Goal: Task Accomplishment & Management: Manage account settings

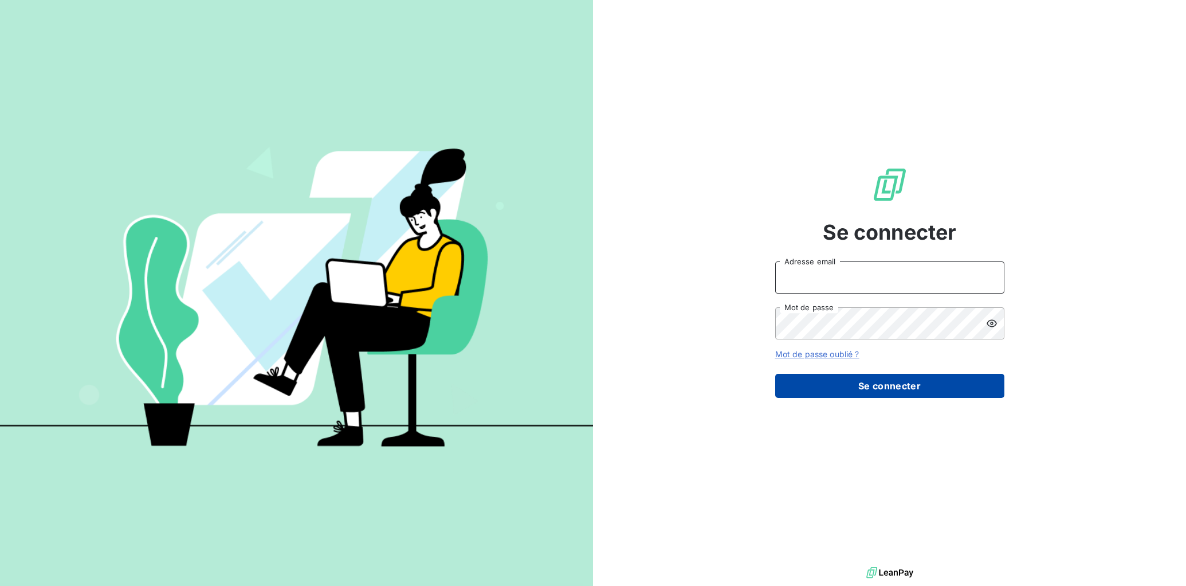
type input "[EMAIL_ADDRESS][DOMAIN_NAME]"
click at [961, 382] on button "Se connecter" at bounding box center [890, 386] width 229 height 24
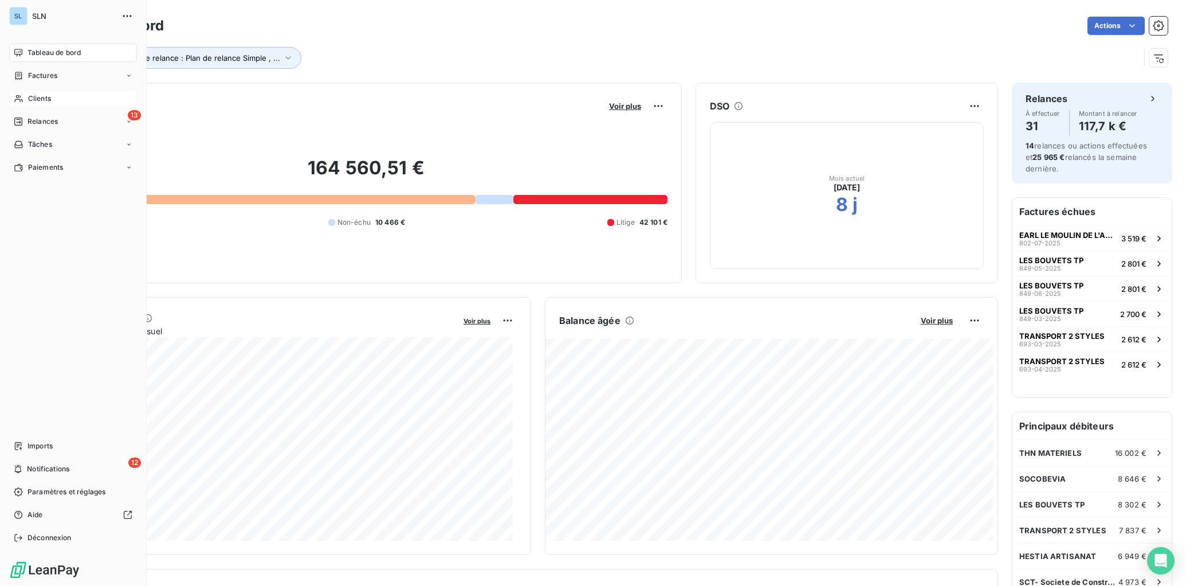
click at [22, 101] on icon at bounding box center [19, 98] width 10 height 9
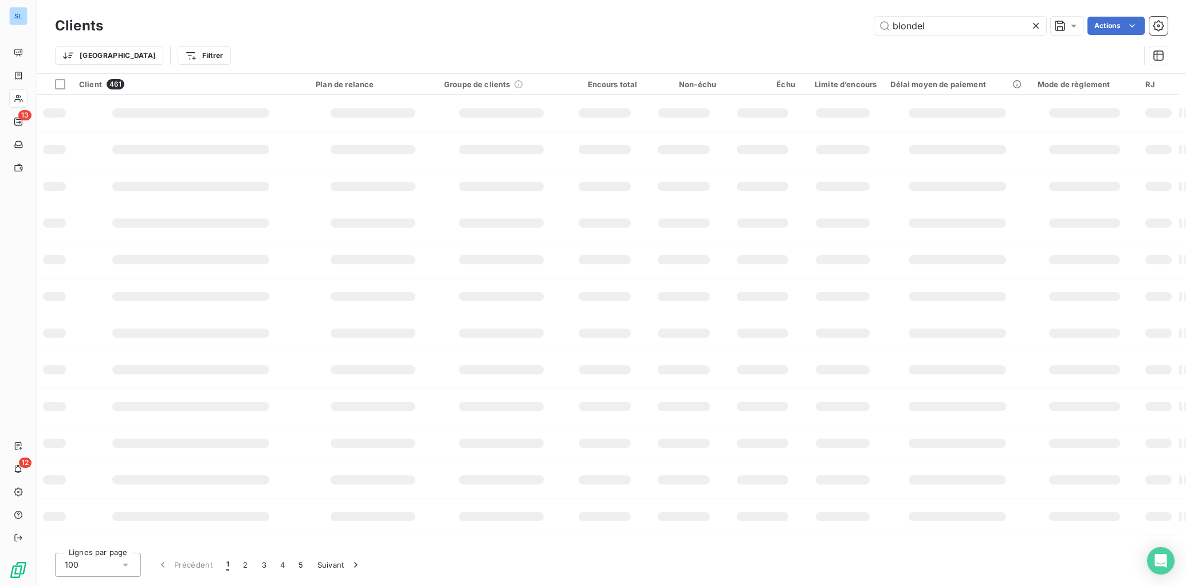
type input "blondel"
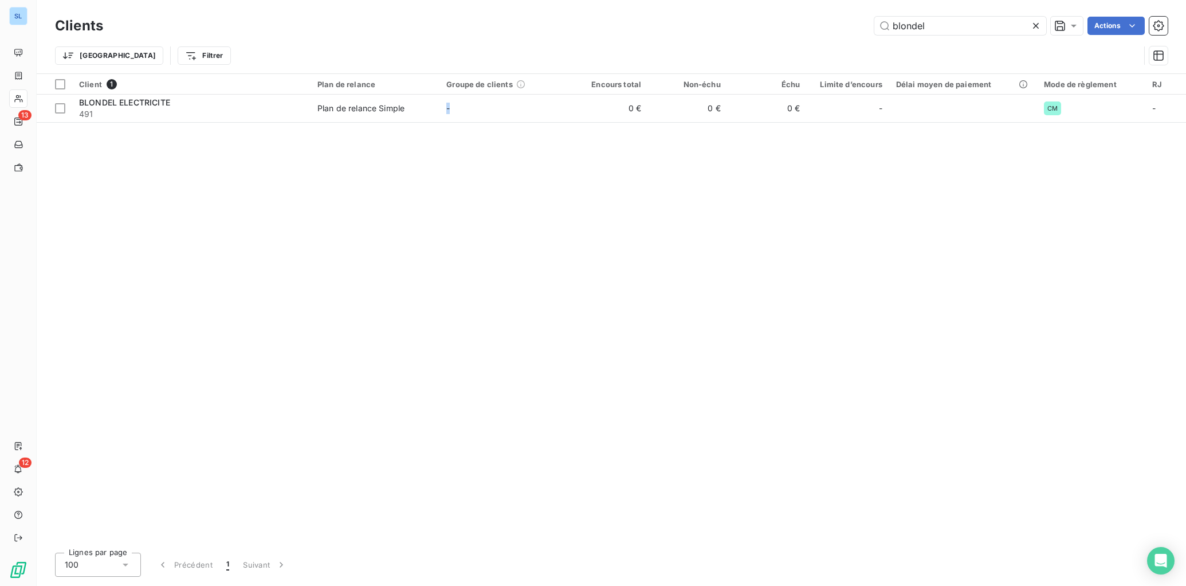
drag, startPoint x: 449, startPoint y: 105, endPoint x: 520, endPoint y: 146, distance: 82.2
click at [450, 105] on span "-" at bounding box center [448, 108] width 3 height 10
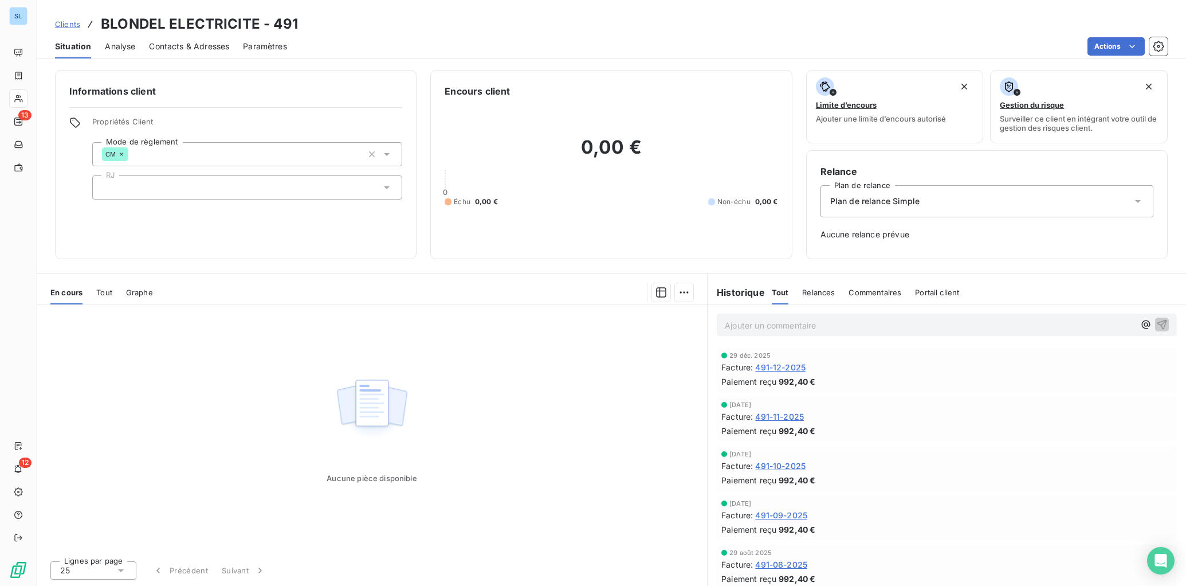
click at [884, 296] on span "Commentaires" at bounding box center [875, 292] width 53 height 9
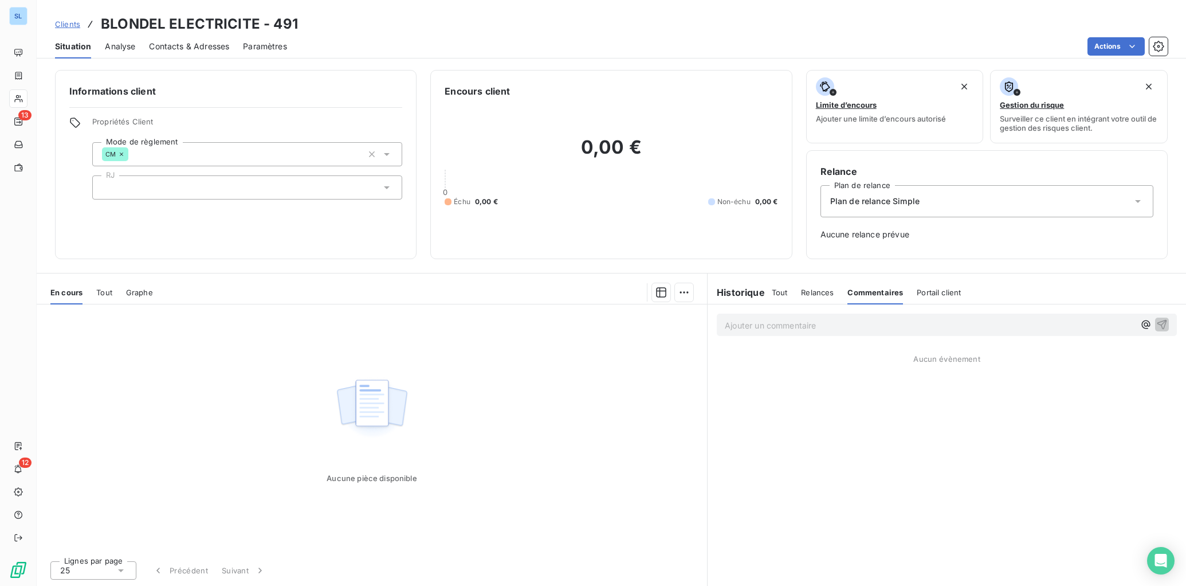
click at [820, 292] on span "Relances" at bounding box center [817, 292] width 33 height 9
click at [879, 291] on span "Commentaires" at bounding box center [876, 292] width 53 height 9
click at [824, 297] on div "Relances" at bounding box center [817, 292] width 33 height 24
click at [727, 291] on h6 "Historique" at bounding box center [736, 292] width 57 height 14
click at [871, 296] on span "Commentaires" at bounding box center [876, 292] width 53 height 9
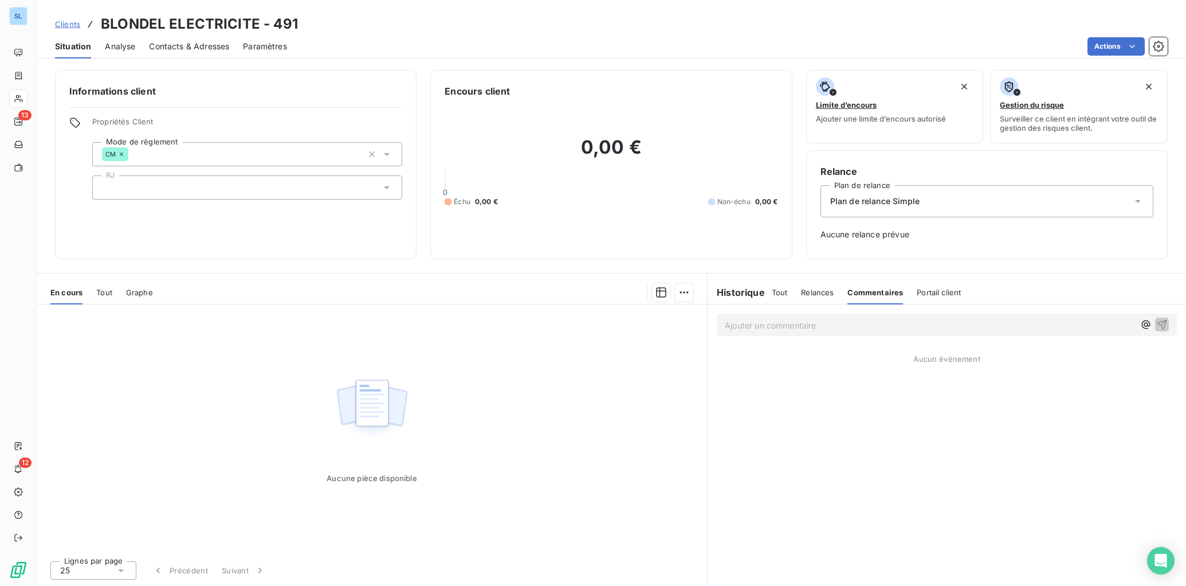
click at [757, 297] on h6 "Historique" at bounding box center [736, 292] width 57 height 14
click at [781, 289] on span "Tout" at bounding box center [780, 292] width 16 height 9
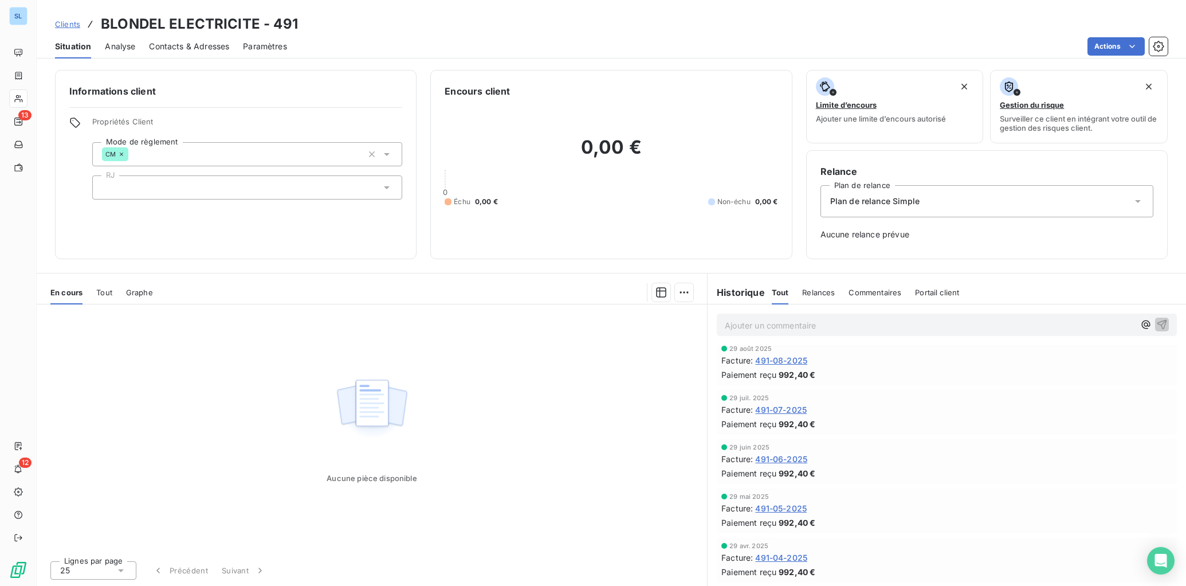
scroll to position [203, 0]
click at [814, 296] on div "Relances" at bounding box center [818, 292] width 33 height 24
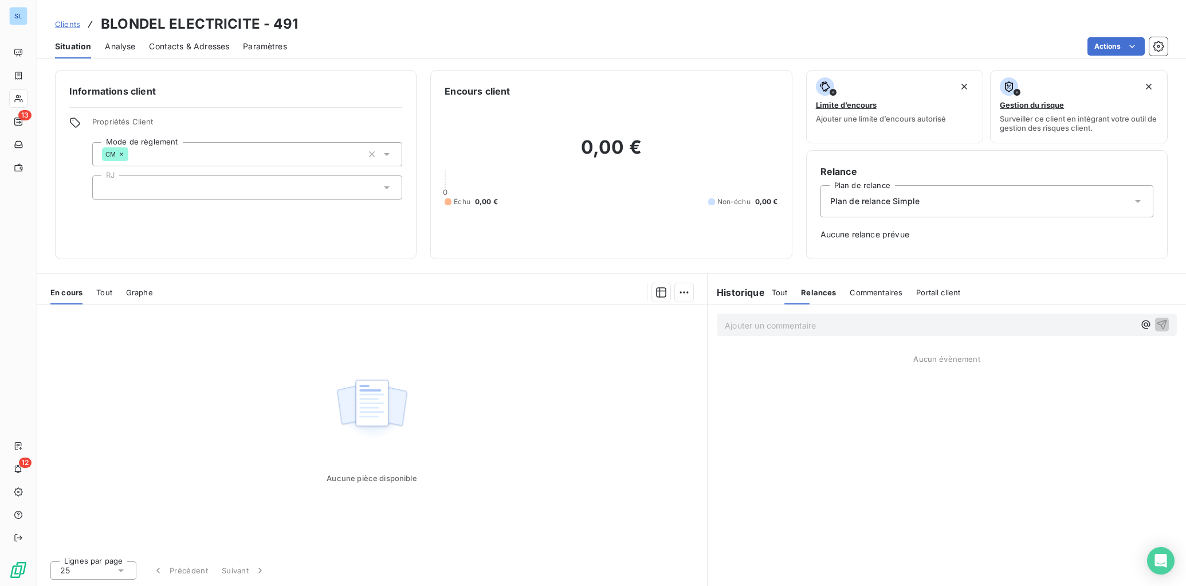
scroll to position [0, 0]
click at [892, 298] on div "Commentaires" at bounding box center [876, 292] width 53 height 24
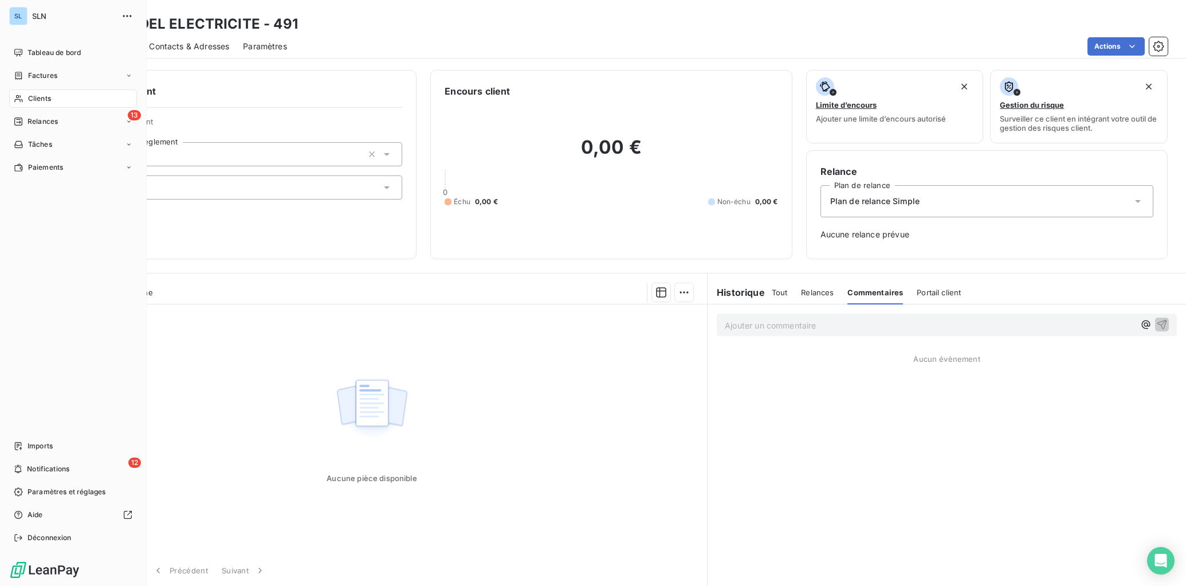
click at [26, 95] on div "Clients" at bounding box center [73, 98] width 128 height 18
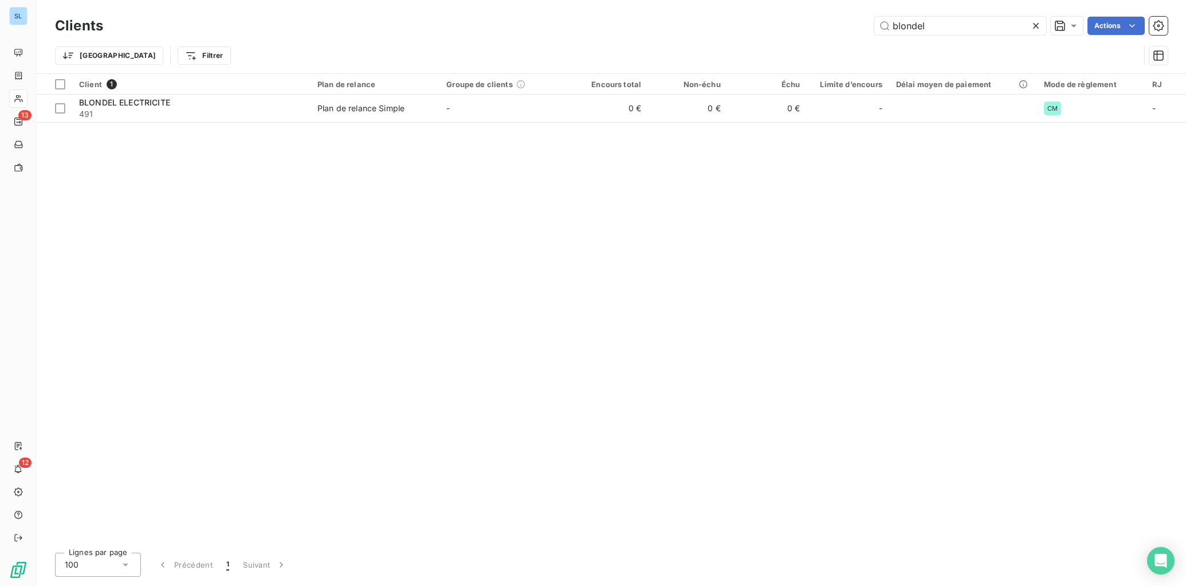
drag, startPoint x: 867, startPoint y: 31, endPoint x: 855, endPoint y: 31, distance: 12.0
click at [855, 31] on div "blondel Actions" at bounding box center [642, 26] width 1051 height 18
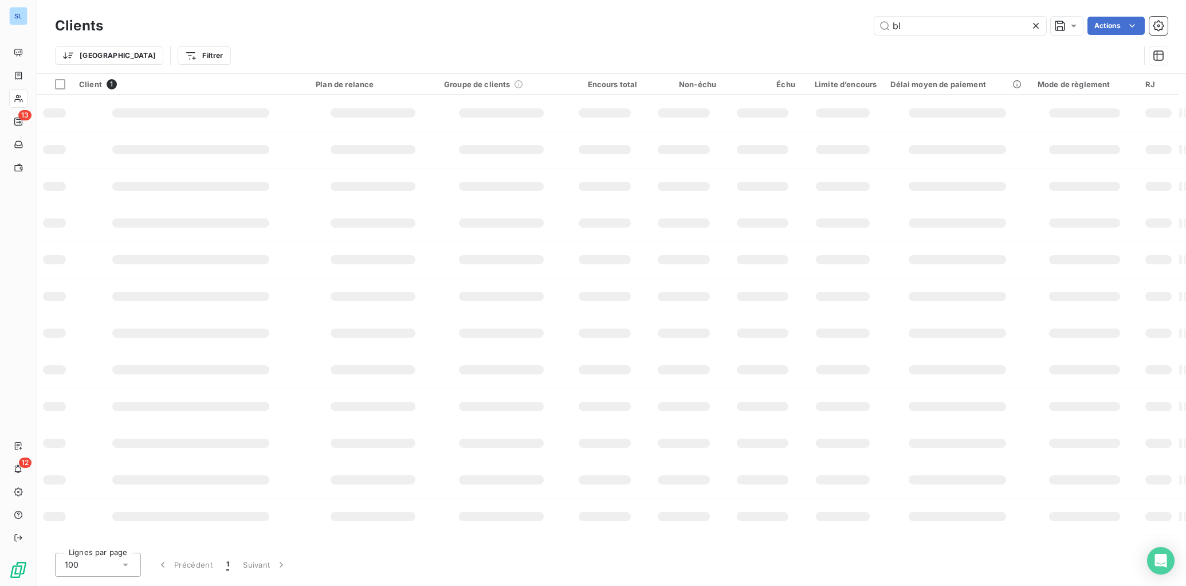
type input "b"
type input "CHAL"
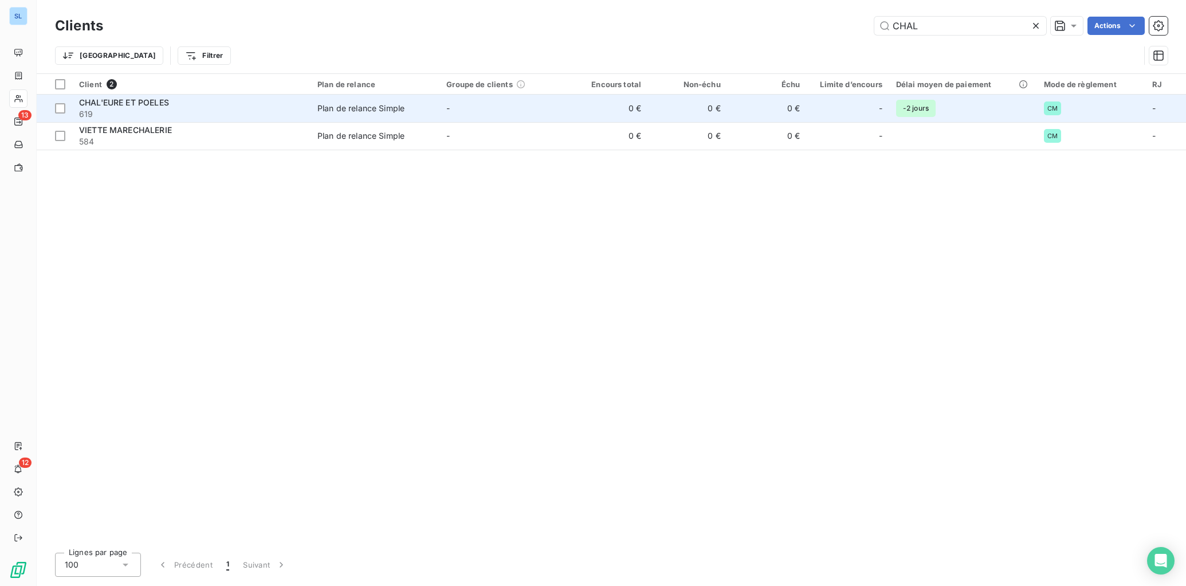
click at [386, 104] on div "Plan de relance Simple" at bounding box center [361, 108] width 87 height 11
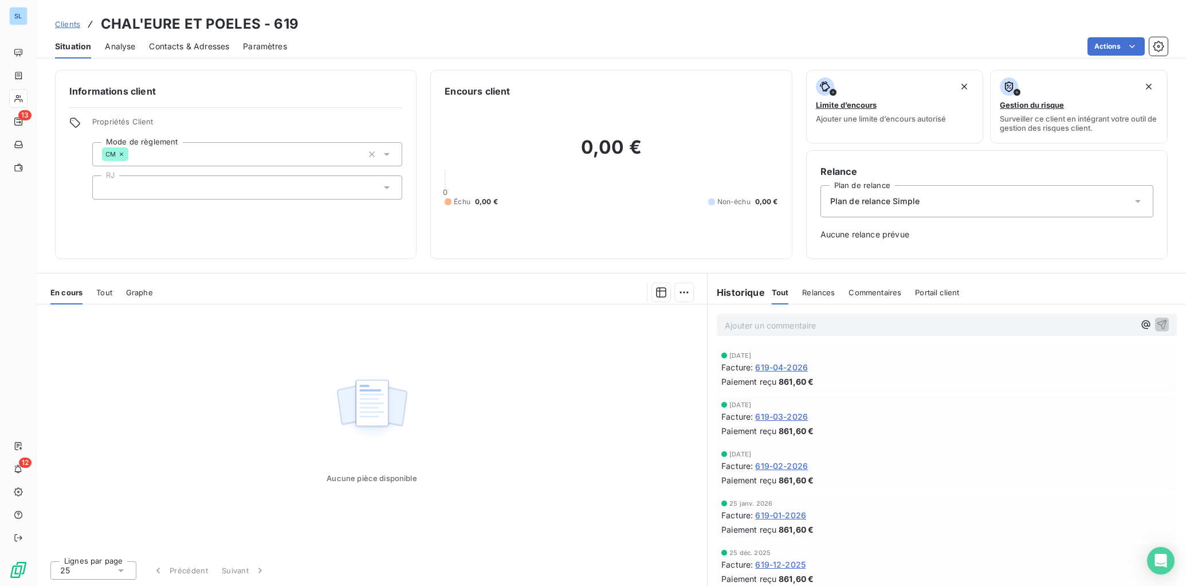
click at [866, 294] on span "Commentaires" at bounding box center [875, 292] width 53 height 9
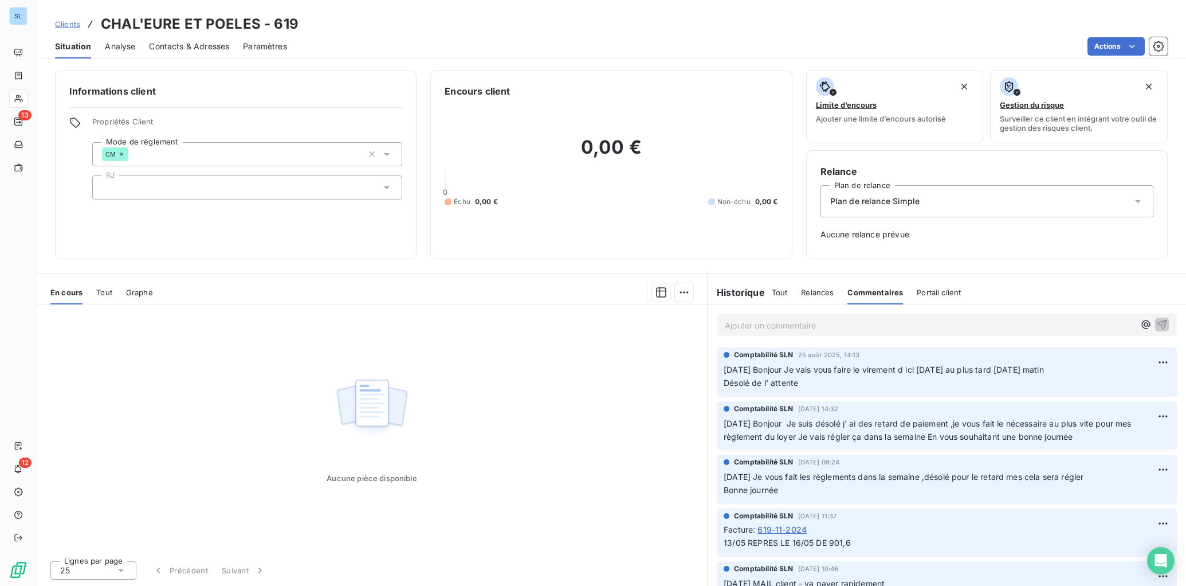
click at [600, 389] on div "Aucune pièce disponible" at bounding box center [372, 427] width 671 height 247
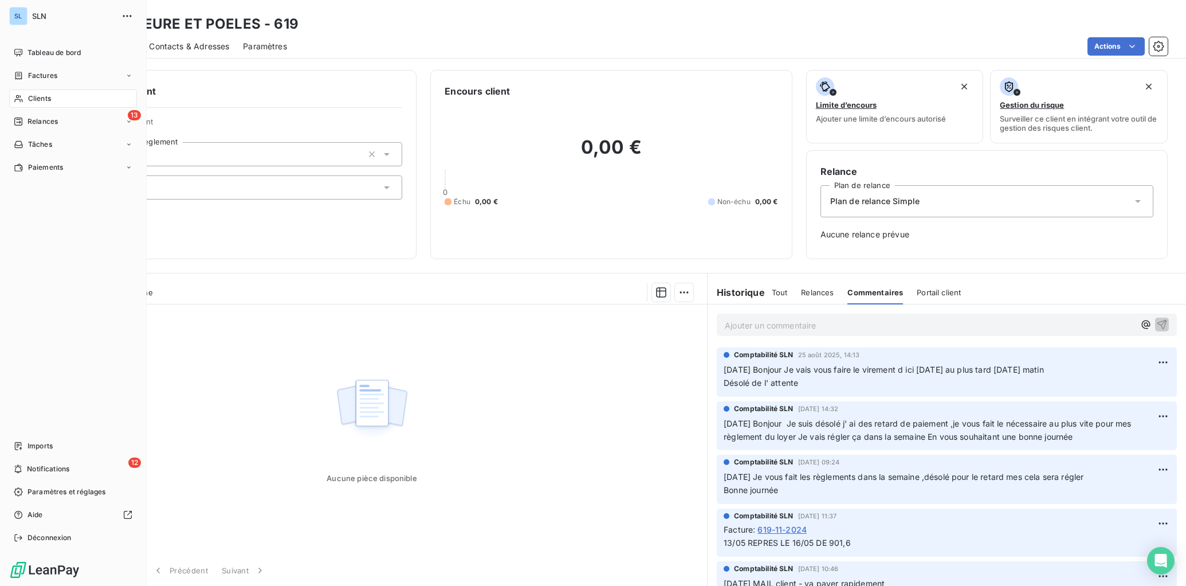
click at [30, 100] on span "Clients" at bounding box center [39, 98] width 23 height 10
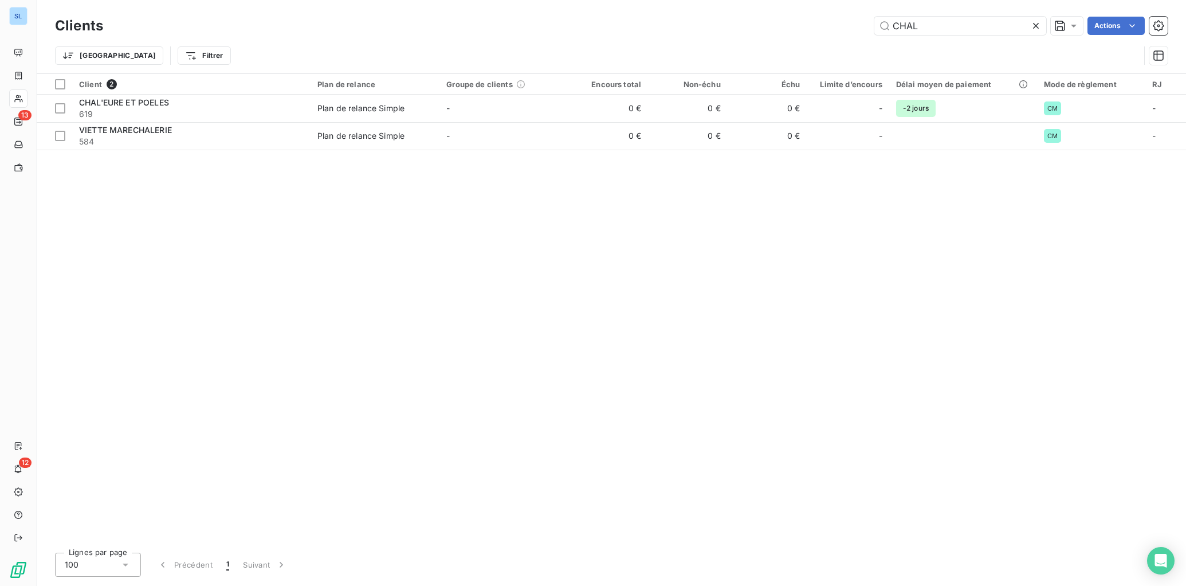
drag, startPoint x: 942, startPoint y: 22, endPoint x: 812, endPoint y: 33, distance: 131.1
click at [809, 29] on div "CHAL Actions" at bounding box center [642, 26] width 1051 height 18
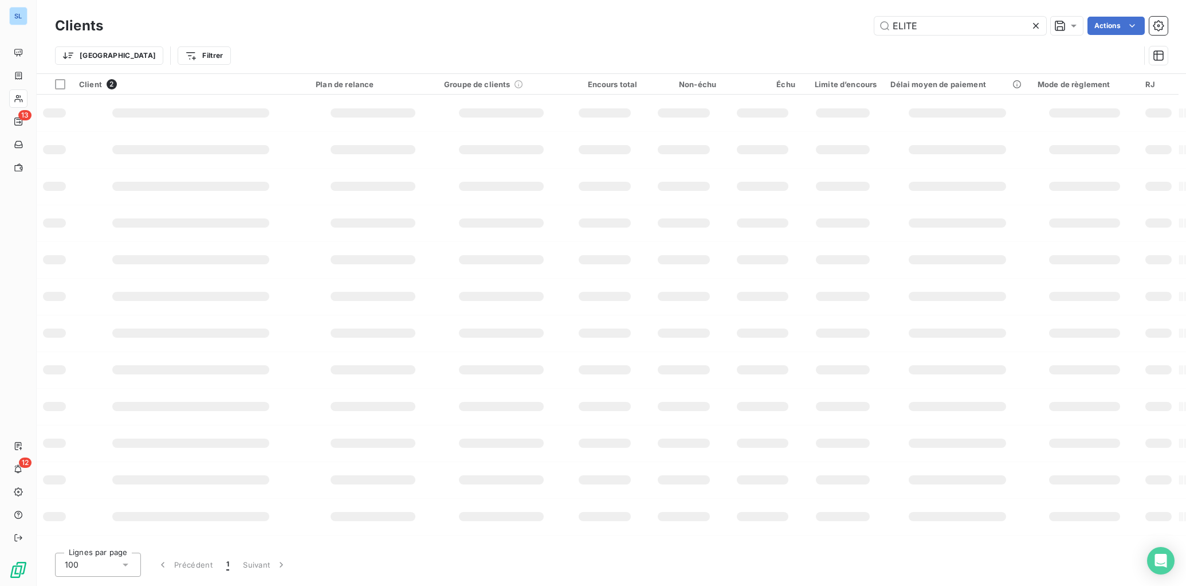
type input "ELITE"
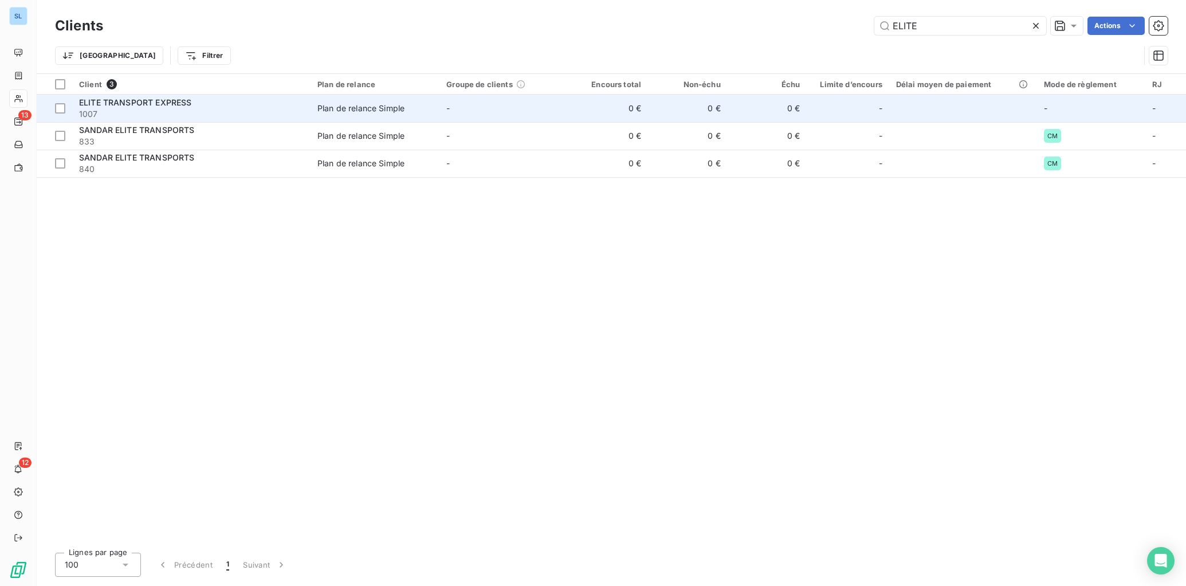
click at [762, 115] on td "0 €" at bounding box center [768, 109] width 80 height 28
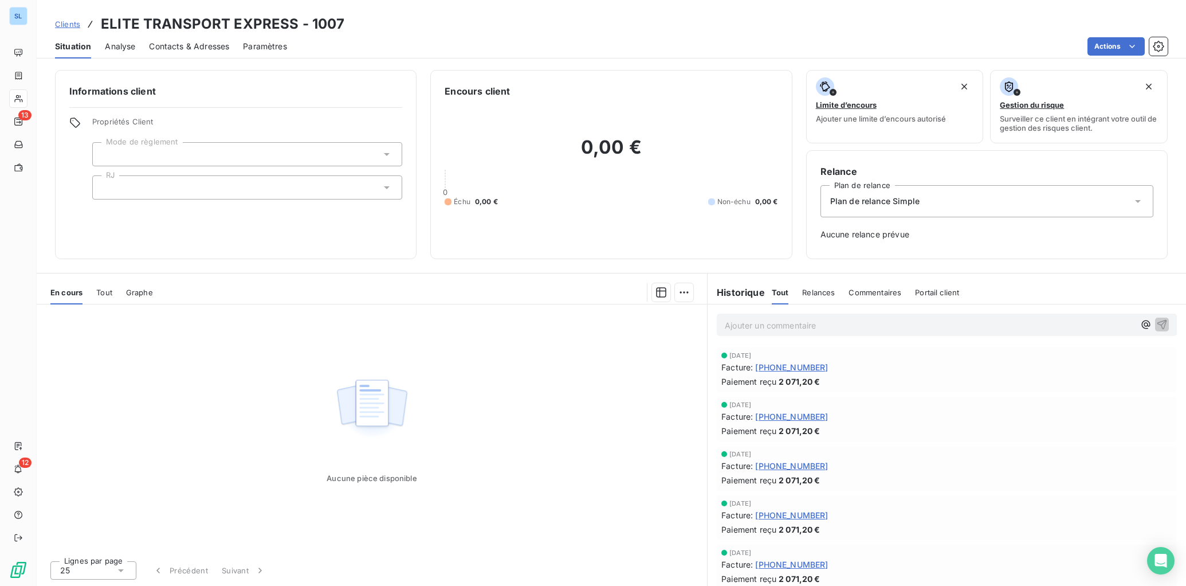
click at [819, 295] on span "Relances" at bounding box center [818, 292] width 33 height 9
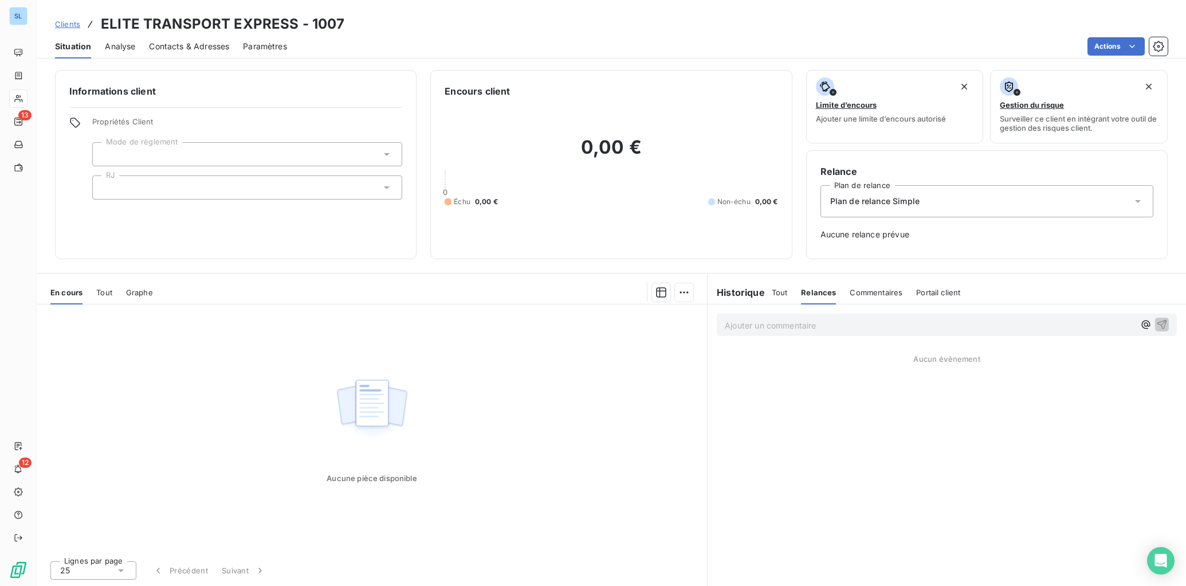
click at [864, 288] on span "Commentaires" at bounding box center [876, 292] width 53 height 9
click at [776, 292] on span "Tout" at bounding box center [780, 292] width 16 height 9
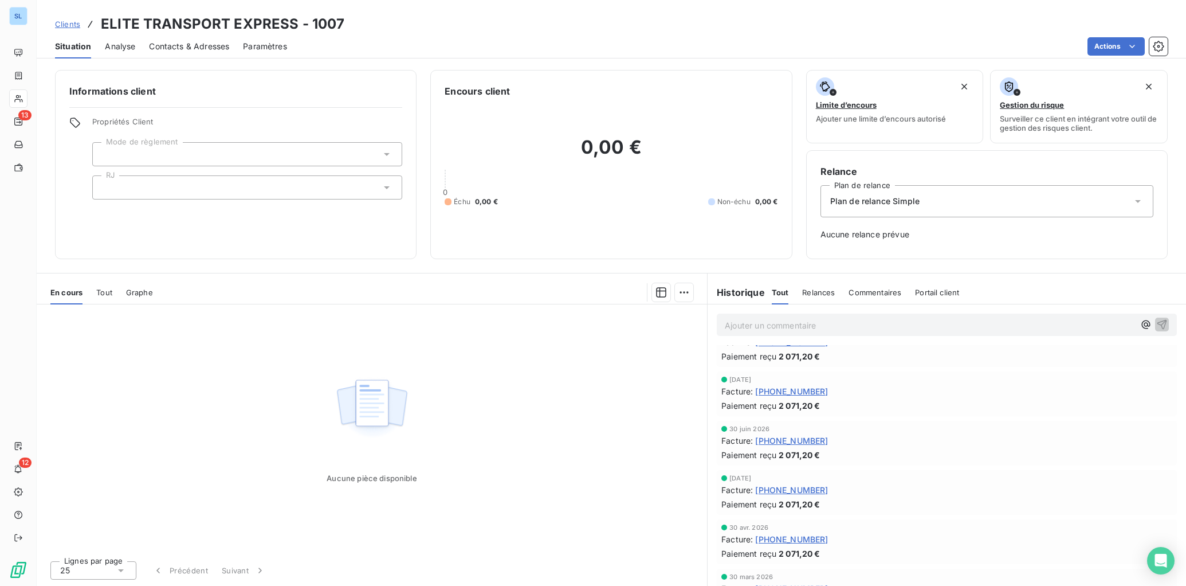
scroll to position [488, 0]
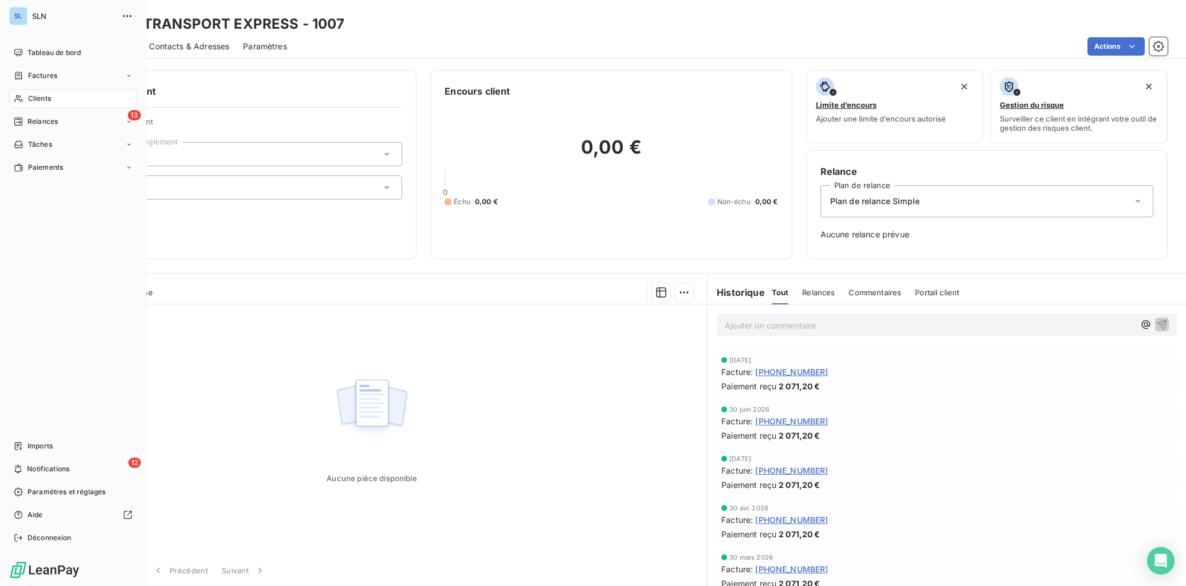
click at [33, 99] on span "Clients" at bounding box center [39, 98] width 23 height 10
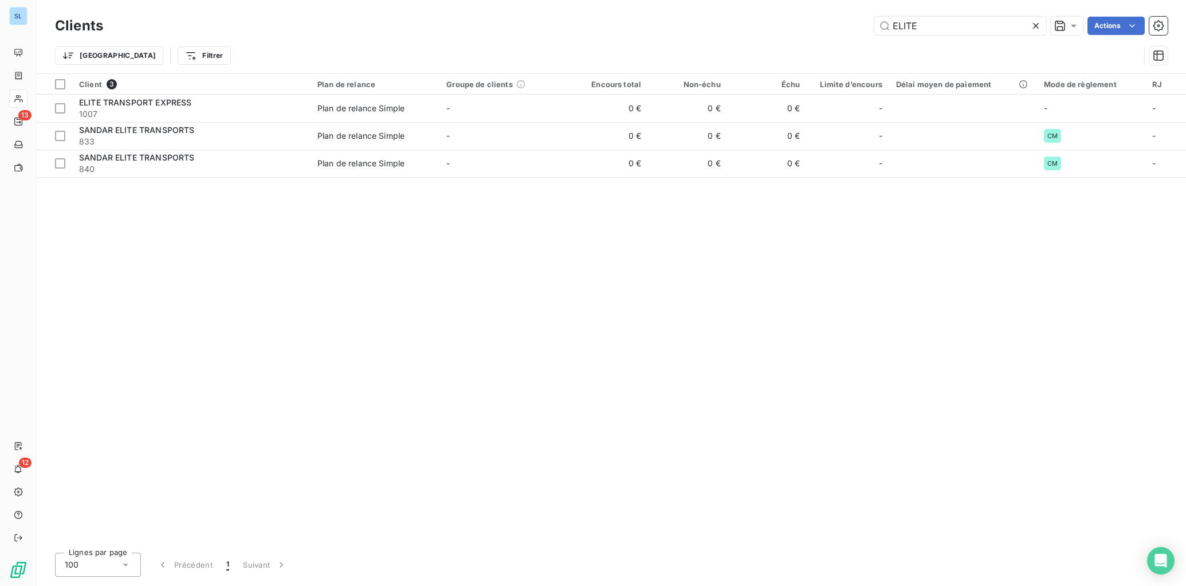
drag, startPoint x: 972, startPoint y: 24, endPoint x: 761, endPoint y: 20, distance: 210.4
click at [762, 19] on div "ELITE Actions" at bounding box center [642, 26] width 1051 height 18
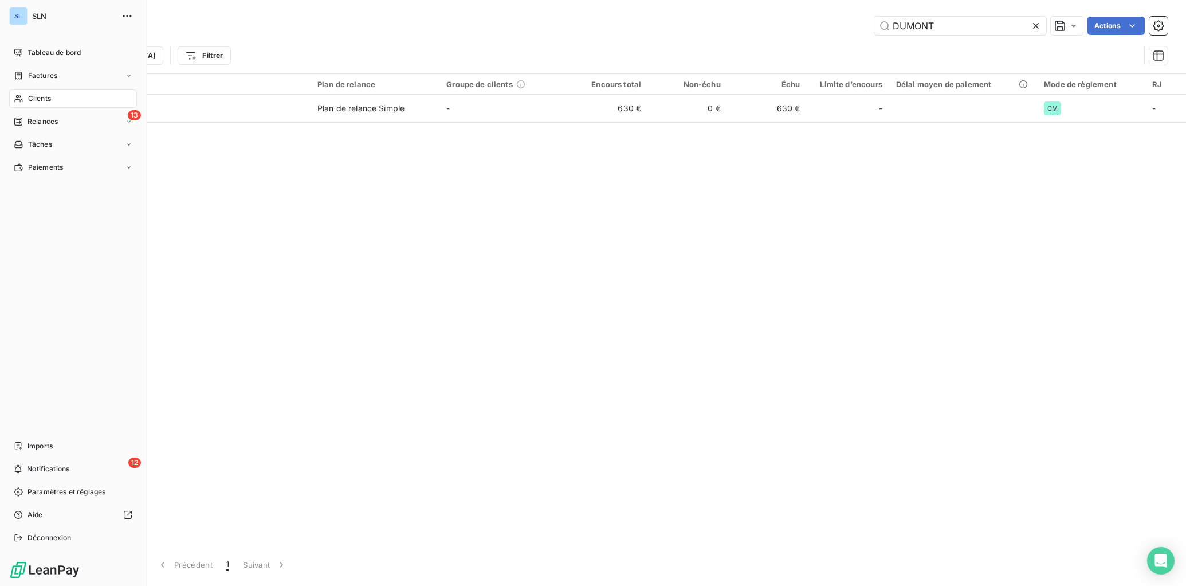
click at [25, 96] on div "Clients" at bounding box center [73, 98] width 128 height 18
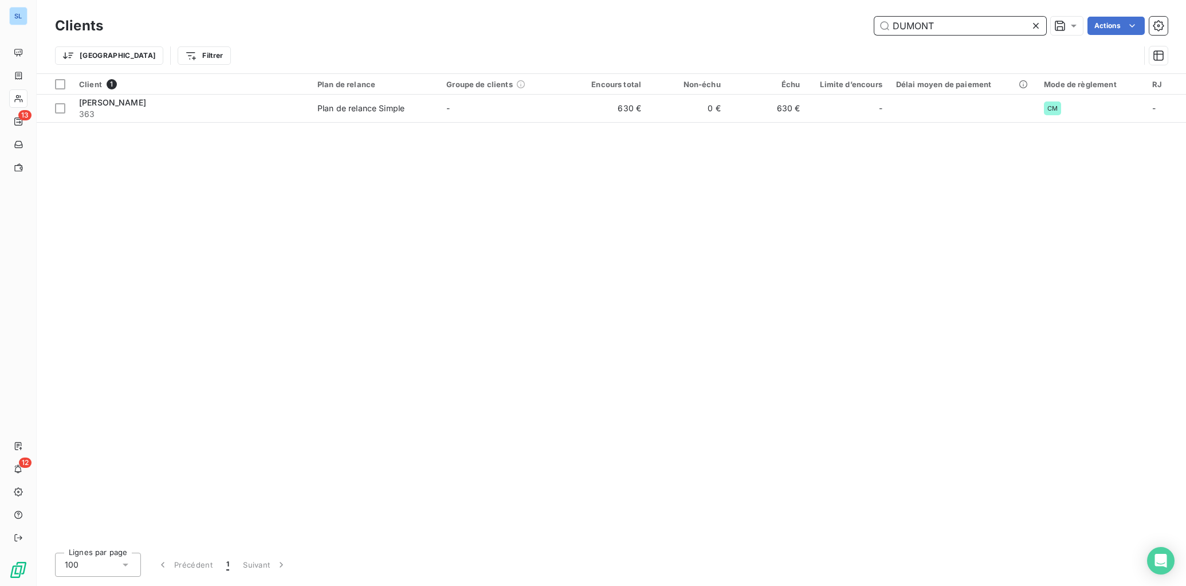
drag, startPoint x: 978, startPoint y: 33, endPoint x: 784, endPoint y: 36, distance: 194.9
click at [784, 36] on div "Clients DUMONT Actions" at bounding box center [611, 26] width 1113 height 24
drag, startPoint x: 943, startPoint y: 25, endPoint x: 827, endPoint y: 42, distance: 117.7
click at [828, 42] on div "Clients DUMONT Actions Trier Filtrer" at bounding box center [611, 44] width 1113 height 60
drag, startPoint x: 941, startPoint y: 25, endPoint x: 839, endPoint y: 22, distance: 102.1
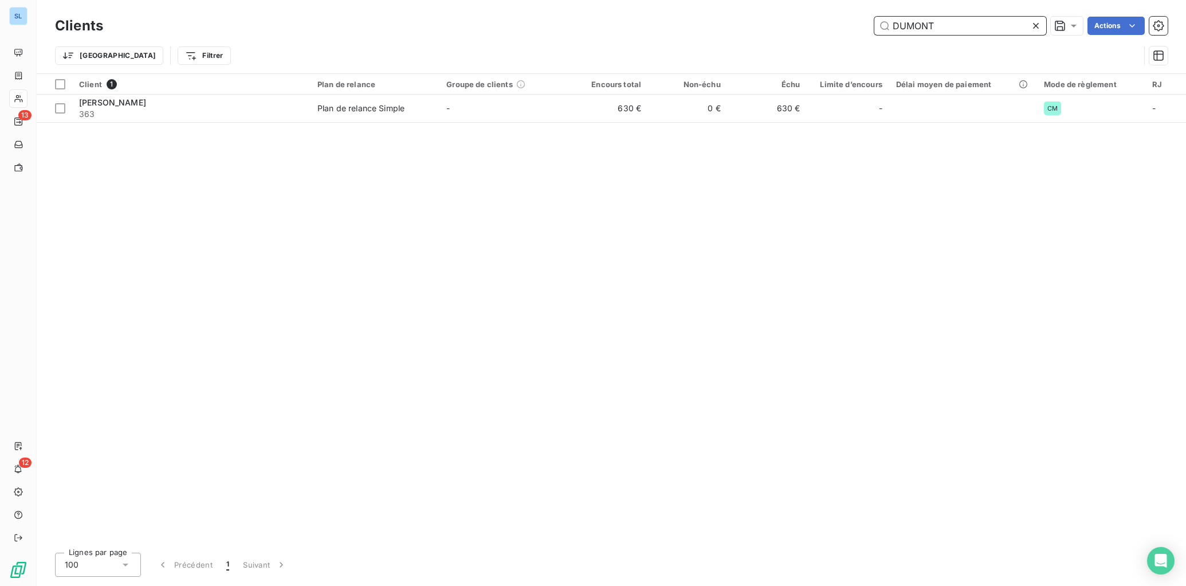
click at [856, 24] on div "DUMONT Actions" at bounding box center [642, 26] width 1051 height 18
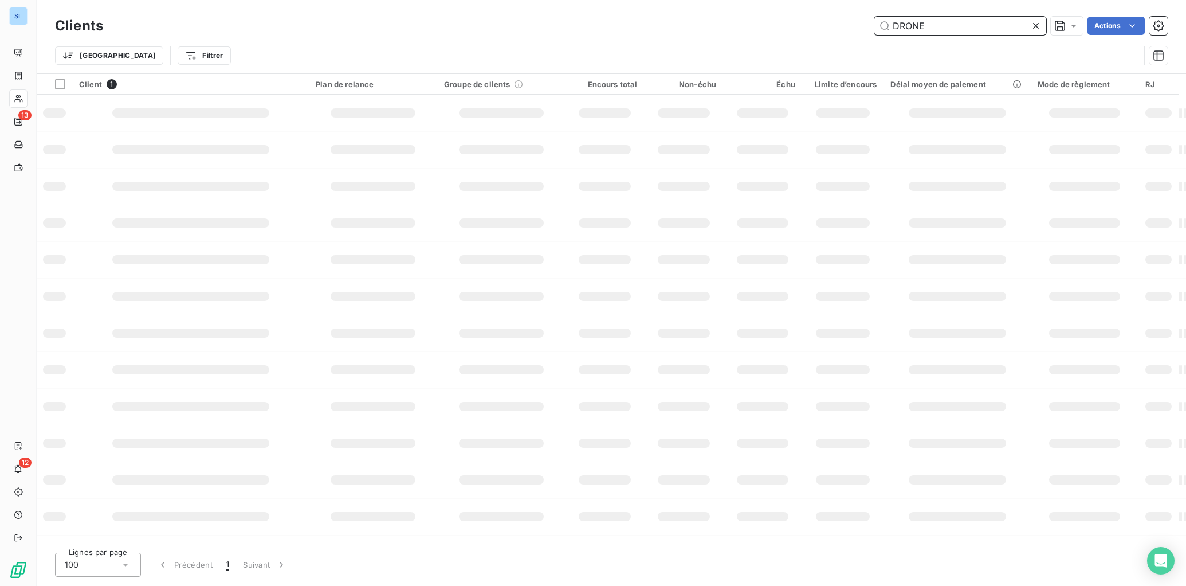
type input "DRONE"
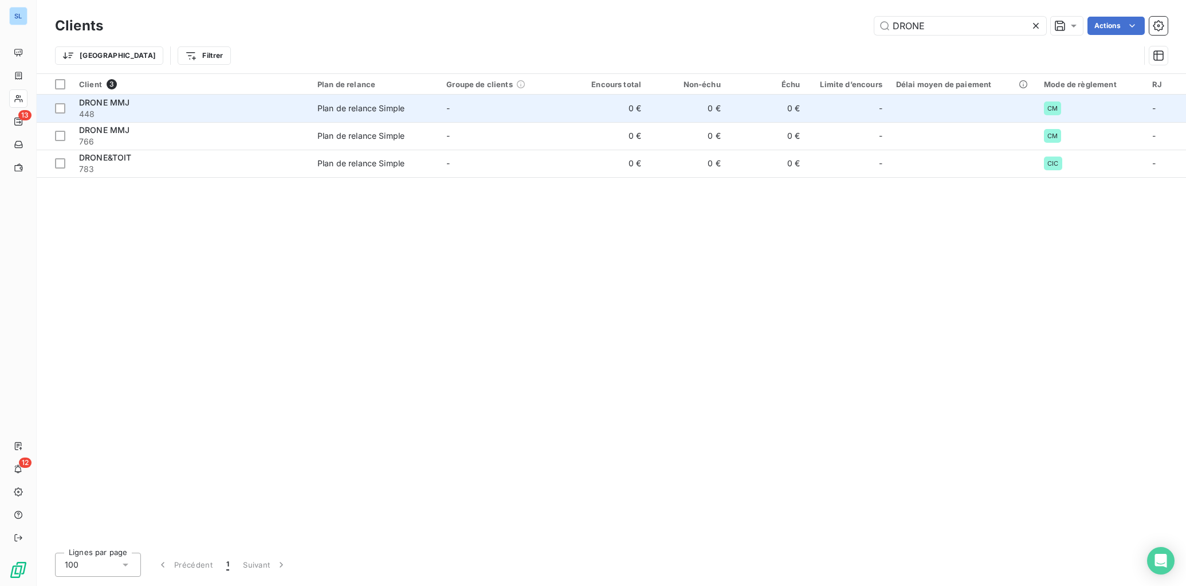
click at [210, 114] on span "448" at bounding box center [191, 113] width 225 height 11
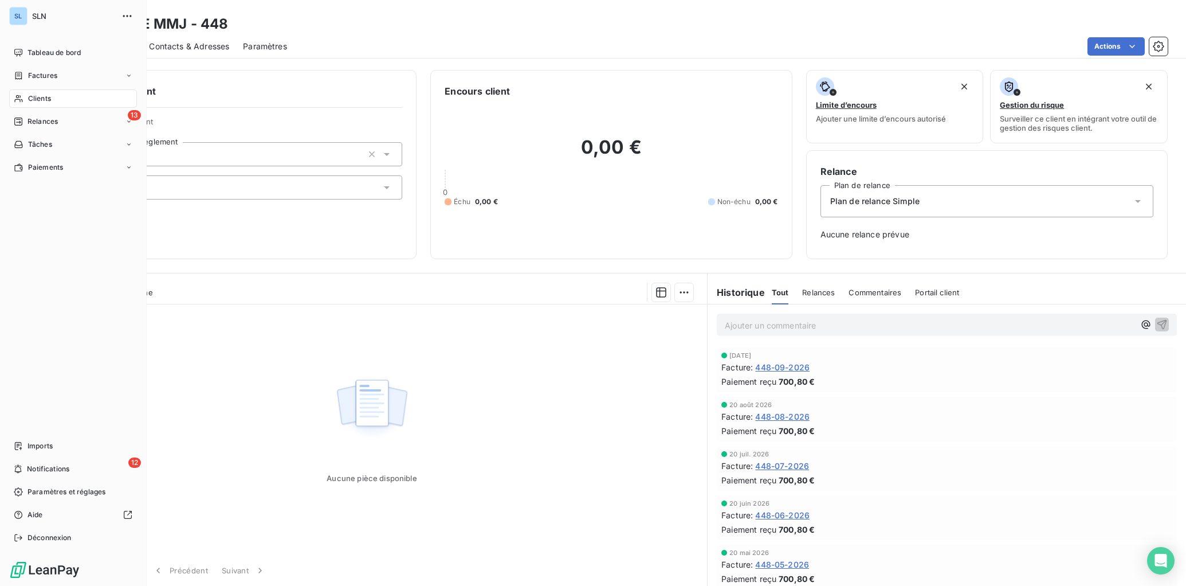
click at [35, 109] on nav "Tableau de bord Factures Clients 13 Relances Tâches Paiements" at bounding box center [73, 110] width 128 height 133
click at [37, 104] on div "Clients" at bounding box center [73, 98] width 128 height 18
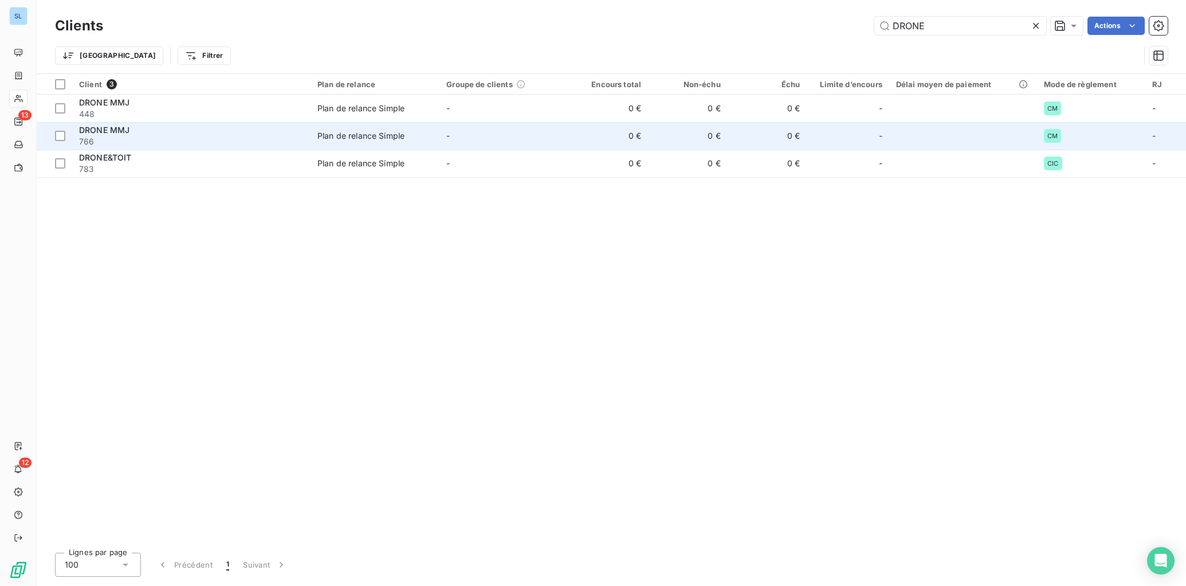
click at [108, 133] on span "DRONE MMJ" at bounding box center [104, 130] width 50 height 10
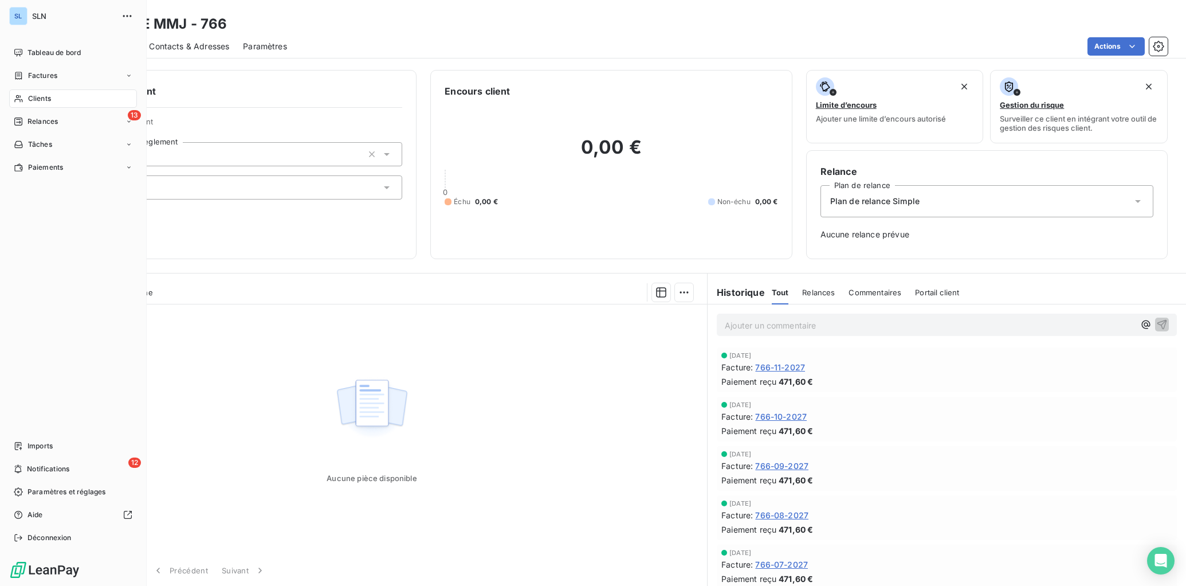
click at [36, 97] on span "Clients" at bounding box center [39, 98] width 23 height 10
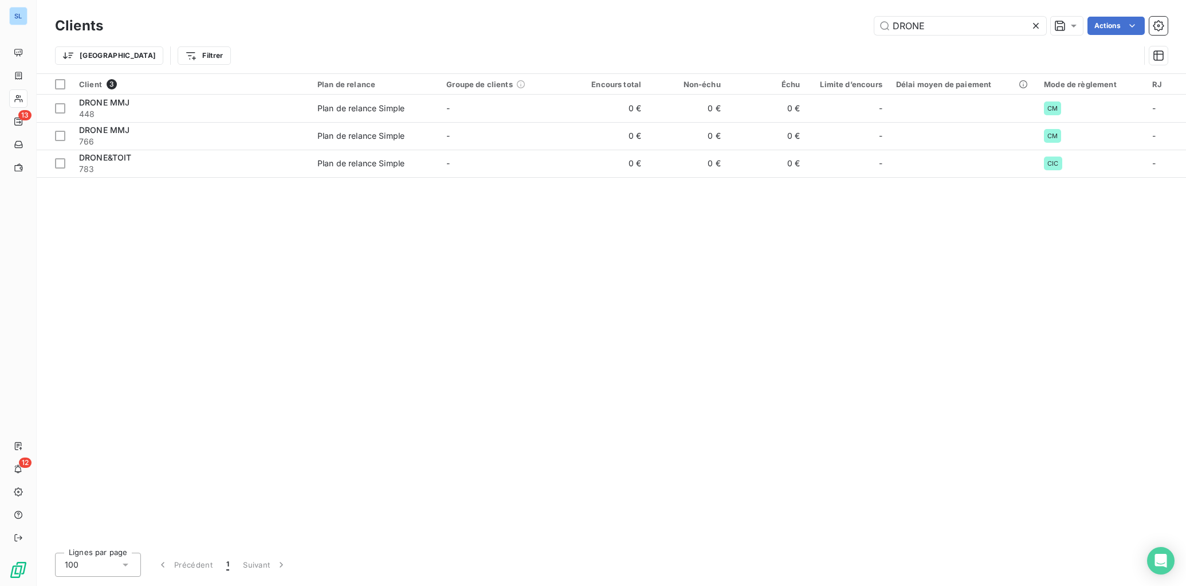
drag, startPoint x: 942, startPoint y: 29, endPoint x: 825, endPoint y: 28, distance: 116.9
click at [840, 30] on div "DRONE Actions" at bounding box center [642, 26] width 1051 height 18
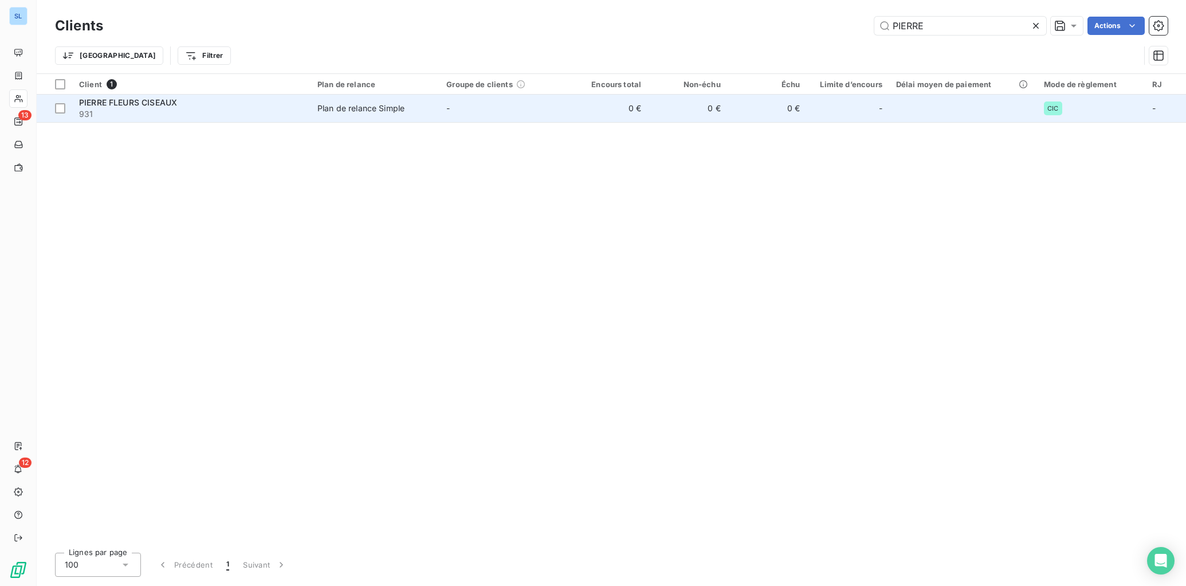
type input "PIERRE"
click at [357, 101] on td "Plan de relance Simple" at bounding box center [375, 109] width 129 height 28
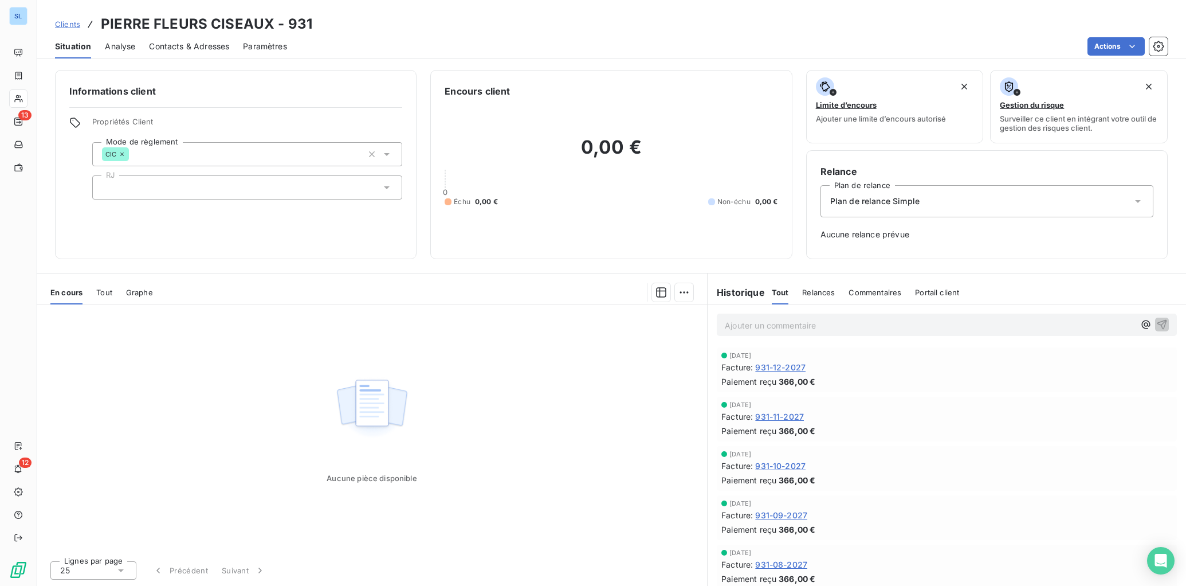
drag, startPoint x: 828, startPoint y: 296, endPoint x: 513, endPoint y: 390, distance: 329.0
click at [700, 427] on div "En cours Tout Graphe Aucune pièce disponible Lignes par page 25 Précédent Suiva…" at bounding box center [612, 429] width 1150 height 313
drag, startPoint x: 269, startPoint y: 25, endPoint x: 131, endPoint y: 43, distance: 139.3
click at [96, 24] on div "Clients PIERRE FLEURS CISEAUX - 931" at bounding box center [183, 24] width 257 height 21
copy h3 "PIERRE FLEURS CISEAUX"
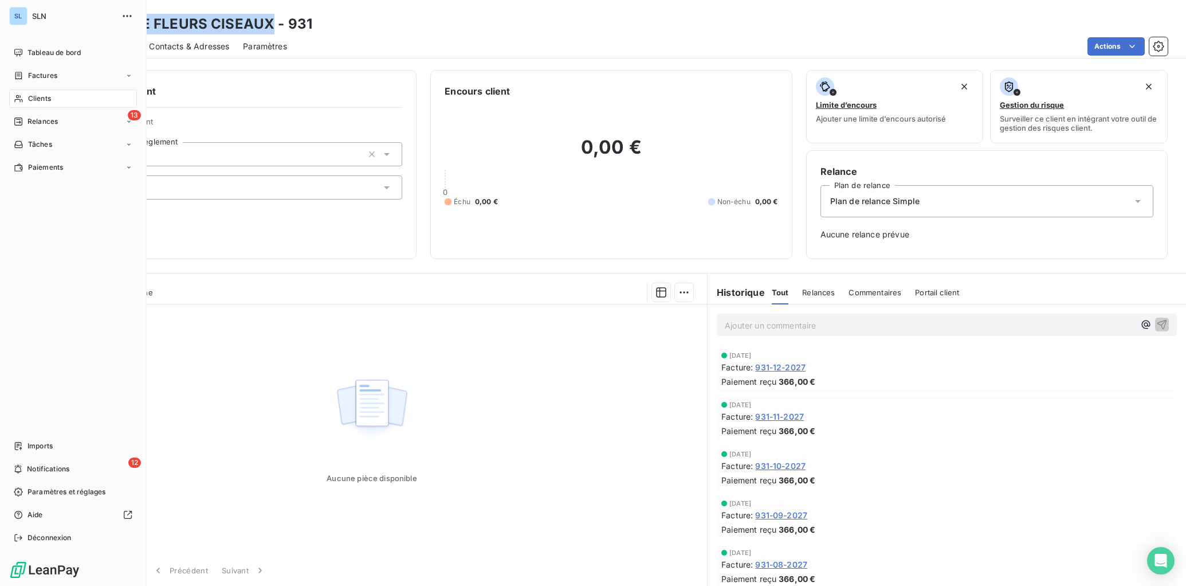
click at [28, 96] on span "Clients" at bounding box center [39, 98] width 23 height 10
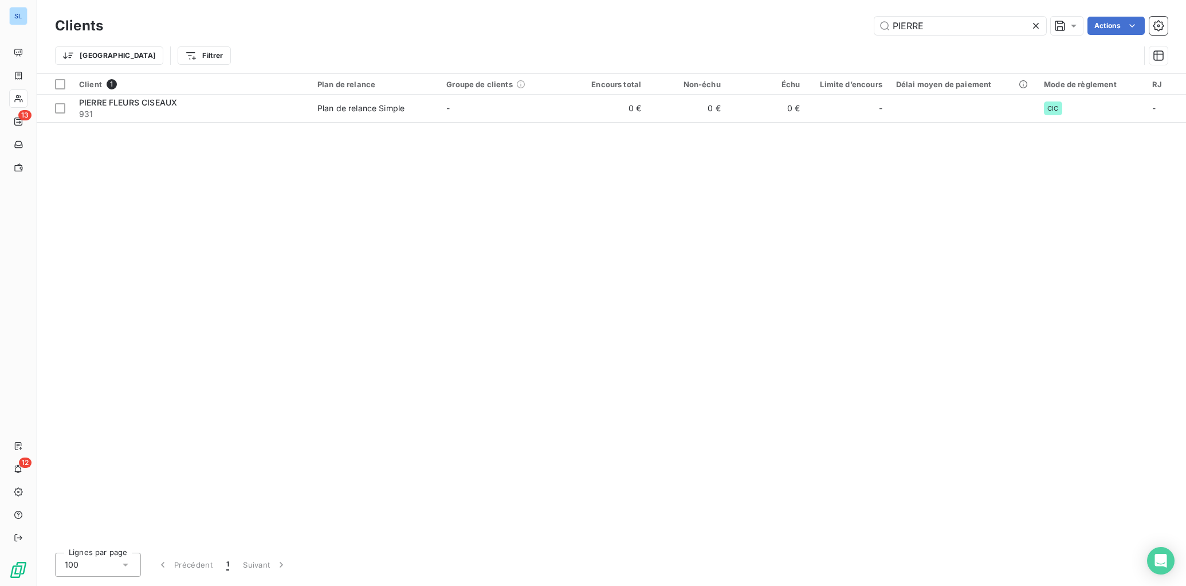
drag, startPoint x: 929, startPoint y: 28, endPoint x: 742, endPoint y: 29, distance: 186.9
click at [743, 29] on div "PIERRE Actions" at bounding box center [642, 26] width 1051 height 18
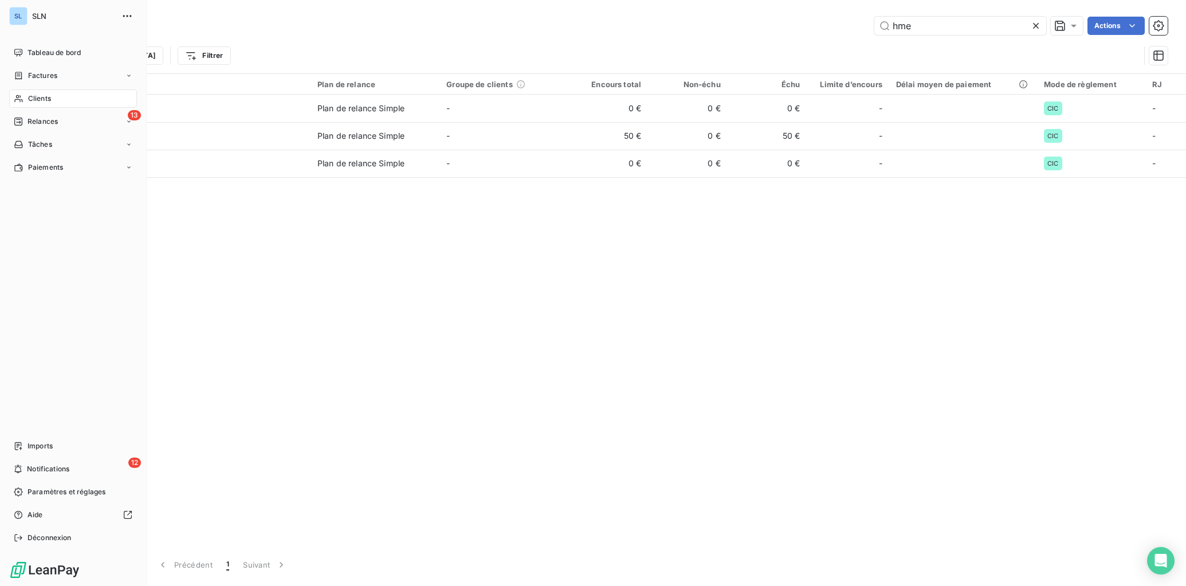
click at [29, 102] on span "Clients" at bounding box center [39, 98] width 23 height 10
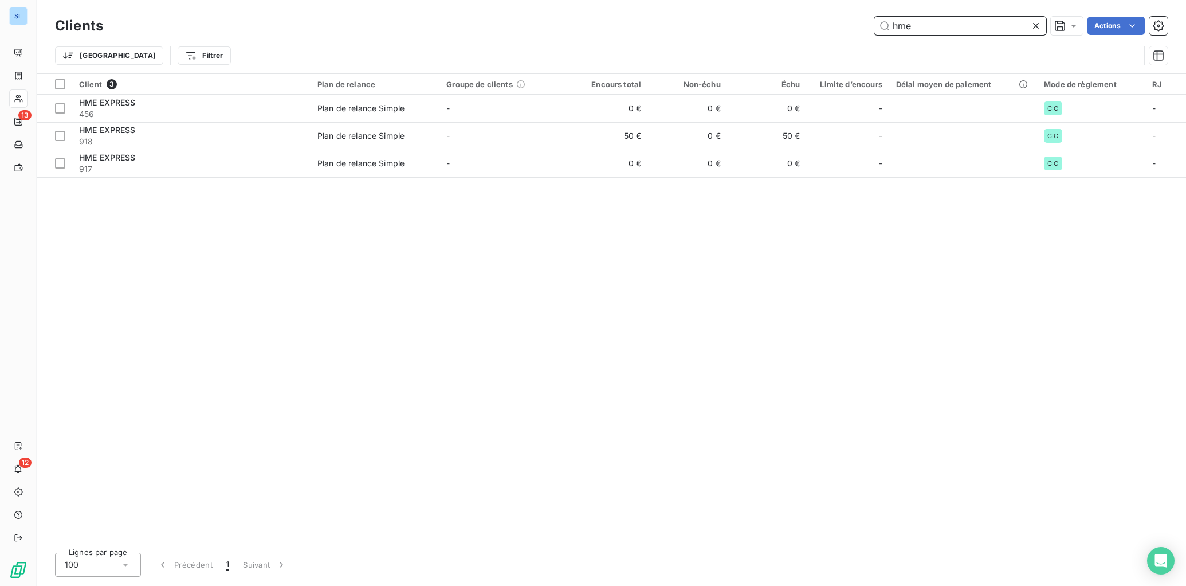
drag, startPoint x: 921, startPoint y: 30, endPoint x: 812, endPoint y: 22, distance: 109.2
click at [813, 25] on div "hme Actions" at bounding box center [642, 26] width 1051 height 18
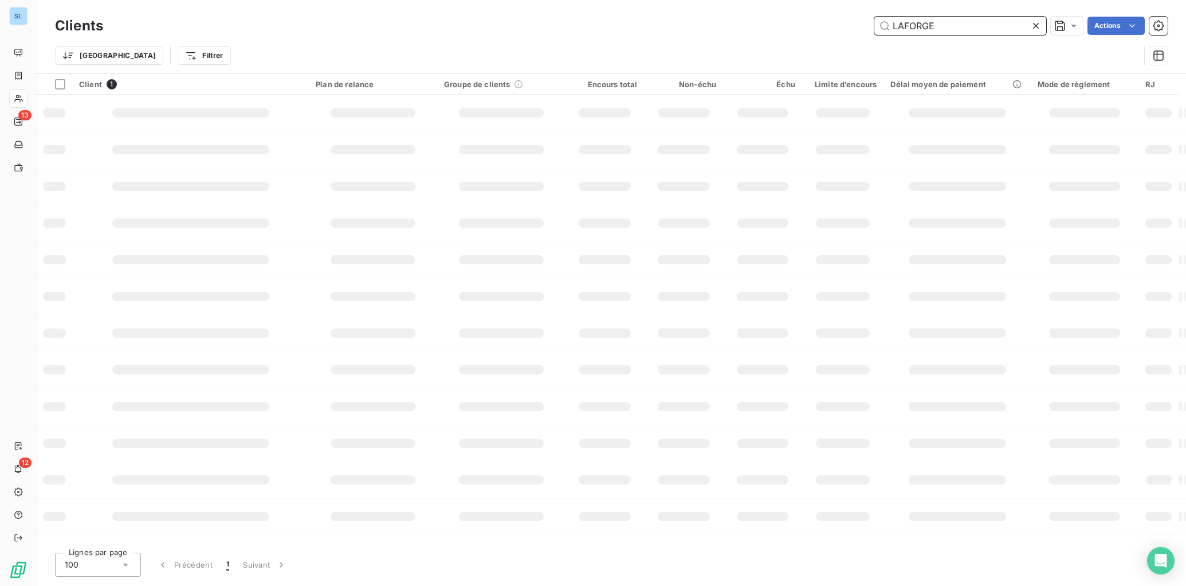
type input "LAFORGE"
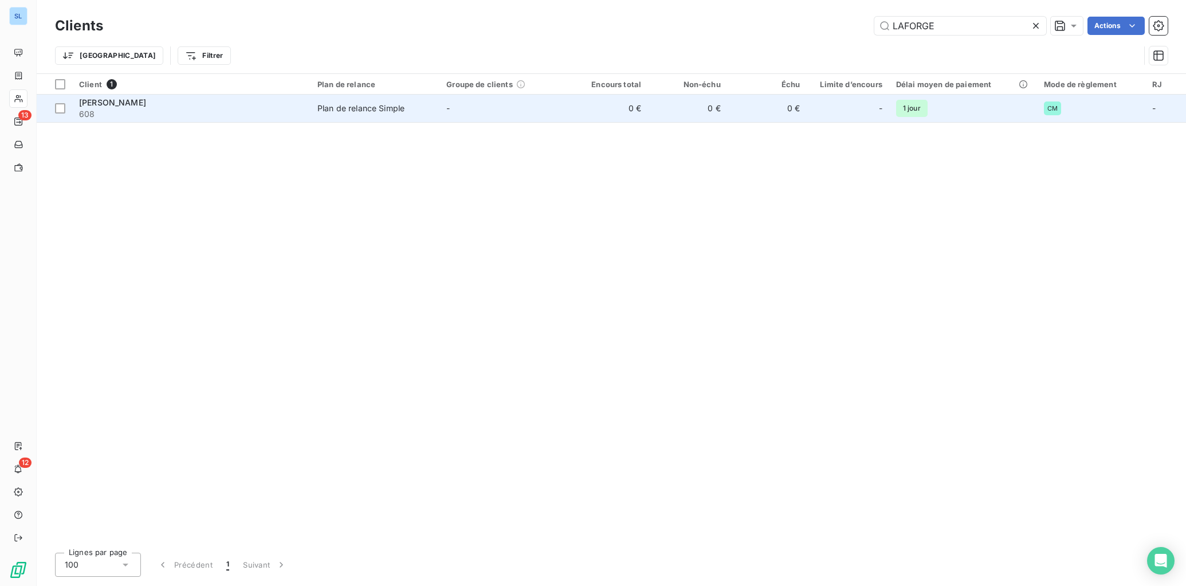
click at [343, 111] on div "Plan de relance Simple" at bounding box center [361, 108] width 87 height 11
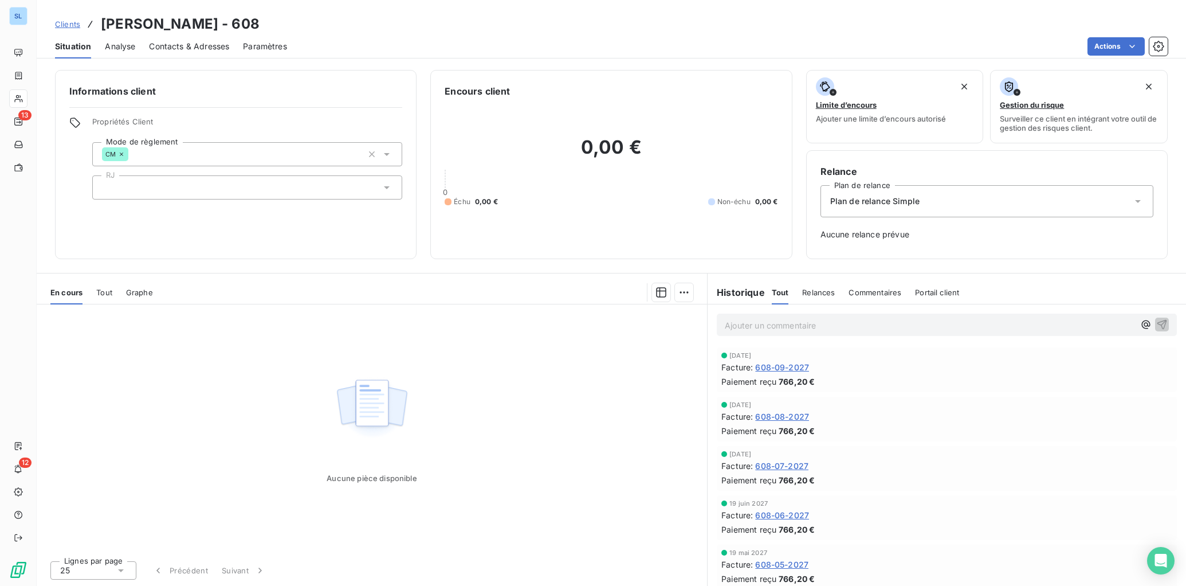
scroll to position [349, 0]
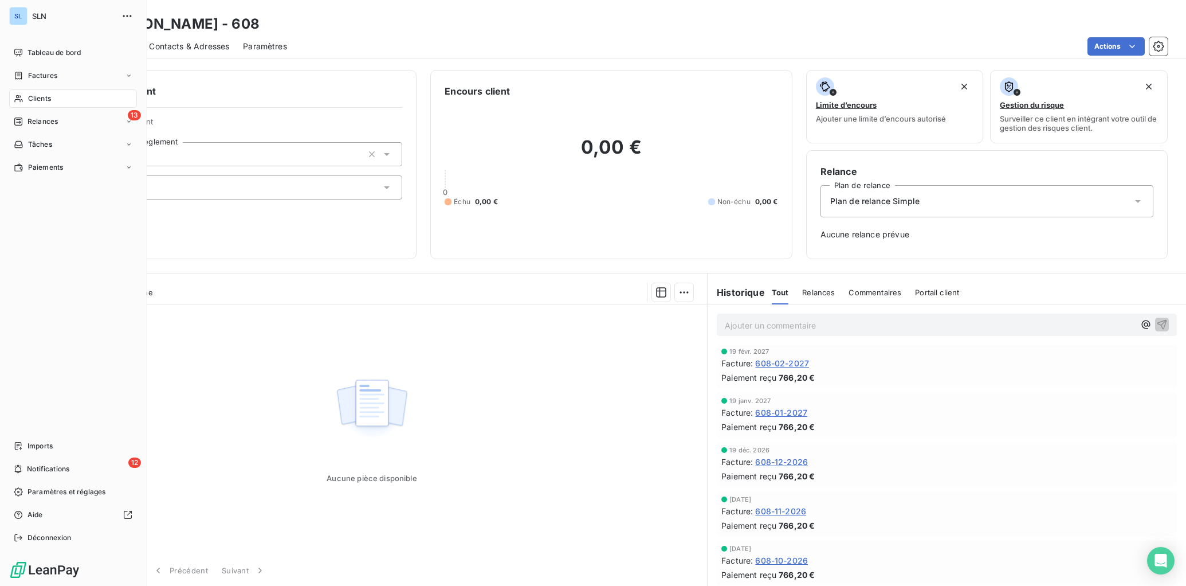
click at [18, 98] on icon at bounding box center [19, 98] width 10 height 9
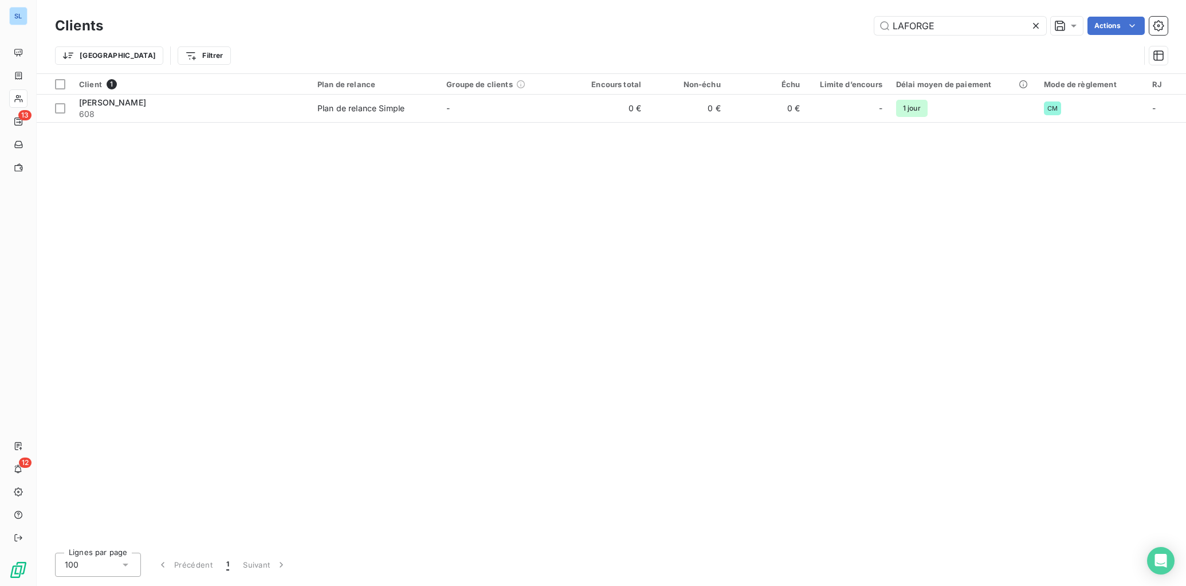
drag, startPoint x: 942, startPoint y: 25, endPoint x: 853, endPoint y: 23, distance: 88.9
click at [855, 24] on div "LAFORGE Actions" at bounding box center [642, 26] width 1051 height 18
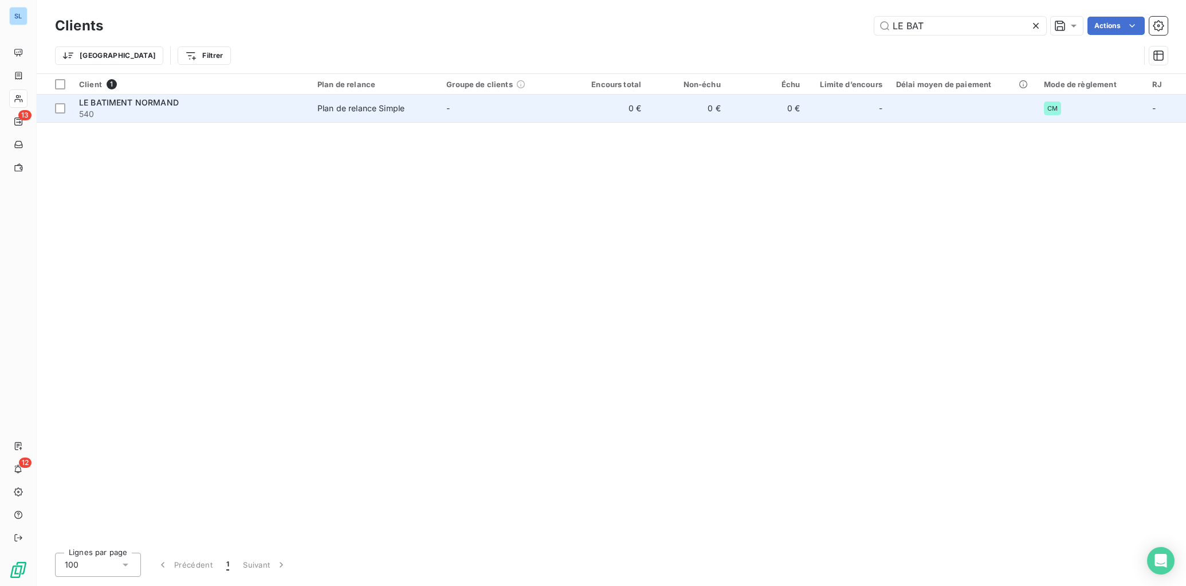
type input "LE BAT"
click at [490, 112] on td "-" at bounding box center [504, 109] width 129 height 28
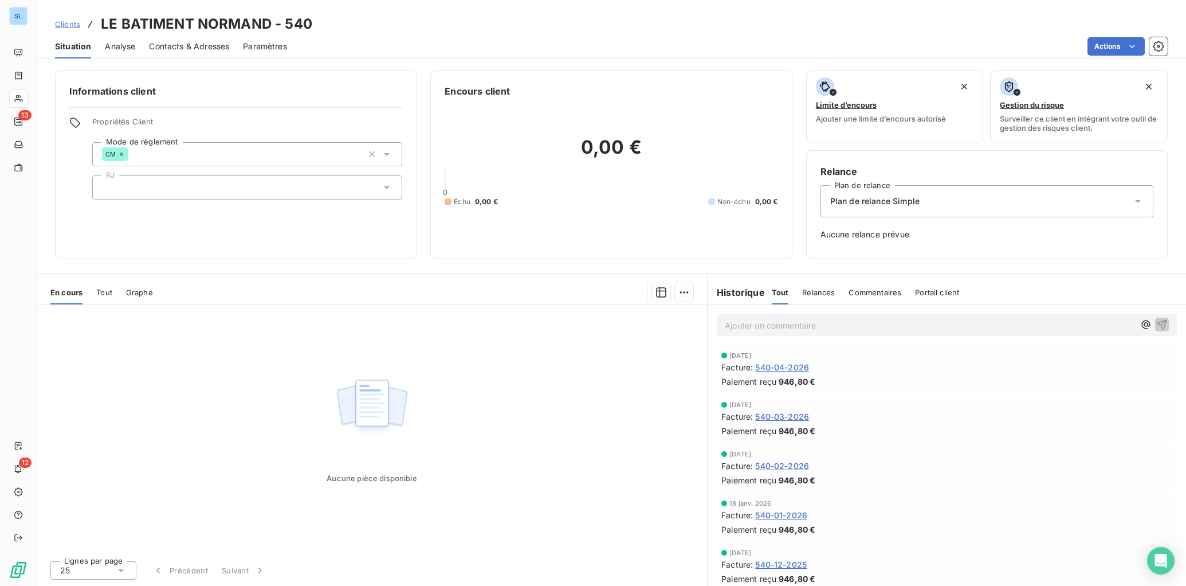
click at [820, 295] on span "Relances" at bounding box center [818, 292] width 33 height 9
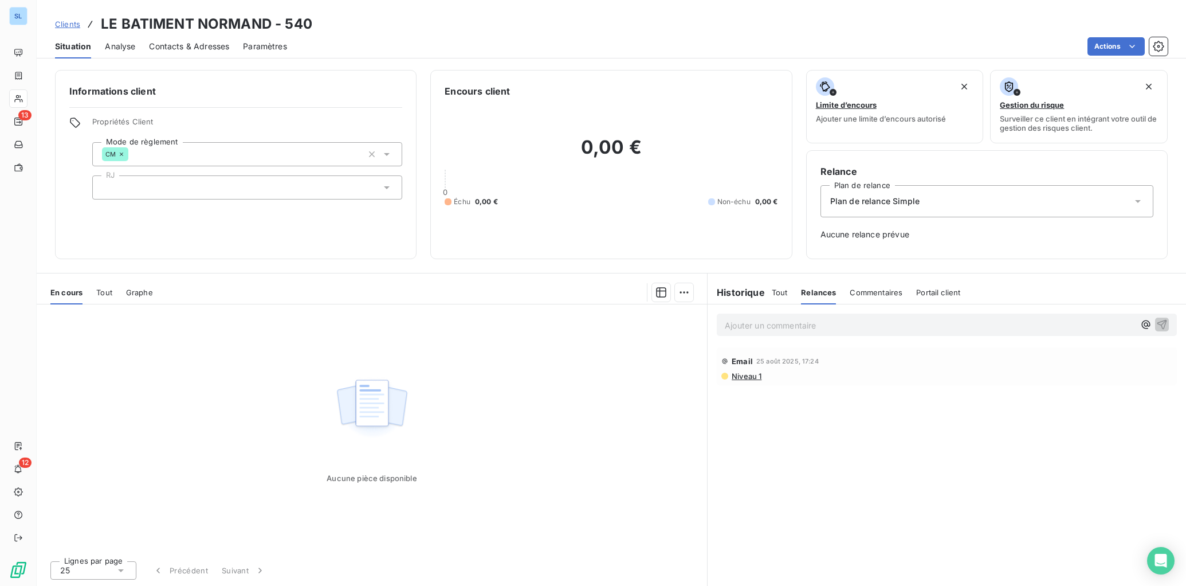
click at [863, 289] on span "Commentaires" at bounding box center [876, 292] width 53 height 9
click at [778, 292] on span "Tout" at bounding box center [780, 292] width 16 height 9
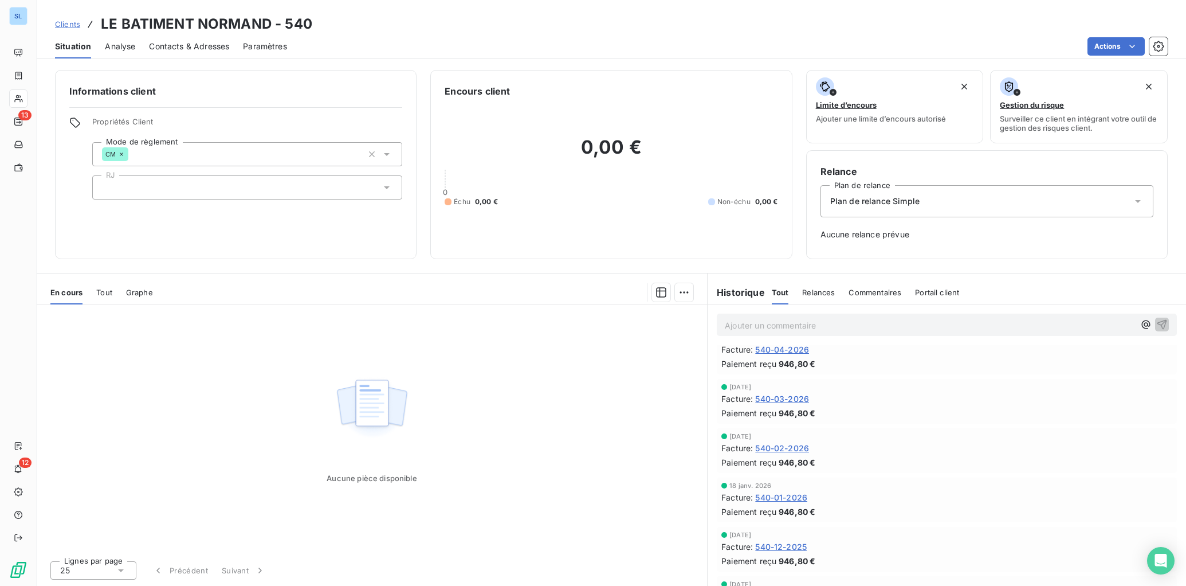
click at [988, 452] on div "Facture : 540-02-2026" at bounding box center [947, 448] width 451 height 12
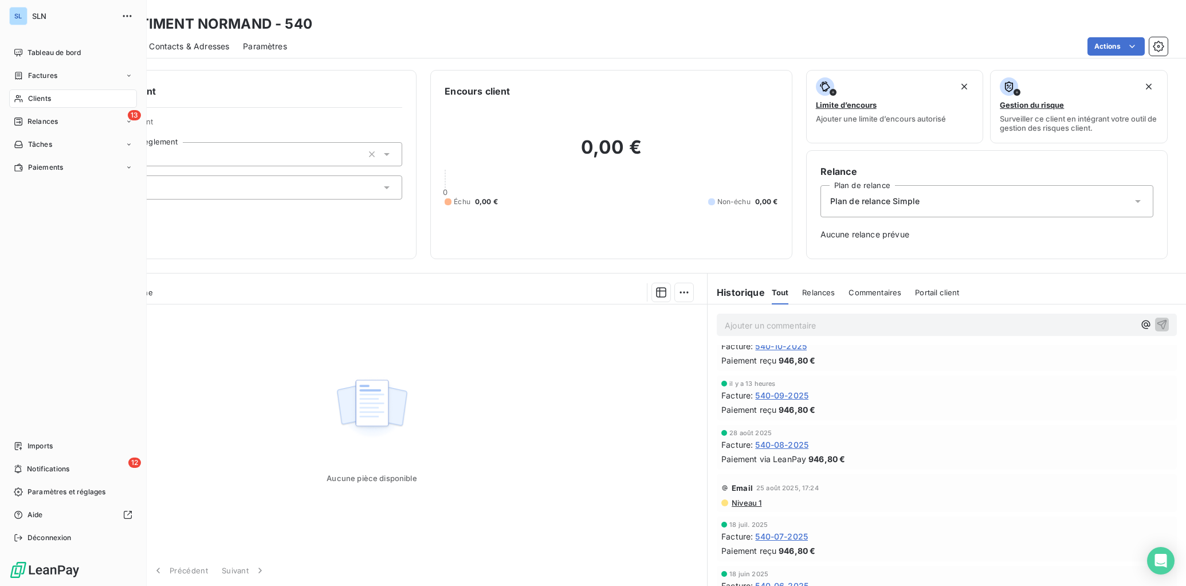
click at [44, 105] on div "Clients" at bounding box center [73, 98] width 128 height 18
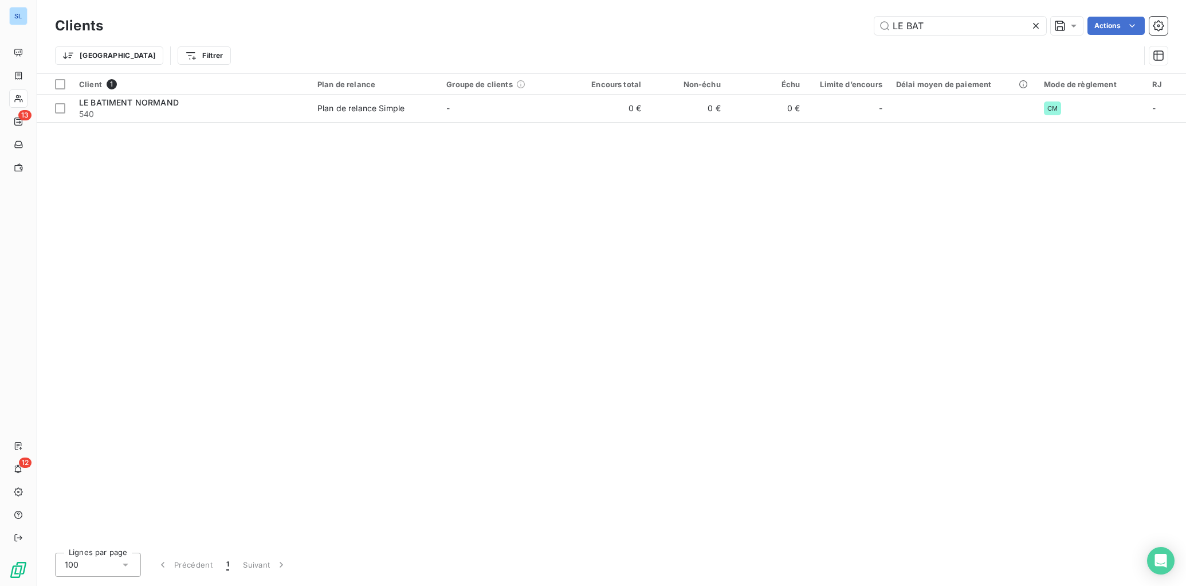
drag, startPoint x: 955, startPoint y: 29, endPoint x: 694, endPoint y: 5, distance: 263.0
click at [714, 12] on div "Clients LE BAT Actions Trier Filtrer" at bounding box center [612, 36] width 1150 height 73
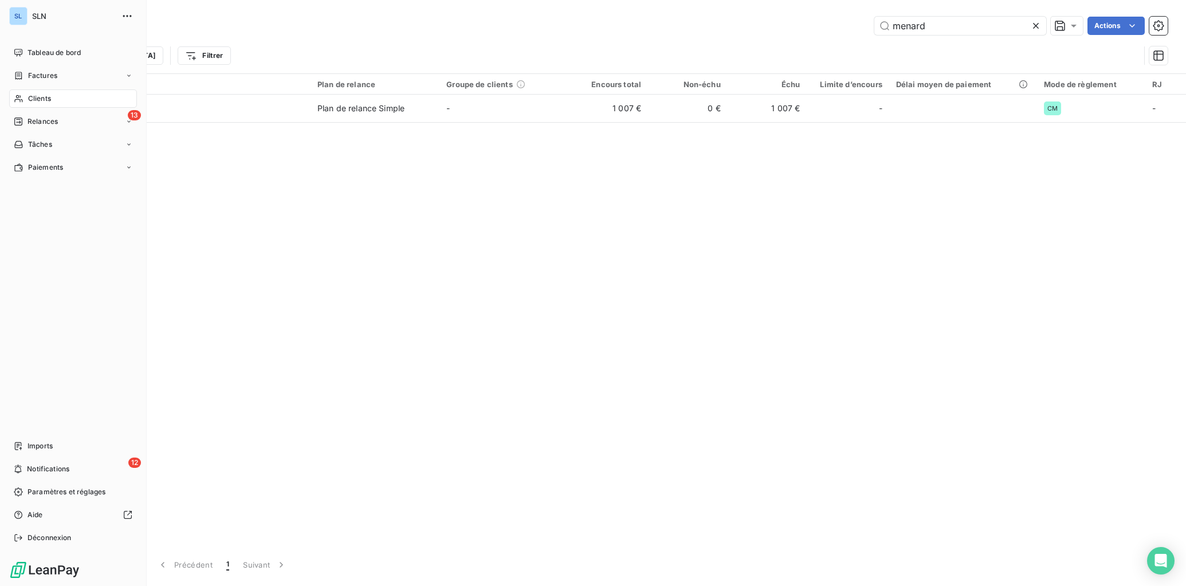
click at [25, 103] on div "Clients" at bounding box center [73, 98] width 128 height 18
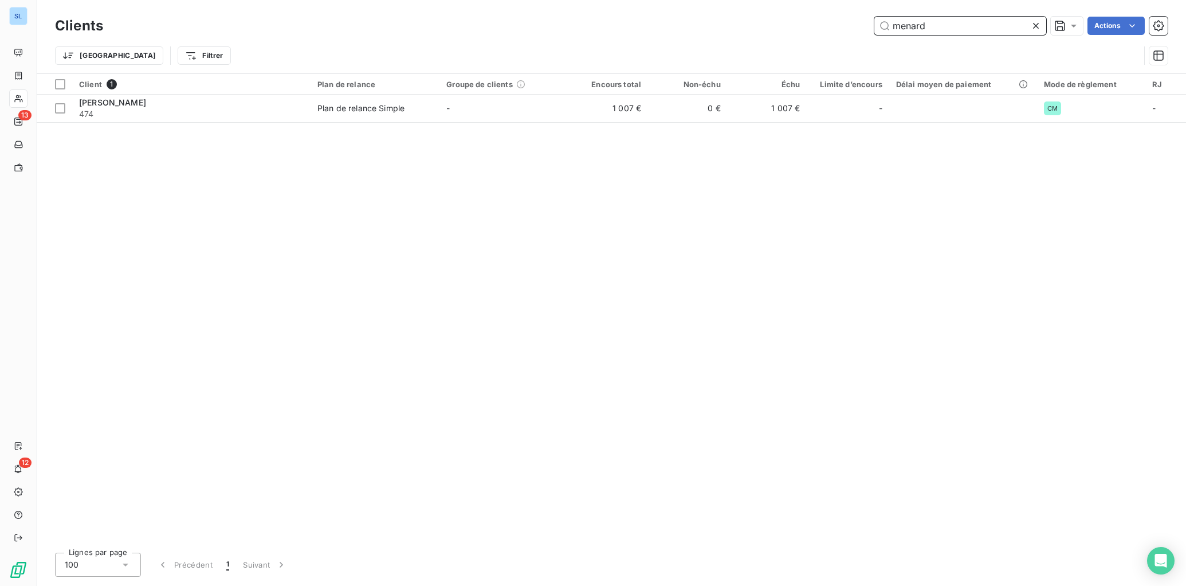
drag, startPoint x: 985, startPoint y: 30, endPoint x: 753, endPoint y: 38, distance: 232.3
click at [767, 36] on div "Clients menard Actions" at bounding box center [611, 26] width 1113 height 24
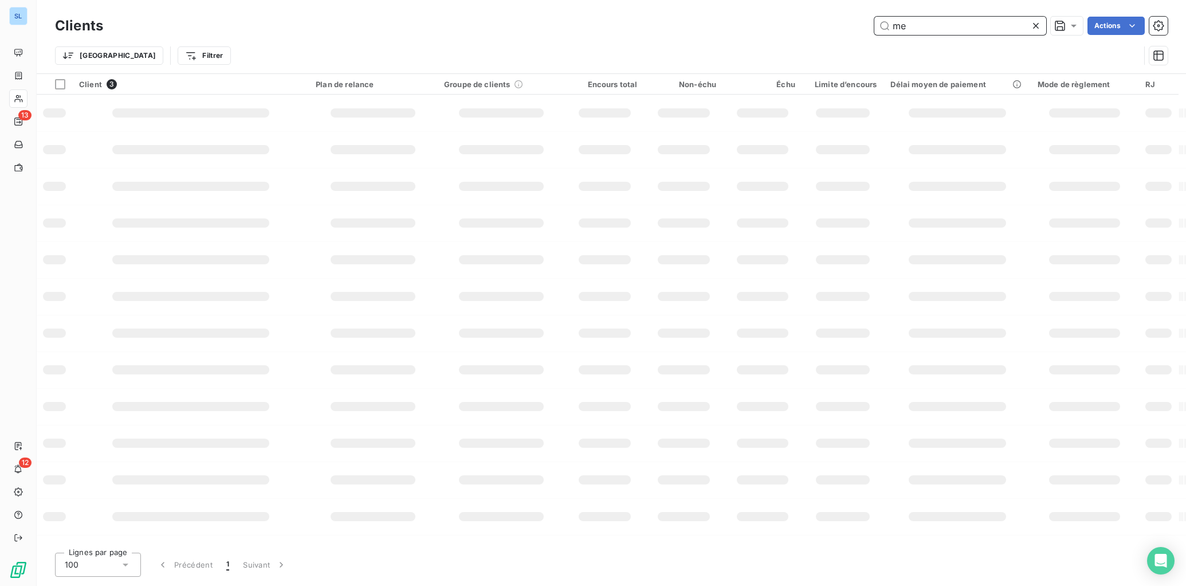
type input "m"
type input "le moulin"
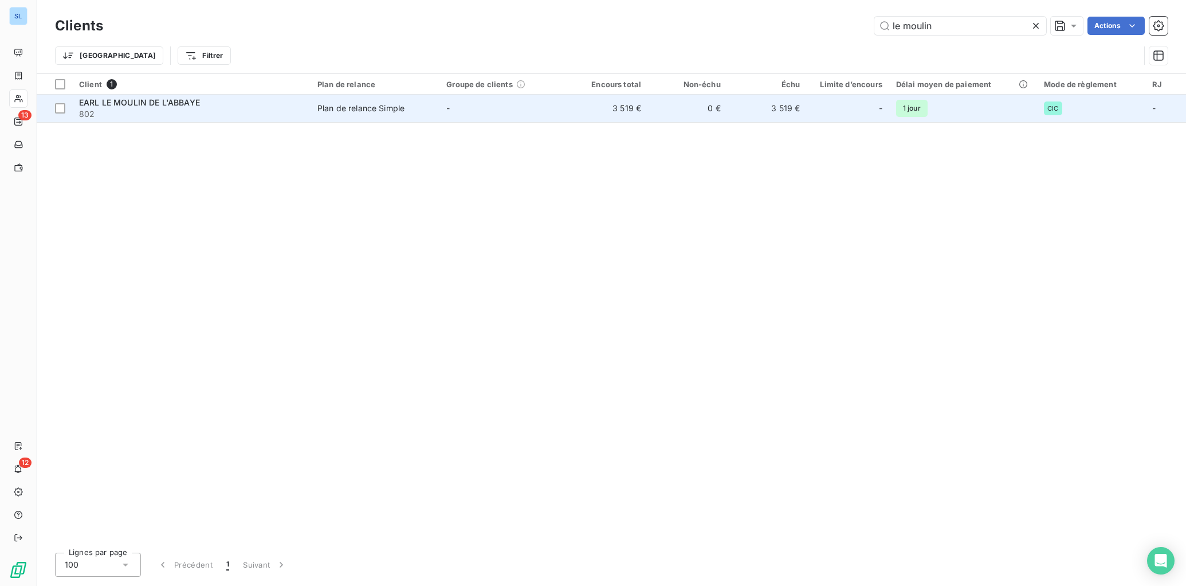
click at [625, 108] on td "3 519 €" at bounding box center [609, 109] width 80 height 28
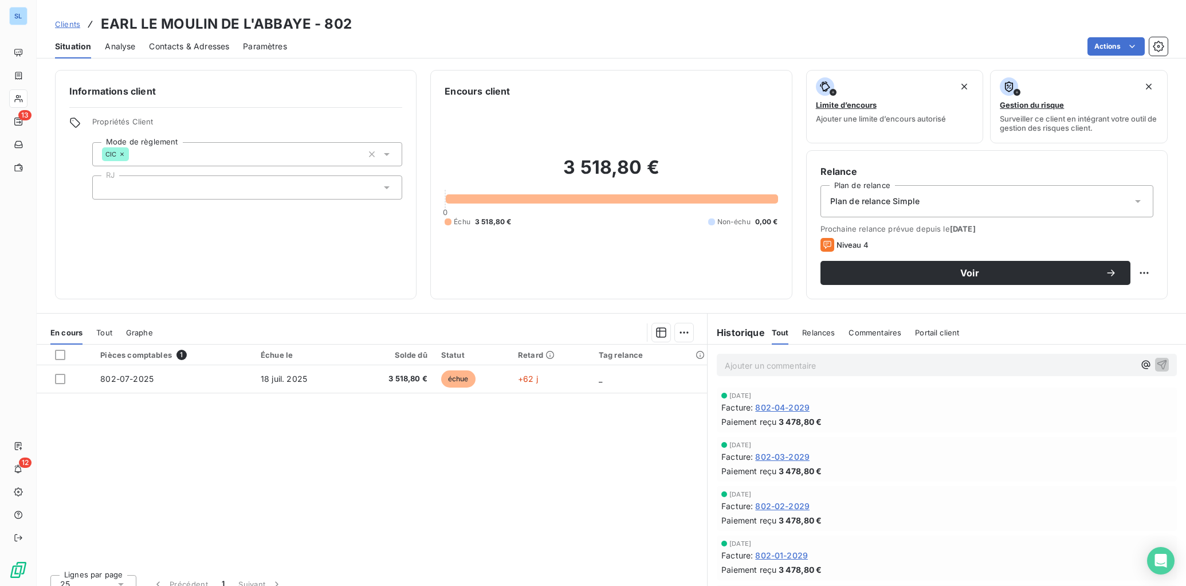
click at [852, 335] on span "Commentaires" at bounding box center [875, 332] width 53 height 9
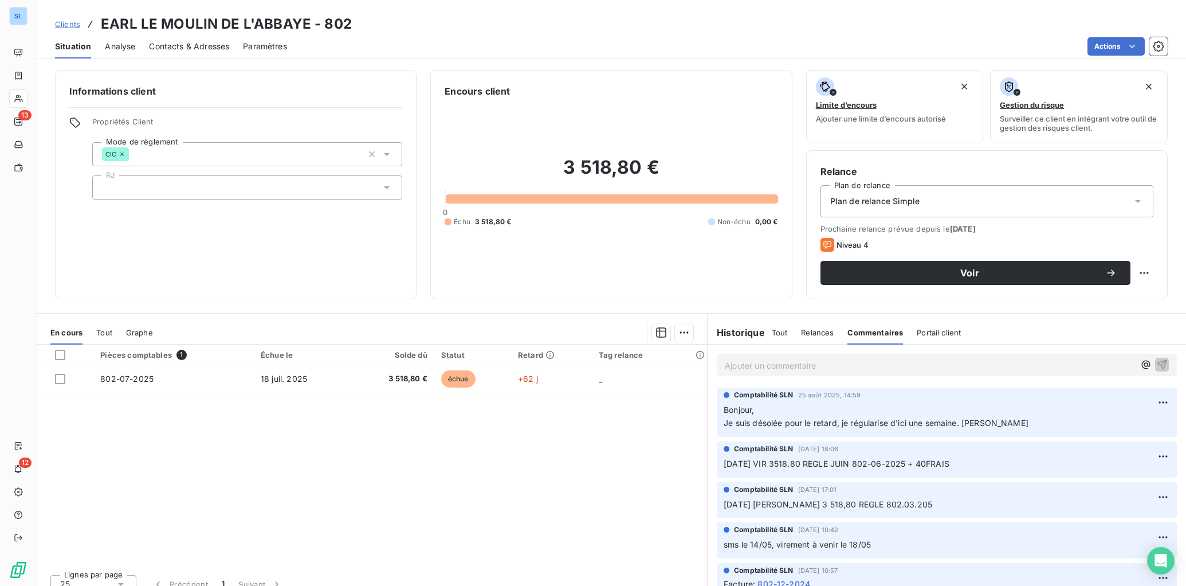
click at [778, 459] on span "[DATE] VIR 3518.80 REGLE JUIN 802-06-2025 + 40FRAIS" at bounding box center [837, 464] width 226 height 10
drag, startPoint x: 720, startPoint y: 465, endPoint x: 857, endPoint y: 464, distance: 137.6
click at [857, 464] on span "[DATE] VIR 3518.80 REGLE JUIN 802-06-2025 + 40FRAIS" at bounding box center [837, 464] width 226 height 10
click at [724, 468] on span "[DATE] VIR 3518.80 REGLE JUIN 802-06-2025 + 40FRAIS" at bounding box center [837, 464] width 226 height 10
drag, startPoint x: 960, startPoint y: 463, endPoint x: 717, endPoint y: 465, distance: 242.5
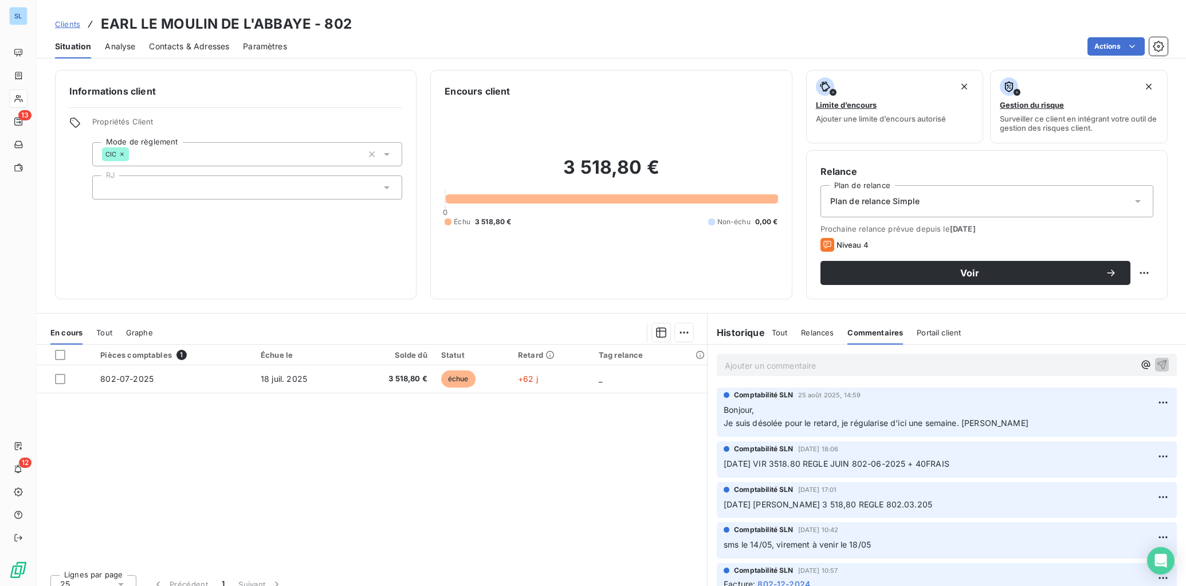
click at [717, 465] on div "Comptabilité SLN [DATE] 18:06 21/07/2025 VIR 3518.80 REGLE JUIN 802-06-2025 + 4…" at bounding box center [947, 459] width 460 height 36
copy span "[DATE] VIR 3518.80 REGLE JUIN 802-06-2025 + 40FRAIS"
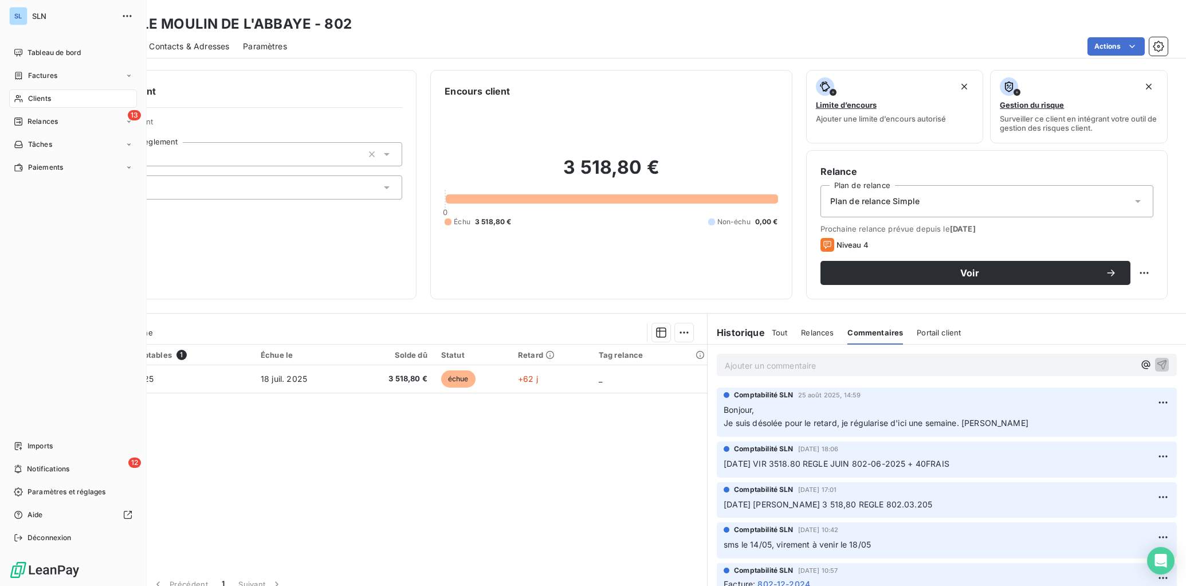
click at [30, 103] on span "Clients" at bounding box center [39, 98] width 23 height 10
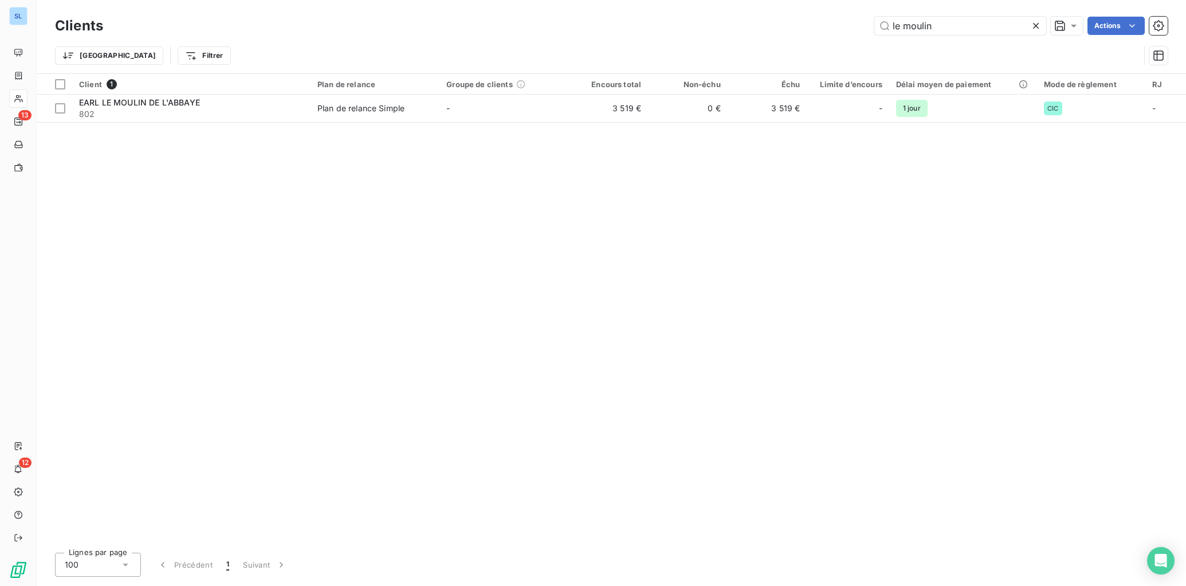
drag, startPoint x: 953, startPoint y: 30, endPoint x: 831, endPoint y: 30, distance: 121.5
click at [832, 30] on div "le moulin Actions" at bounding box center [642, 26] width 1051 height 18
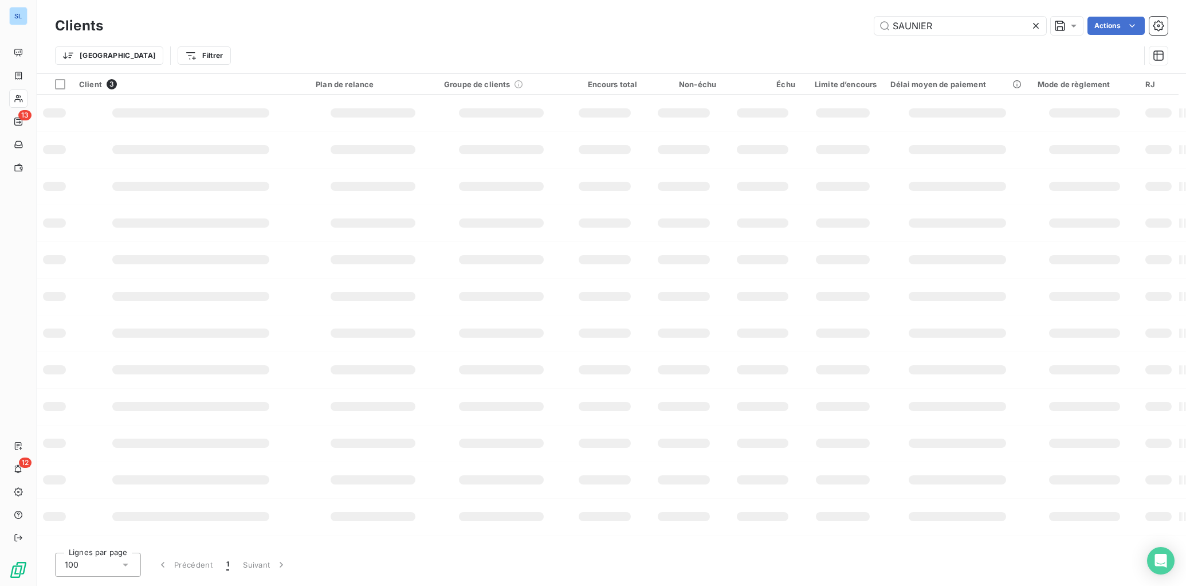
type input "SAUNIER"
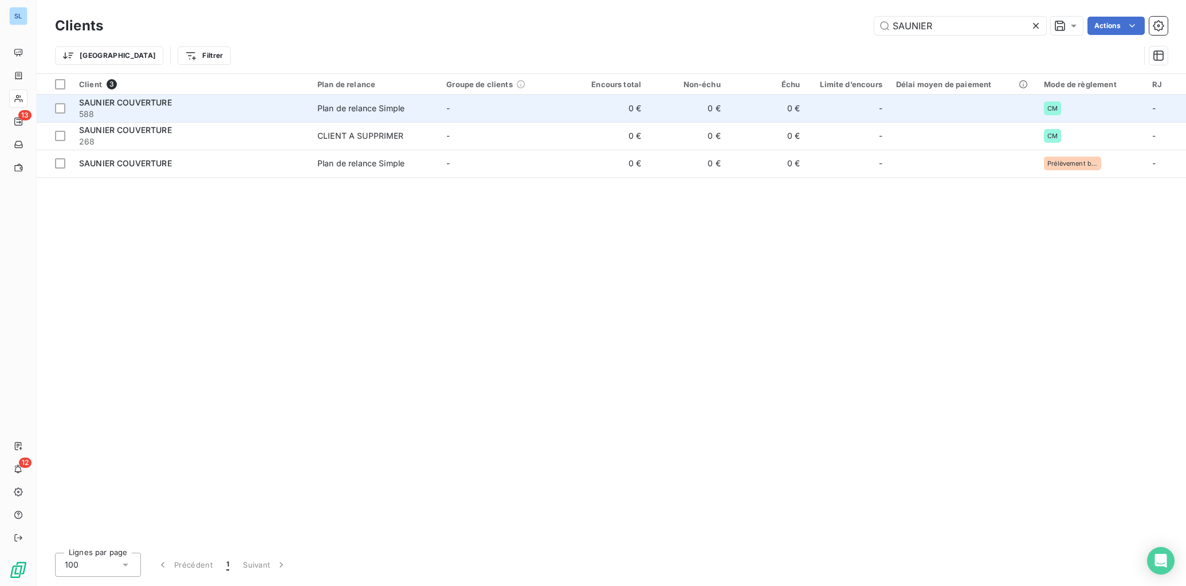
click at [174, 104] on div "SAUNIER COUVERTURE" at bounding box center [191, 102] width 225 height 11
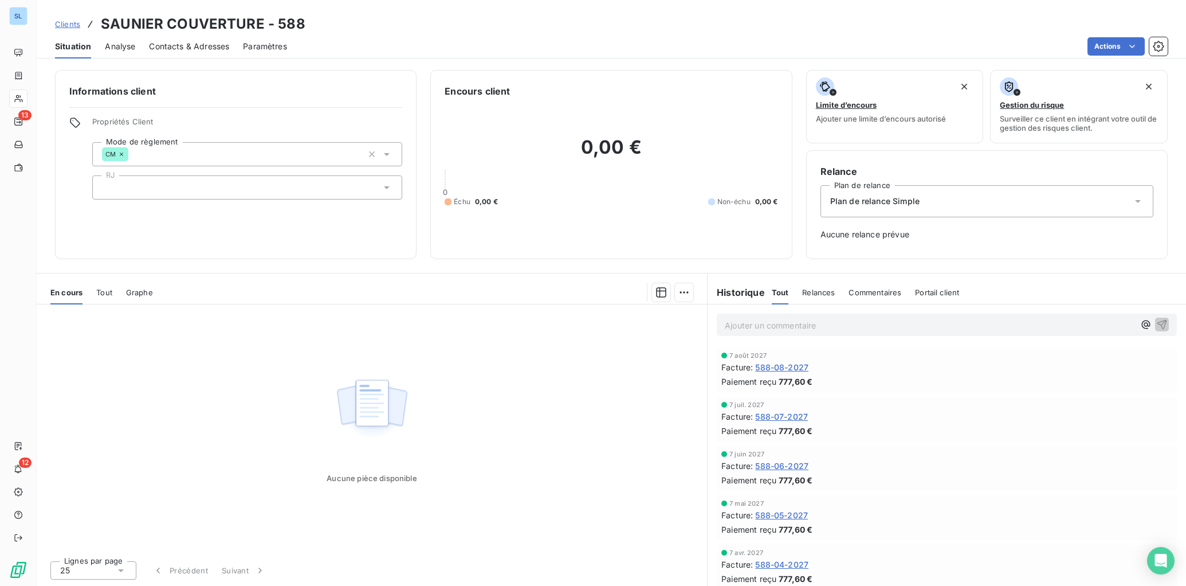
click at [822, 295] on span "Relances" at bounding box center [818, 292] width 33 height 9
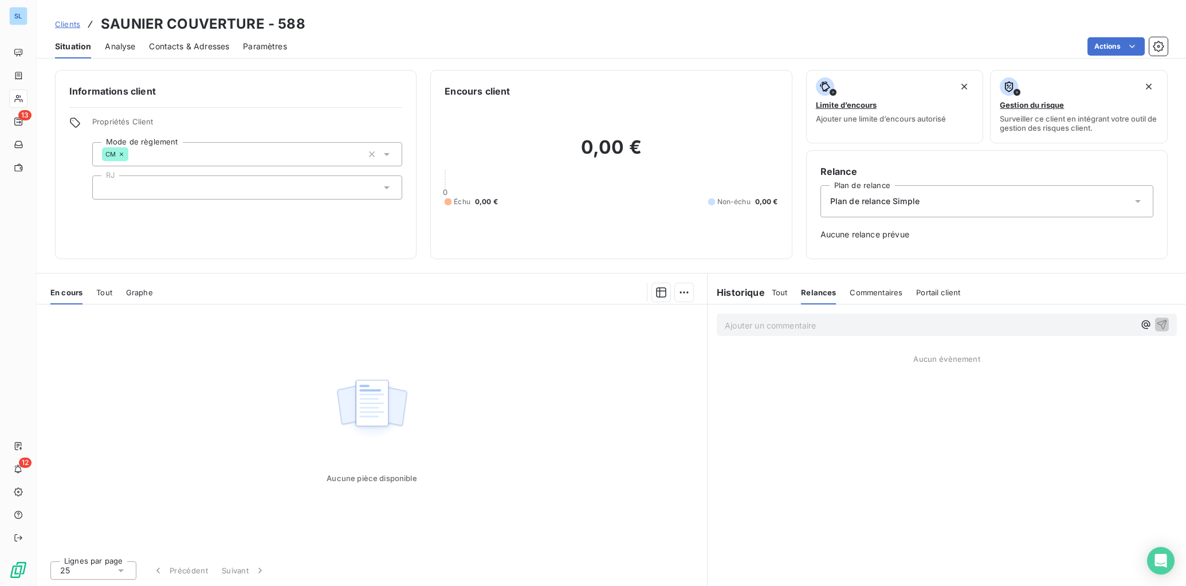
click at [870, 296] on span "Commentaires" at bounding box center [876, 292] width 53 height 9
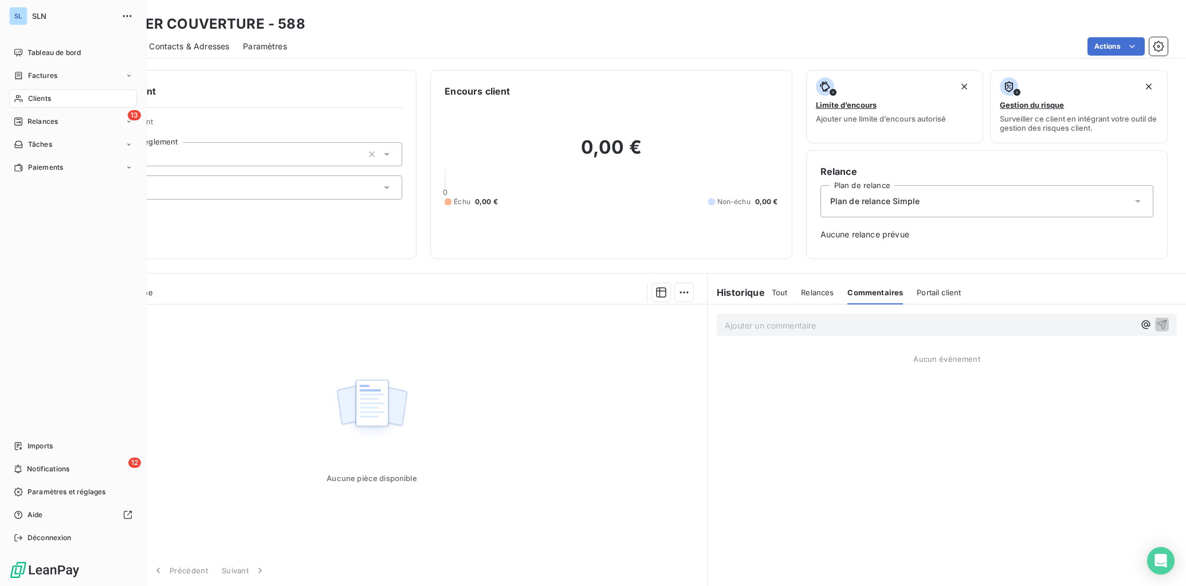
click at [24, 101] on div "Clients" at bounding box center [73, 98] width 128 height 18
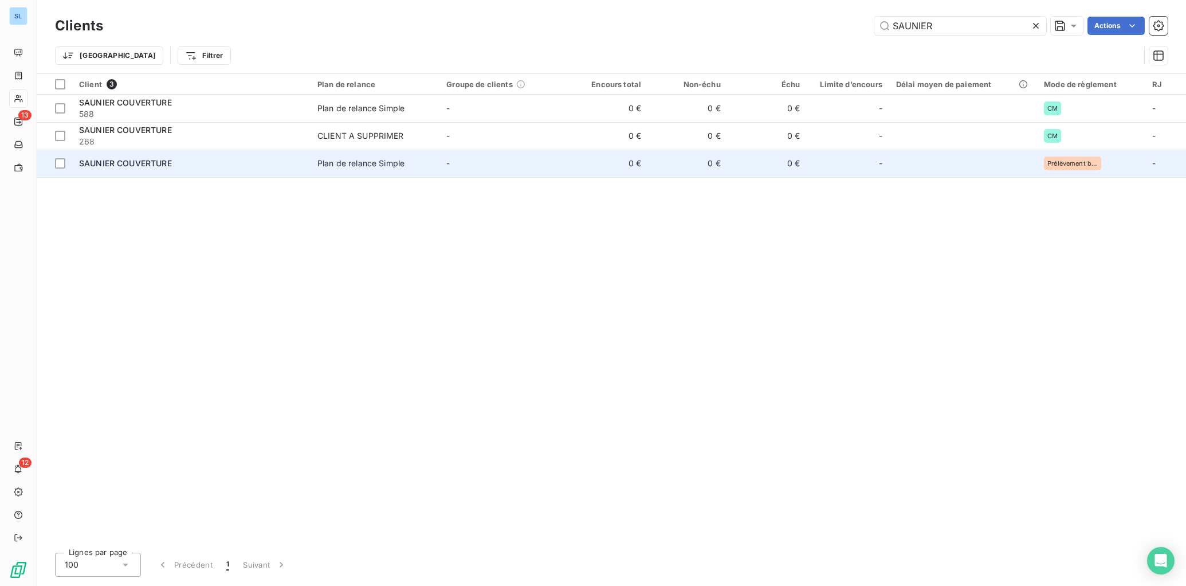
click at [127, 164] on span "SAUNIER COUVERTURE" at bounding box center [125, 163] width 93 height 10
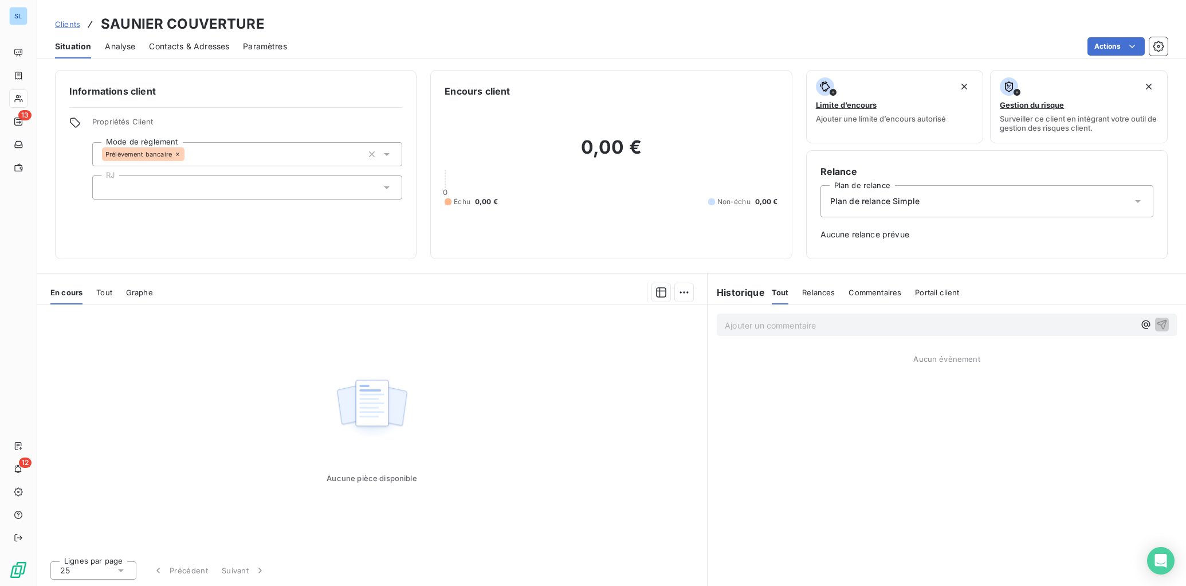
click at [872, 294] on span "Commentaires" at bounding box center [875, 292] width 53 height 9
click at [814, 291] on span "Relances" at bounding box center [817, 292] width 33 height 9
click at [776, 290] on span "Tout" at bounding box center [780, 292] width 16 height 9
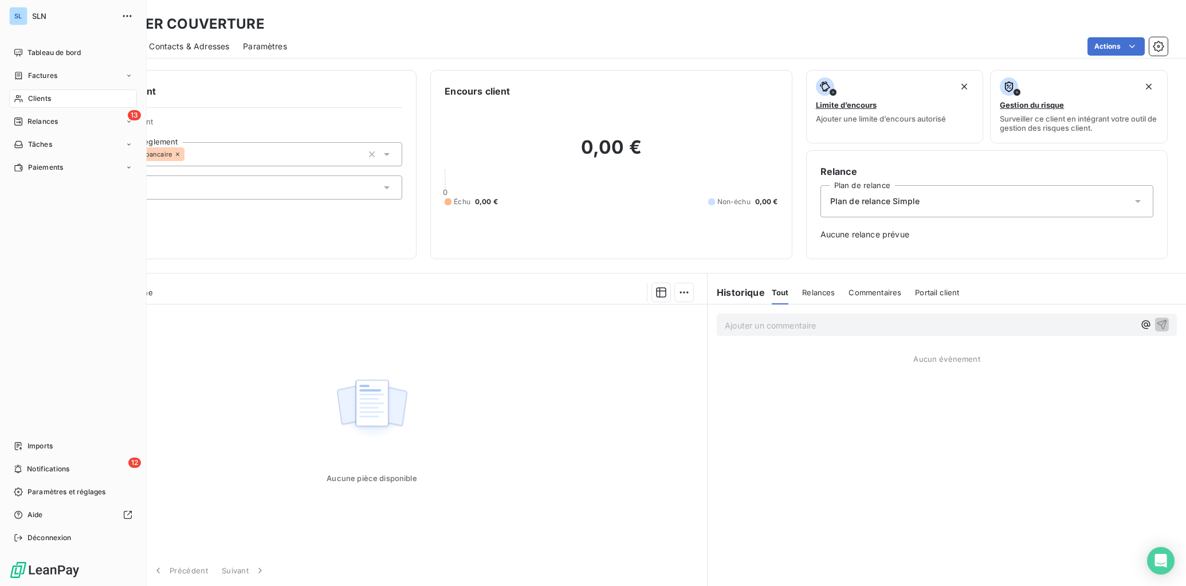
click at [30, 99] on span "Clients" at bounding box center [39, 98] width 23 height 10
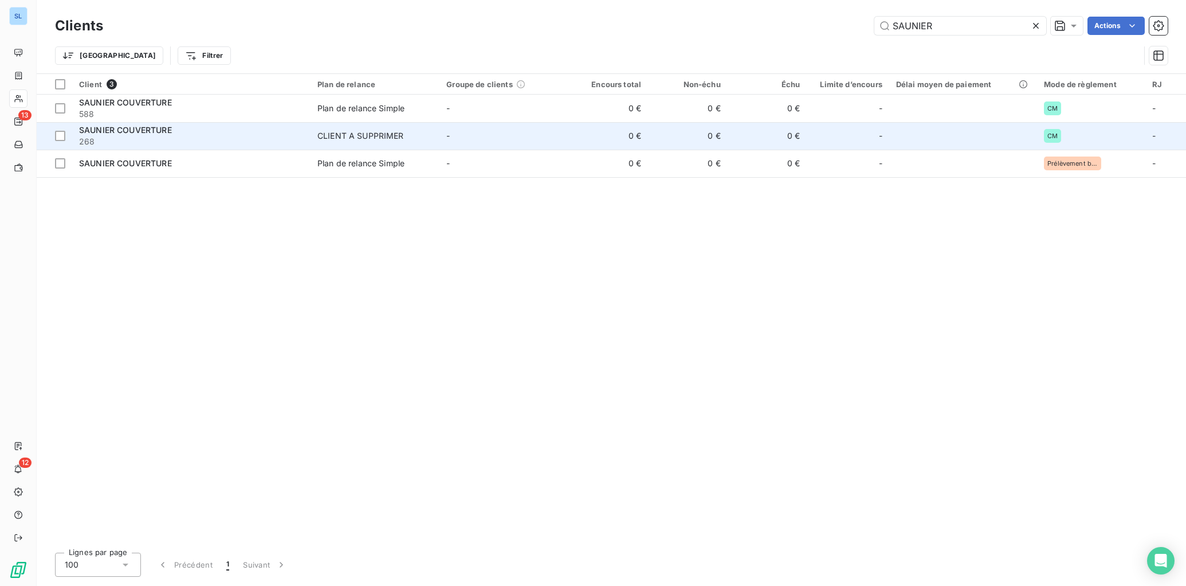
click at [127, 128] on span "SAUNIER COUVERTURE" at bounding box center [125, 130] width 93 height 10
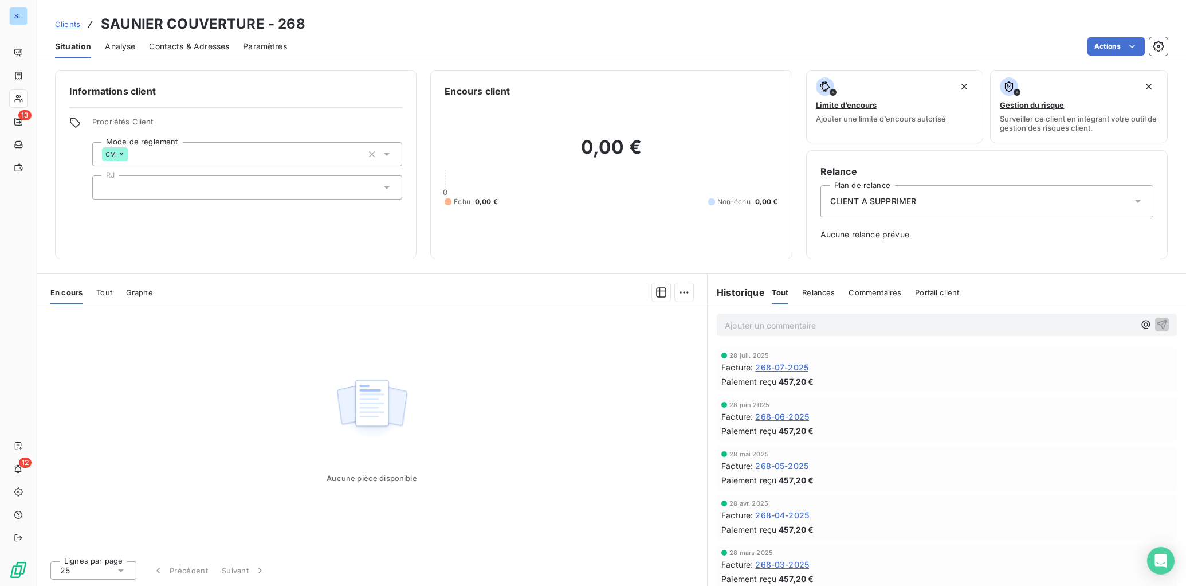
click at [817, 293] on span "Relances" at bounding box center [818, 292] width 33 height 9
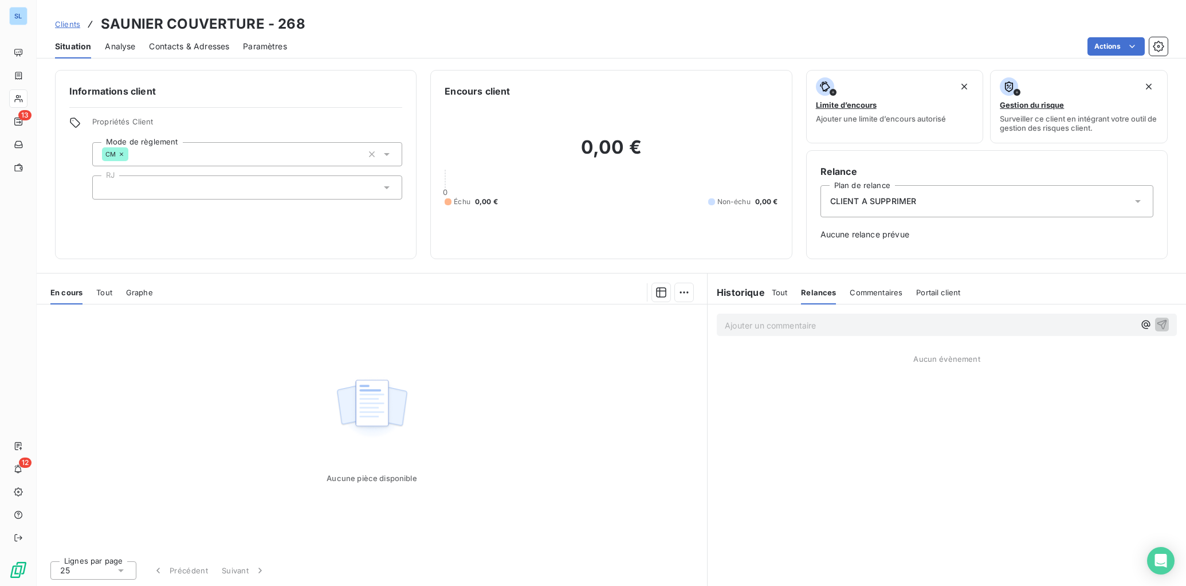
drag, startPoint x: 849, startPoint y: 292, endPoint x: 900, endPoint y: 335, distance: 67.2
click at [850, 292] on span "Commentaires" at bounding box center [876, 292] width 53 height 9
click at [785, 297] on div "Tout" at bounding box center [780, 292] width 16 height 24
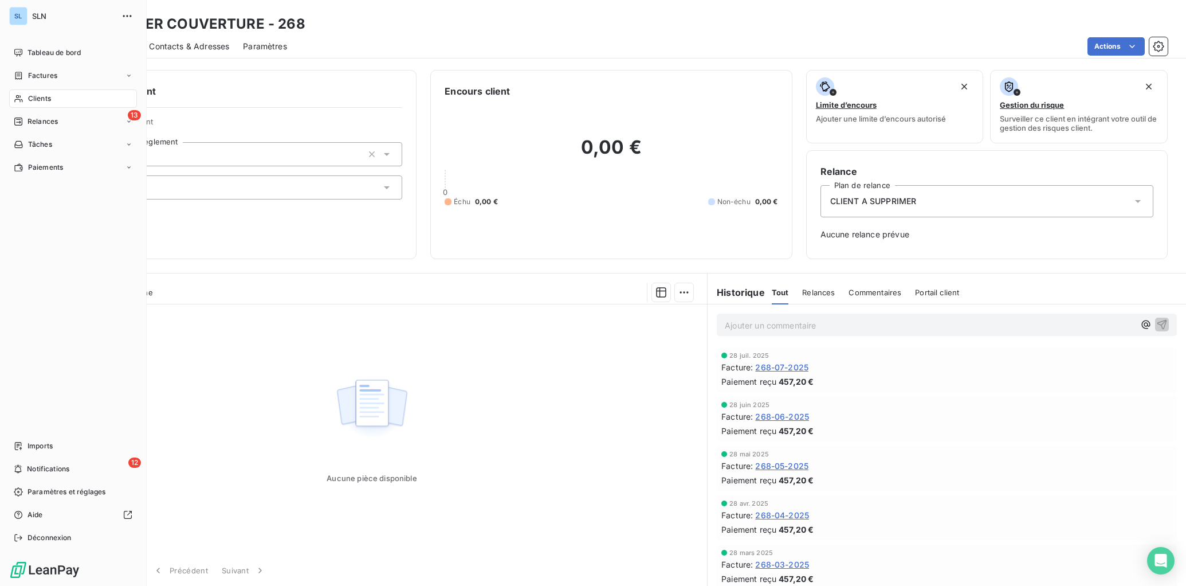
click at [40, 96] on span "Clients" at bounding box center [39, 98] width 23 height 10
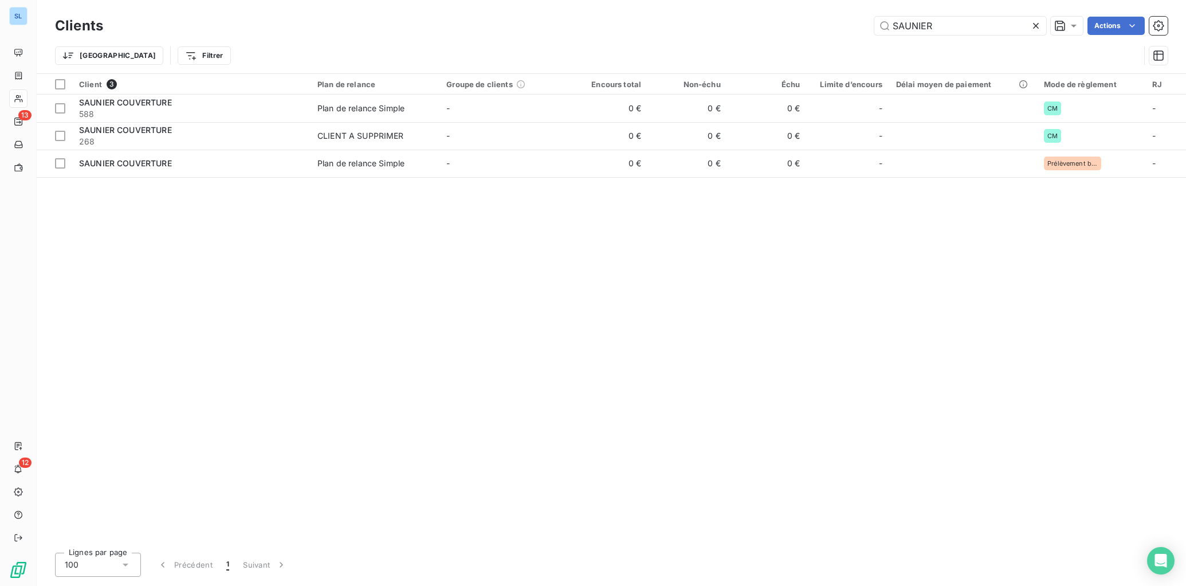
drag, startPoint x: 887, startPoint y: 33, endPoint x: 817, endPoint y: 33, distance: 69.9
click at [817, 33] on div "Clients SAUNIER Actions" at bounding box center [611, 26] width 1113 height 24
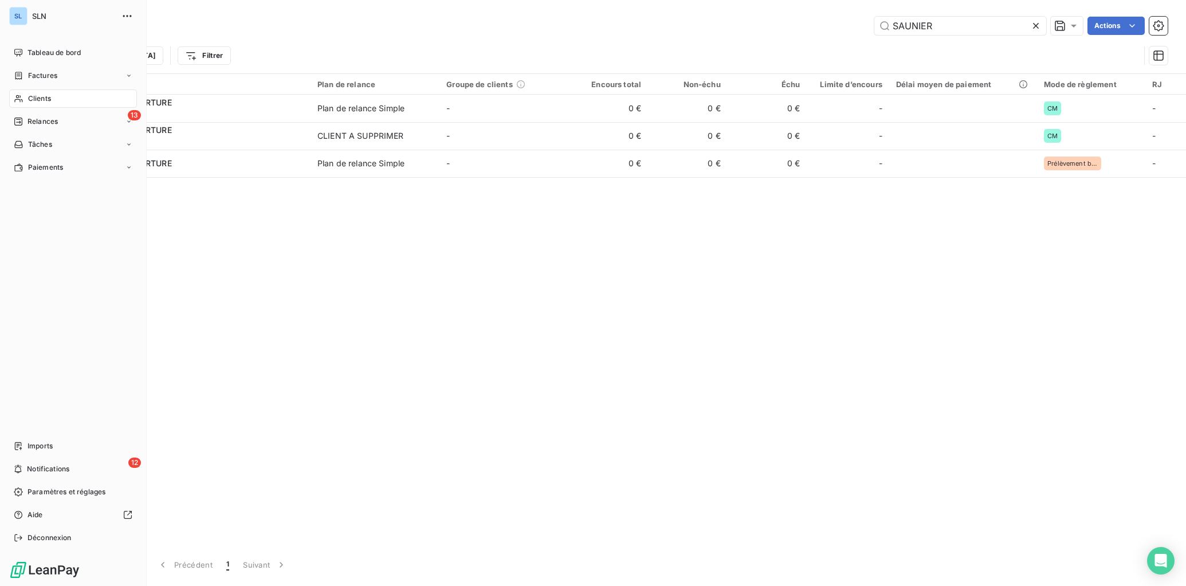
click at [30, 100] on span "Clients" at bounding box center [39, 98] width 23 height 10
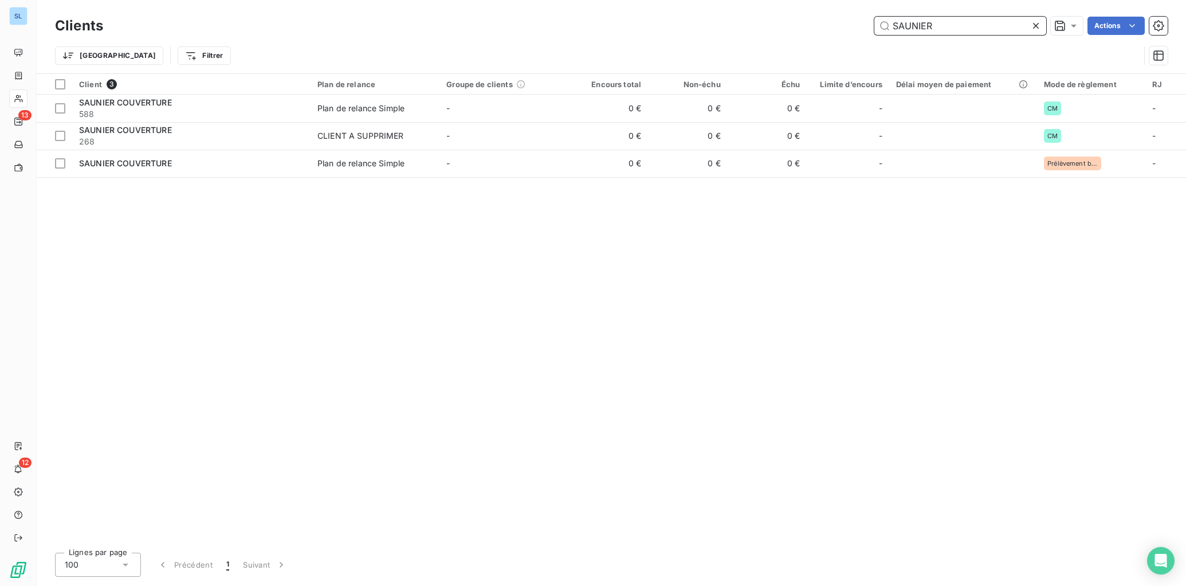
drag, startPoint x: 956, startPoint y: 30, endPoint x: 767, endPoint y: 22, distance: 189.3
click at [780, 31] on div "SAUNIER Actions" at bounding box center [642, 26] width 1051 height 18
drag, startPoint x: 937, startPoint y: 25, endPoint x: 882, endPoint y: 27, distance: 54.5
click at [882, 27] on input "SAUNIER" at bounding box center [961, 26] width 172 height 18
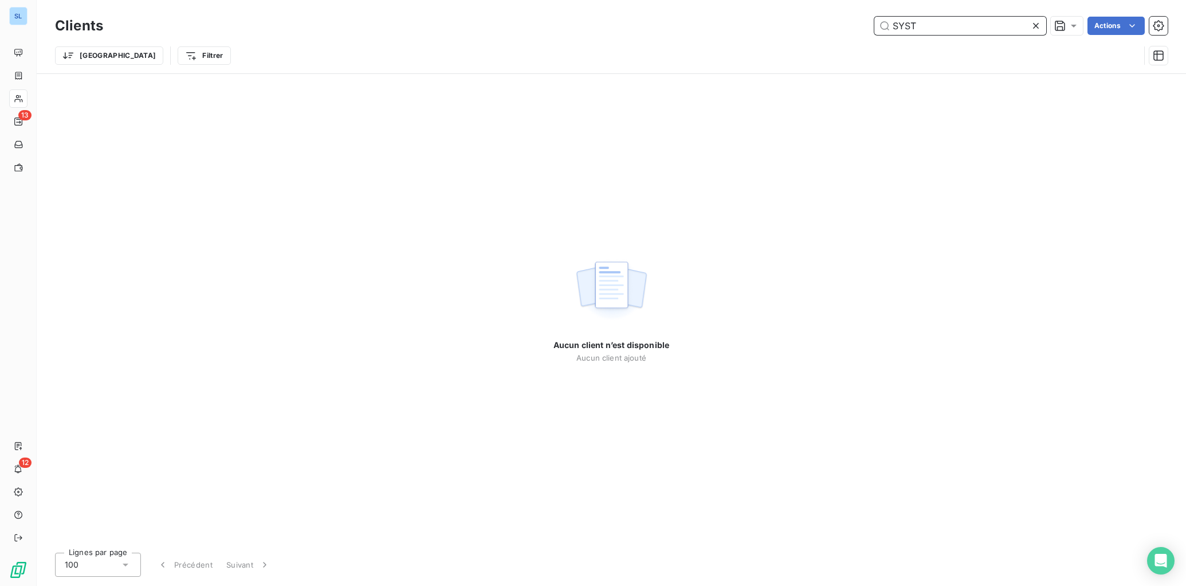
click at [923, 29] on input "SYST" at bounding box center [961, 26] width 172 height 18
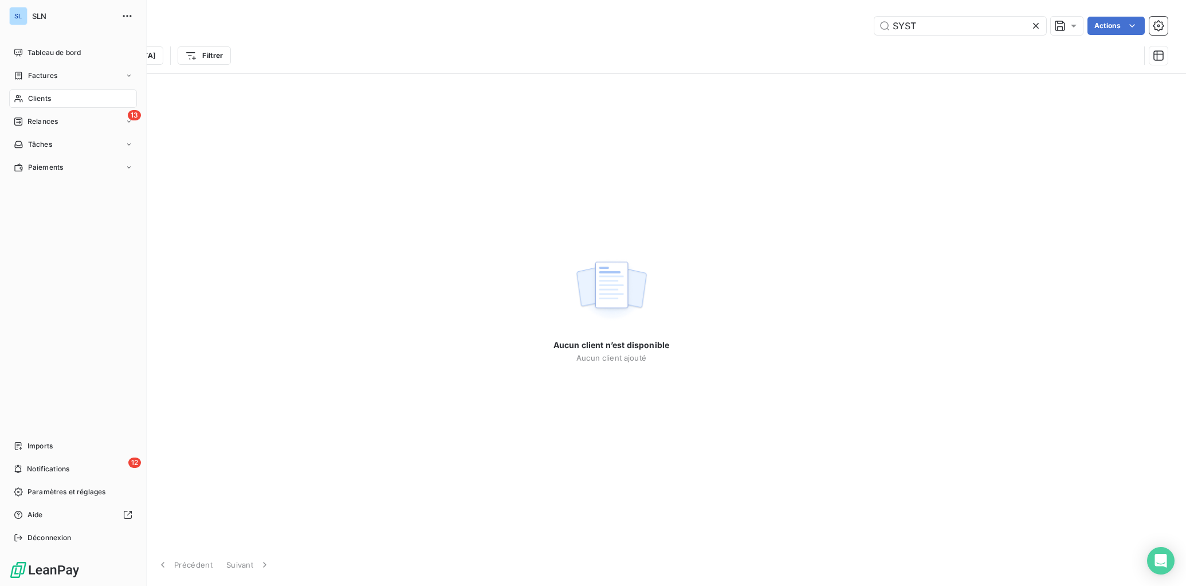
click at [38, 99] on span "Clients" at bounding box center [39, 98] width 23 height 10
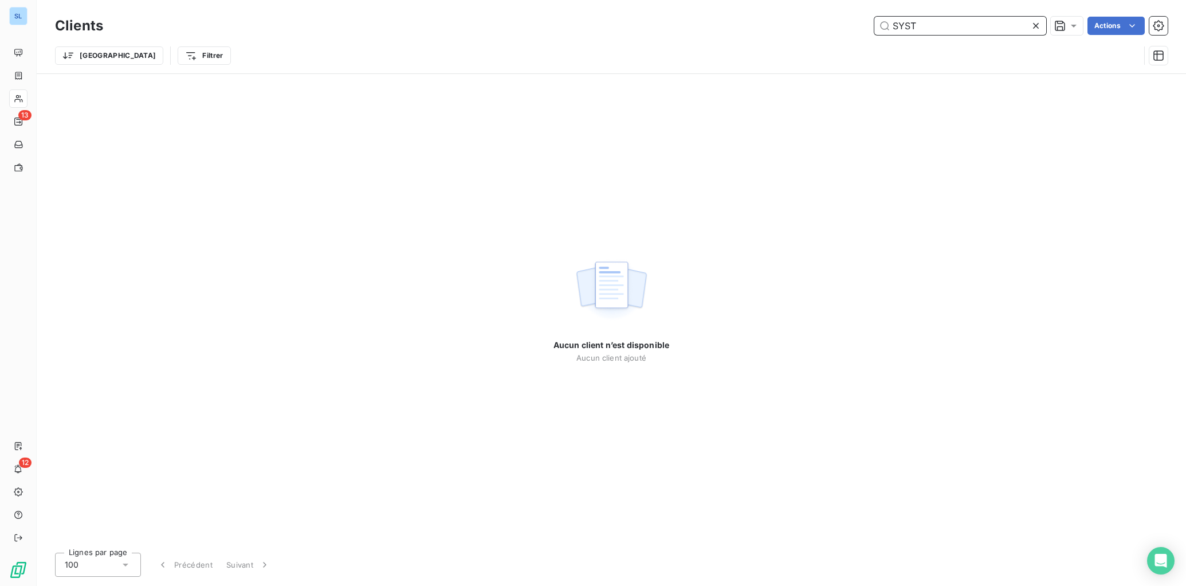
drag, startPoint x: 933, startPoint y: 25, endPoint x: 813, endPoint y: 15, distance: 119.6
click at [819, 18] on div "SYST Actions" at bounding box center [642, 26] width 1051 height 18
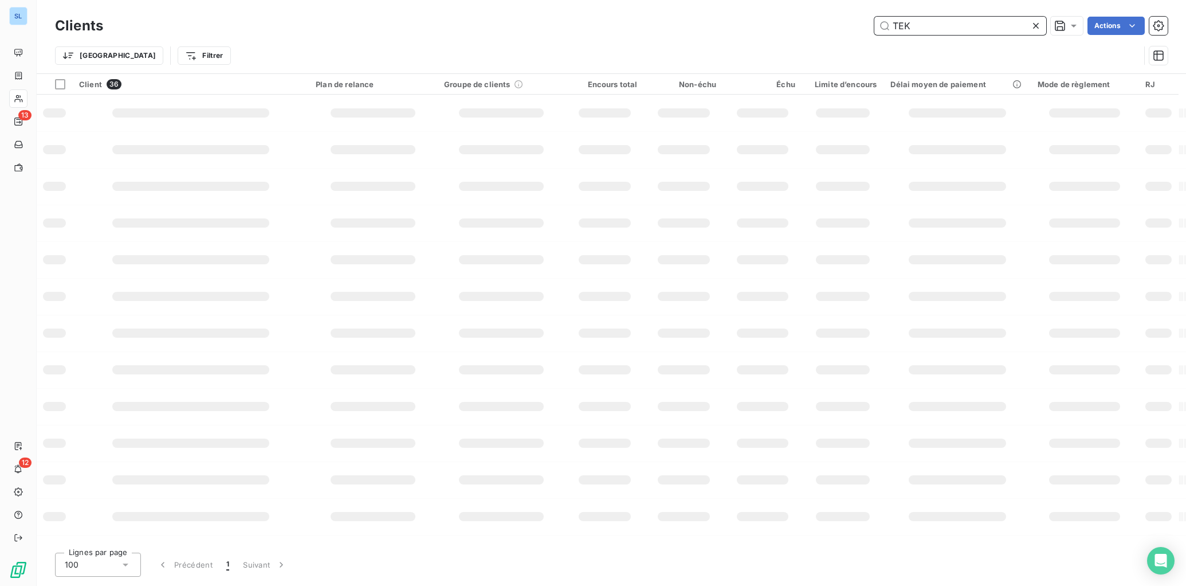
type input "TEK"
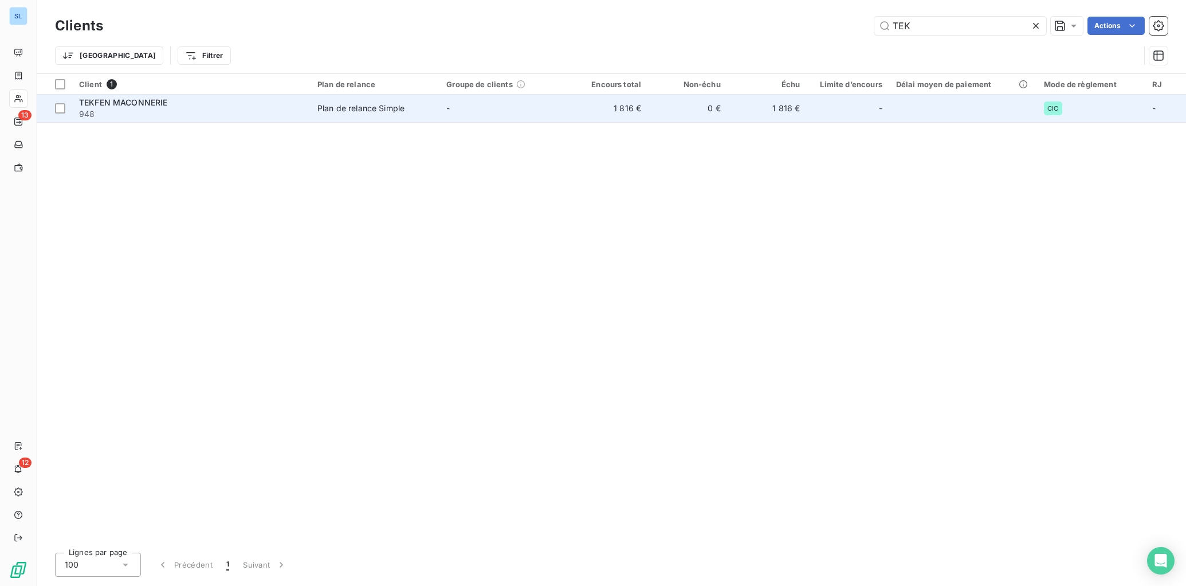
click at [367, 119] on td "Plan de relance Simple" at bounding box center [375, 109] width 129 height 28
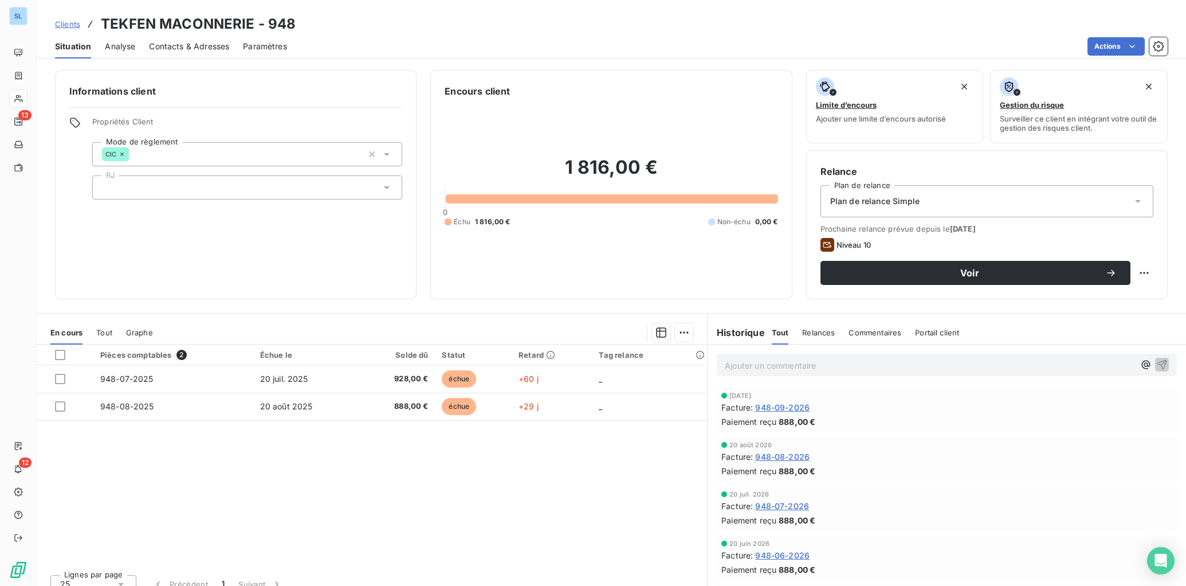
click at [879, 327] on div "Commentaires" at bounding box center [875, 332] width 53 height 24
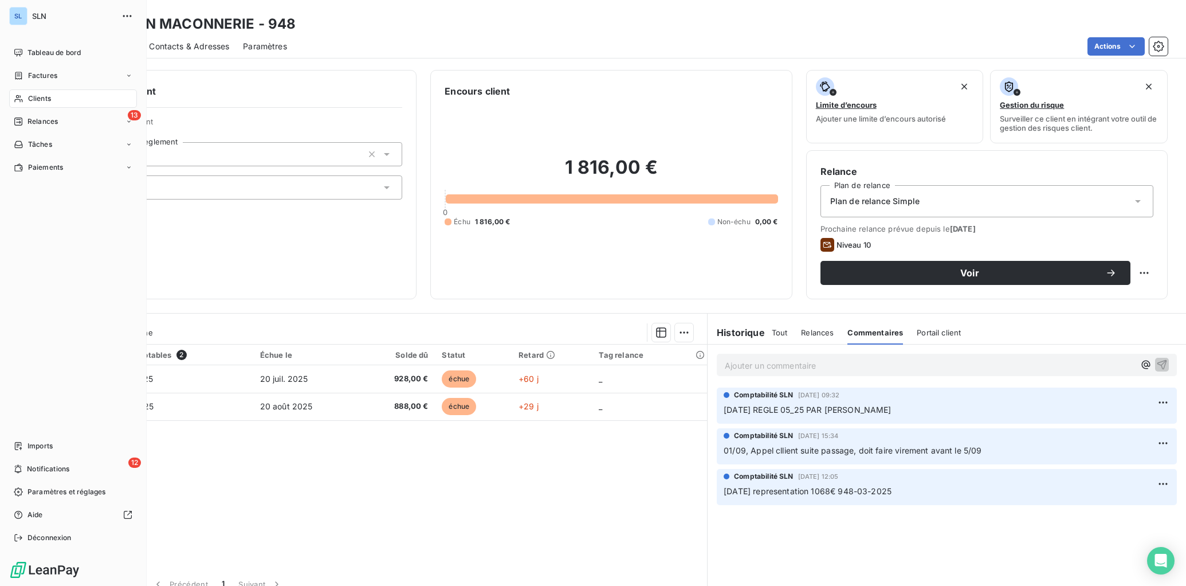
click at [28, 104] on div "Clients" at bounding box center [73, 98] width 128 height 18
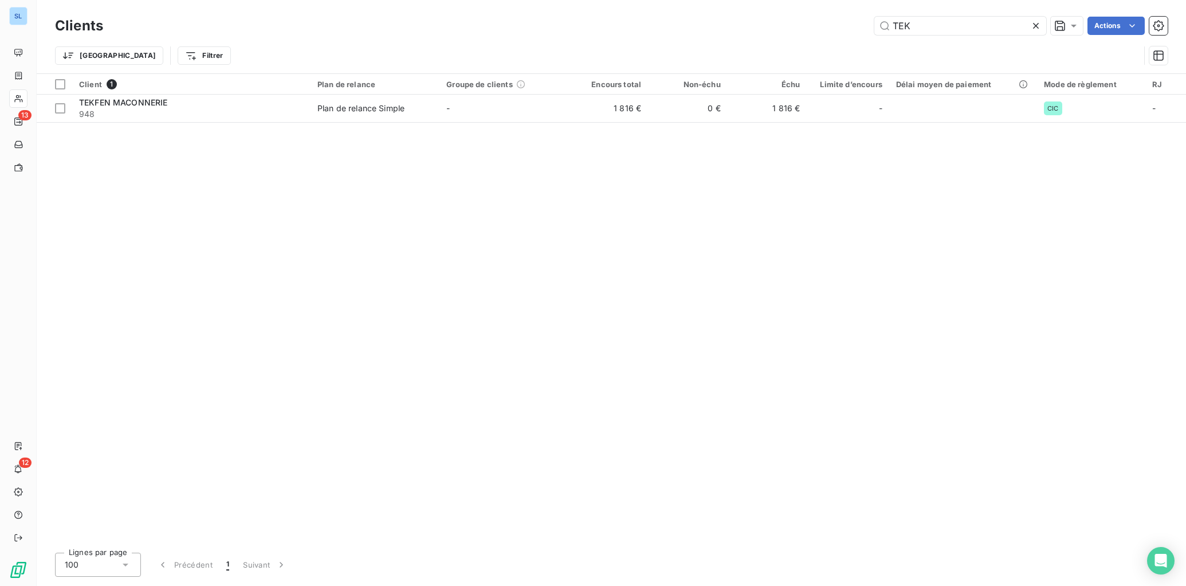
drag, startPoint x: 914, startPoint y: 28, endPoint x: 837, endPoint y: 15, distance: 77.8
click at [879, 26] on input "TEK" at bounding box center [961, 26] width 172 height 18
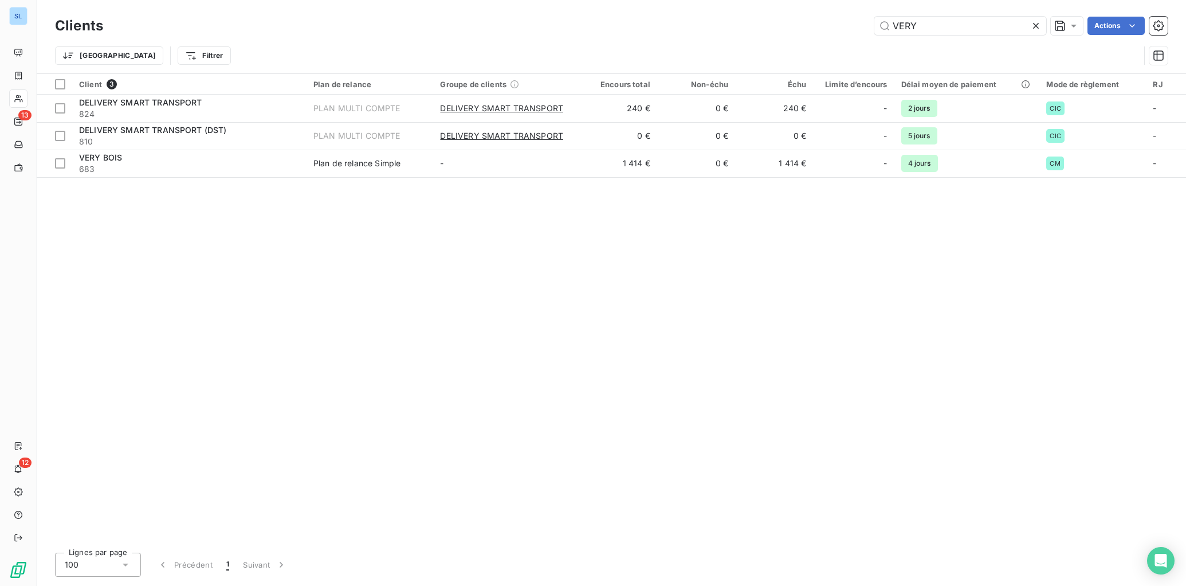
type input "VERY"
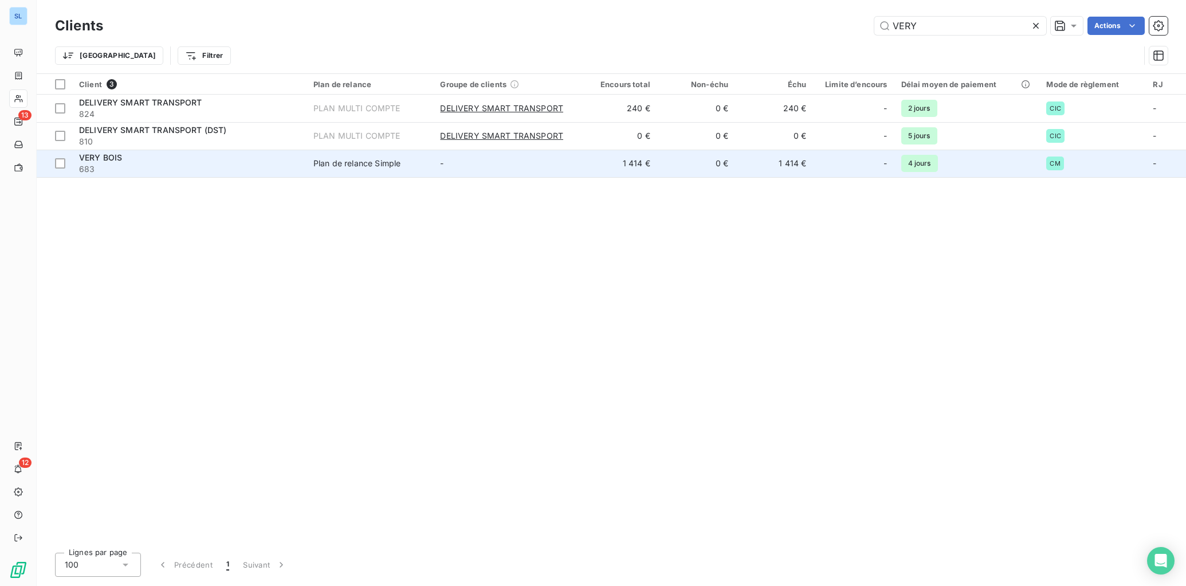
click at [727, 169] on td "0 €" at bounding box center [696, 164] width 78 height 28
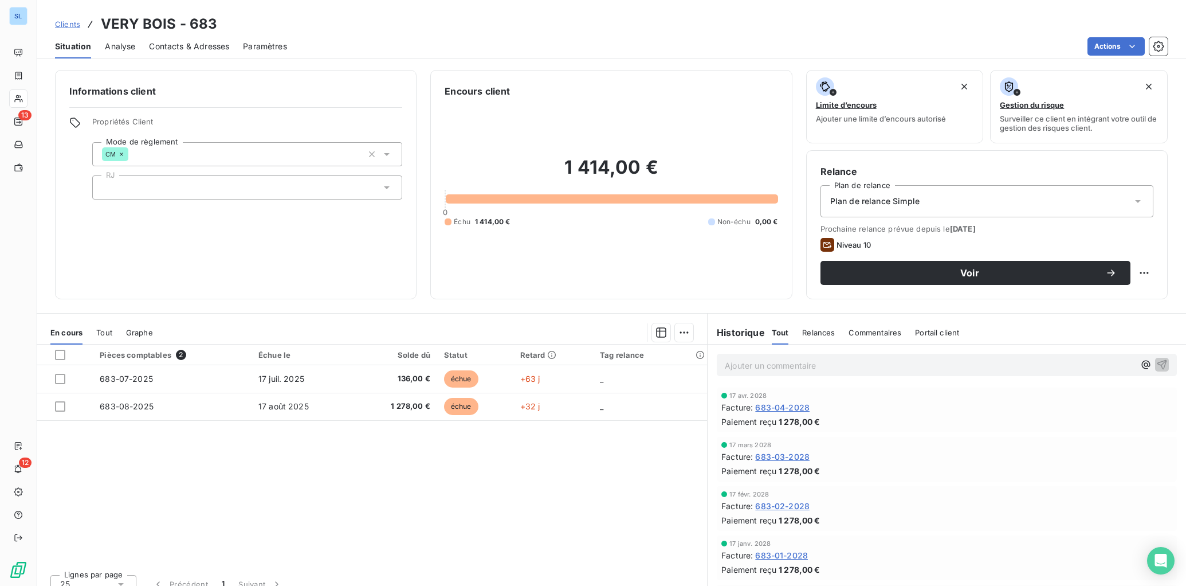
click at [814, 331] on span "Relances" at bounding box center [818, 332] width 33 height 9
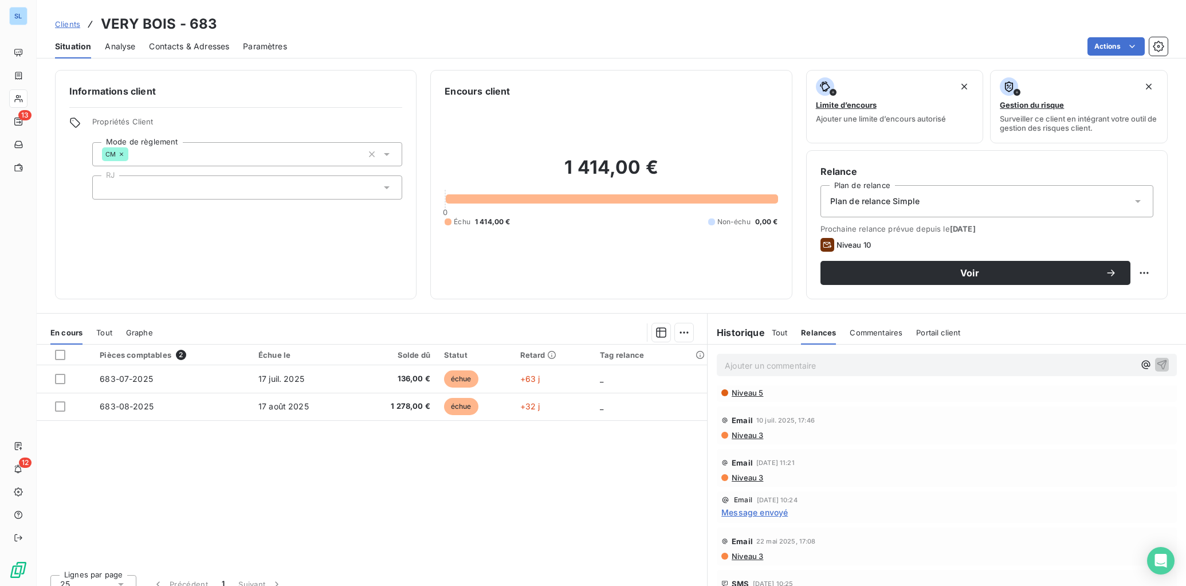
scroll to position [162, 0]
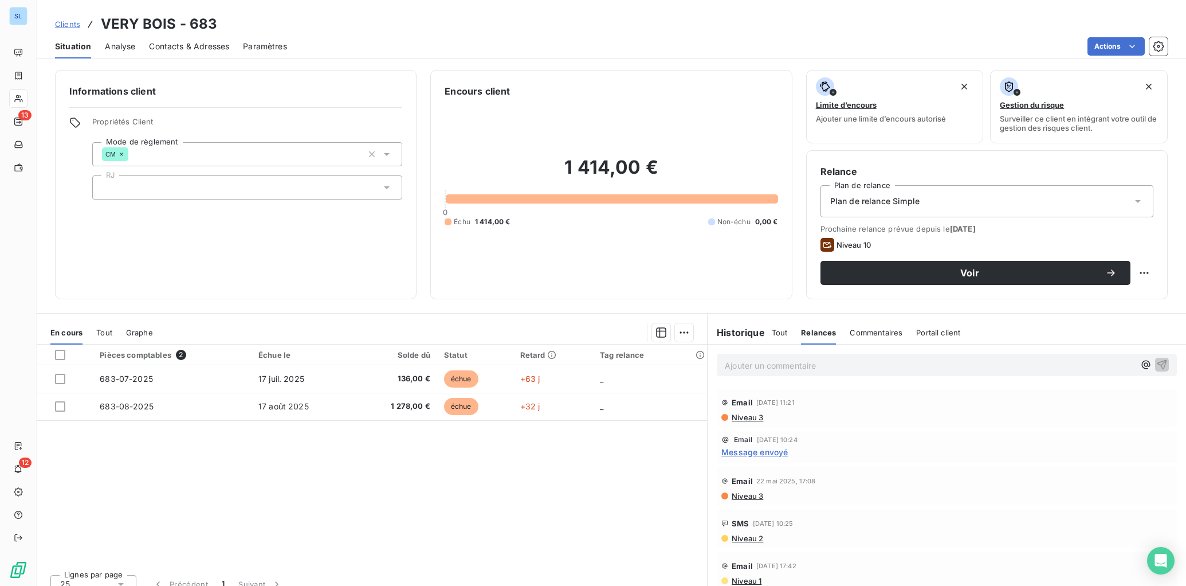
click at [884, 336] on span "Commentaires" at bounding box center [876, 332] width 53 height 9
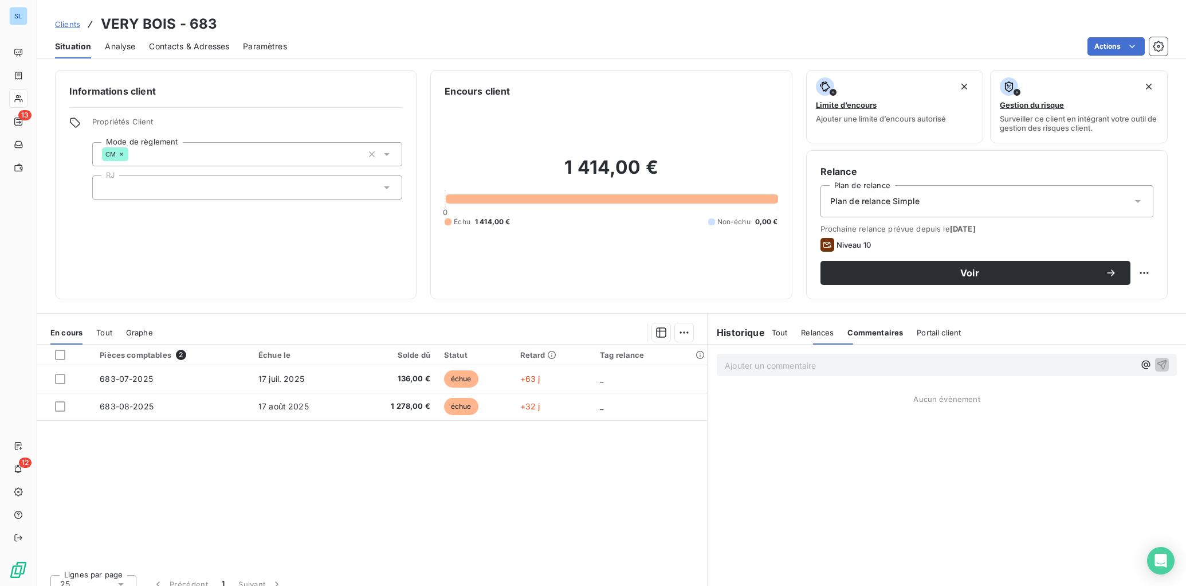
scroll to position [0, 0]
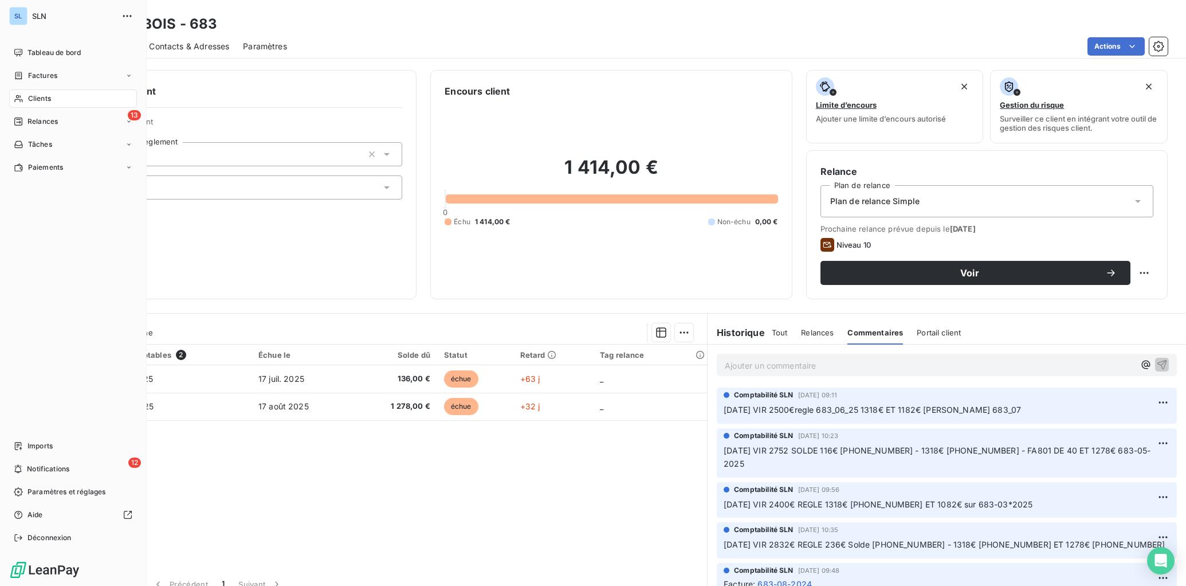
click at [57, 101] on div "Clients" at bounding box center [73, 98] width 128 height 18
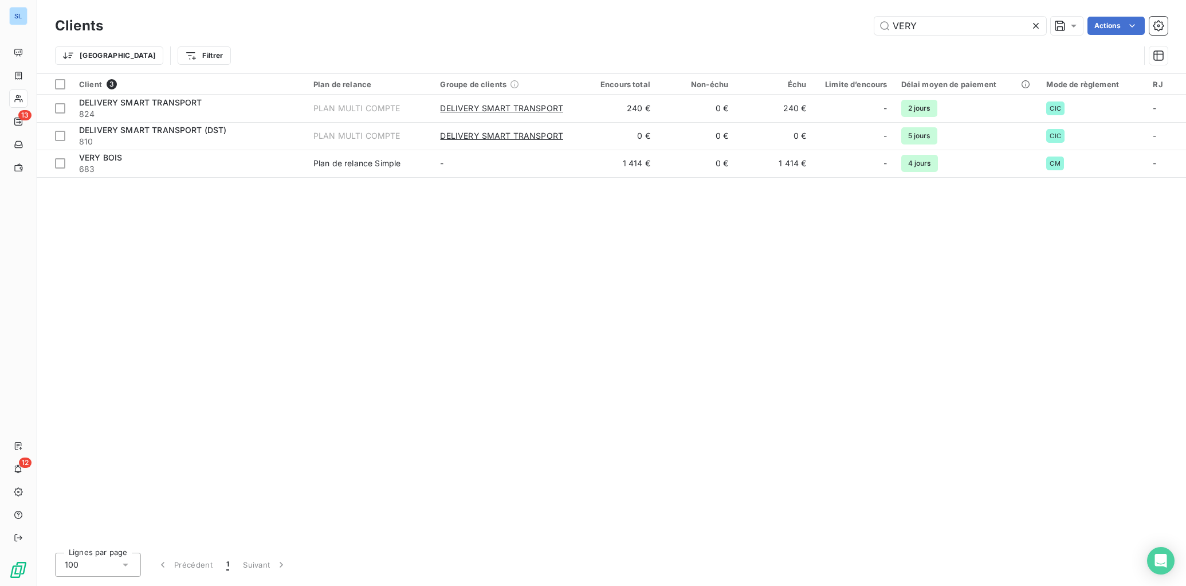
drag, startPoint x: 867, startPoint y: 20, endPoint x: 752, endPoint y: 2, distance: 116.0
click at [768, 6] on div "Clients VERY Actions Trier Filtrer" at bounding box center [612, 36] width 1150 height 73
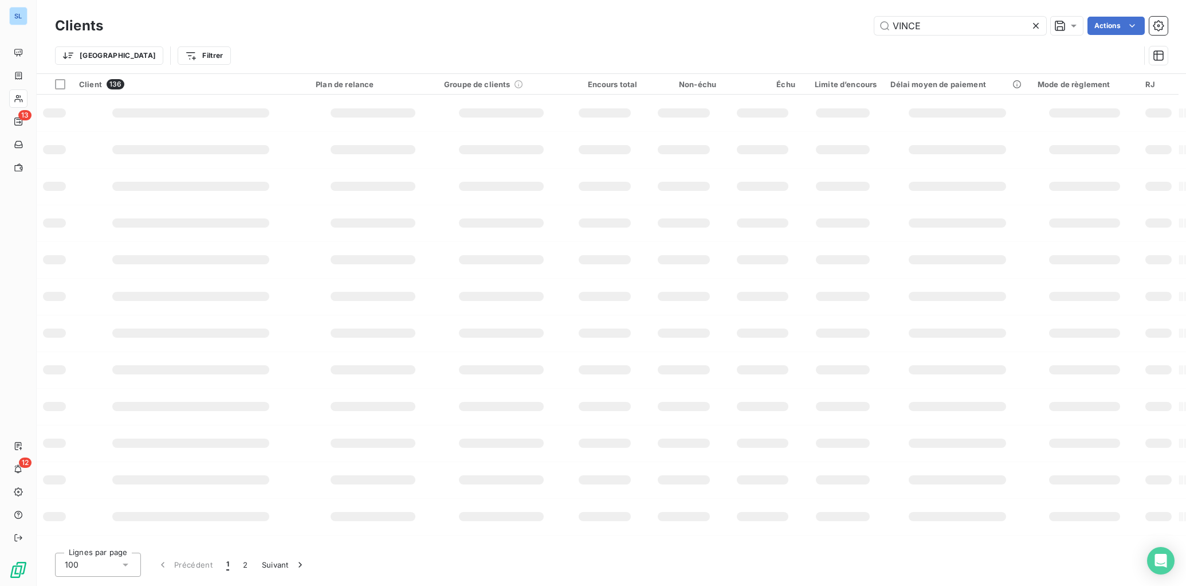
type input "VINCE"
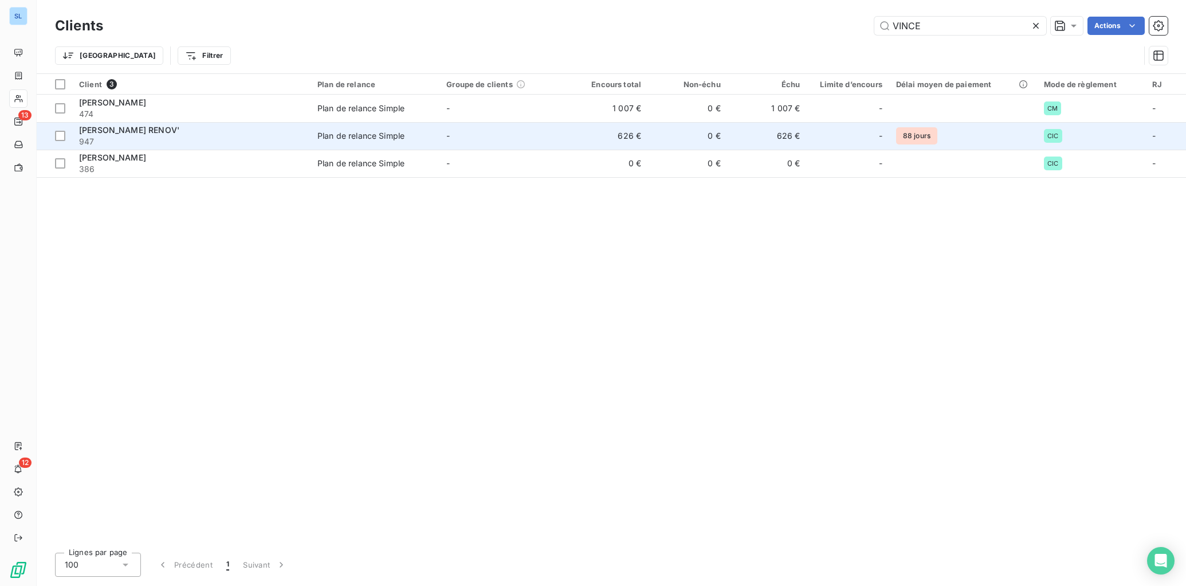
click at [234, 128] on div "[PERSON_NAME] RENOV'" at bounding box center [191, 129] width 225 height 11
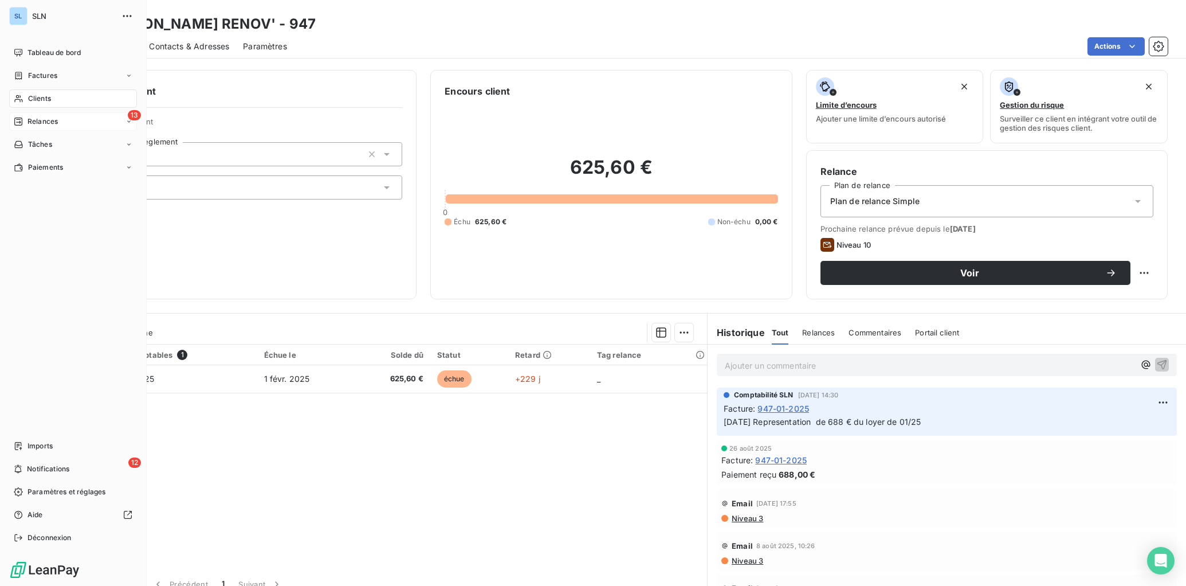
click at [40, 125] on span "Relances" at bounding box center [43, 121] width 30 height 10
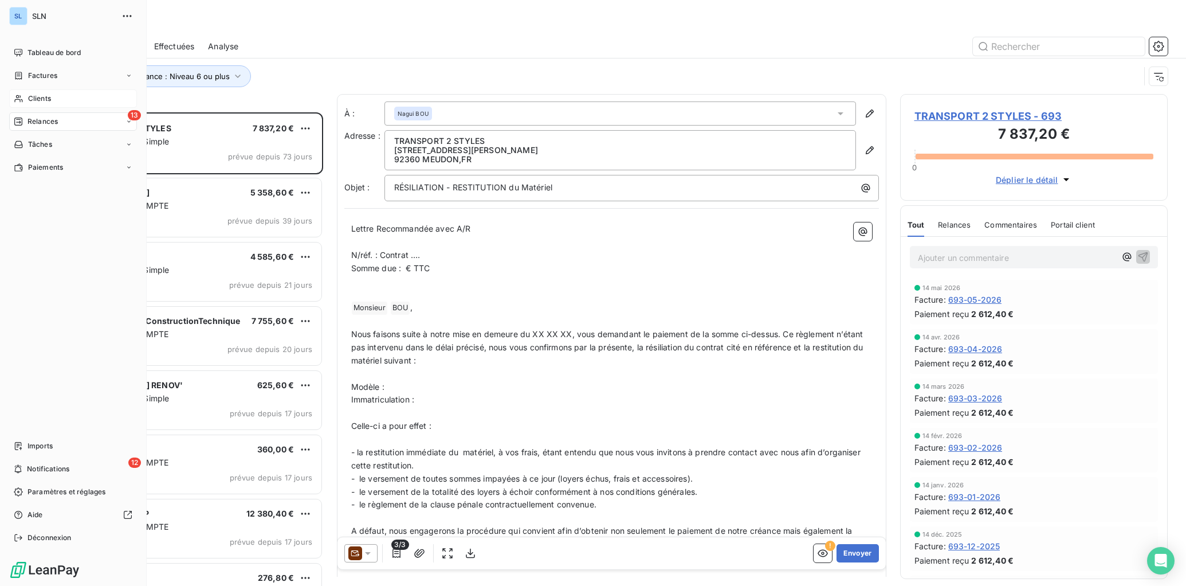
drag, startPoint x: 36, startPoint y: 99, endPoint x: 56, endPoint y: 99, distance: 20.1
click at [37, 99] on span "Clients" at bounding box center [39, 98] width 23 height 10
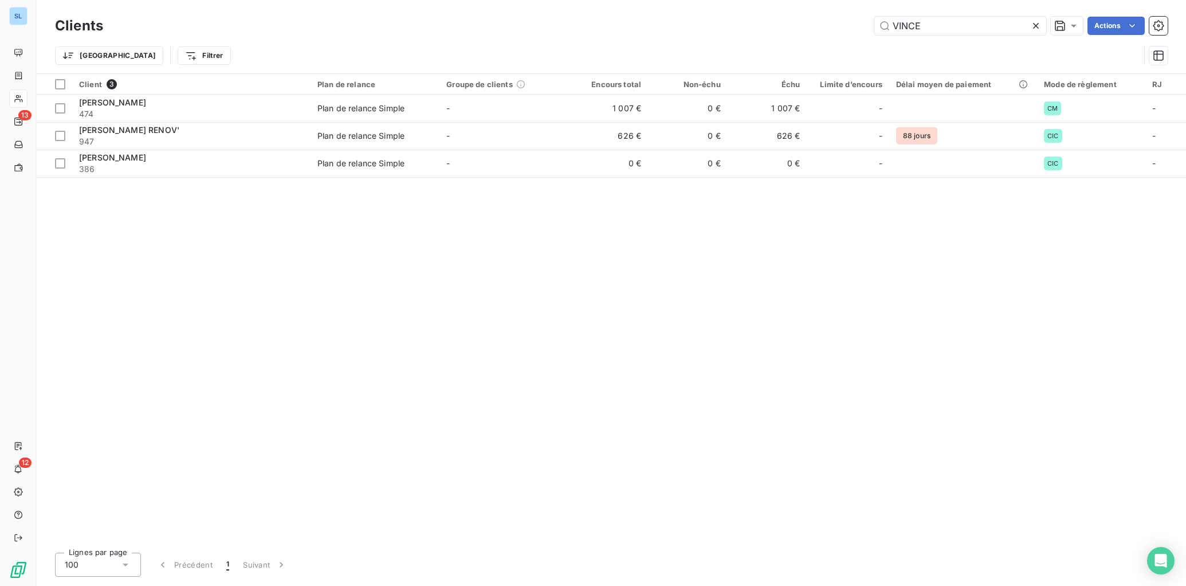
drag, startPoint x: 949, startPoint y: 26, endPoint x: 756, endPoint y: 3, distance: 194.5
click at [759, 5] on div "Clients VINCE Actions Trier Filtrer" at bounding box center [612, 36] width 1150 height 73
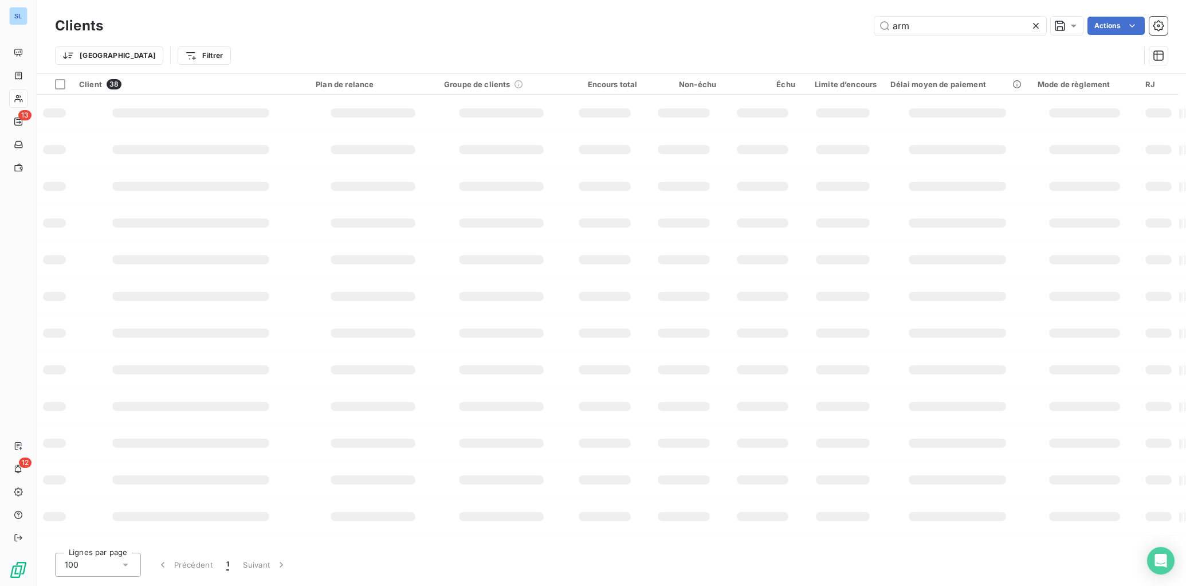
type input "arm"
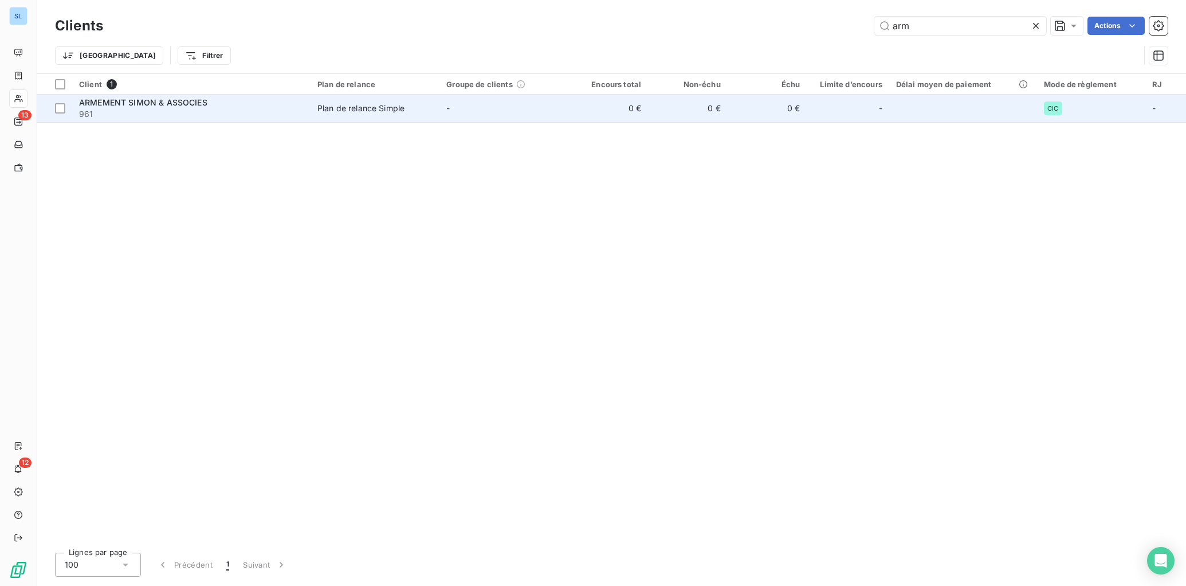
click at [447, 104] on td "-" at bounding box center [504, 109] width 129 height 28
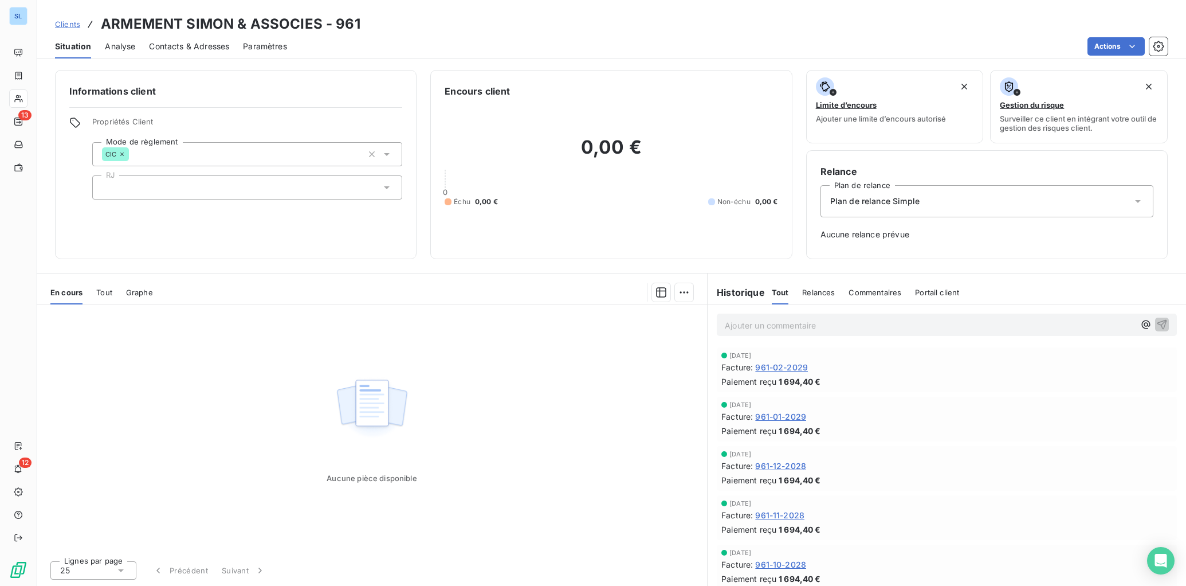
click at [832, 297] on div "Relances" at bounding box center [818, 292] width 33 height 24
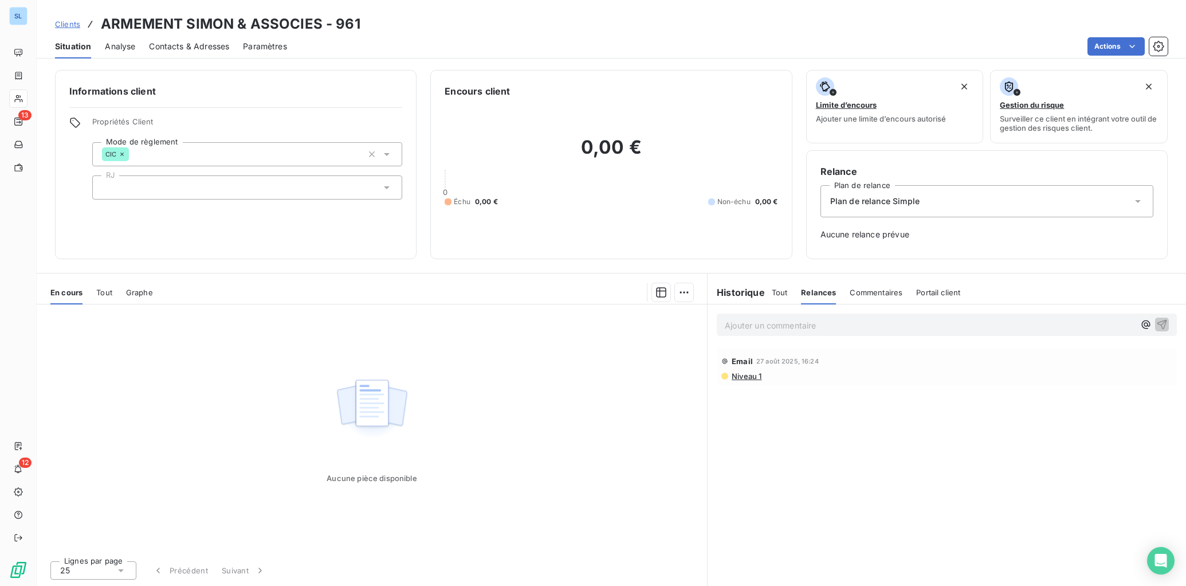
click at [785, 291] on span "Tout" at bounding box center [780, 292] width 16 height 9
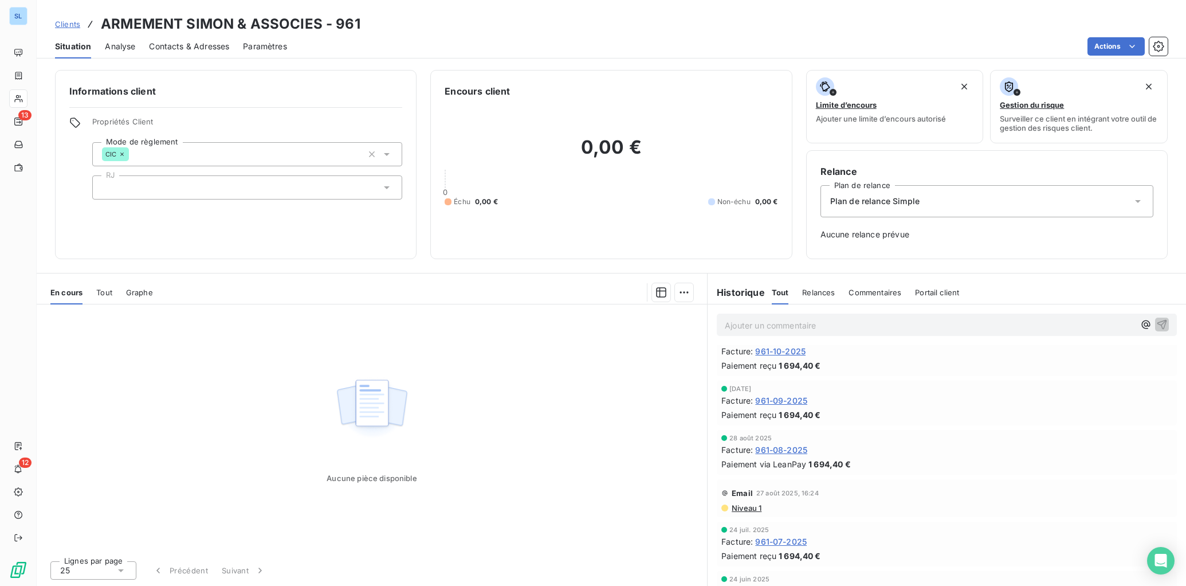
scroll to position [2038, 0]
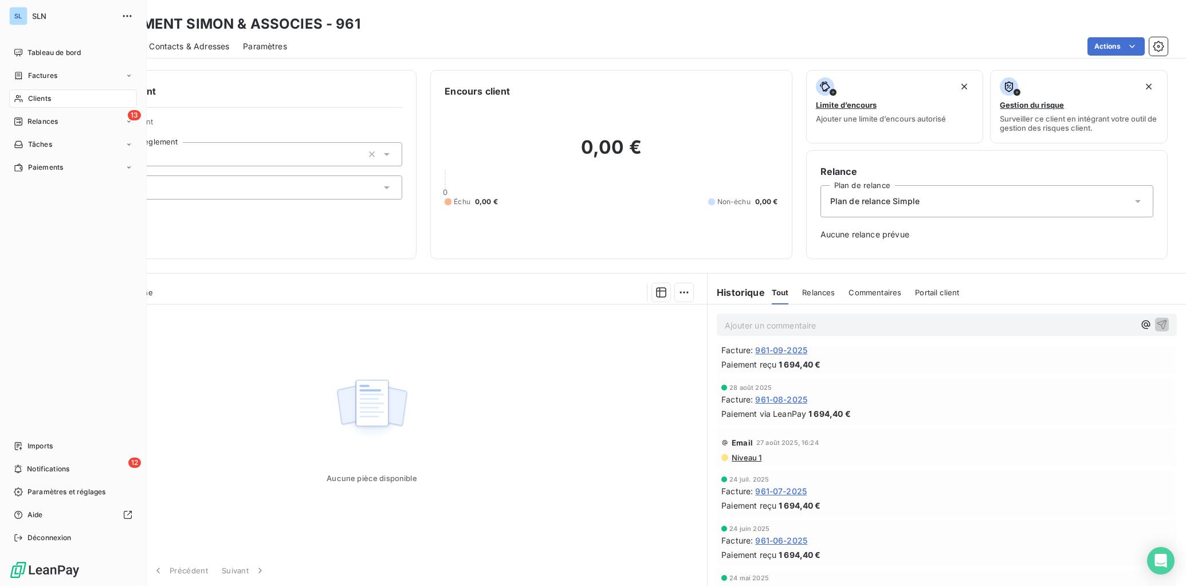
click at [40, 97] on span "Clients" at bounding box center [39, 98] width 23 height 10
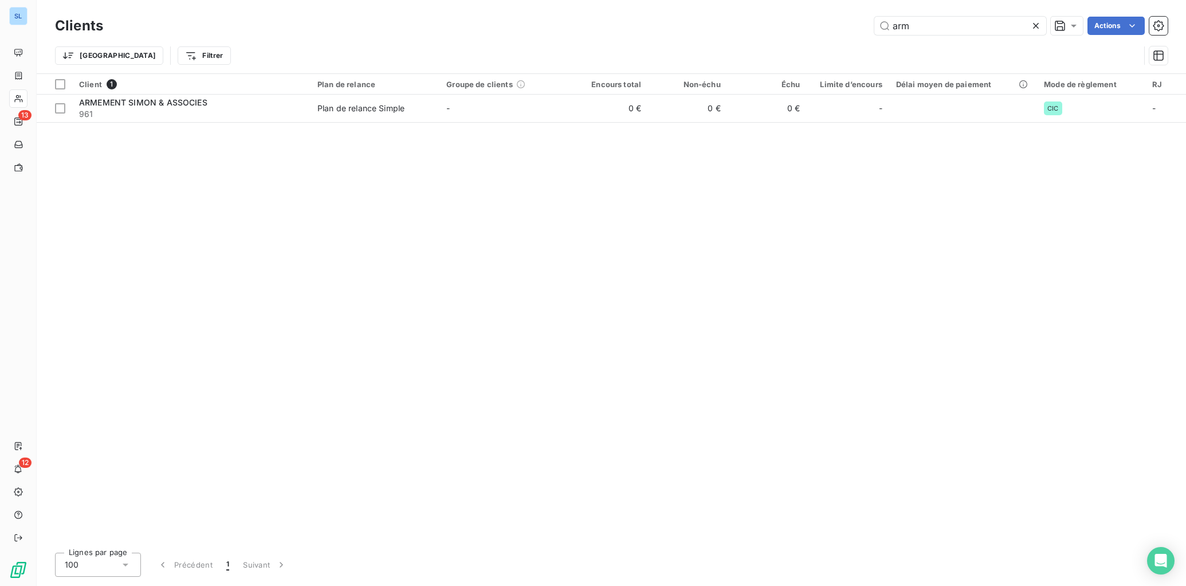
drag, startPoint x: 926, startPoint y: 27, endPoint x: 855, endPoint y: 28, distance: 71.7
click at [855, 28] on div "arm Actions" at bounding box center [642, 26] width 1051 height 18
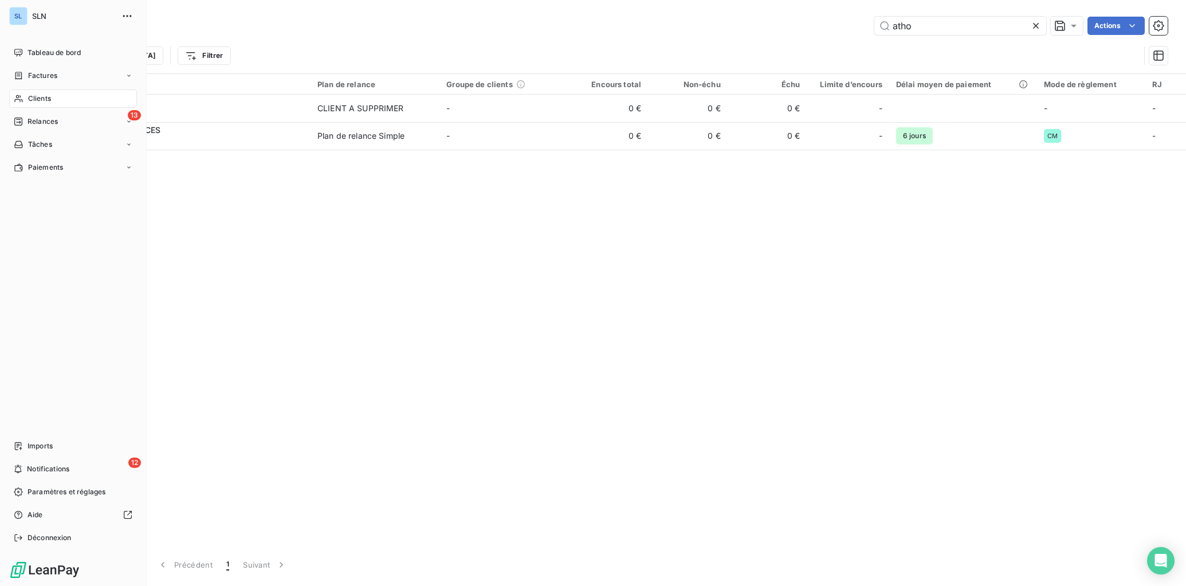
drag, startPoint x: 45, startPoint y: 95, endPoint x: 94, endPoint y: 90, distance: 49.0
click at [46, 95] on span "Clients" at bounding box center [39, 98] width 23 height 10
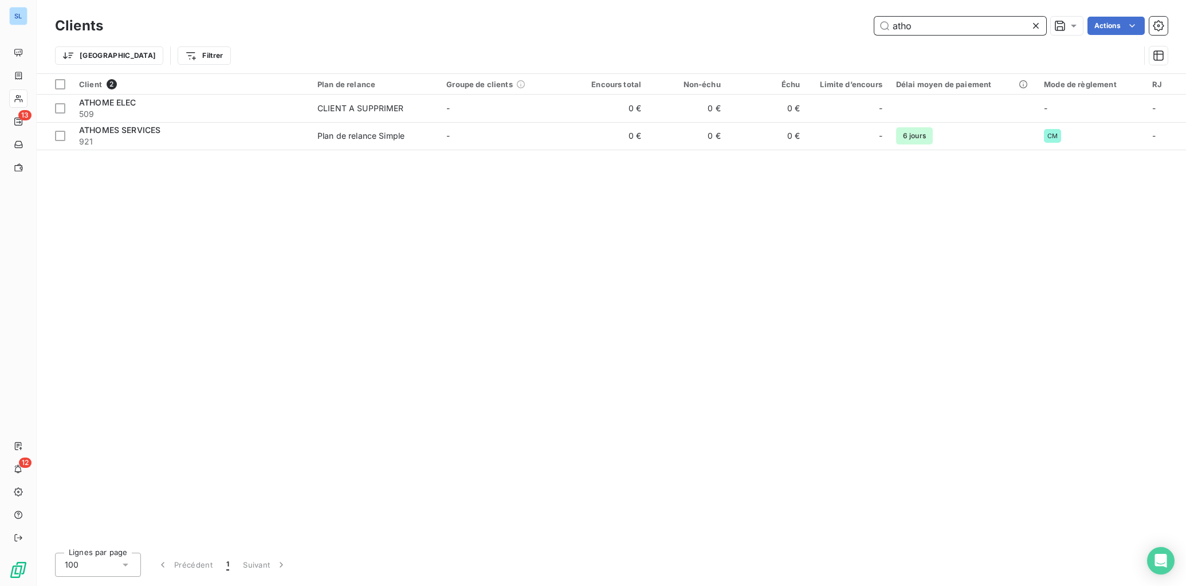
drag, startPoint x: 953, startPoint y: 25, endPoint x: 853, endPoint y: 10, distance: 100.8
click at [853, 10] on div "Clients atho Actions Trier Filtrer" at bounding box center [612, 36] width 1150 height 73
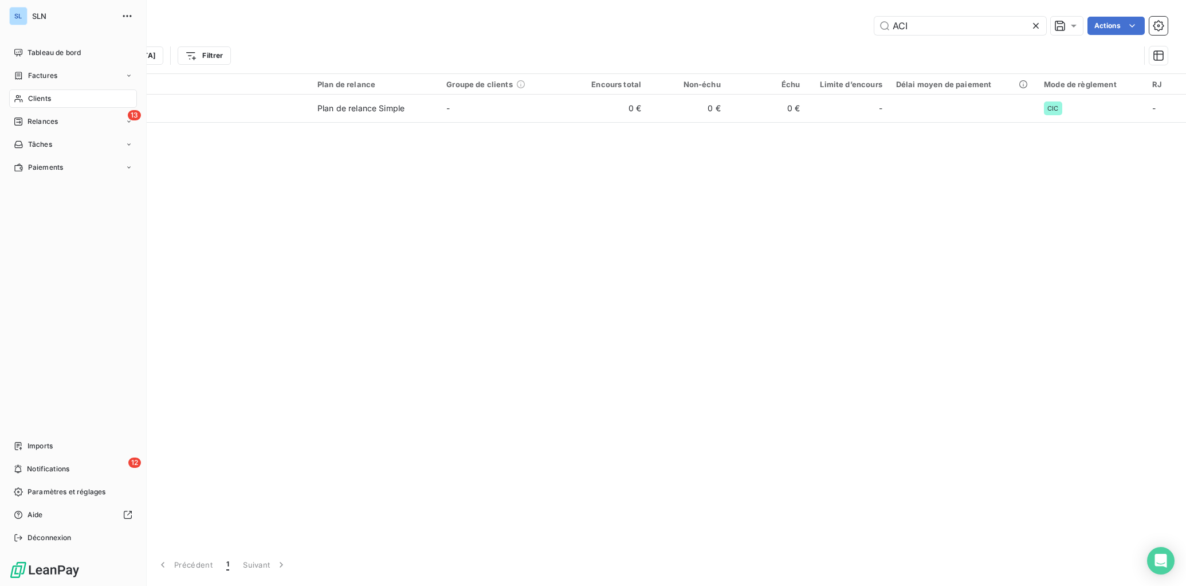
click at [28, 96] on div "Clients" at bounding box center [73, 98] width 128 height 18
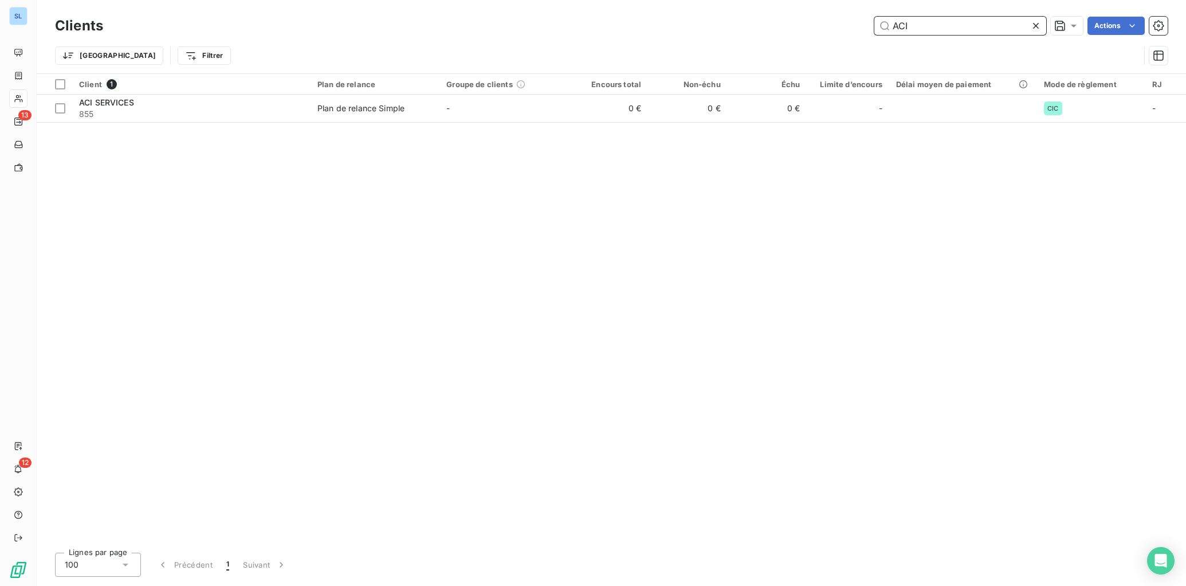
drag, startPoint x: 924, startPoint y: 22, endPoint x: 843, endPoint y: 22, distance: 80.8
click at [842, 22] on div "ACI Actions" at bounding box center [642, 26] width 1051 height 18
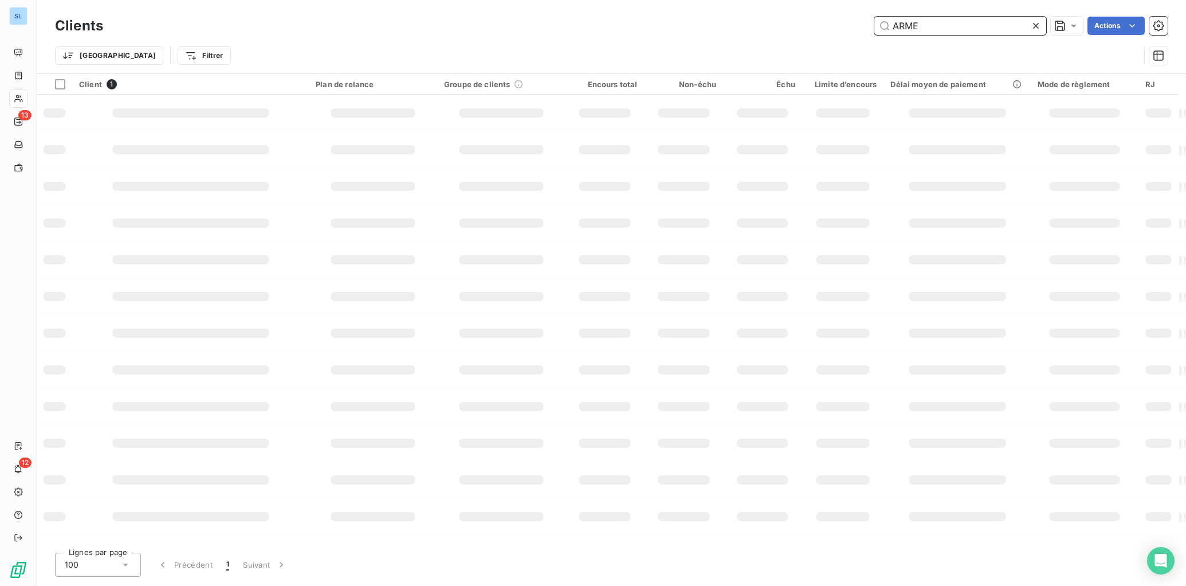
type input "ARME"
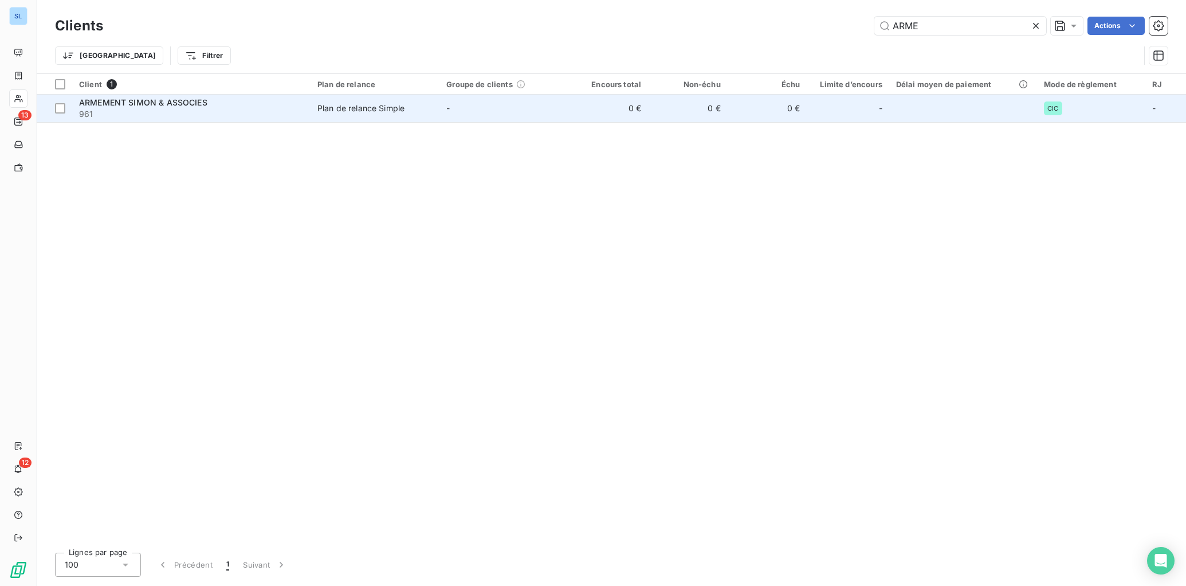
click at [625, 111] on td "0 €" at bounding box center [609, 109] width 80 height 28
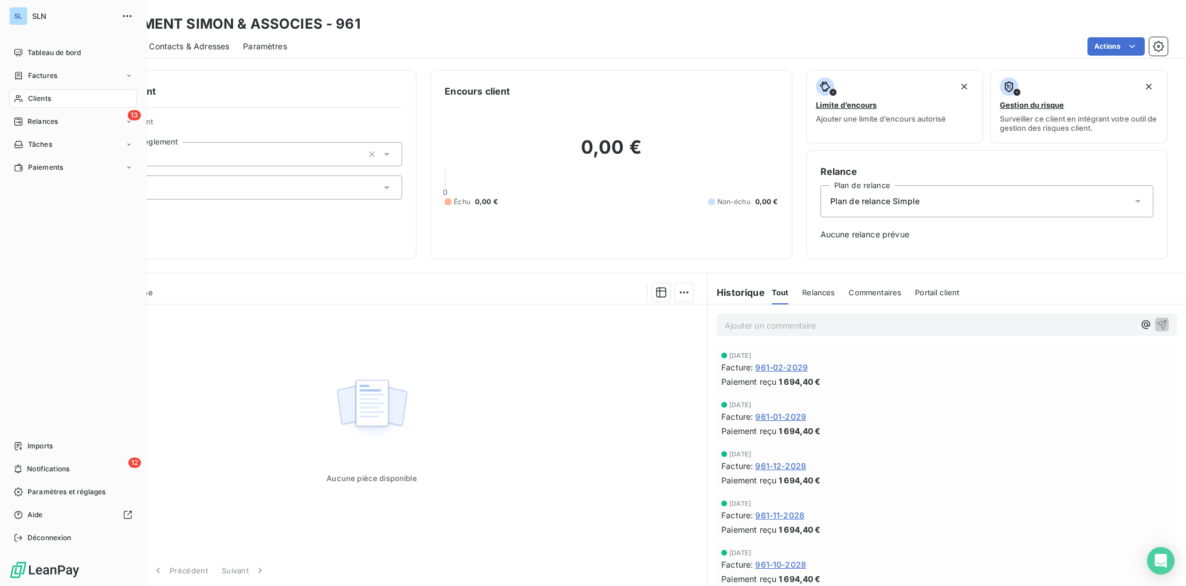
click at [25, 101] on div "Clients" at bounding box center [73, 98] width 128 height 18
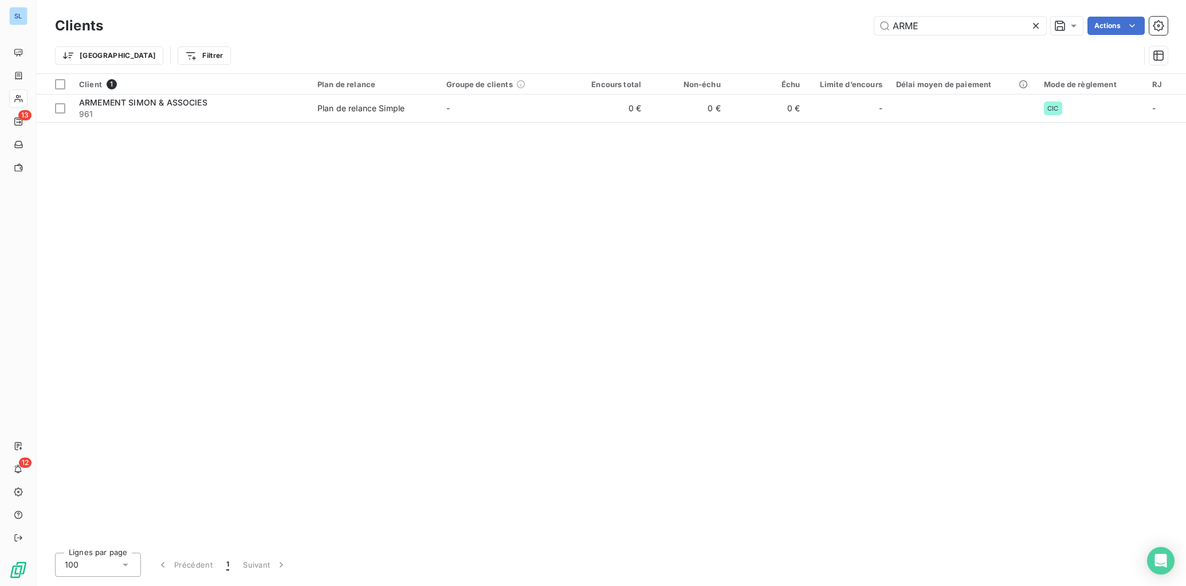
drag, startPoint x: 923, startPoint y: 27, endPoint x: 866, endPoint y: 19, distance: 57.9
click at [866, 19] on div "ARME Actions" at bounding box center [642, 26] width 1051 height 18
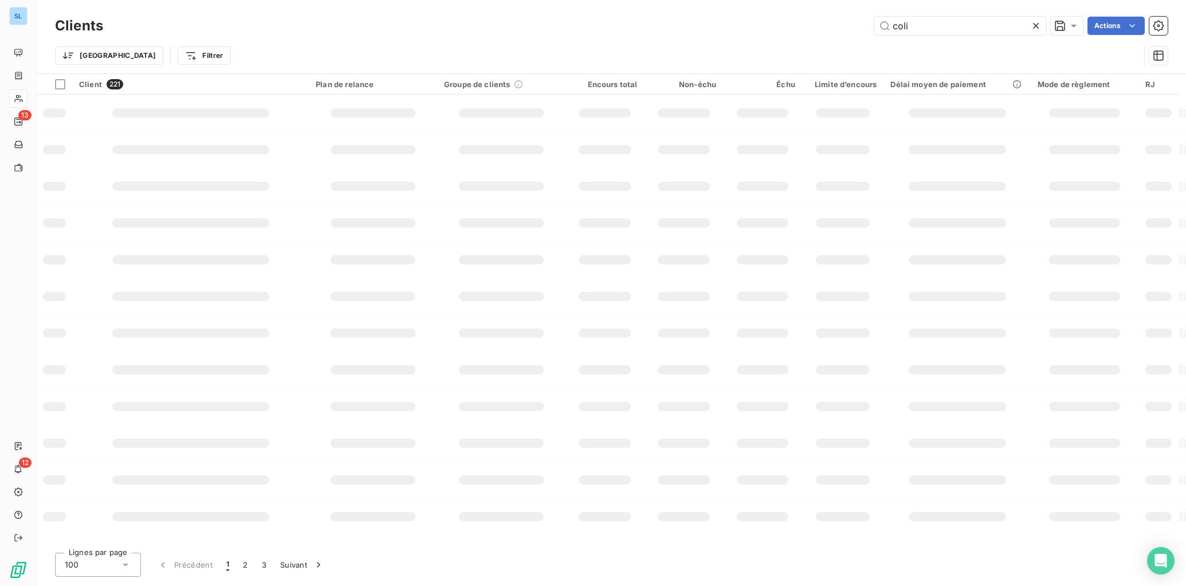
type input "coli"
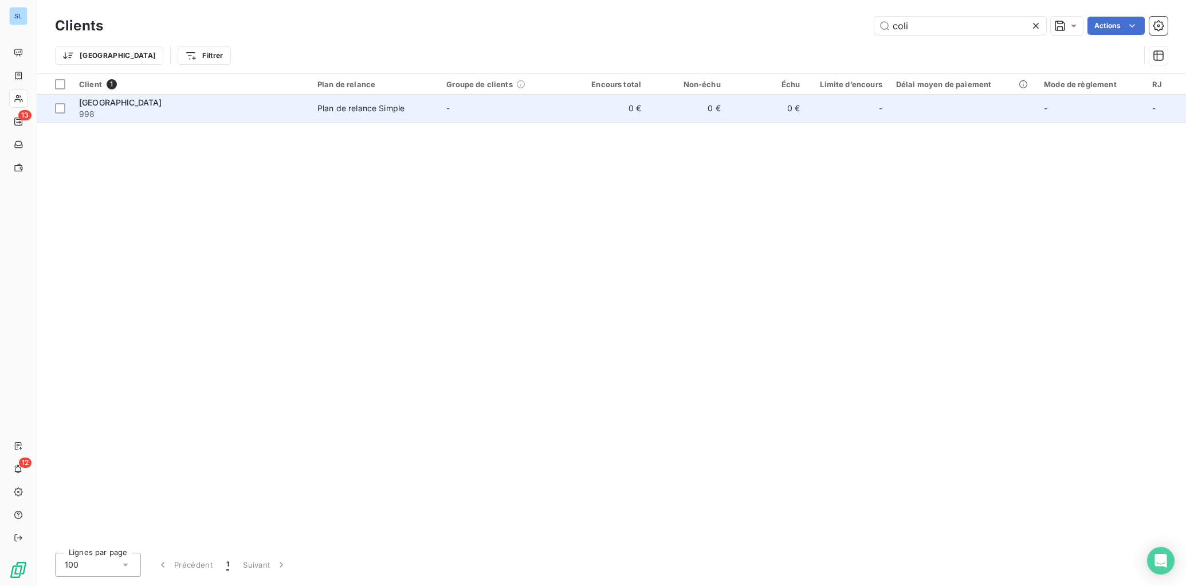
click at [579, 112] on td "0 €" at bounding box center [609, 109] width 80 height 28
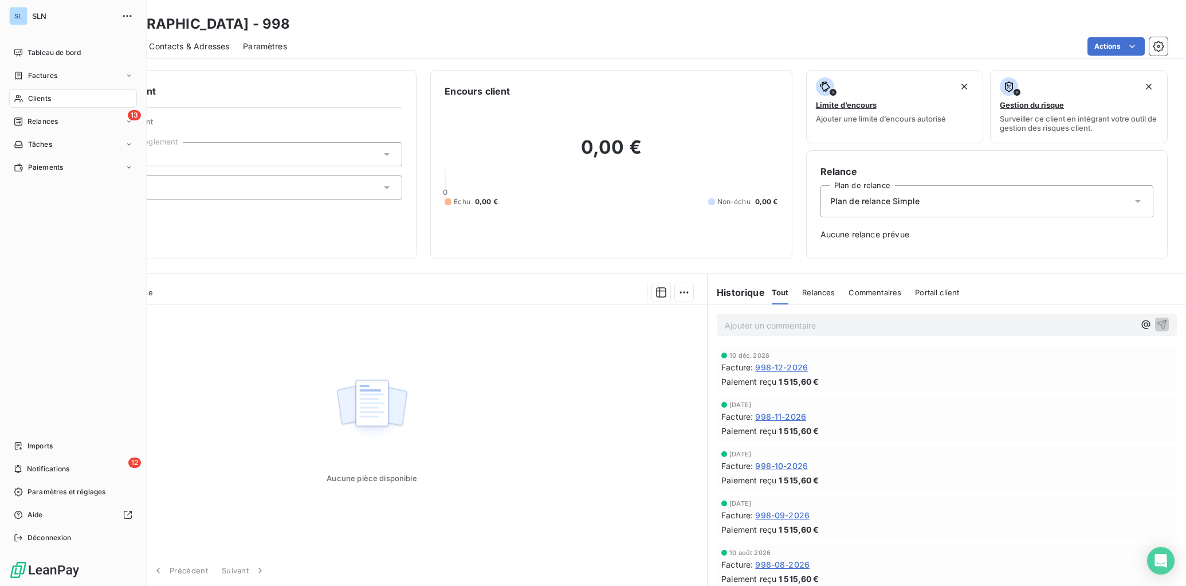
click at [15, 100] on icon at bounding box center [19, 98] width 10 height 9
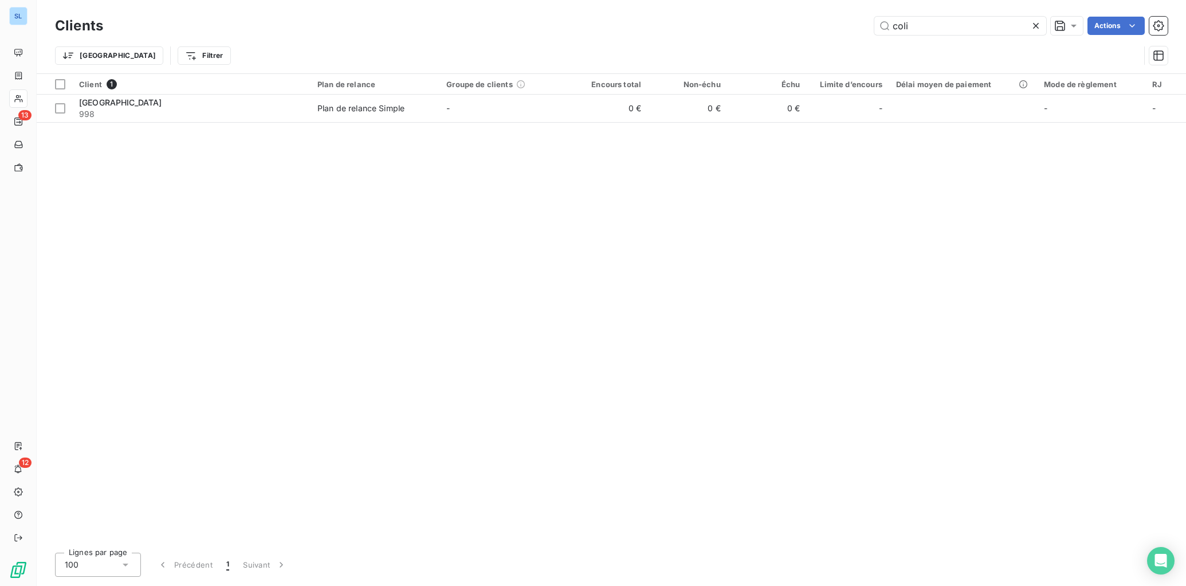
drag, startPoint x: 900, startPoint y: 26, endPoint x: 841, endPoint y: 23, distance: 59.1
click at [843, 23] on div "coli Actions" at bounding box center [642, 26] width 1051 height 18
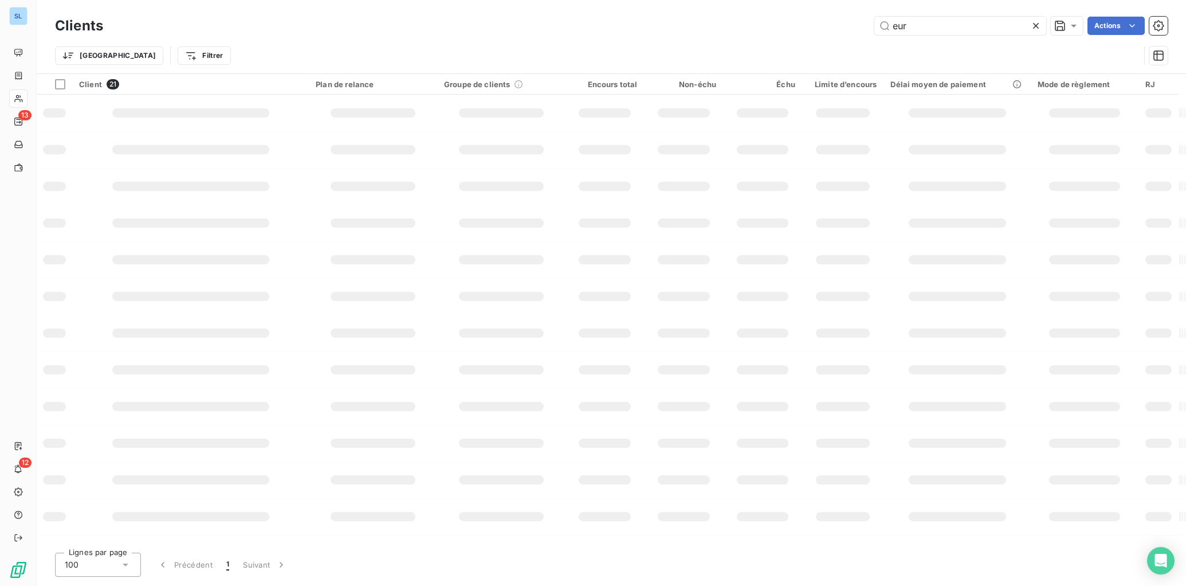
type input "eur"
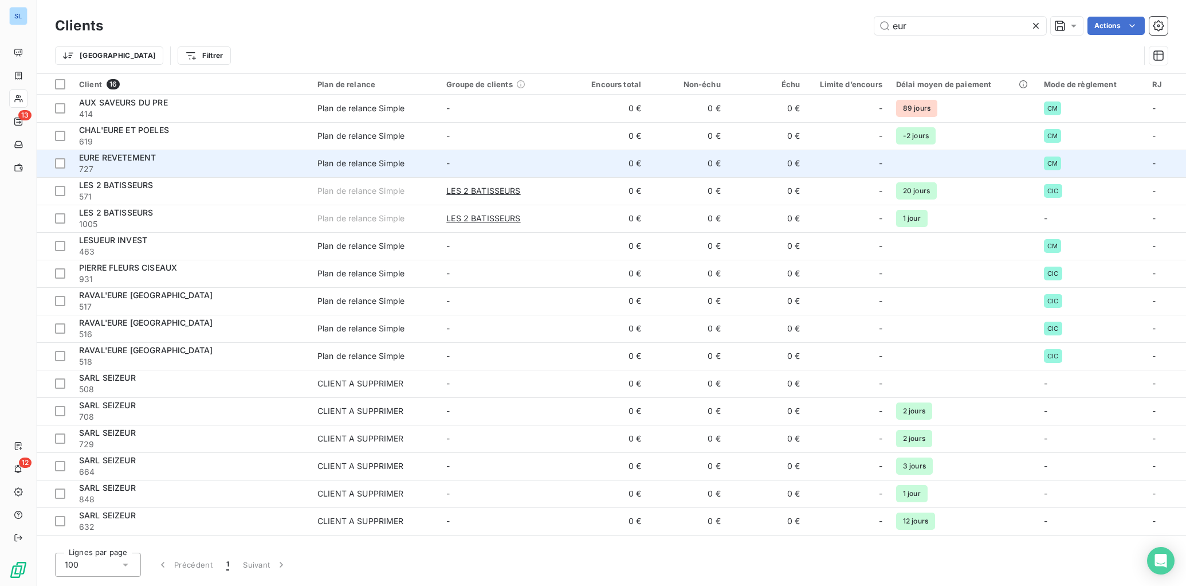
click at [322, 158] on div "Plan de relance Simple" at bounding box center [361, 163] width 87 height 11
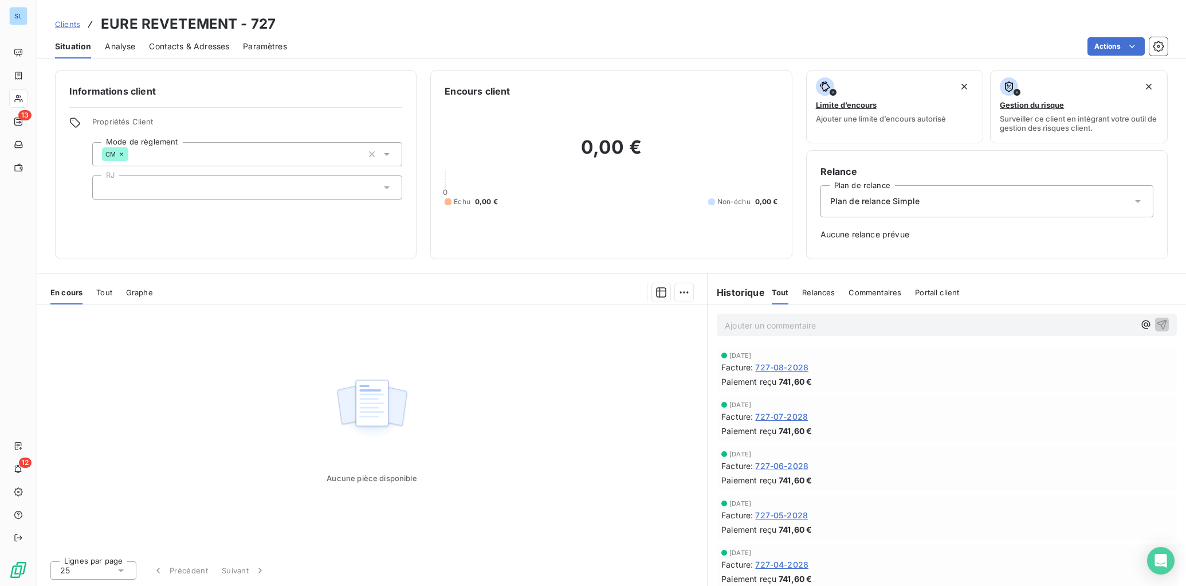
click at [852, 292] on span "Commentaires" at bounding box center [875, 292] width 53 height 9
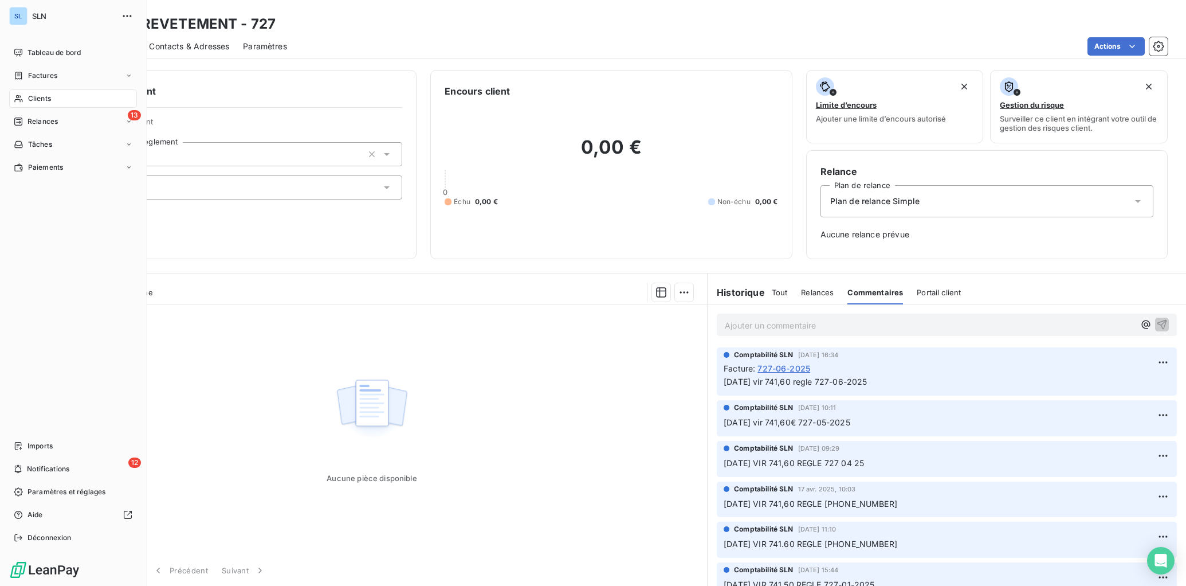
click at [34, 106] on div "Clients" at bounding box center [73, 98] width 128 height 18
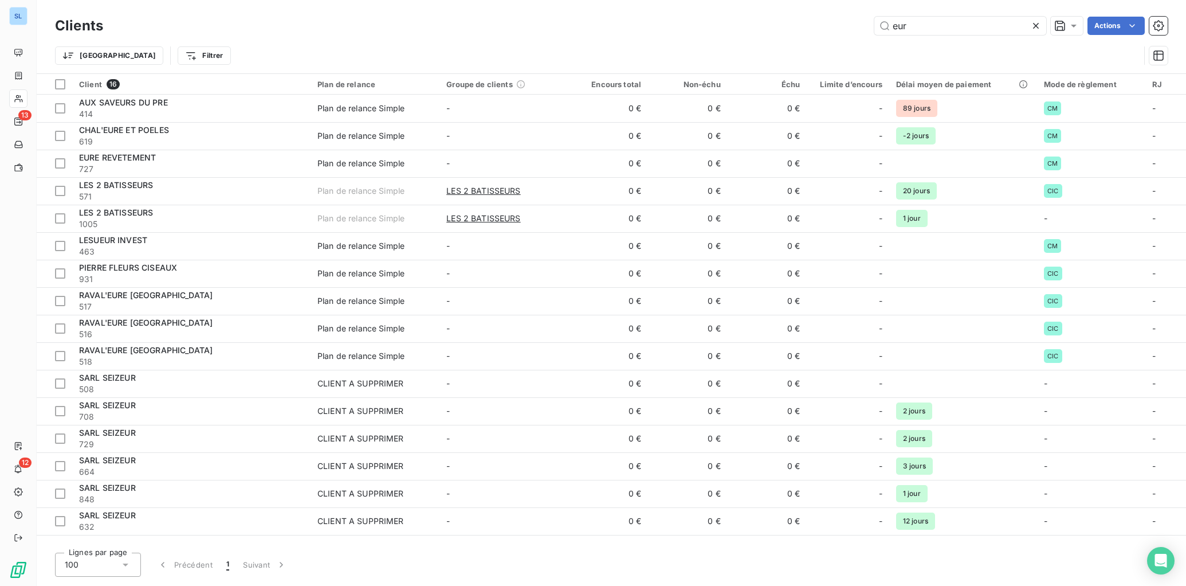
drag, startPoint x: 914, startPoint y: 26, endPoint x: 832, endPoint y: 37, distance: 83.3
click at [832, 37] on div "Clients eur Actions Trier Filtrer" at bounding box center [611, 44] width 1113 height 60
drag, startPoint x: 913, startPoint y: 26, endPoint x: 868, endPoint y: 25, distance: 44.7
click at [868, 25] on div "eur Actions" at bounding box center [642, 26] width 1051 height 18
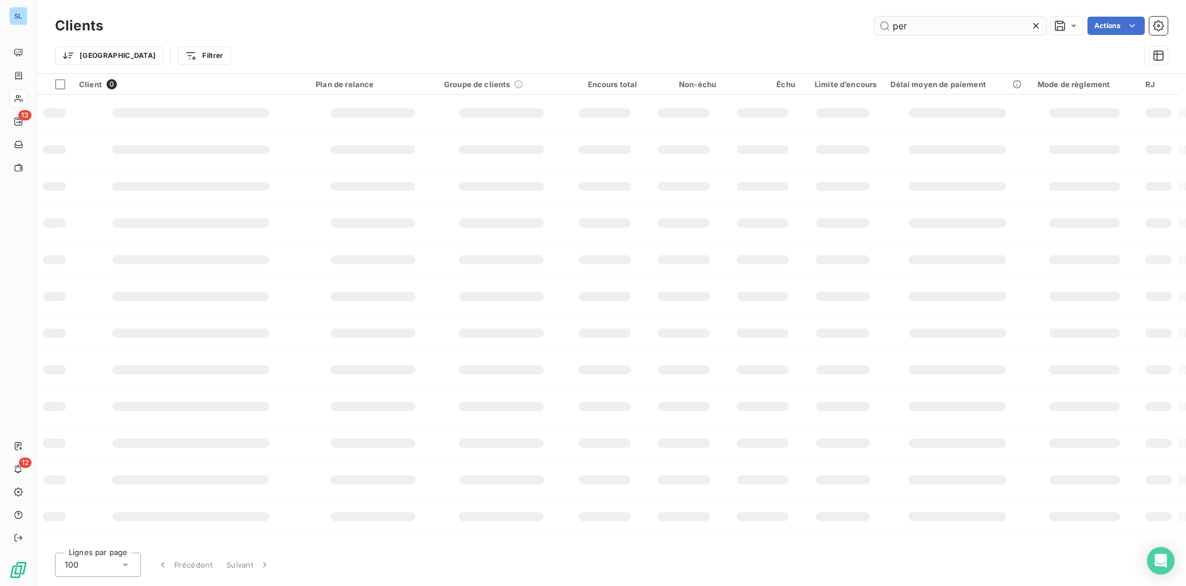
type input "per"
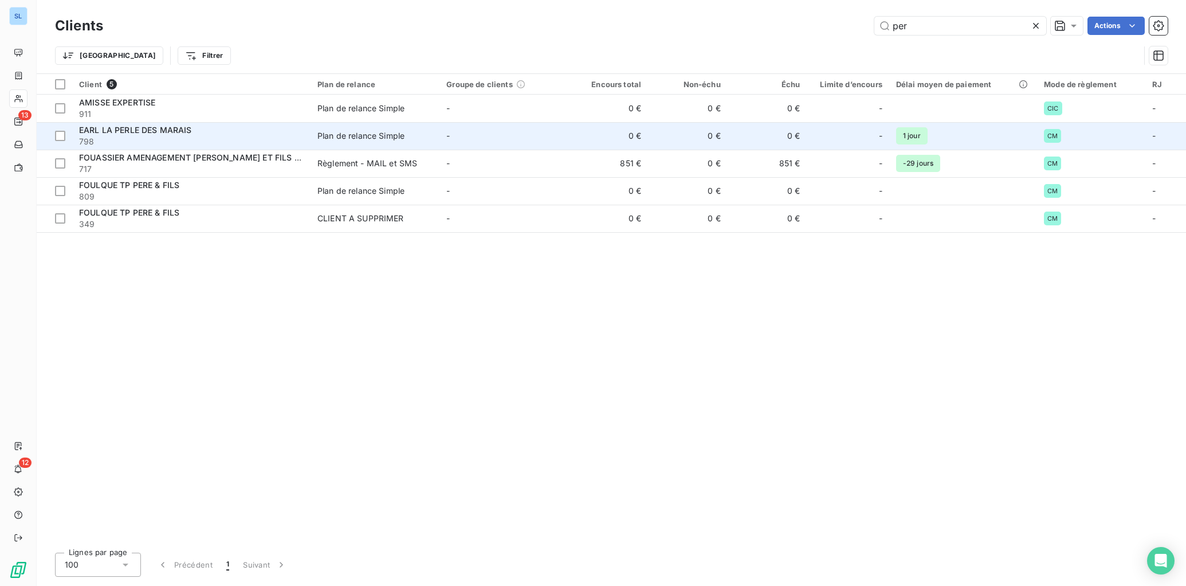
click at [388, 140] on div "Plan de relance Simple" at bounding box center [361, 135] width 87 height 11
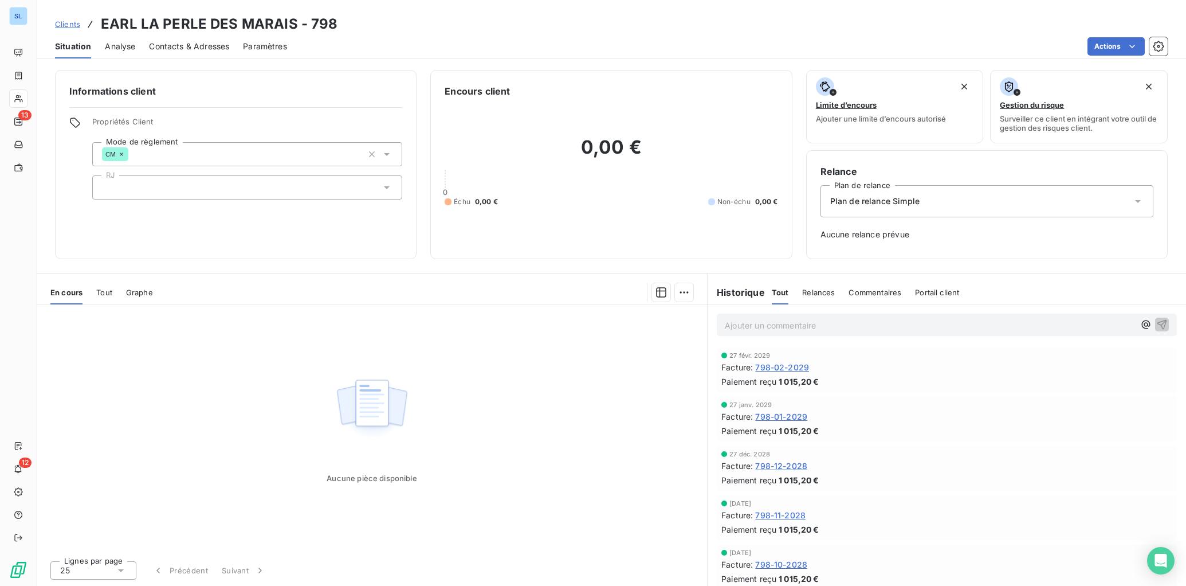
click at [881, 283] on div "Commentaires" at bounding box center [875, 292] width 53 height 24
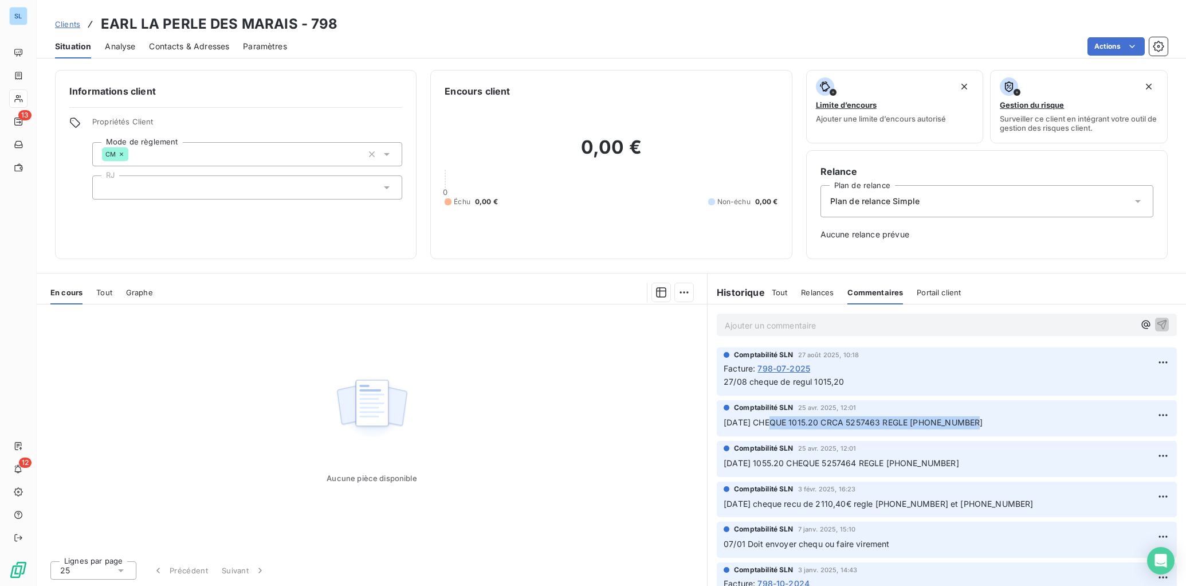
drag, startPoint x: 771, startPoint y: 424, endPoint x: 992, endPoint y: 430, distance: 221.3
click at [992, 430] on div "Comptabilité SLN 25 avr. 2025, 12:01 [DATE] CHEQUE 1015.20 CRCA 5257463 REGLE […" at bounding box center [947, 418] width 460 height 36
copy span "CHEQUE 1015.20 CRCA 5257463 REGLE [PHONE_NUMBER]"
drag, startPoint x: 772, startPoint y: 464, endPoint x: 950, endPoint y: 469, distance: 178.3
click at [950, 469] on p "[DATE] 1055.20 CHEQUE 5257464 REGLE [PHONE_NUMBER]" at bounding box center [947, 463] width 447 height 13
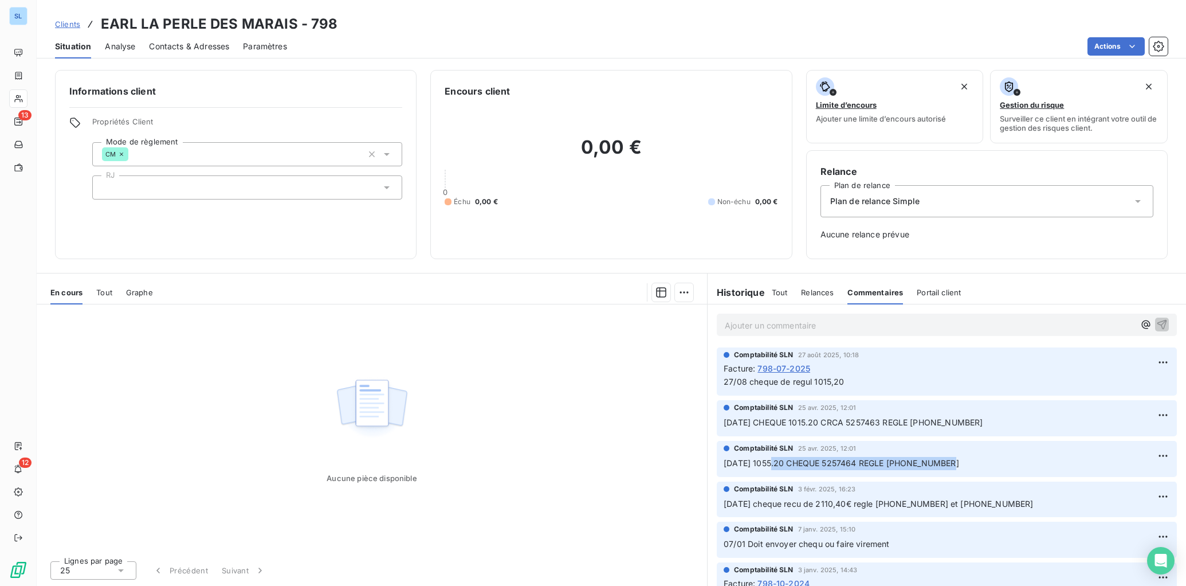
copy span "1055.20 CHEQUE 5257464 REGLE [PHONE_NUMBER]"
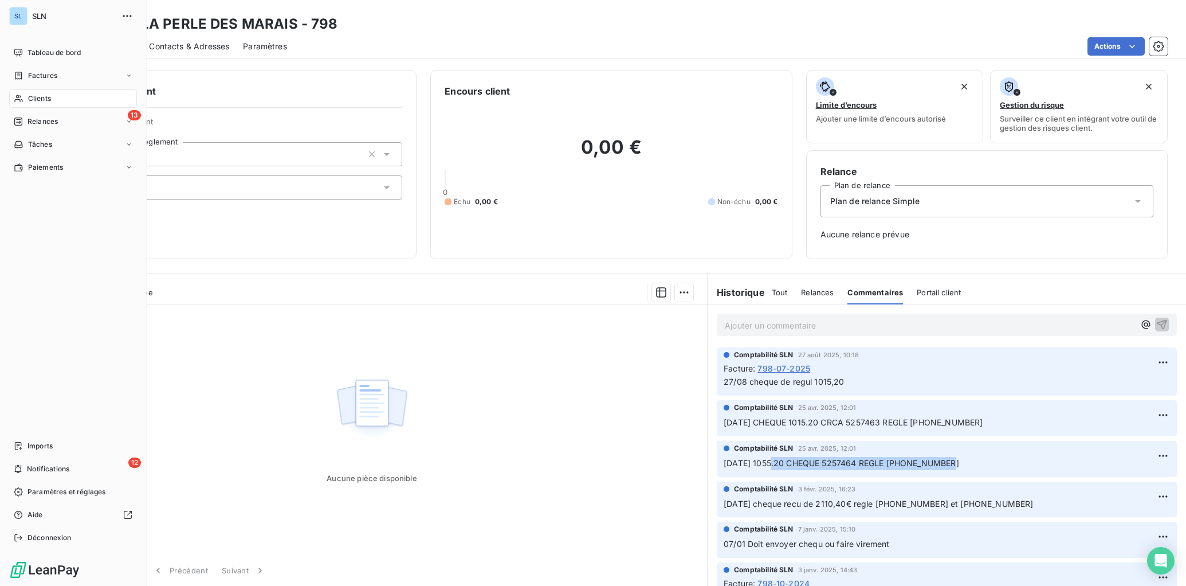
click at [34, 99] on span "Clients" at bounding box center [39, 98] width 23 height 10
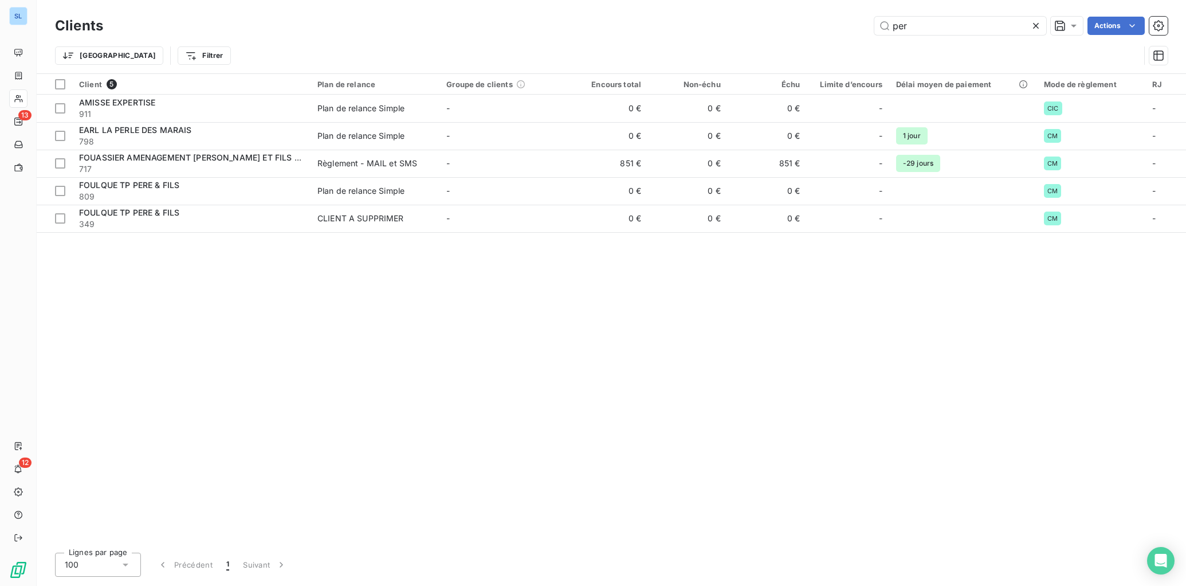
click at [836, 14] on div "Clients per Actions" at bounding box center [611, 26] width 1113 height 24
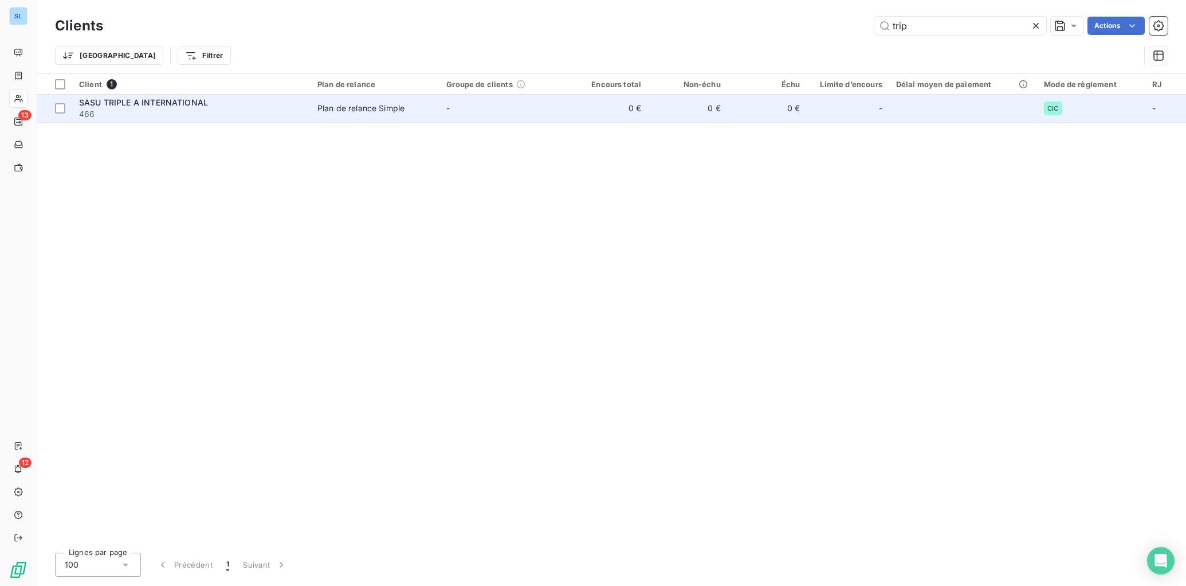
type input "trip"
click at [359, 114] on td "Plan de relance Simple" at bounding box center [375, 109] width 129 height 28
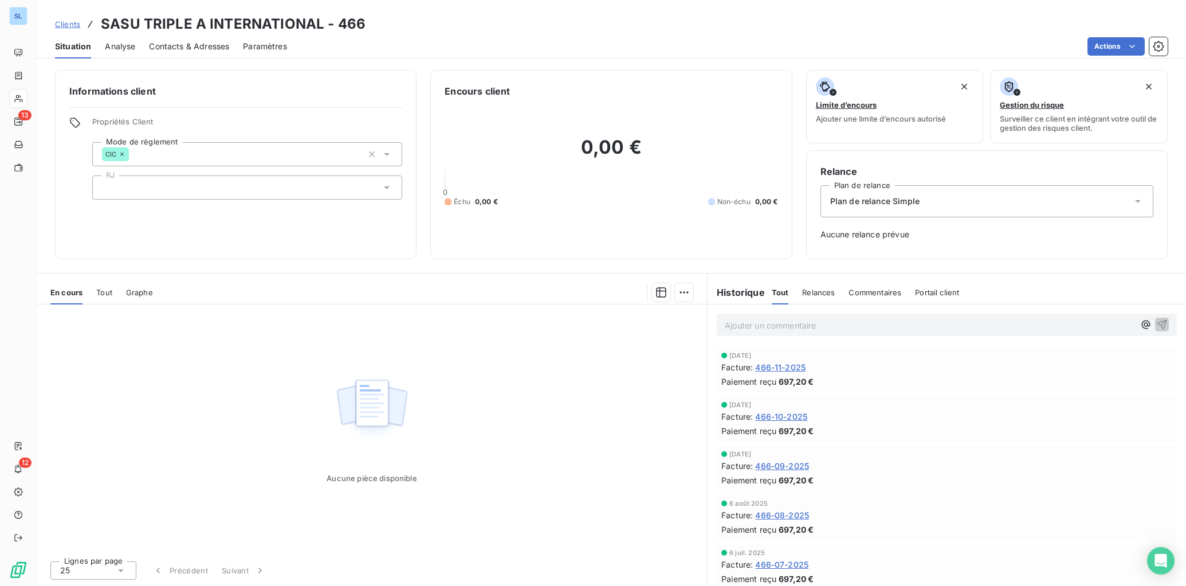
click at [857, 293] on span "Commentaires" at bounding box center [875, 292] width 53 height 9
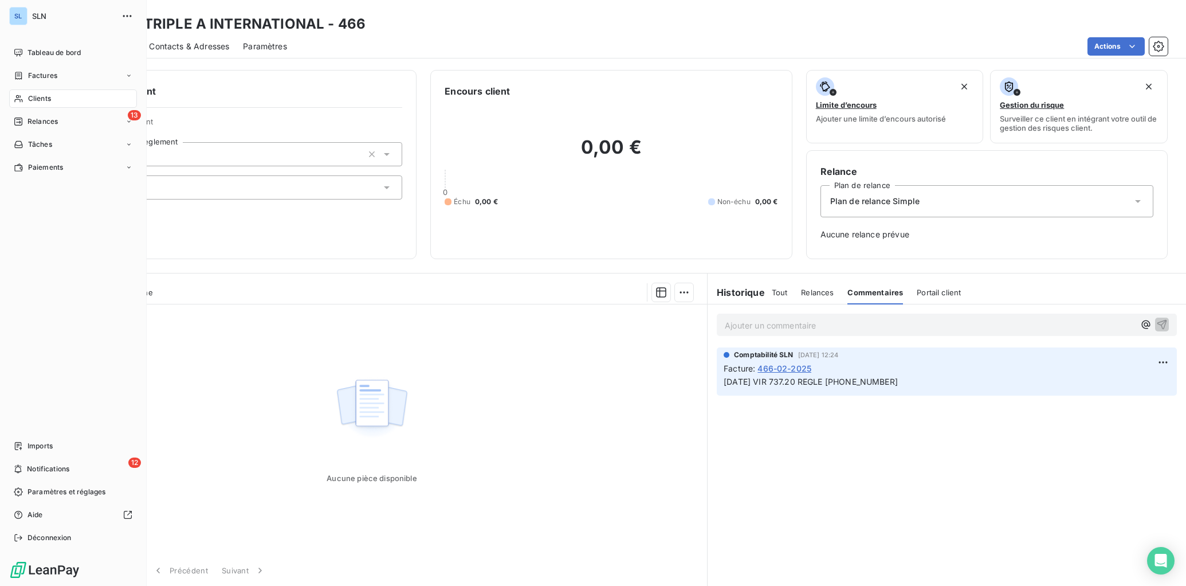
click at [48, 98] on span "Clients" at bounding box center [39, 98] width 23 height 10
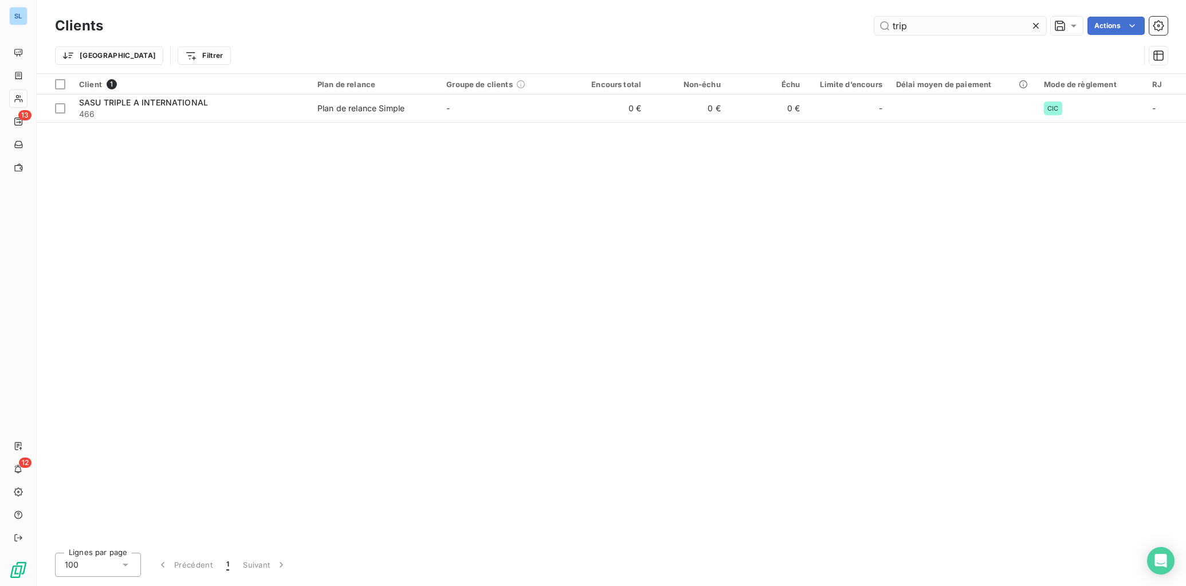
drag, startPoint x: 927, startPoint y: 25, endPoint x: 898, endPoint y: 34, distance: 30.6
click at [906, 32] on input "trip" at bounding box center [961, 26] width 172 height 18
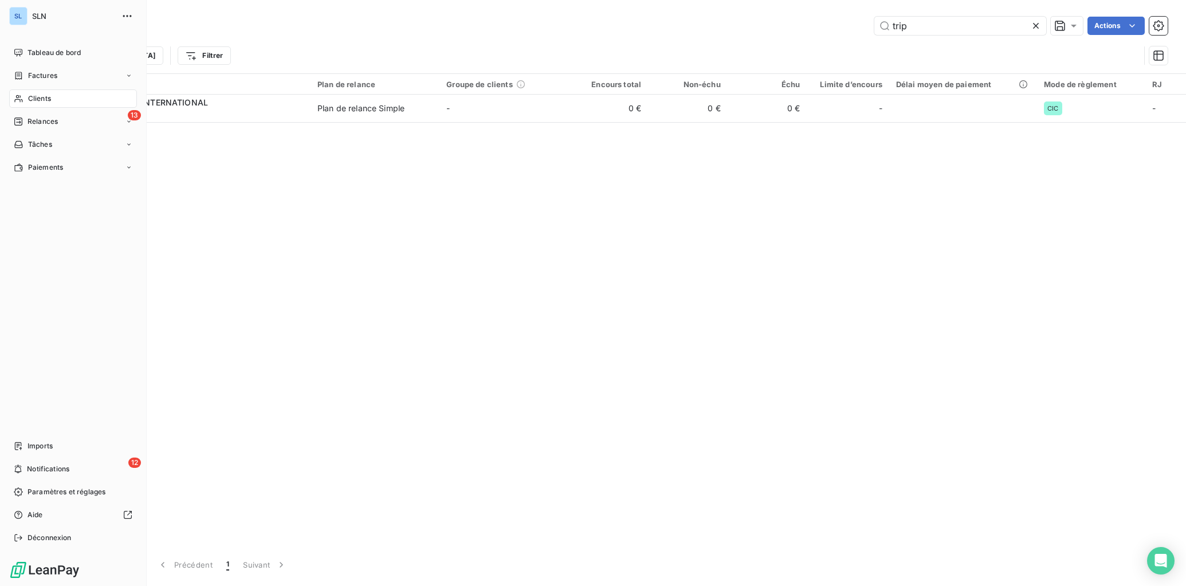
click at [37, 97] on span "Clients" at bounding box center [39, 98] width 23 height 10
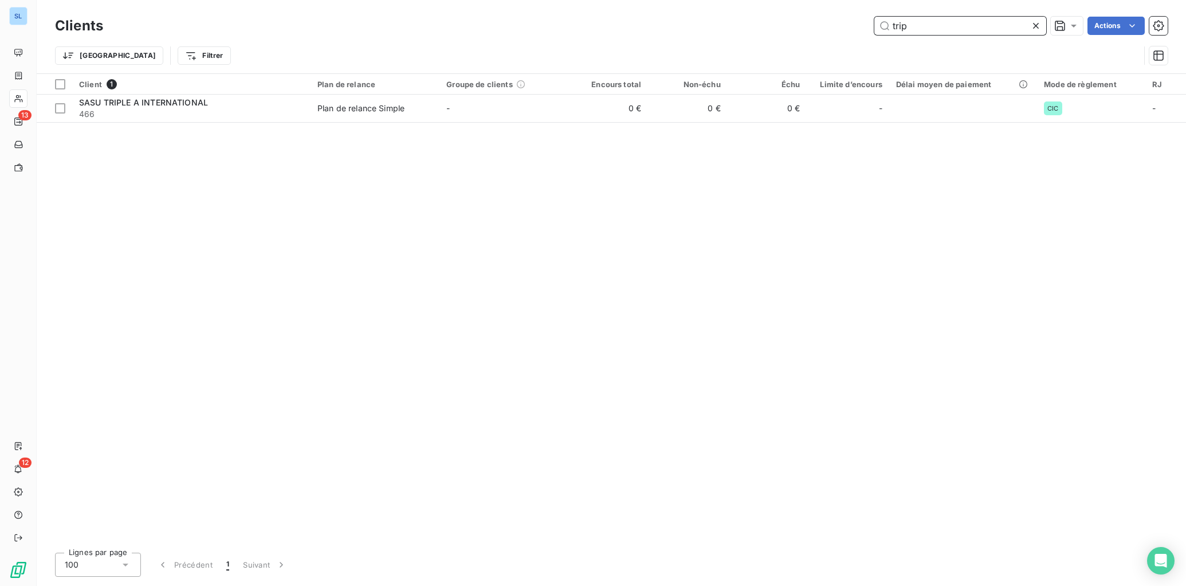
drag, startPoint x: 891, startPoint y: 24, endPoint x: 878, endPoint y: 24, distance: 13.2
click at [879, 24] on input "trip" at bounding box center [961, 26] width 172 height 18
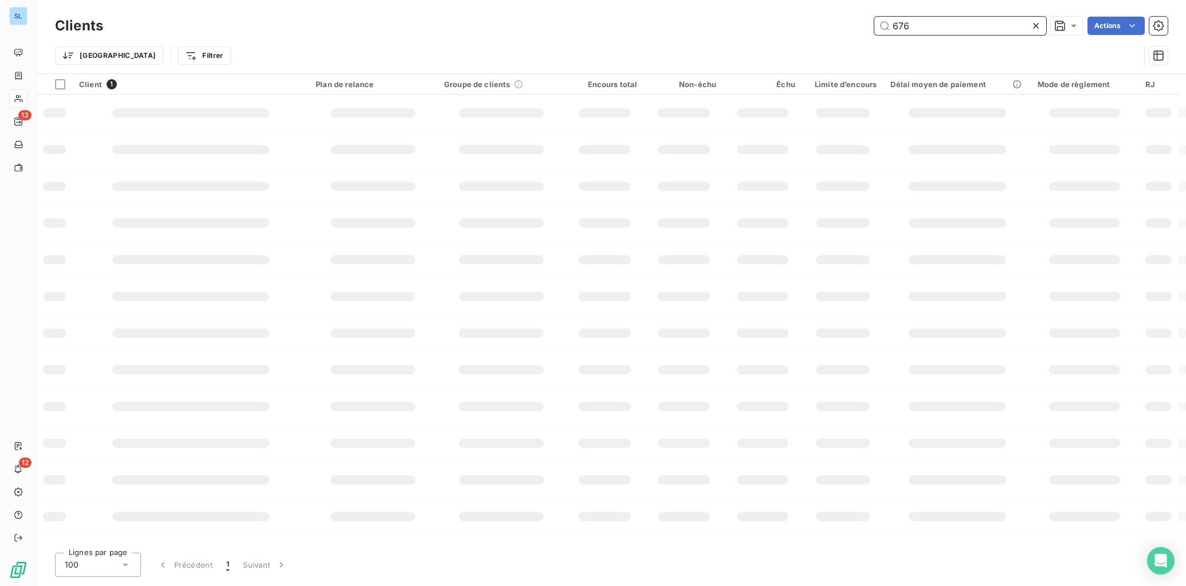
type input "676"
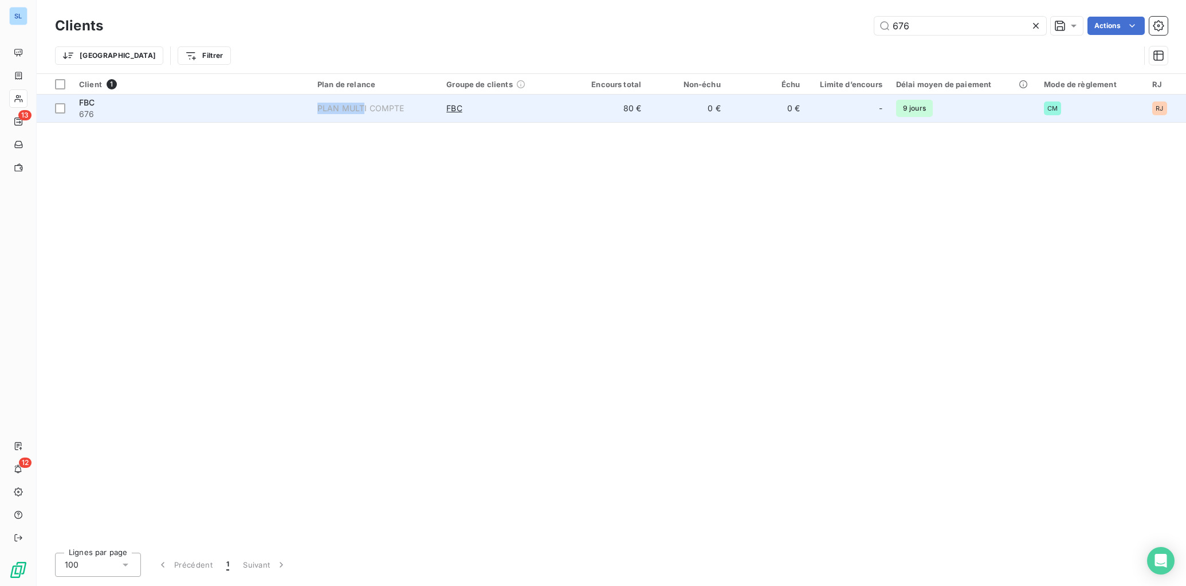
click at [364, 103] on div "PLAN MULTI COMPTE" at bounding box center [361, 108] width 87 height 11
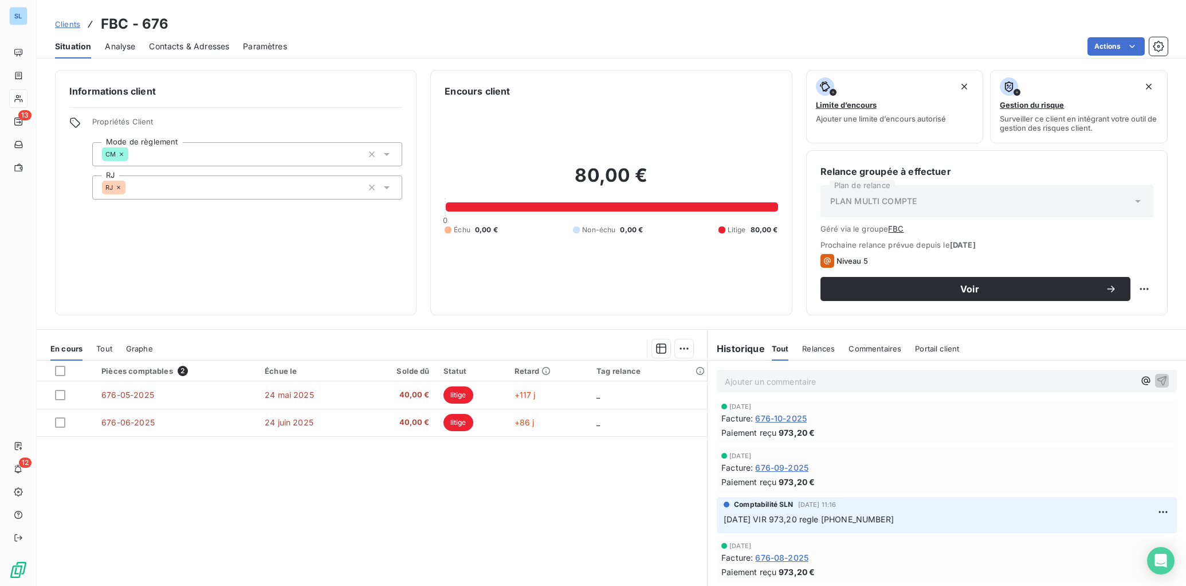
scroll to position [254, 0]
click at [777, 467] on span "676-09-2025" at bounding box center [781, 465] width 53 height 12
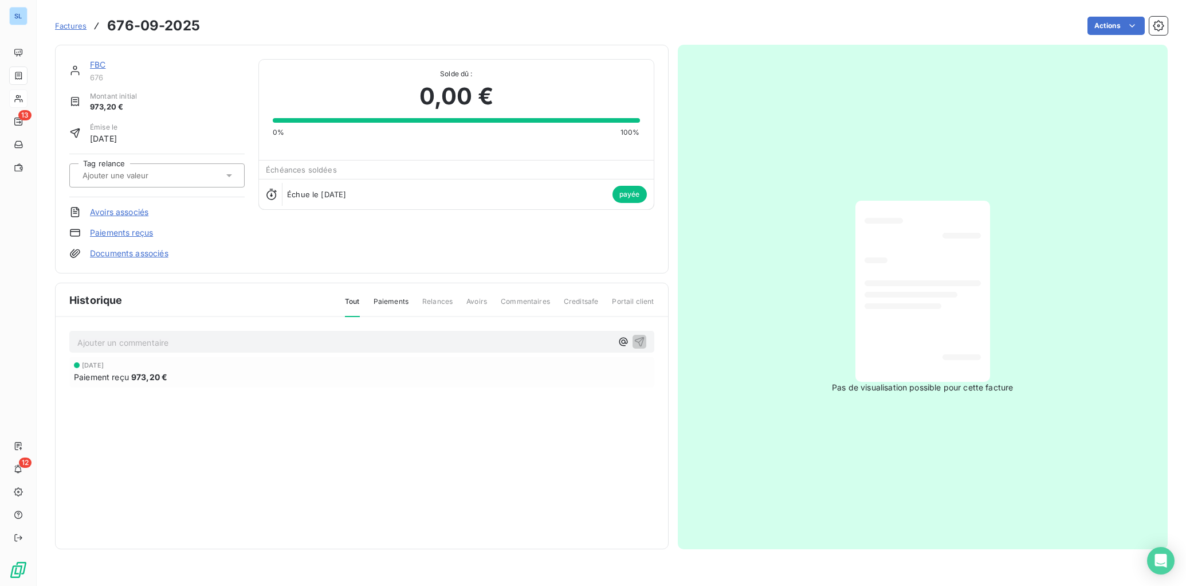
click at [105, 68] on link "FBC" at bounding box center [97, 65] width 15 height 10
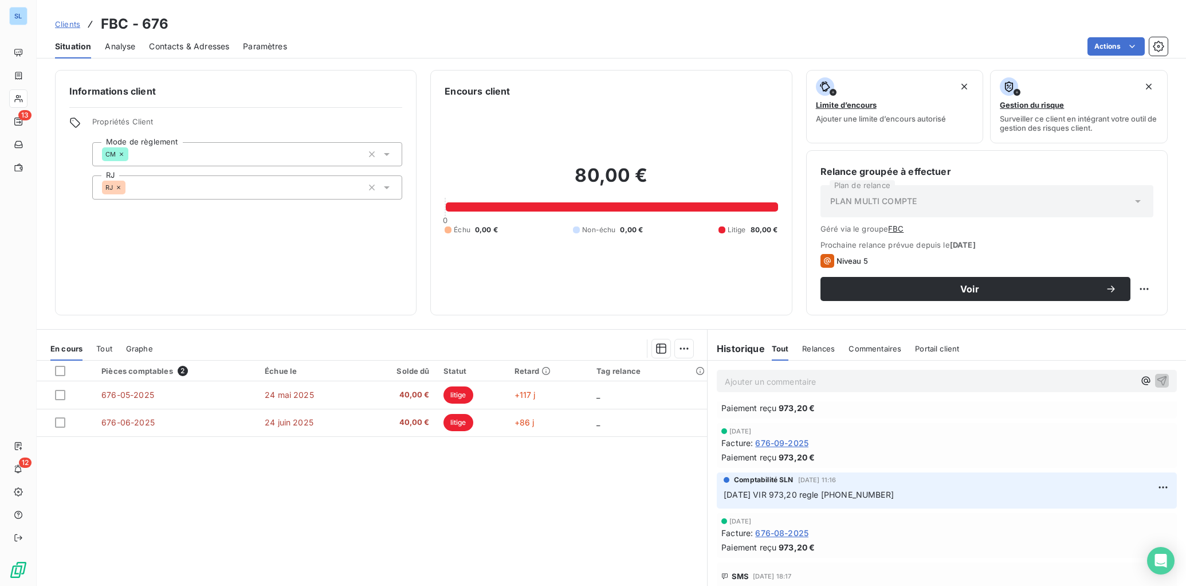
scroll to position [275, 0]
click at [780, 443] on span "676-09-2025" at bounding box center [781, 444] width 53 height 12
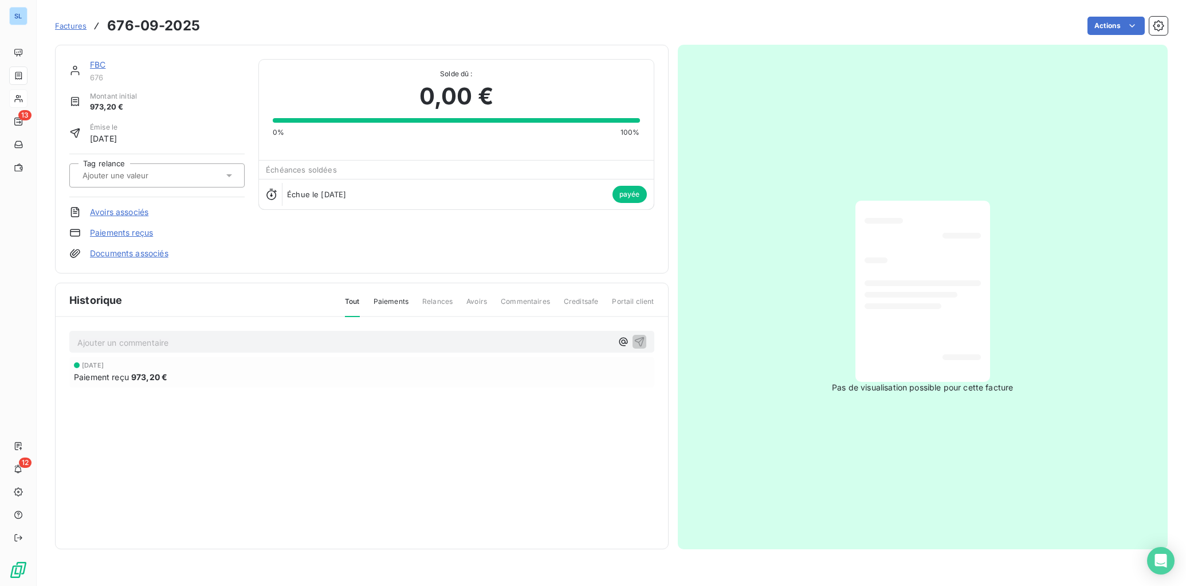
click at [143, 236] on link "Paiements reçus" at bounding box center [121, 232] width 63 height 11
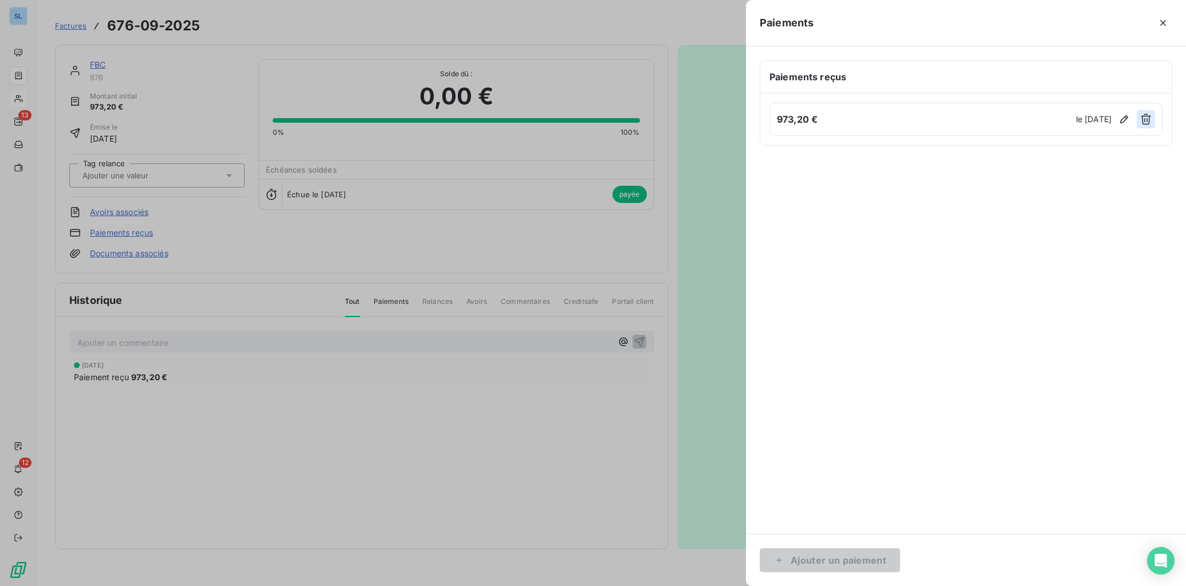
click at [1145, 120] on icon "button" at bounding box center [1146, 118] width 11 height 11
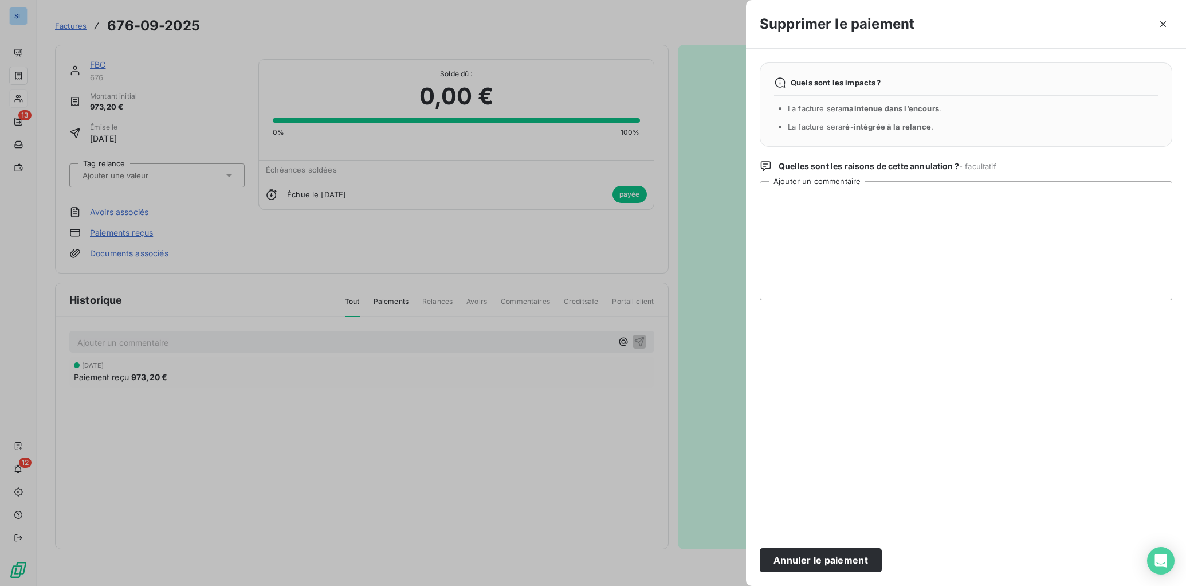
click at [866, 557] on button "Annuler le paiement" at bounding box center [821, 560] width 122 height 24
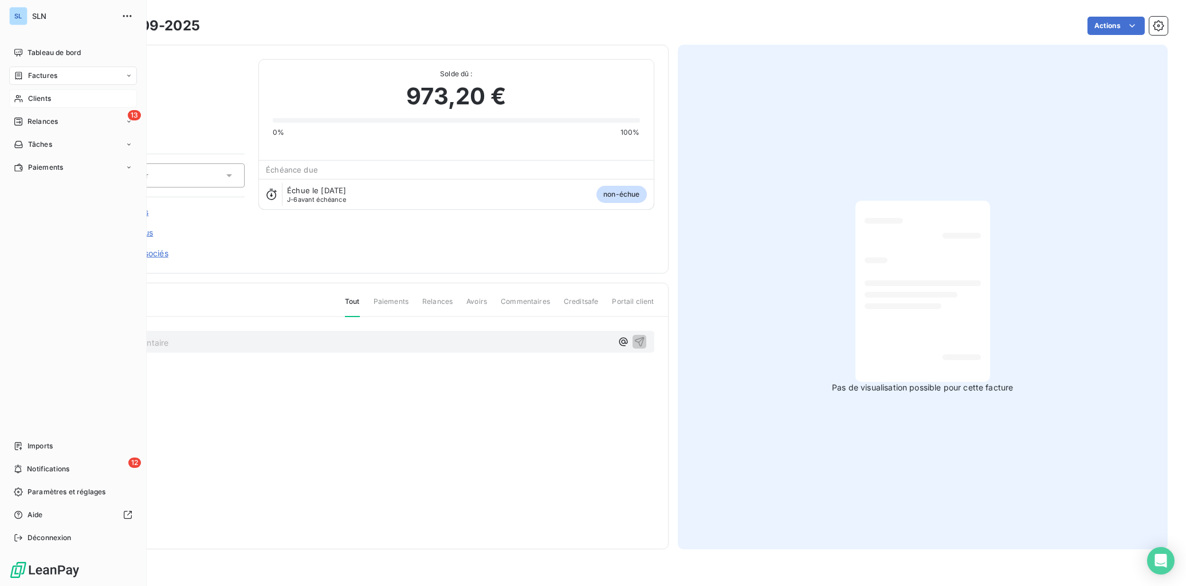
click at [19, 103] on div "Clients" at bounding box center [73, 98] width 128 height 18
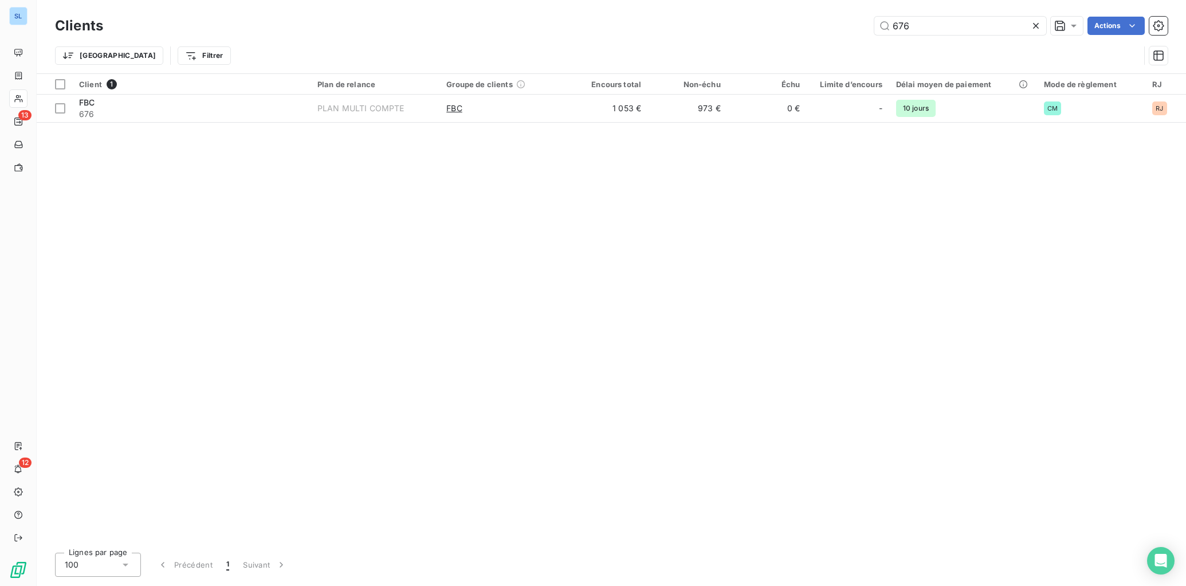
drag, startPoint x: 847, startPoint y: 15, endPoint x: 817, endPoint y: 6, distance: 30.6
click at [817, 6] on div "Clients 676 Actions Trier Filtrer" at bounding box center [612, 36] width 1150 height 73
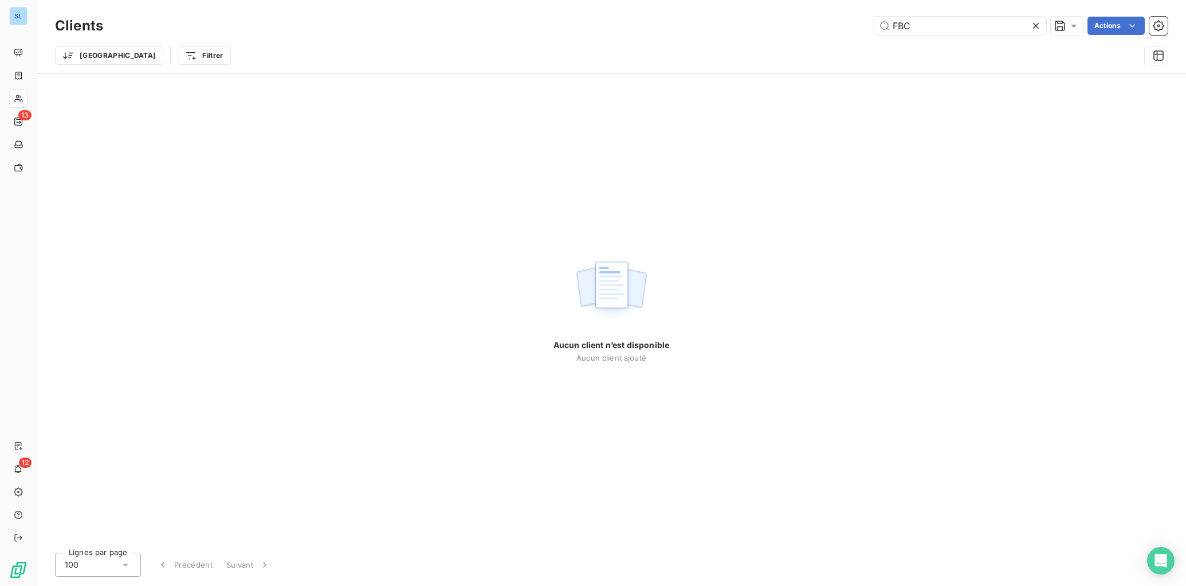
type input "FBC"
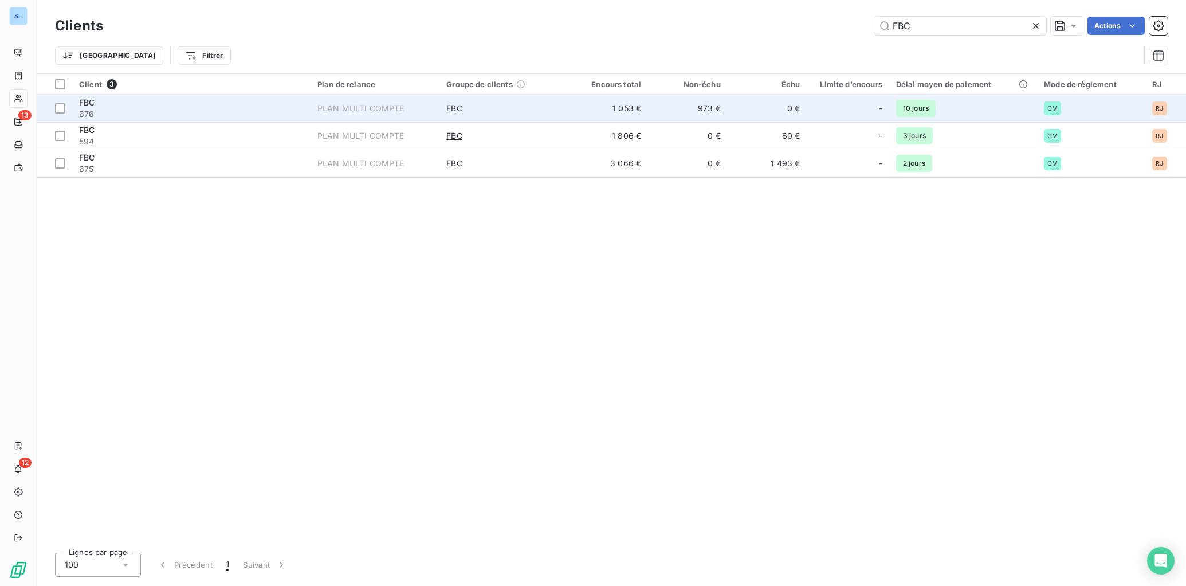
click at [594, 101] on td "1 053 €" at bounding box center [609, 109] width 80 height 28
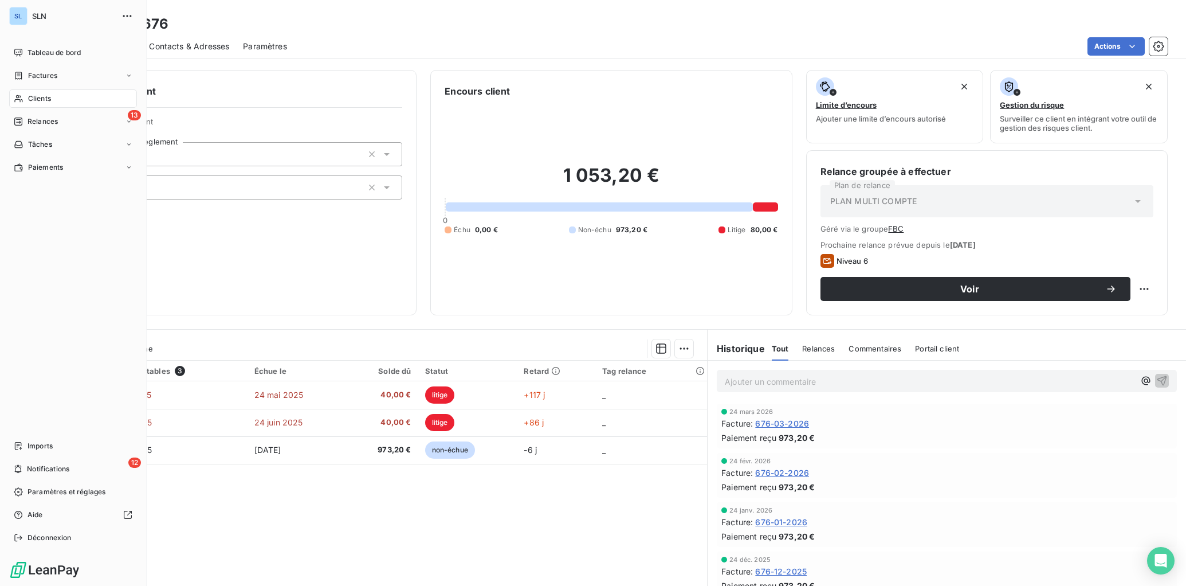
click at [32, 95] on span "Clients" at bounding box center [39, 98] width 23 height 10
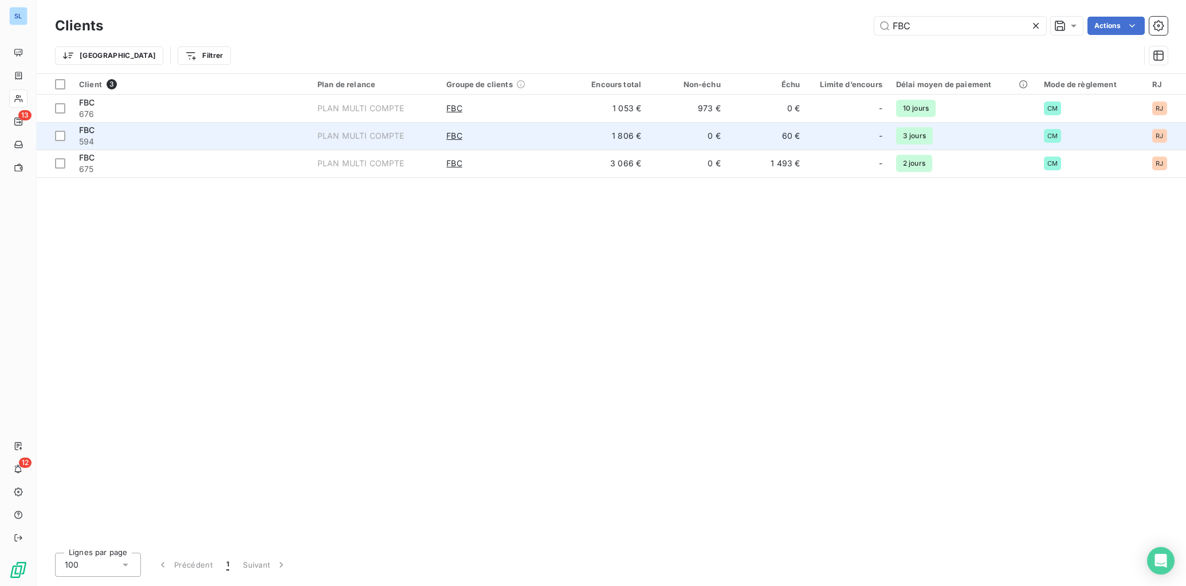
click at [214, 133] on div "FBC" at bounding box center [191, 129] width 225 height 11
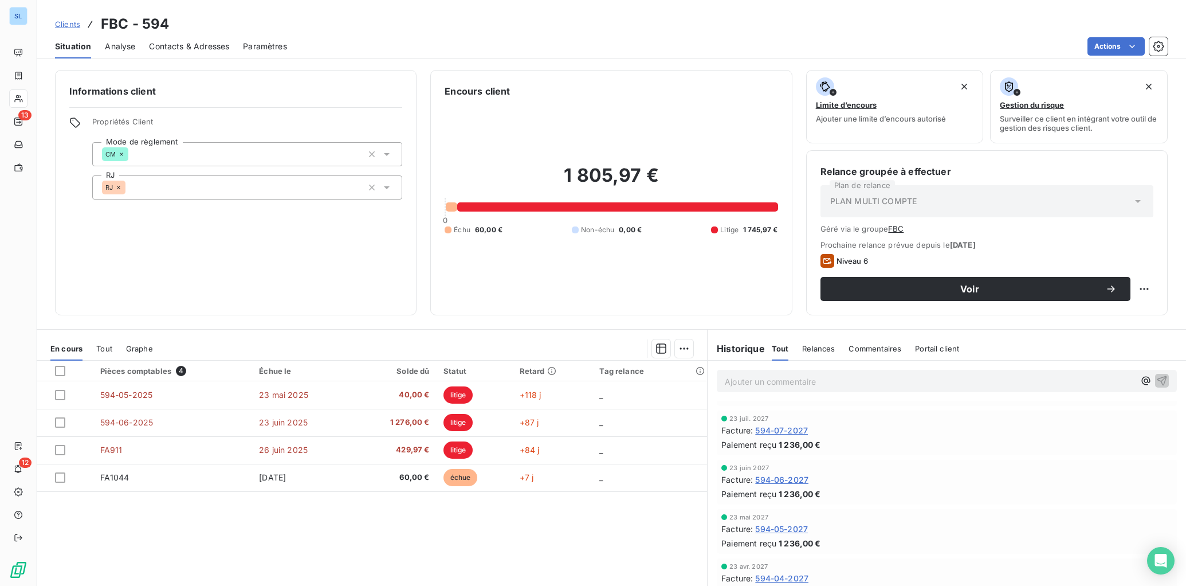
scroll to position [45, 0]
click at [854, 346] on span "Commentaires" at bounding box center [875, 348] width 53 height 9
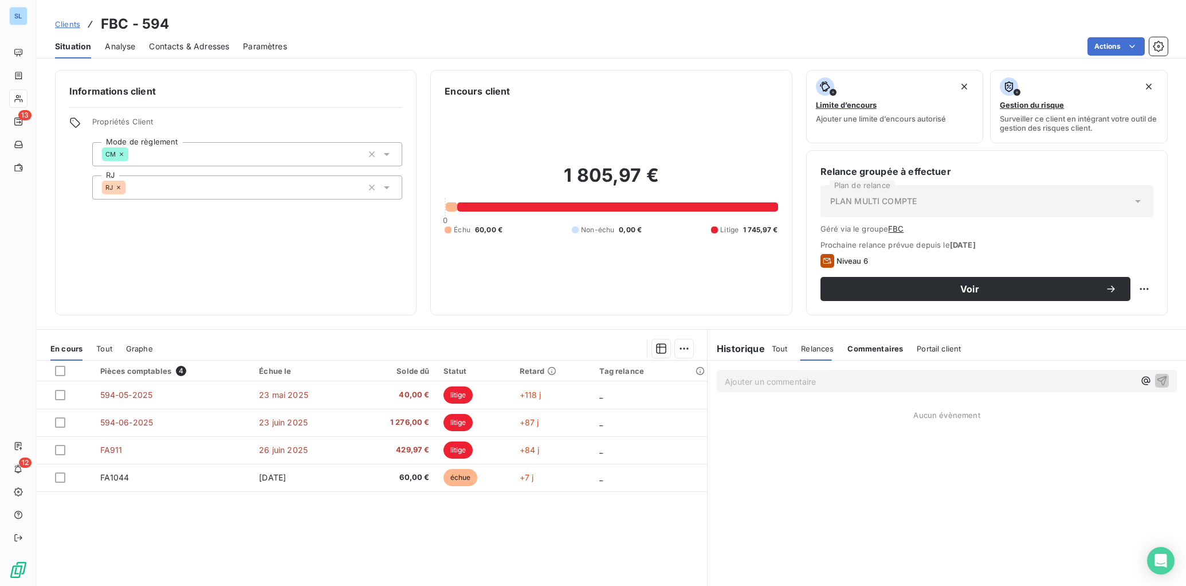
scroll to position [0, 0]
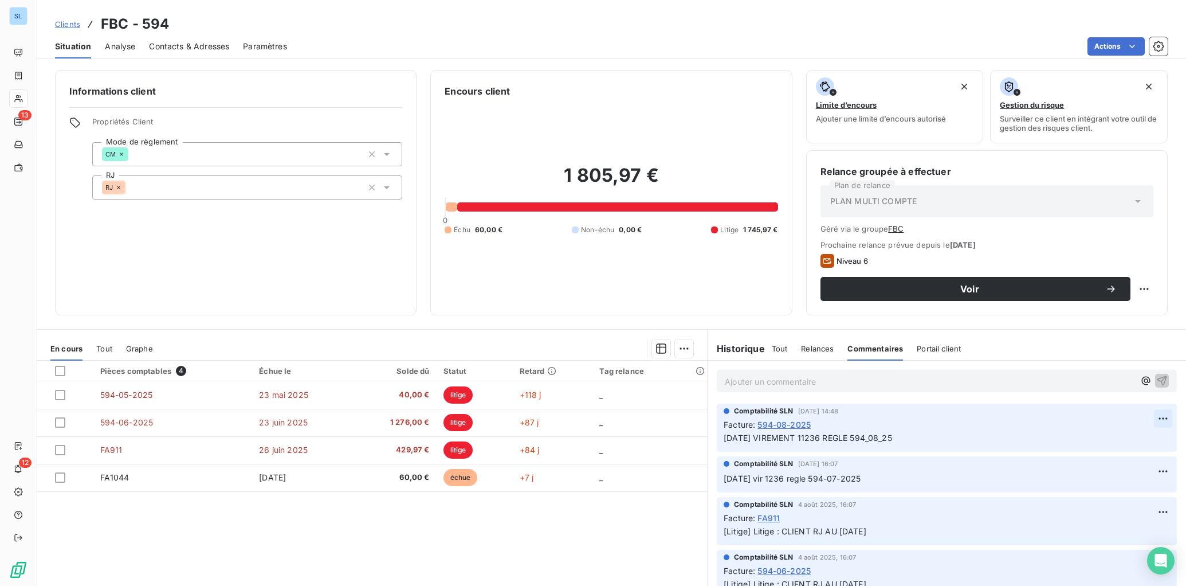
click at [1147, 418] on html "SL 13 12 Clients FBC - 594 Situation Analyse Contacts & Adresses Paramètres Act…" at bounding box center [593, 293] width 1186 height 586
click at [1095, 442] on div "Editer" at bounding box center [1119, 444] width 64 height 18
click at [805, 437] on span "[DATE] VIREMENT 11236 REGLE 594_08_25" at bounding box center [808, 438] width 169 height 10
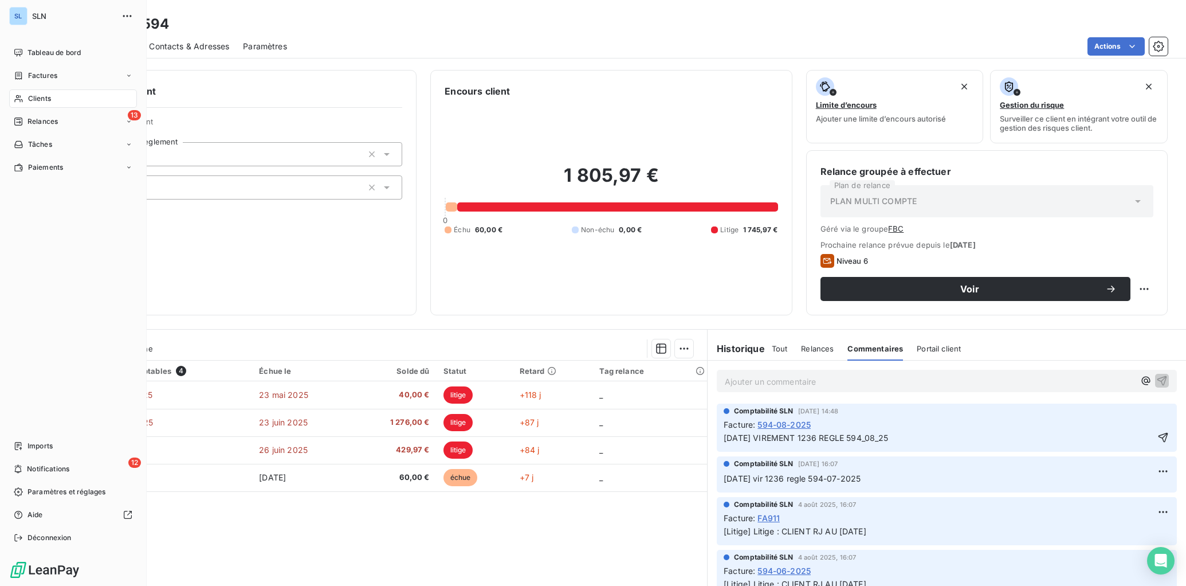
click at [46, 103] on span "Clients" at bounding box center [39, 98] width 23 height 10
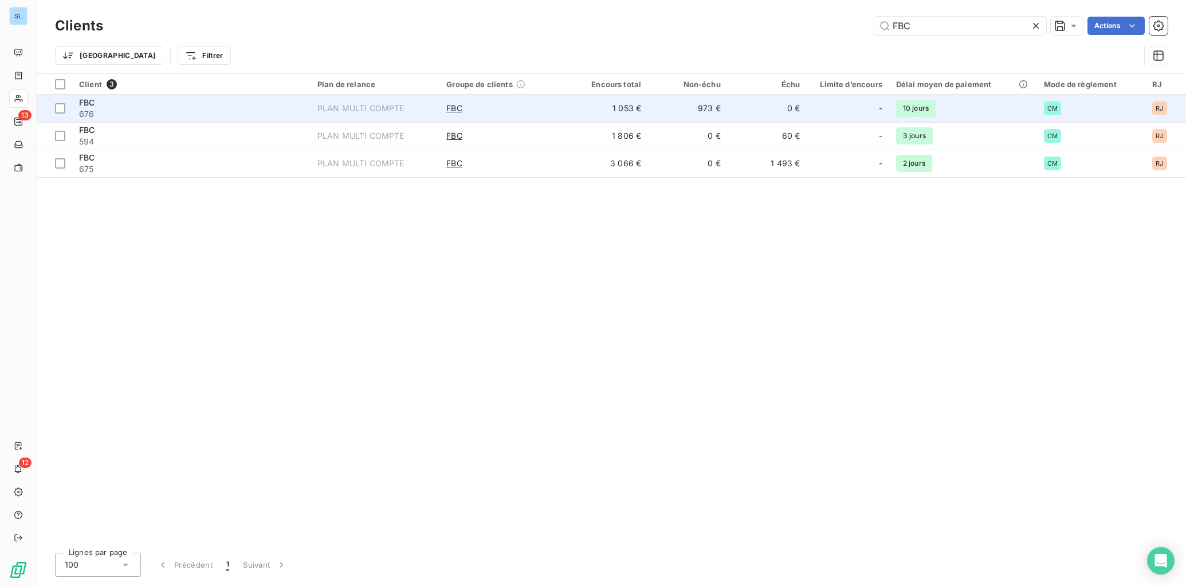
click at [275, 108] on span "676" at bounding box center [191, 113] width 225 height 11
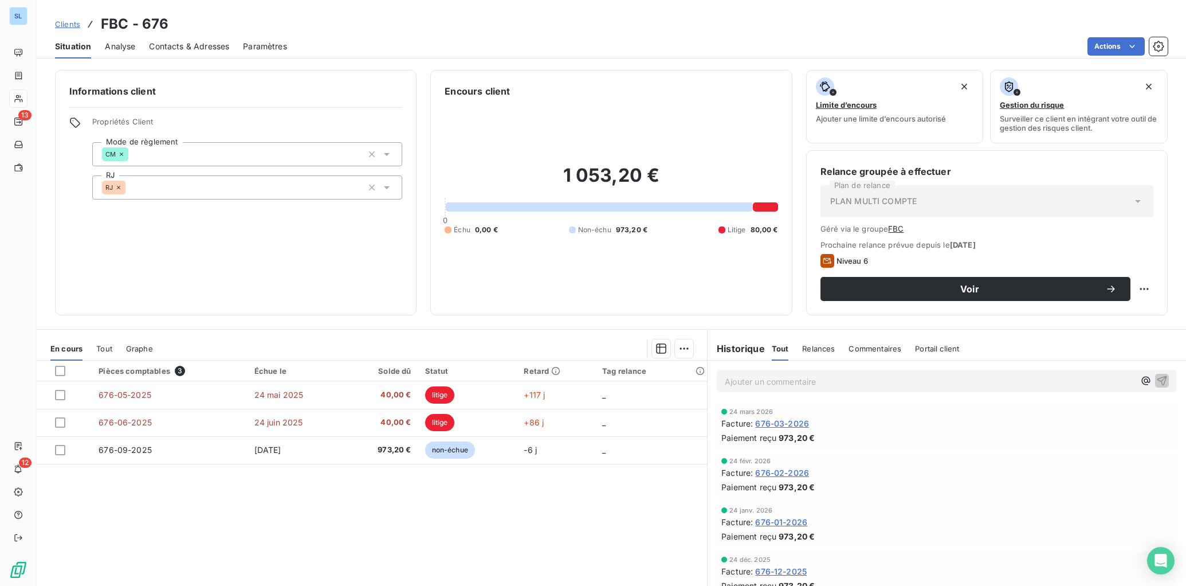
click at [886, 355] on div "Commentaires" at bounding box center [875, 348] width 53 height 24
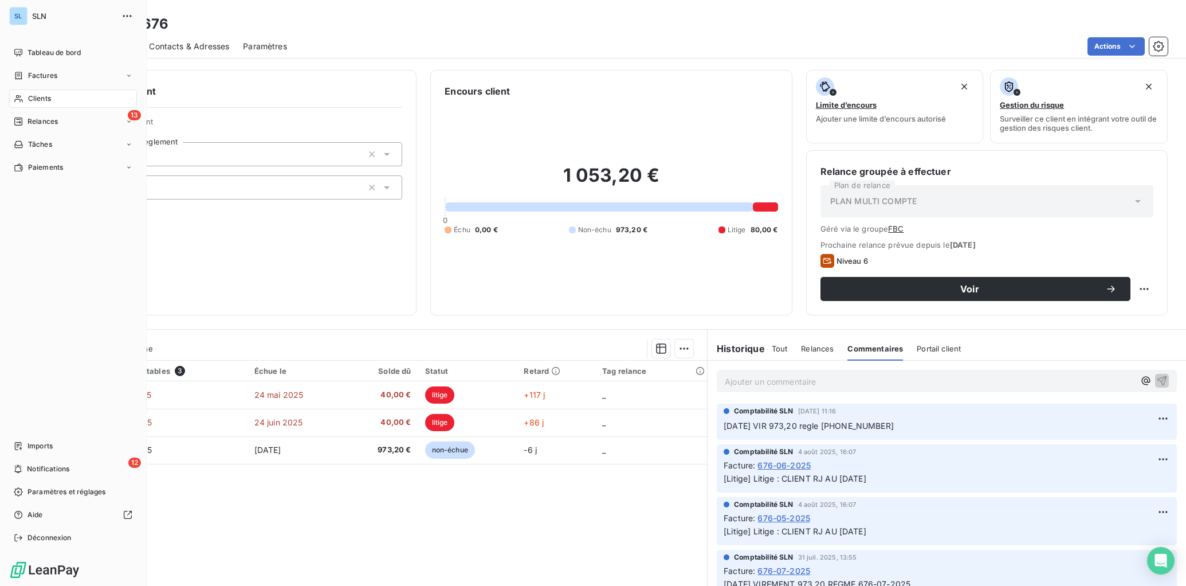
click at [40, 106] on div "Clients" at bounding box center [73, 98] width 128 height 18
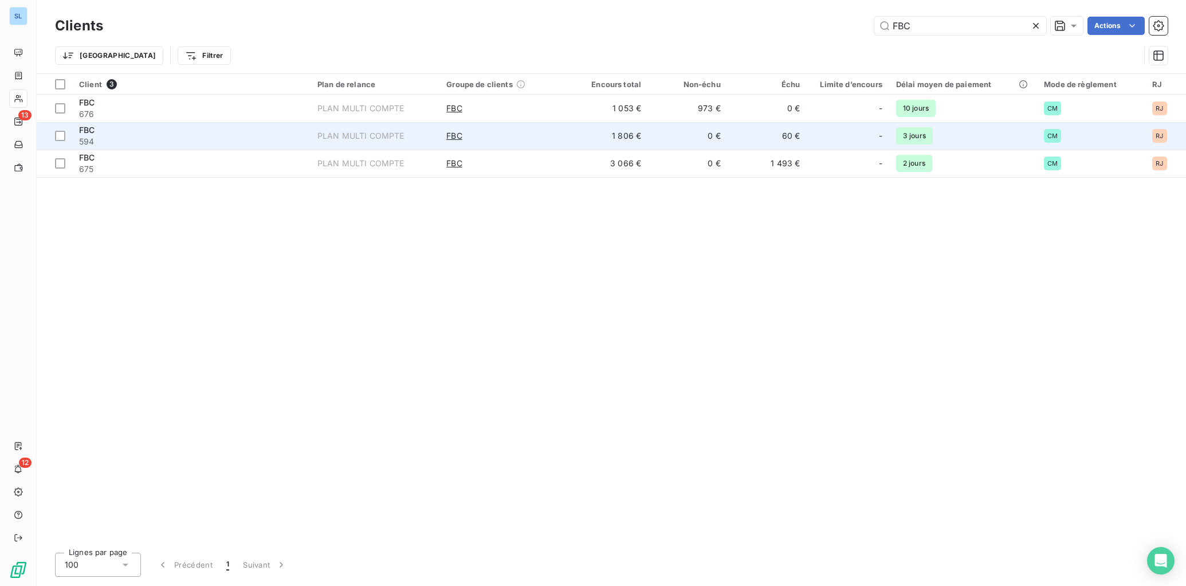
click at [141, 134] on div "FBC" at bounding box center [191, 129] width 225 height 11
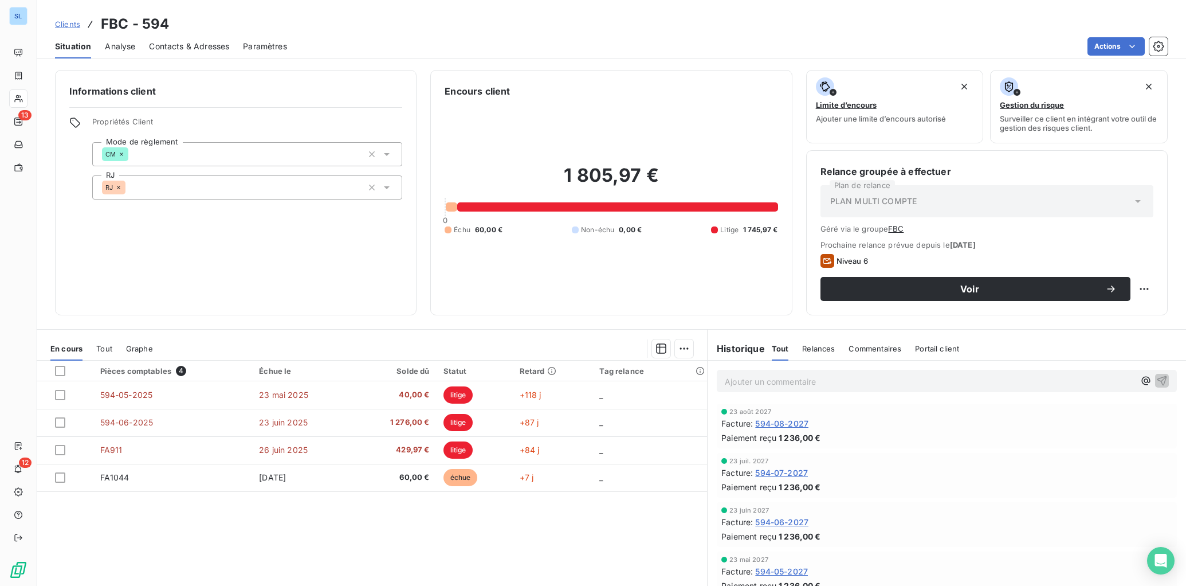
click at [872, 350] on span "Commentaires" at bounding box center [875, 348] width 53 height 9
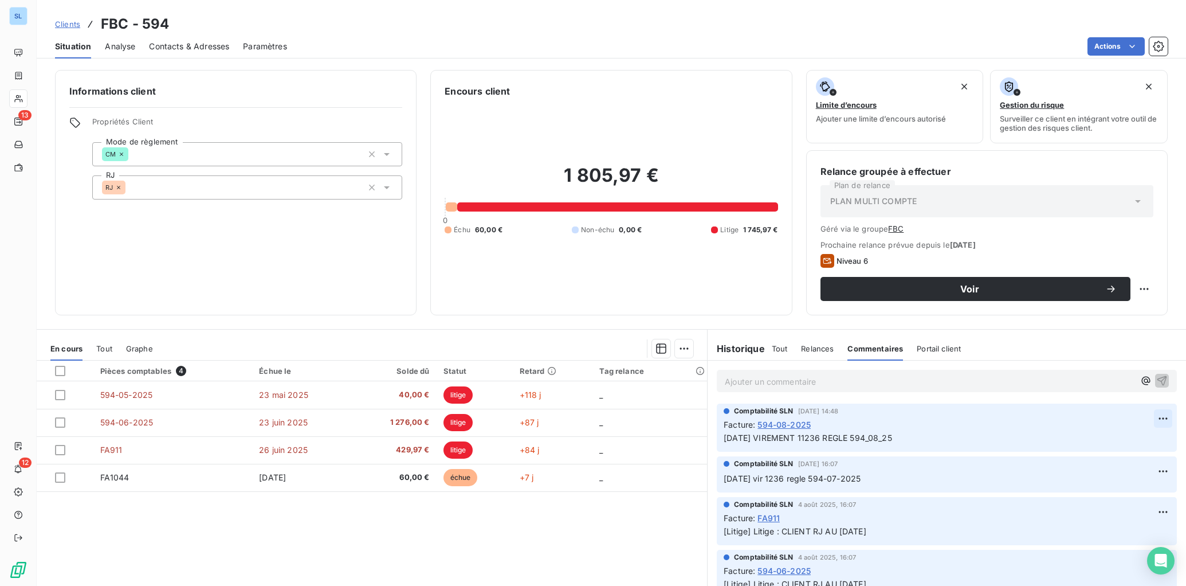
click at [1147, 422] on html "SL 13 12 Clients FBC - 594 Situation Analyse Contacts & Adresses Paramètres Act…" at bounding box center [593, 293] width 1186 height 586
click at [1114, 443] on div "Editer" at bounding box center [1119, 444] width 64 height 18
click at [807, 438] on span "[DATE] VIREMENT 11236 REGLE 594_08_25" at bounding box center [808, 438] width 169 height 10
click at [1158, 441] on icon "button" at bounding box center [1163, 437] width 11 height 11
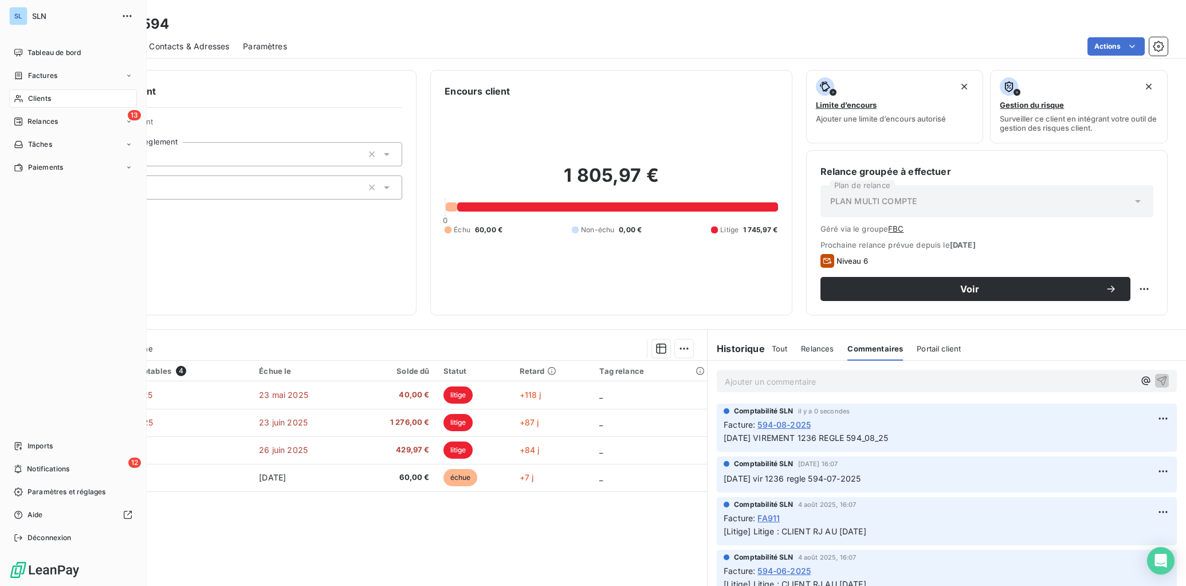
click at [35, 99] on span "Clients" at bounding box center [39, 98] width 23 height 10
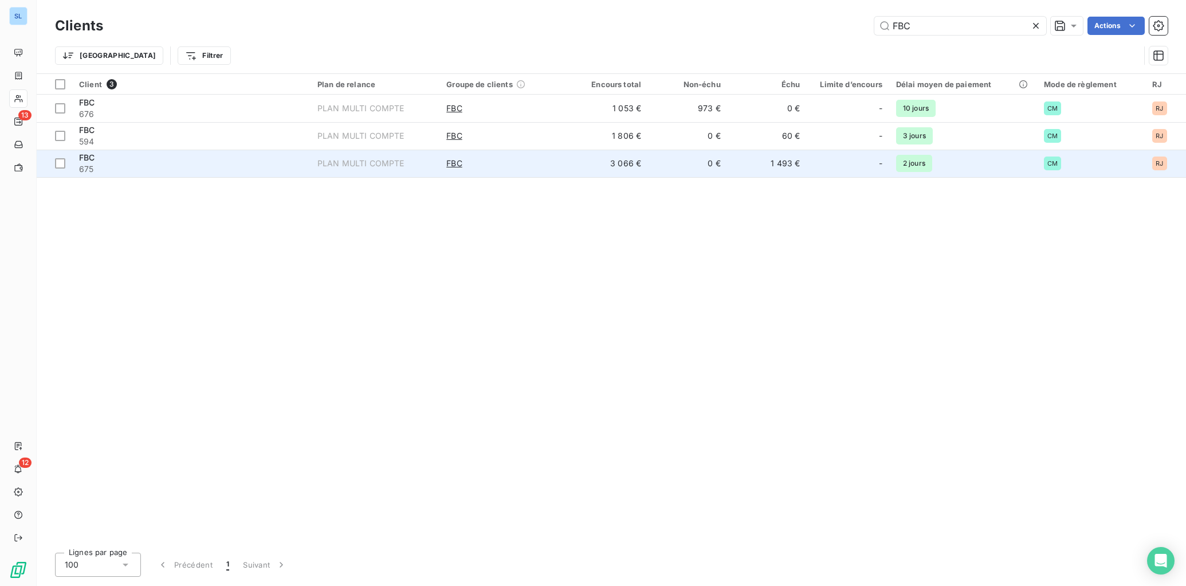
click at [112, 170] on span "675" at bounding box center [191, 168] width 225 height 11
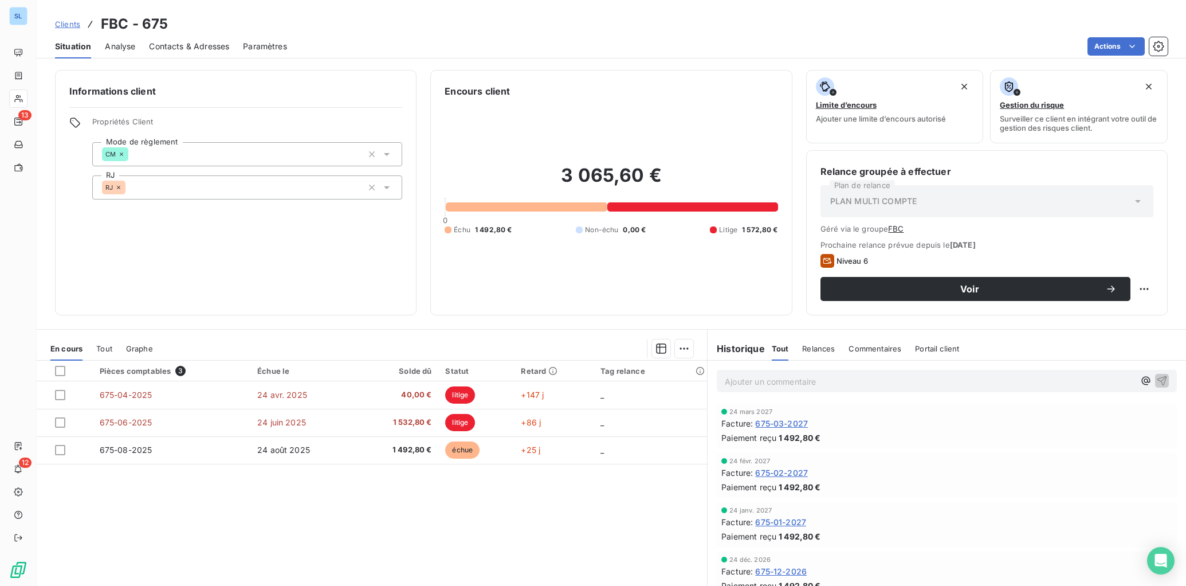
click at [862, 344] on span "Commentaires" at bounding box center [875, 348] width 53 height 9
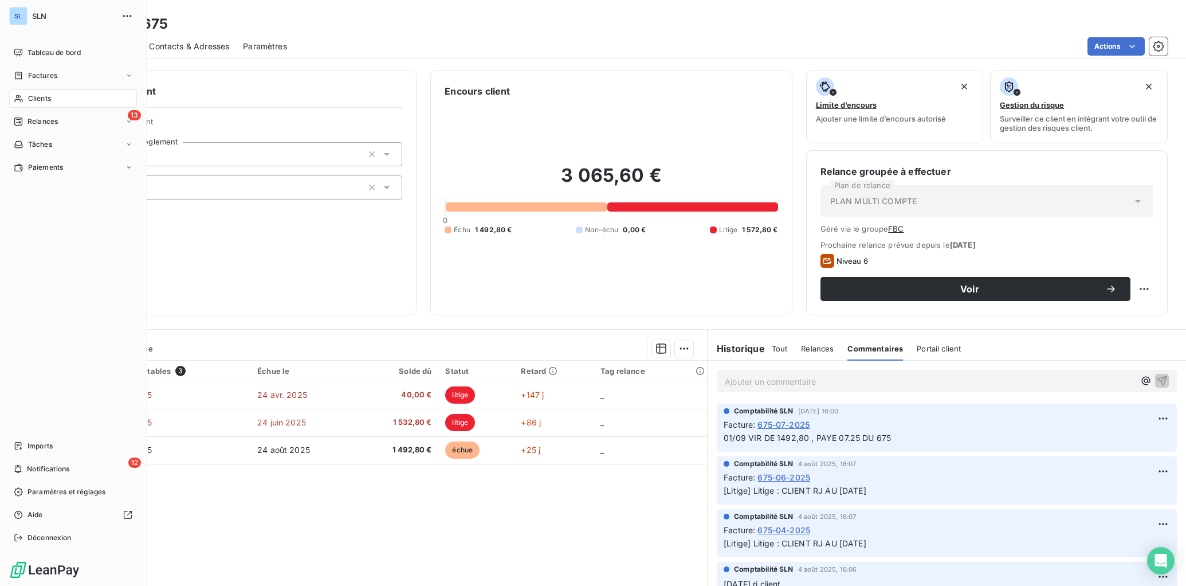
click at [35, 103] on span "Clients" at bounding box center [39, 98] width 23 height 10
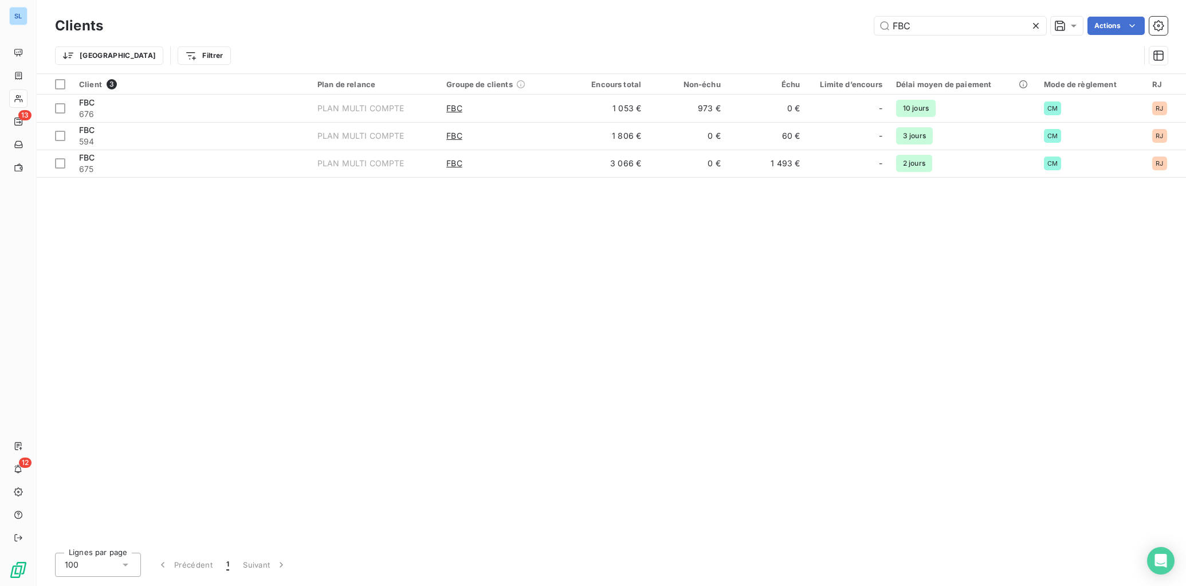
drag, startPoint x: 938, startPoint y: 27, endPoint x: 747, endPoint y: 19, distance: 191.0
click at [747, 19] on div "FBC Actions" at bounding box center [642, 26] width 1051 height 18
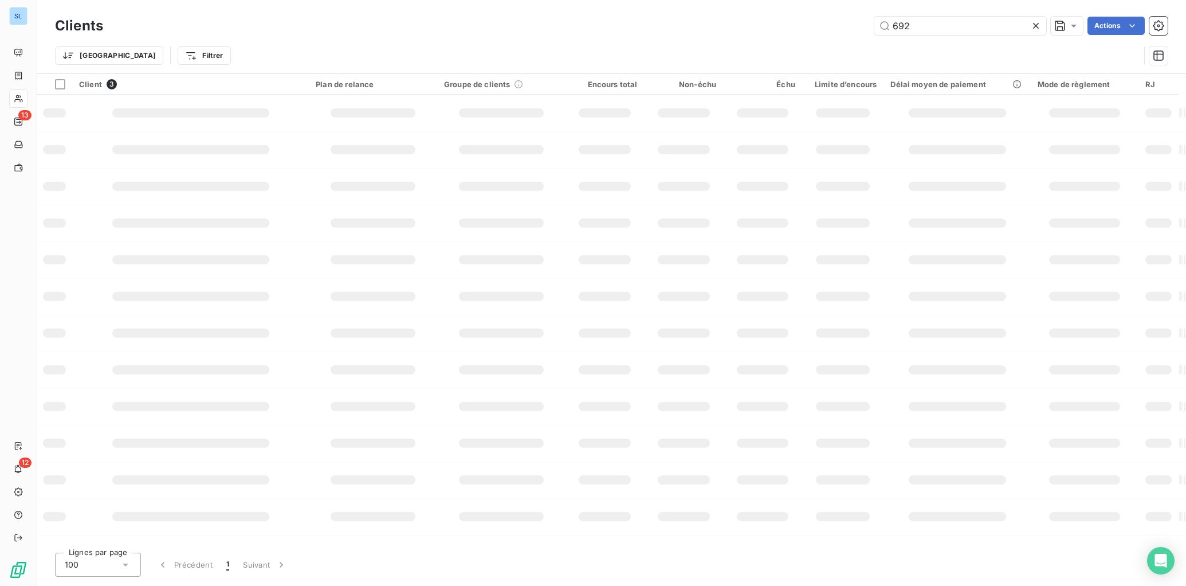
type input "692"
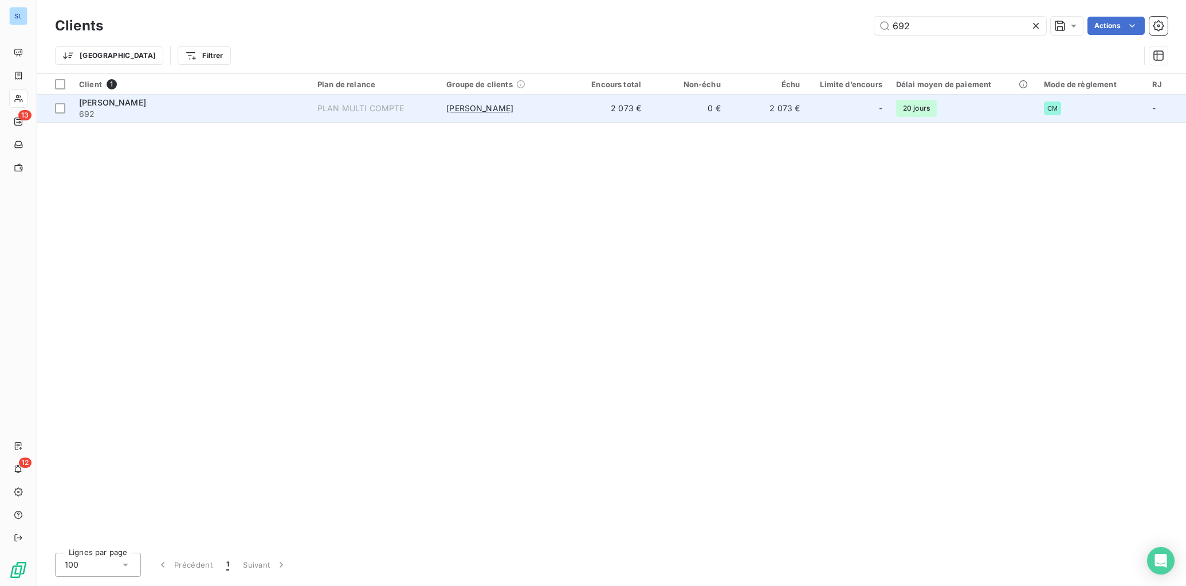
click at [656, 108] on td "0 €" at bounding box center [688, 109] width 80 height 28
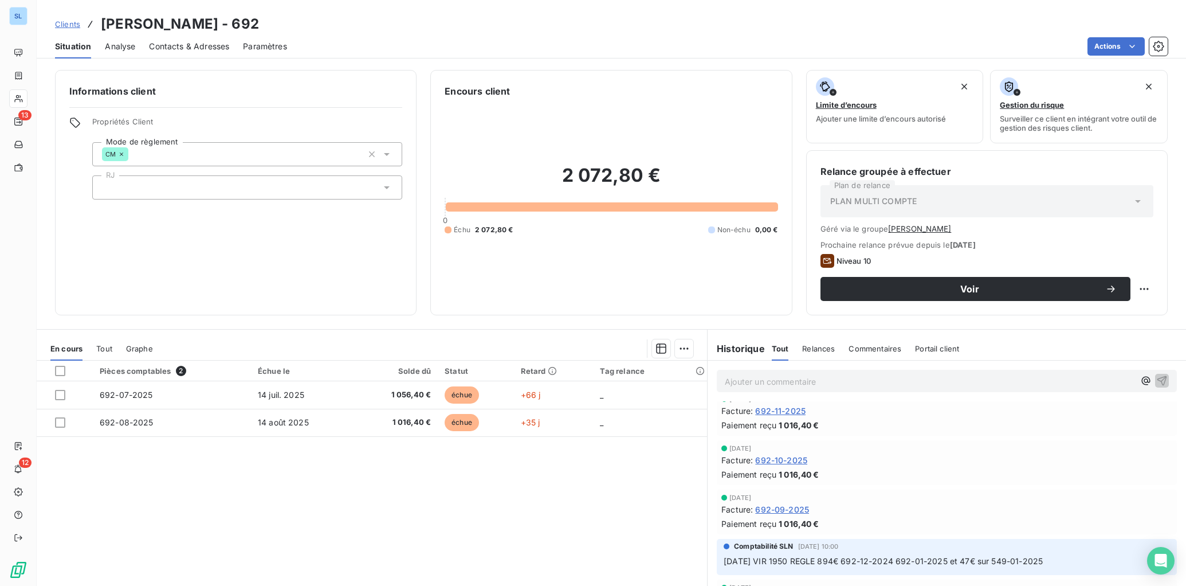
scroll to position [871, 0]
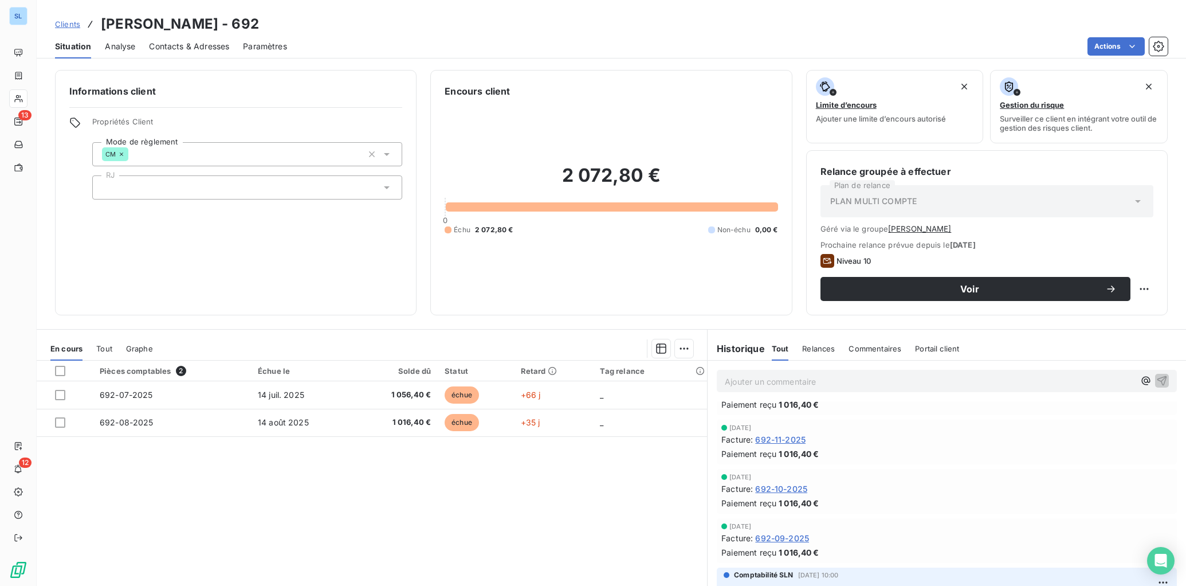
click at [798, 538] on span "692-09-2025" at bounding box center [782, 538] width 54 height 12
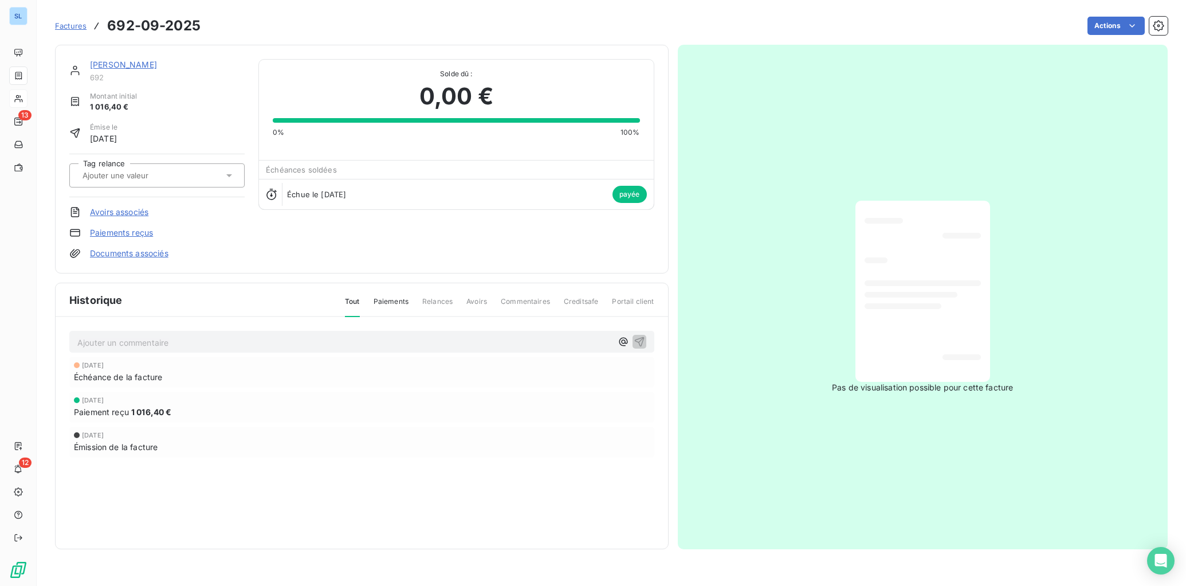
click at [150, 233] on link "Paiements reçus" at bounding box center [121, 232] width 63 height 11
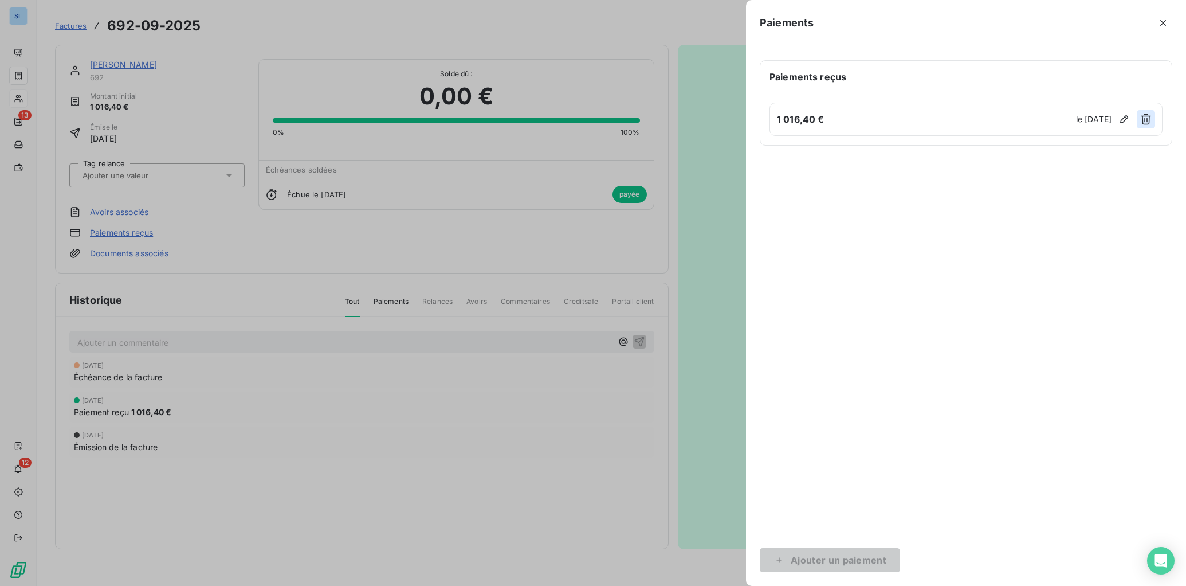
click at [1148, 117] on icon "button" at bounding box center [1146, 118] width 11 height 11
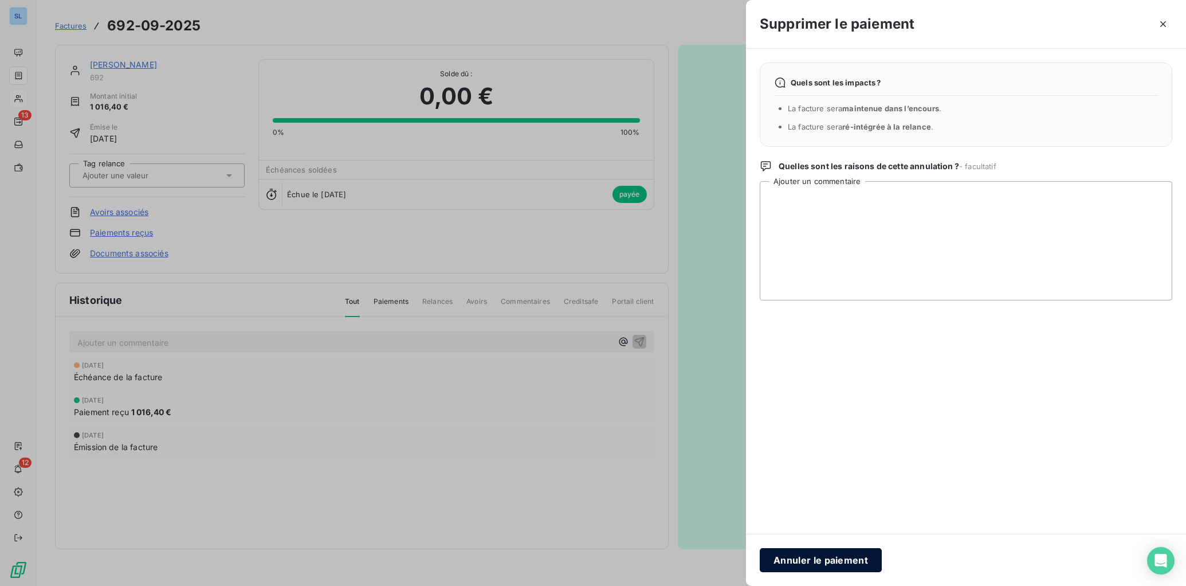
click at [832, 555] on button "Annuler le paiement" at bounding box center [821, 560] width 122 height 24
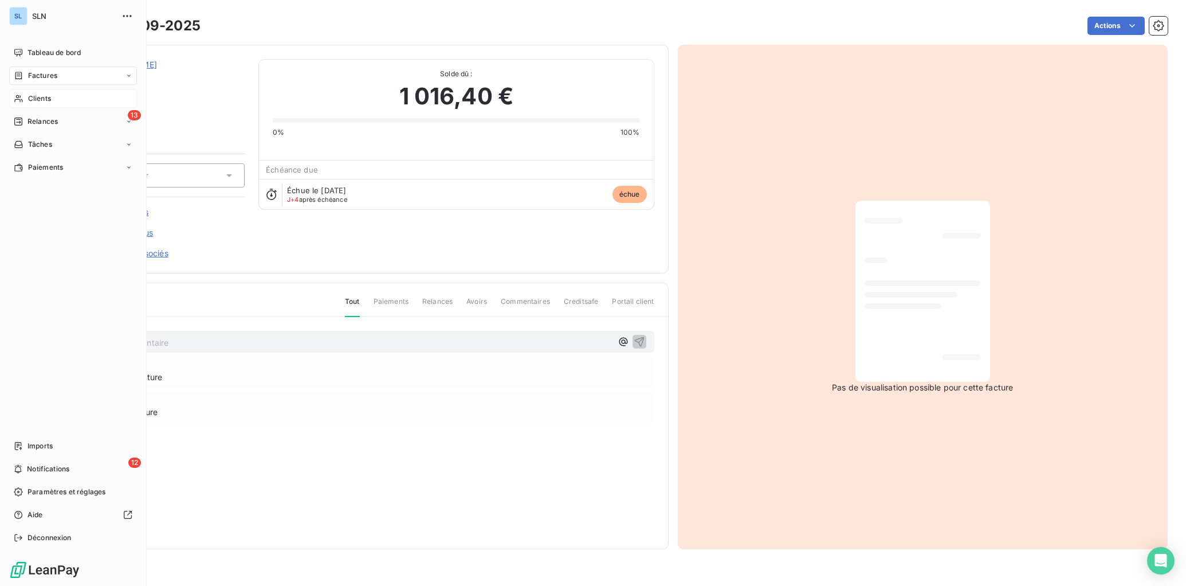
click at [49, 101] on span "Clients" at bounding box center [39, 98] width 23 height 10
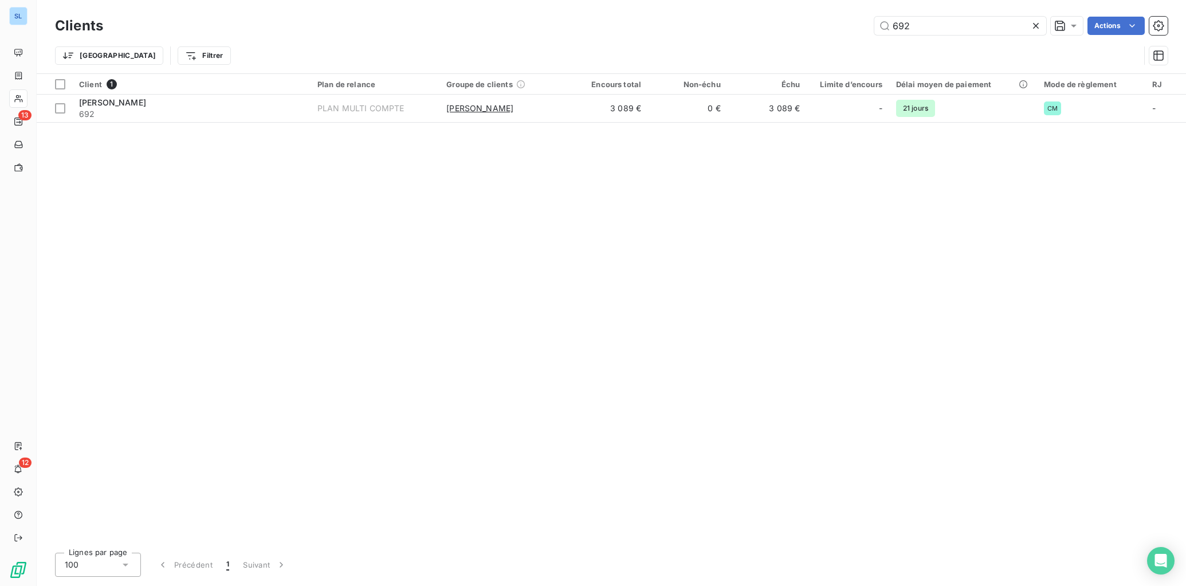
drag, startPoint x: 926, startPoint y: 29, endPoint x: 828, endPoint y: 5, distance: 100.9
click at [839, 10] on div "Clients 692 Actions Trier Filtrer" at bounding box center [612, 36] width 1150 height 73
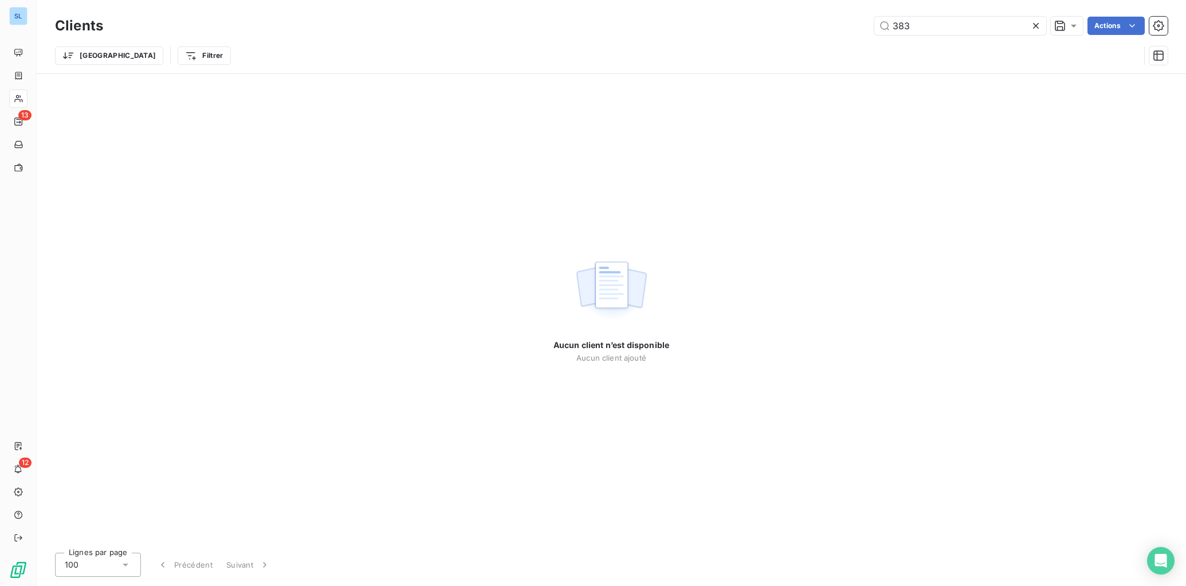
click at [759, 40] on div "Trier Filtrer" at bounding box center [611, 56] width 1113 height 36
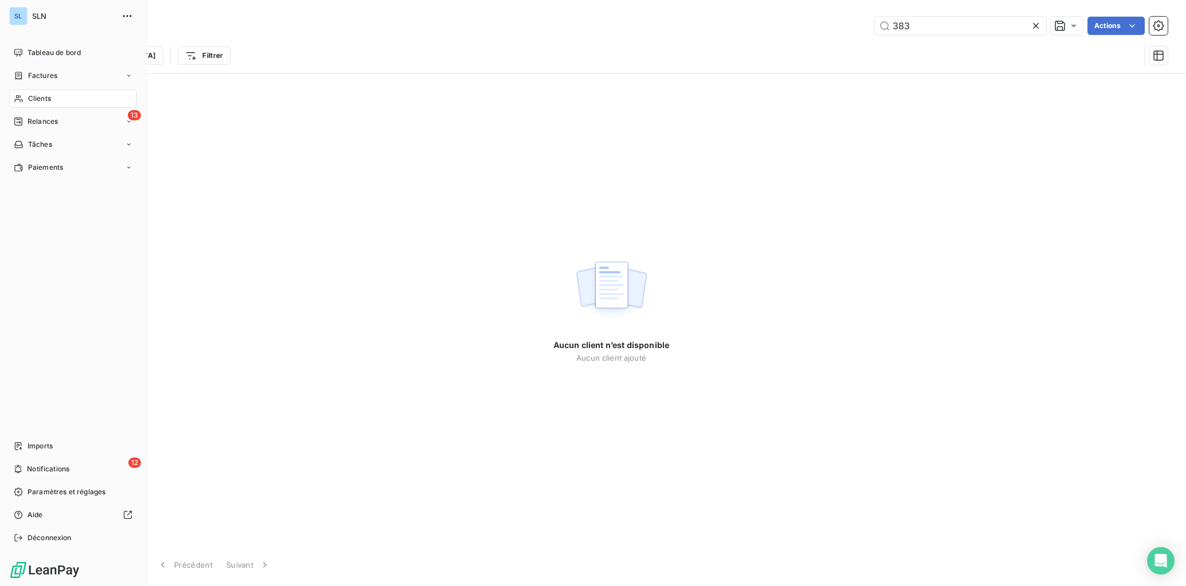
click at [32, 100] on span "Clients" at bounding box center [39, 98] width 23 height 10
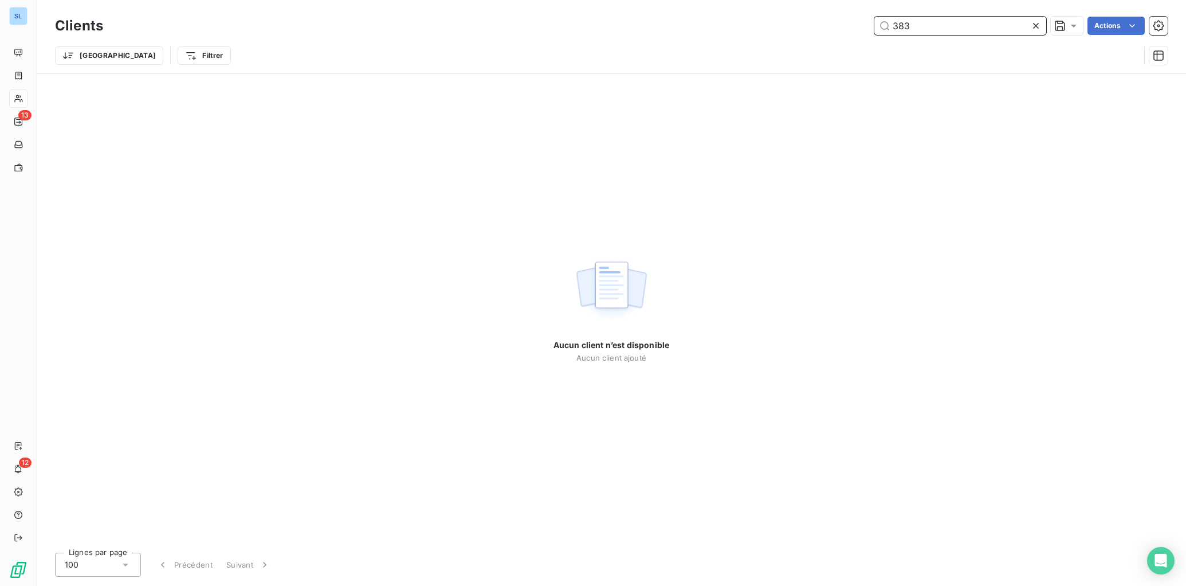
drag, startPoint x: 931, startPoint y: 27, endPoint x: 821, endPoint y: 14, distance: 110.8
click at [831, 22] on div "383 Actions" at bounding box center [642, 26] width 1051 height 18
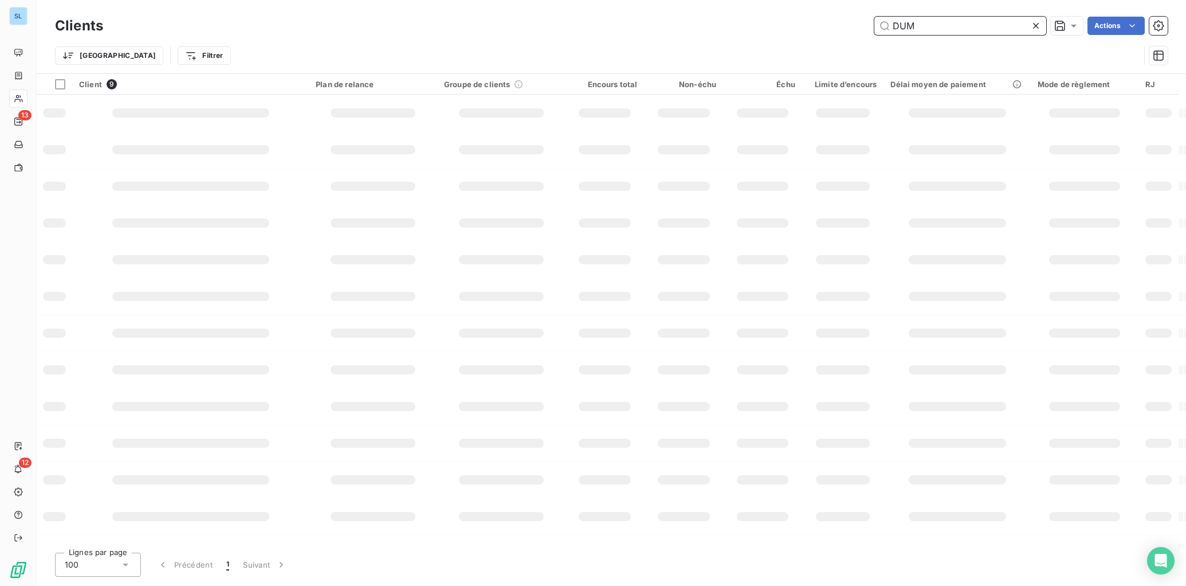
type input "DUM"
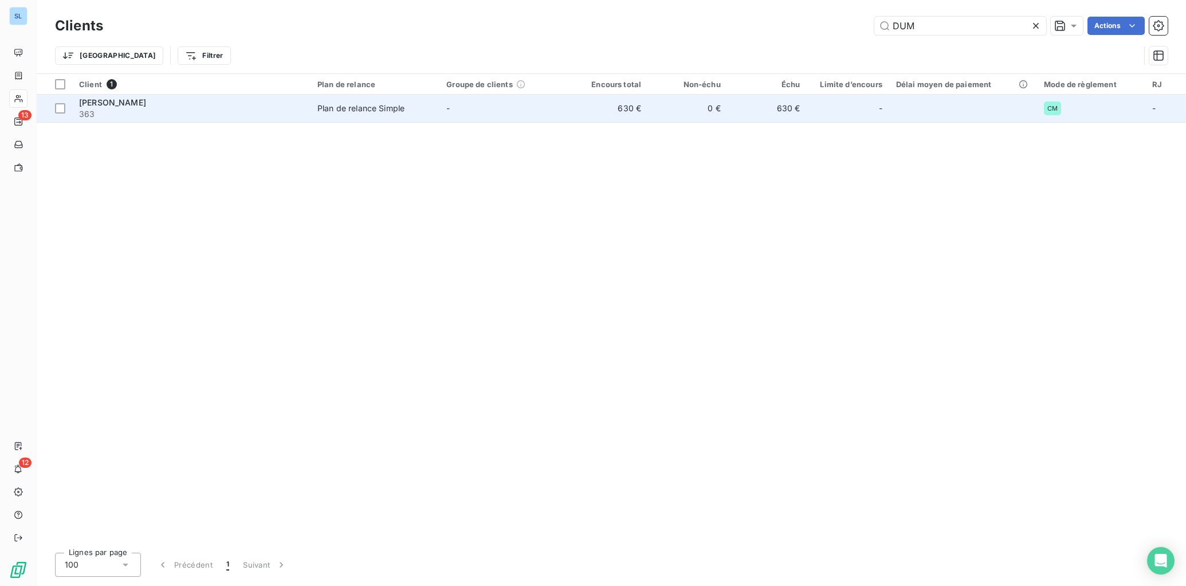
click at [188, 108] on div "[PERSON_NAME] 363" at bounding box center [191, 108] width 225 height 23
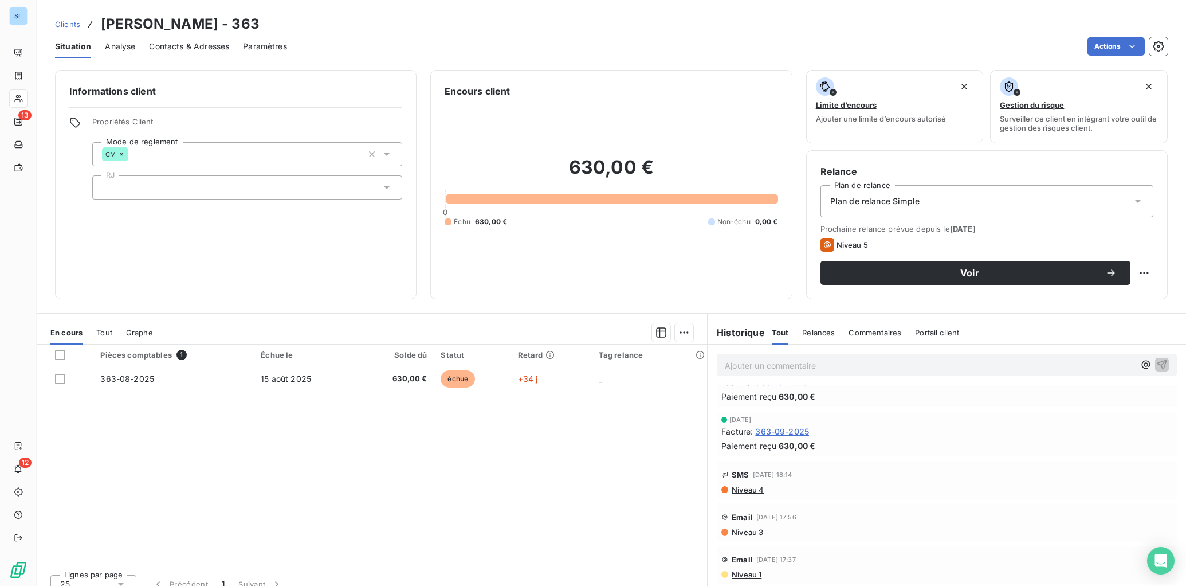
scroll to position [239, 0]
click at [804, 463] on span "363-09-2025" at bounding box center [782, 464] width 54 height 12
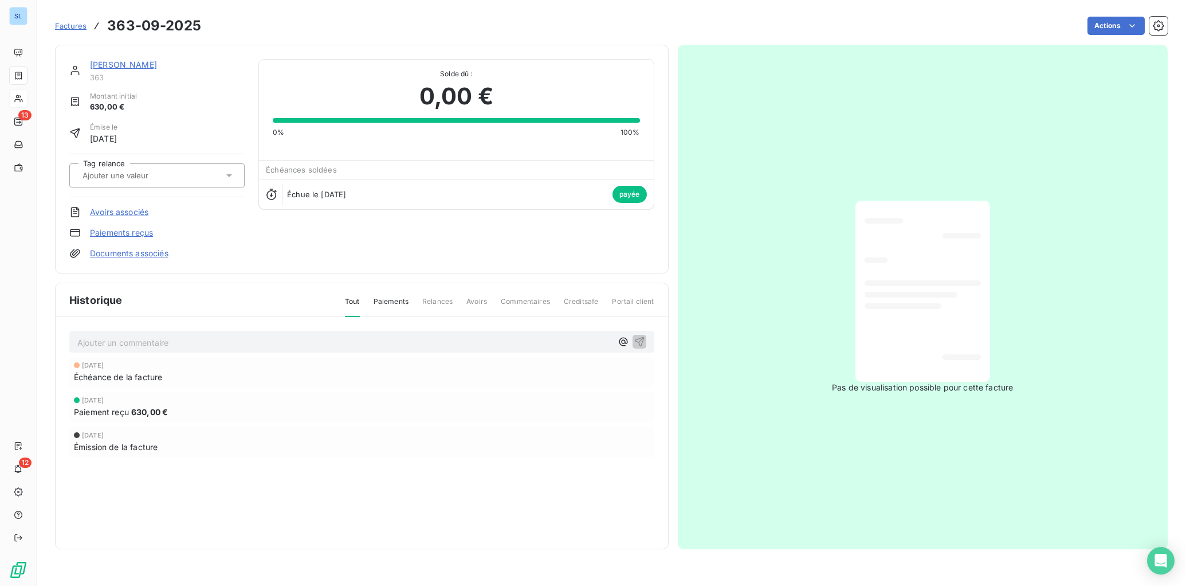
click at [144, 232] on link "Paiements reçus" at bounding box center [121, 232] width 63 height 11
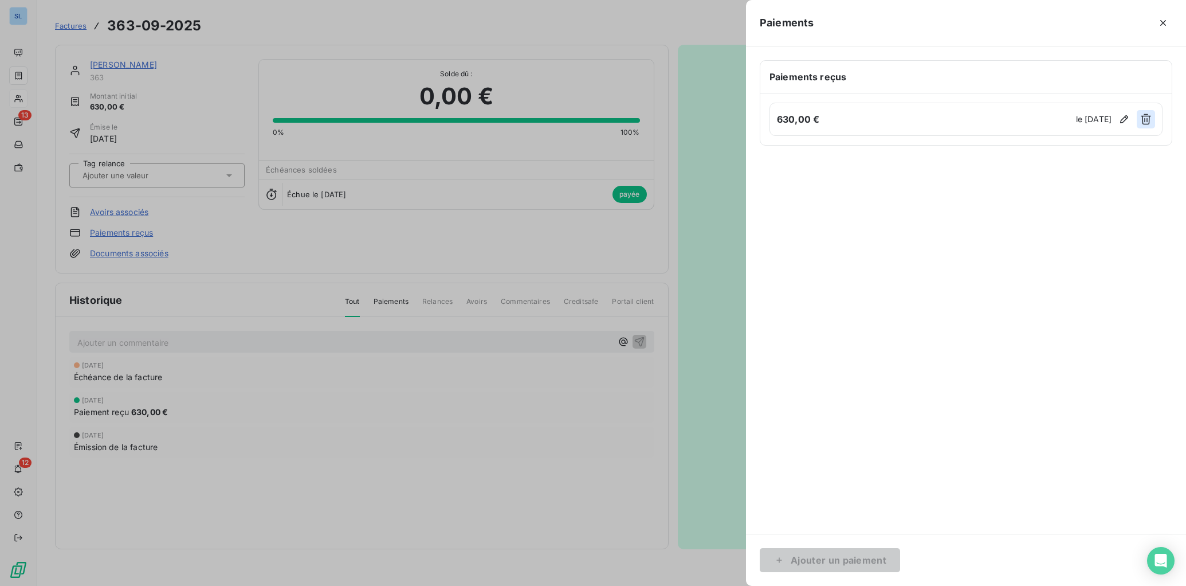
click at [1148, 116] on icon "button" at bounding box center [1146, 119] width 10 height 11
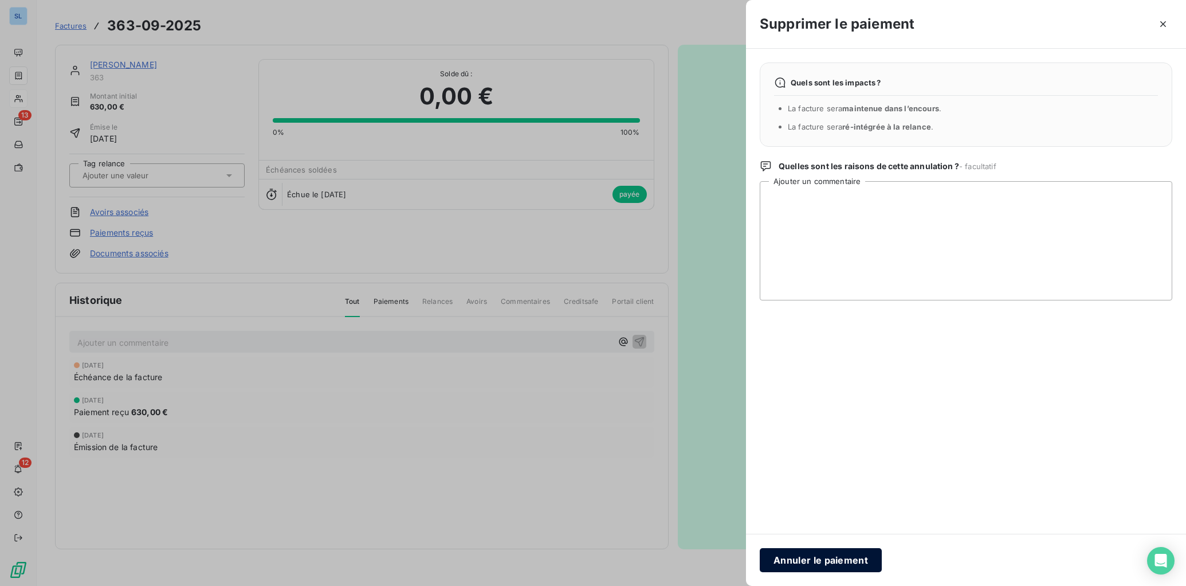
click at [829, 560] on button "Annuler le paiement" at bounding box center [821, 560] width 122 height 24
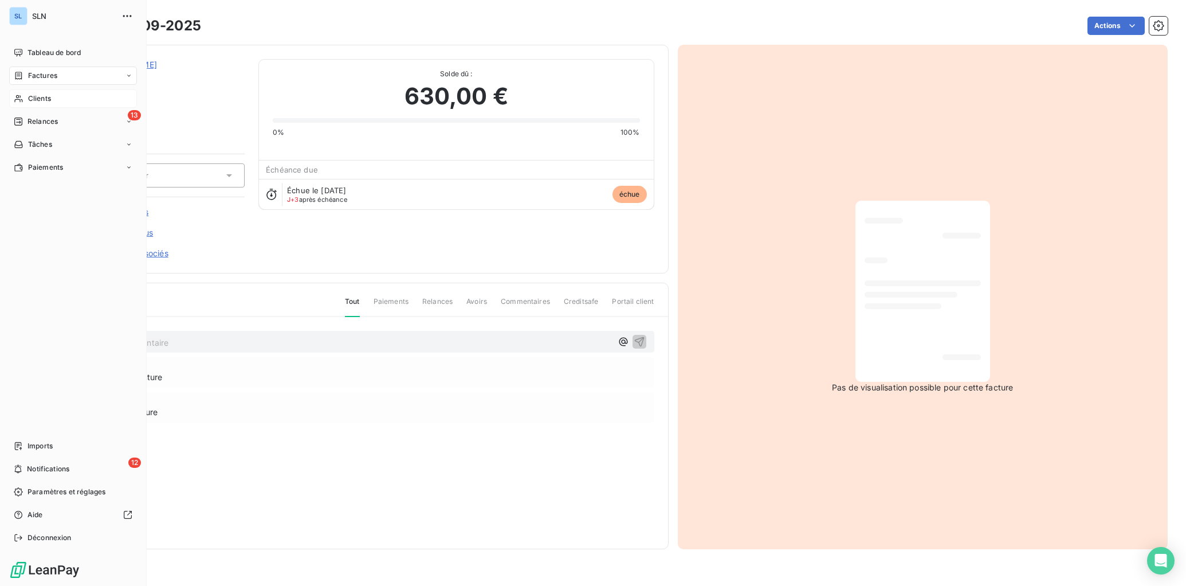
click at [45, 101] on span "Clients" at bounding box center [39, 98] width 23 height 10
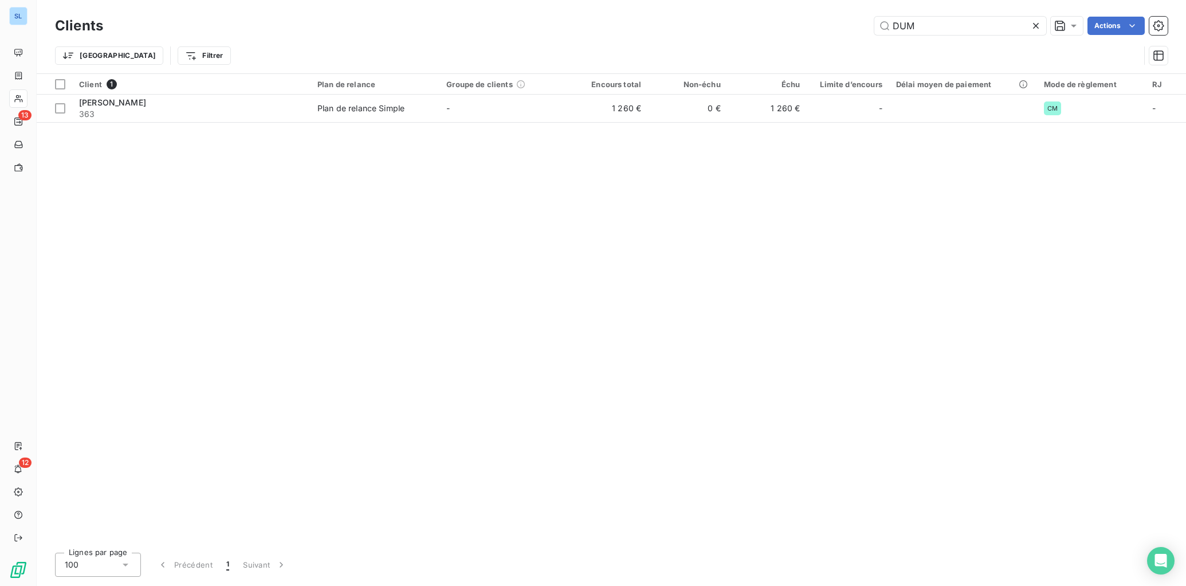
drag, startPoint x: 956, startPoint y: 27, endPoint x: 751, endPoint y: 8, distance: 206.1
click at [760, 10] on div "Clients DUM Actions Trier Filtrer" at bounding box center [612, 36] width 1150 height 73
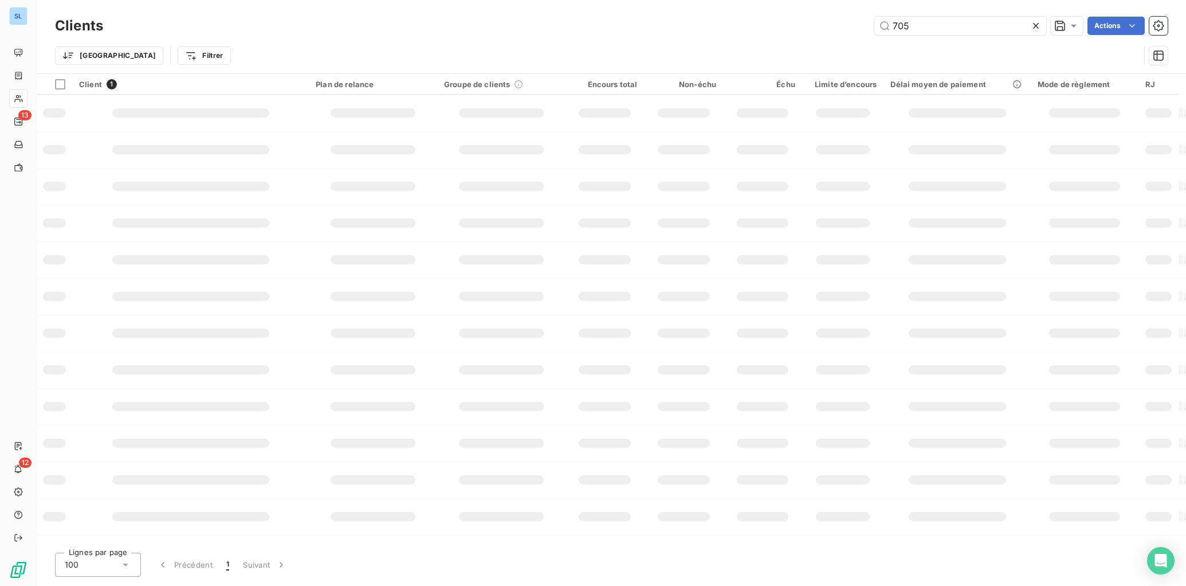
type input "705"
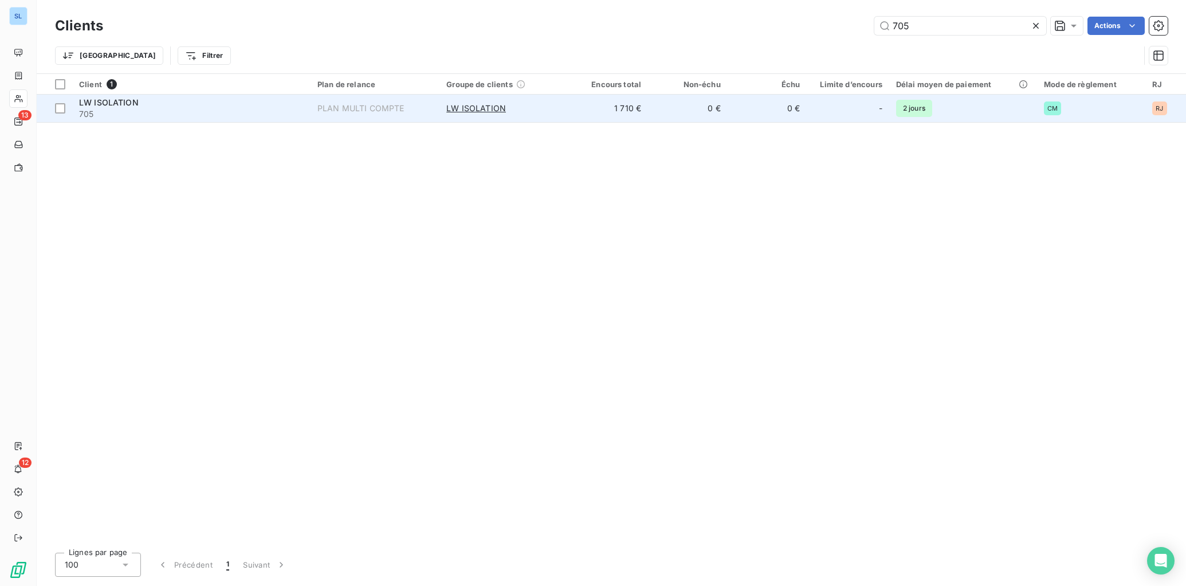
click at [310, 107] on td "LW ISOLATION 705" at bounding box center [191, 109] width 238 height 28
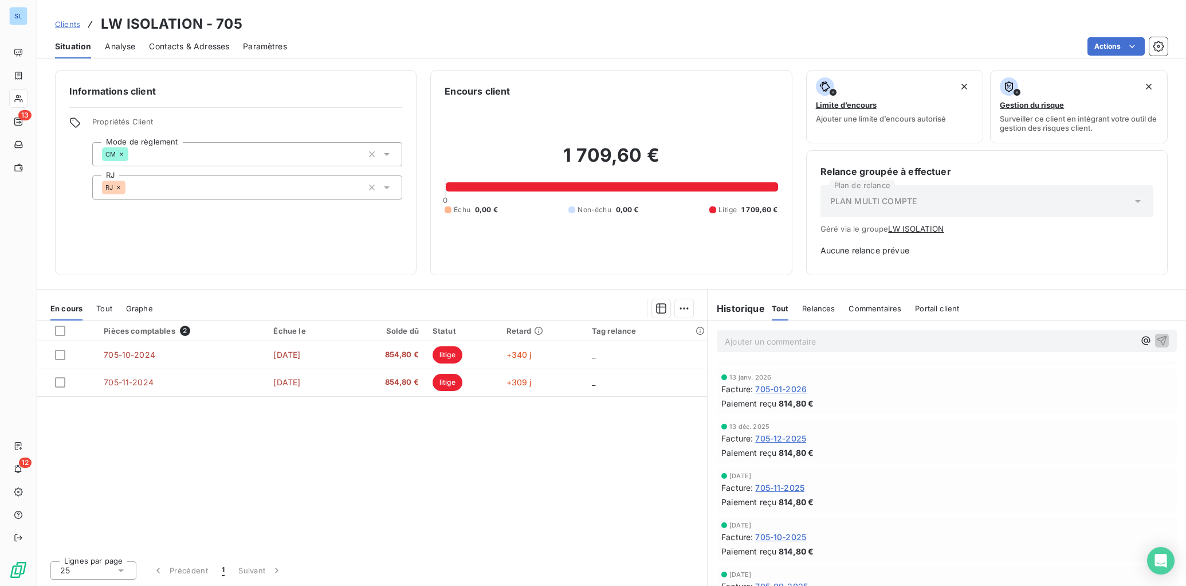
scroll to position [335, 0]
click at [793, 491] on span "705-09-2025" at bounding box center [781, 492] width 53 height 12
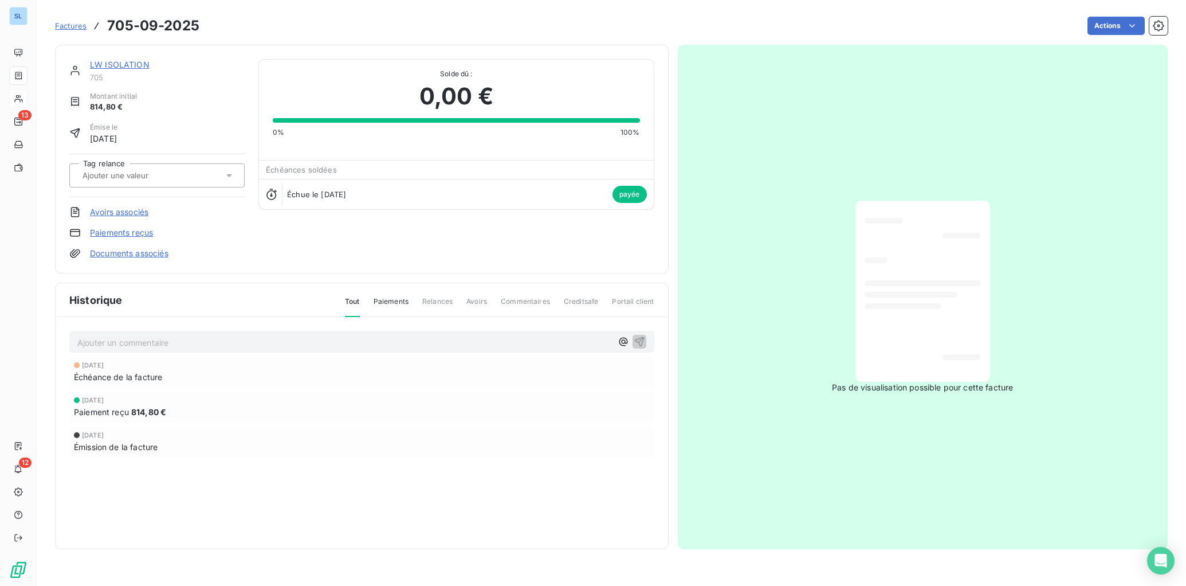
click at [131, 236] on link "Paiements reçus" at bounding box center [121, 232] width 63 height 11
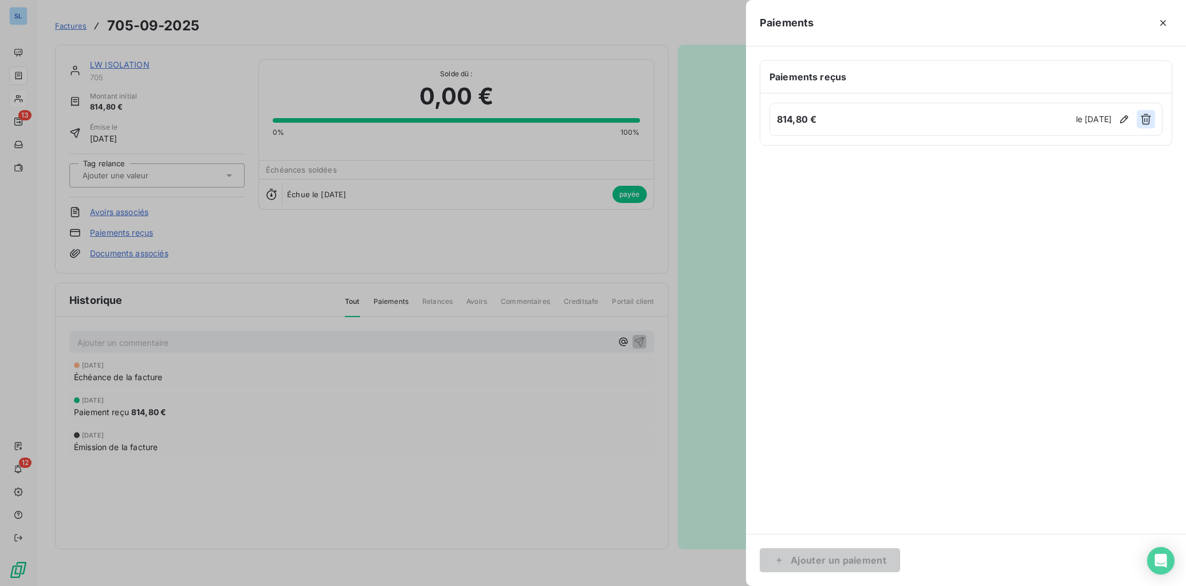
click at [1144, 121] on icon "button" at bounding box center [1146, 118] width 11 height 11
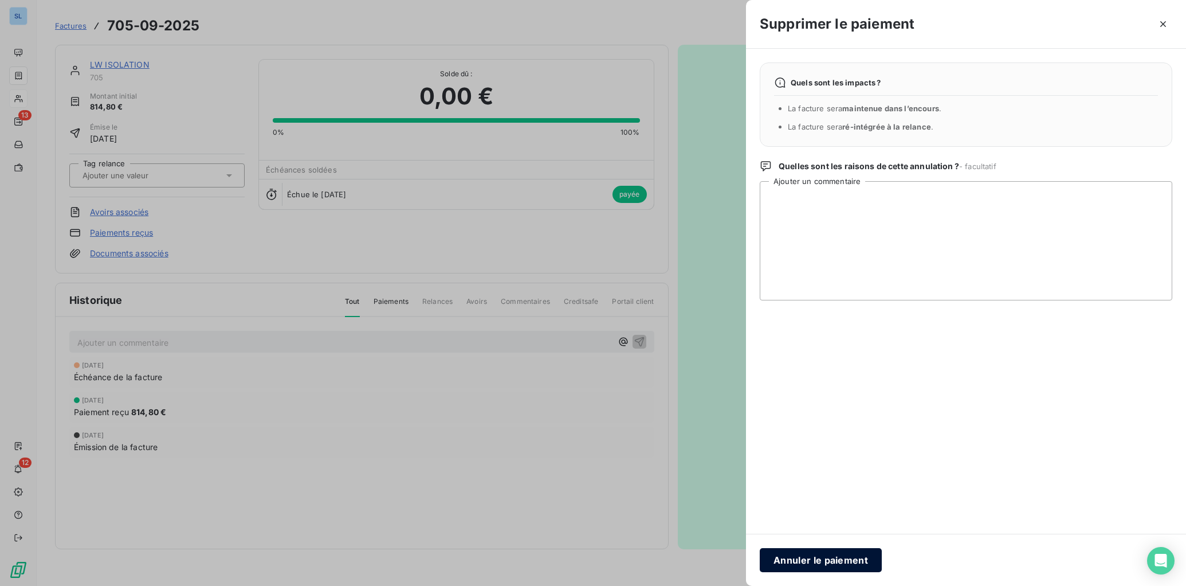
click at [816, 562] on button "Annuler le paiement" at bounding box center [821, 560] width 122 height 24
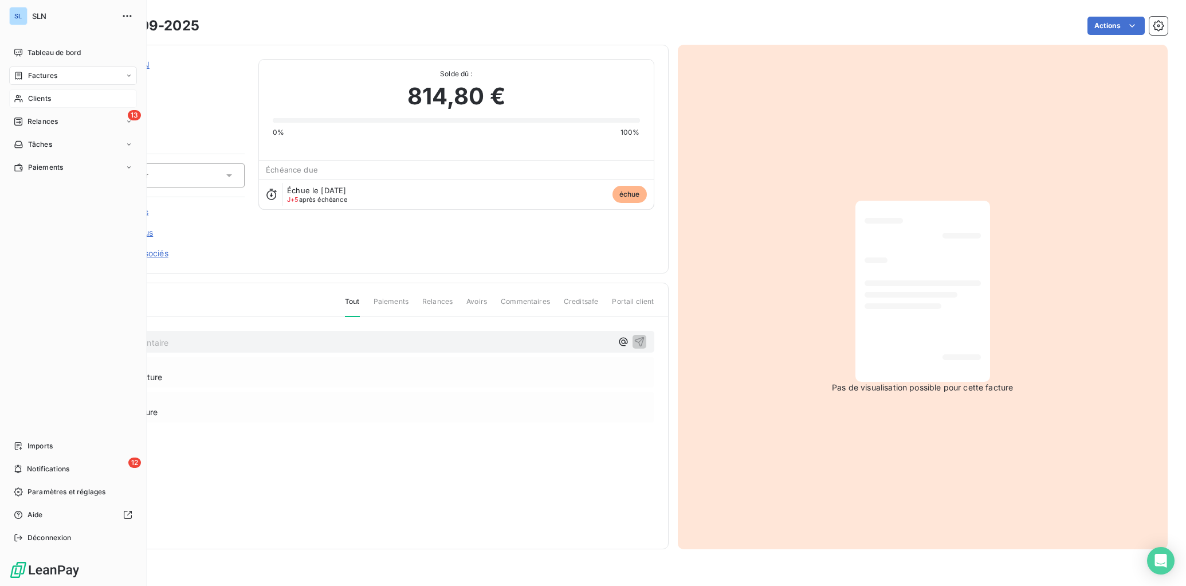
click at [25, 99] on div "Clients" at bounding box center [73, 98] width 128 height 18
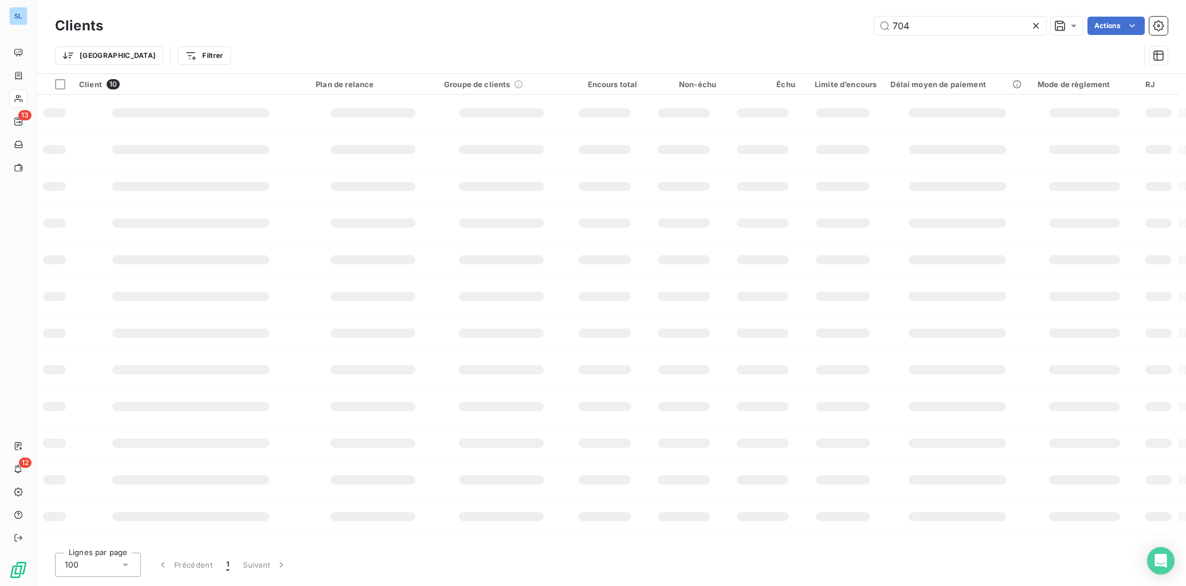
type input "704"
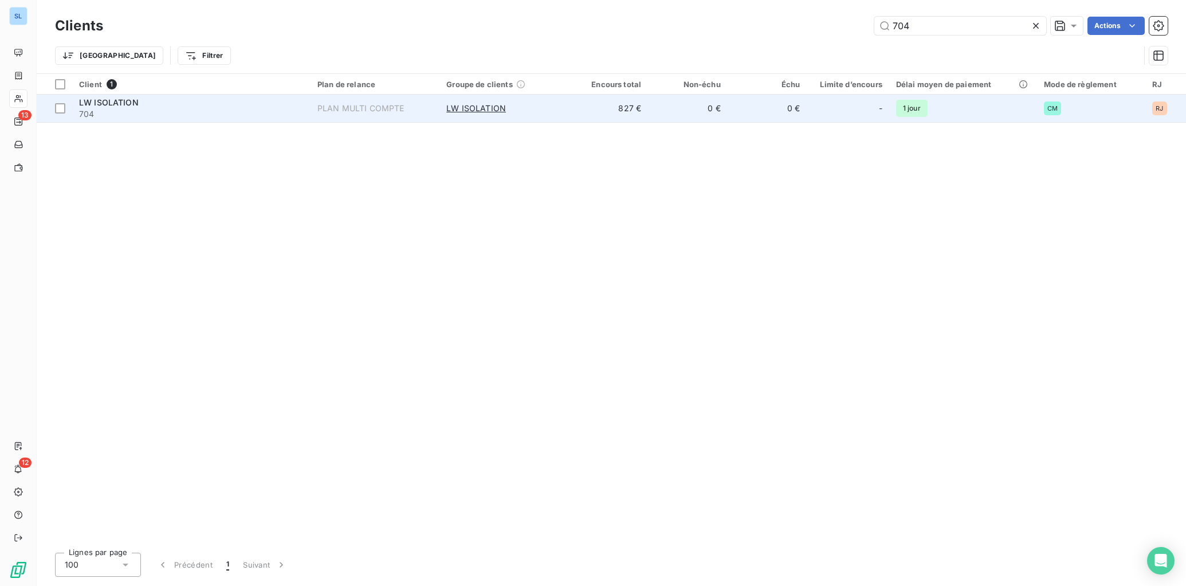
click at [319, 106] on div "PLAN MULTI COMPTE" at bounding box center [361, 108] width 87 height 11
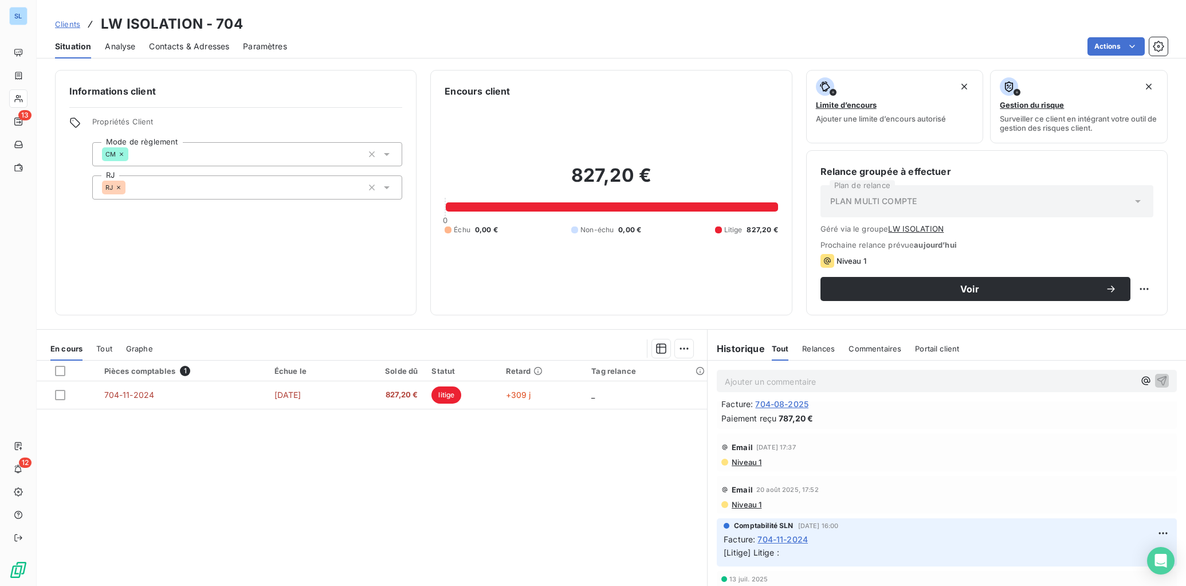
scroll to position [1046, 0]
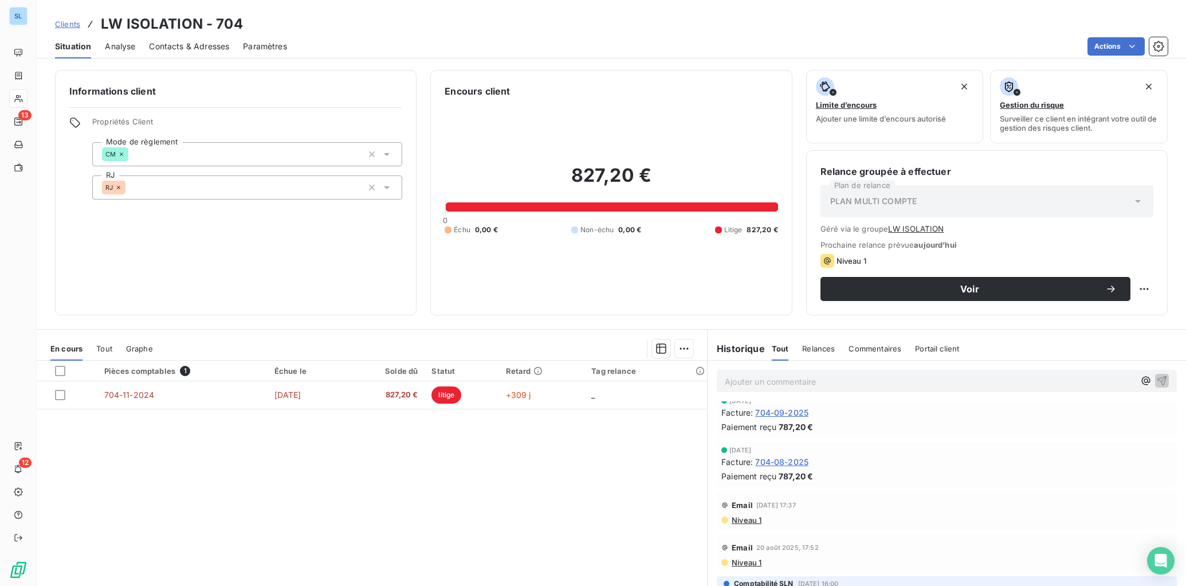
click at [795, 411] on span "704-09-2025" at bounding box center [781, 412] width 53 height 12
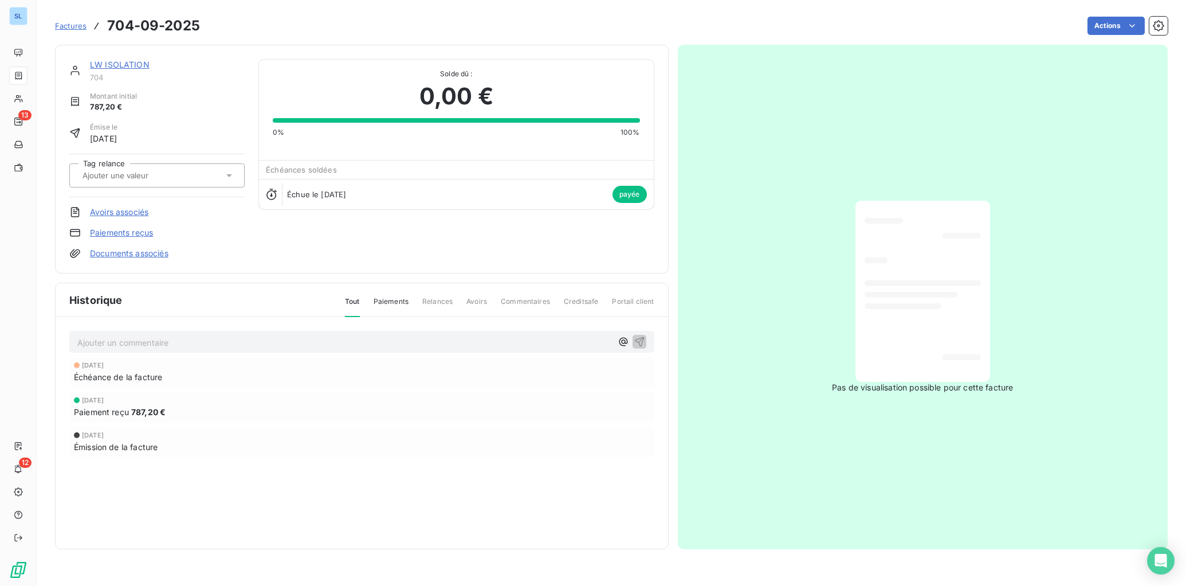
click at [140, 236] on link "Paiements reçus" at bounding box center [121, 232] width 63 height 11
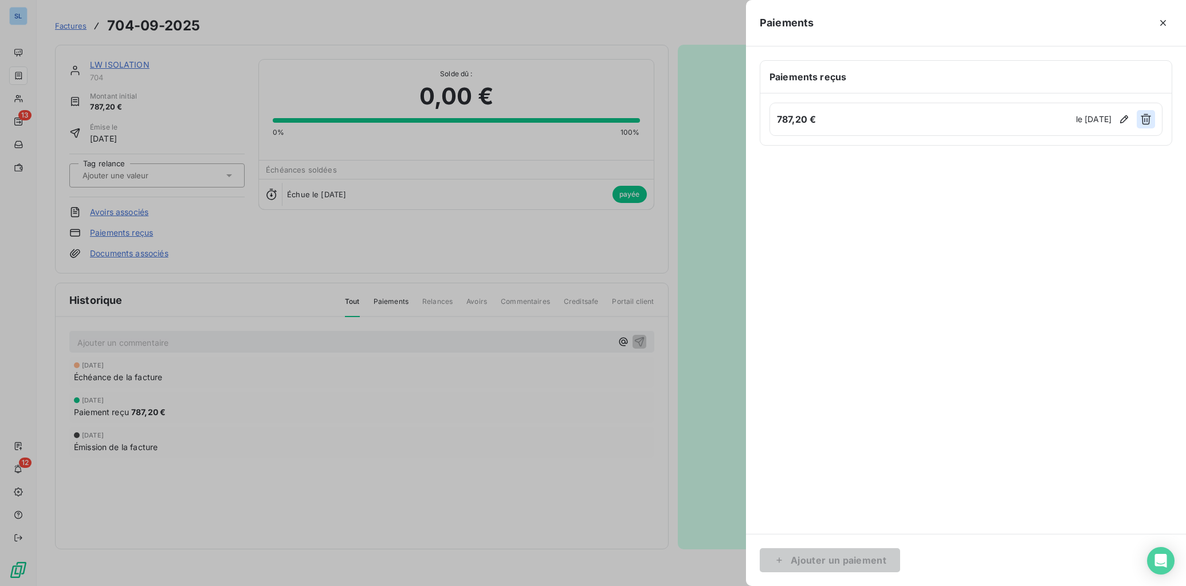
click at [1145, 120] on icon "button" at bounding box center [1146, 118] width 11 height 11
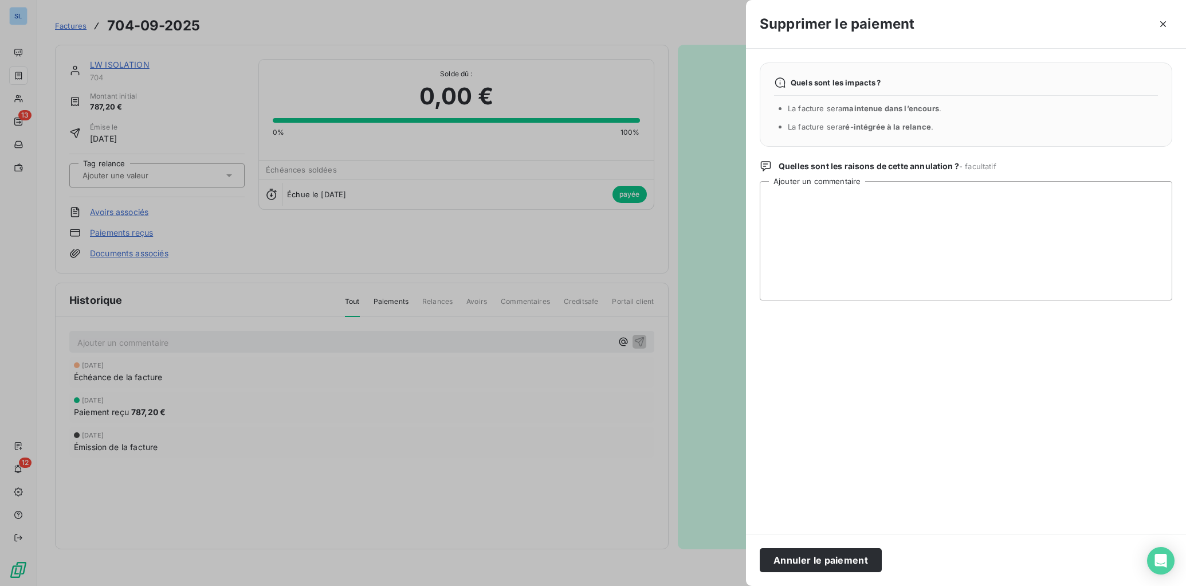
click at [371, 464] on div at bounding box center [593, 293] width 1186 height 586
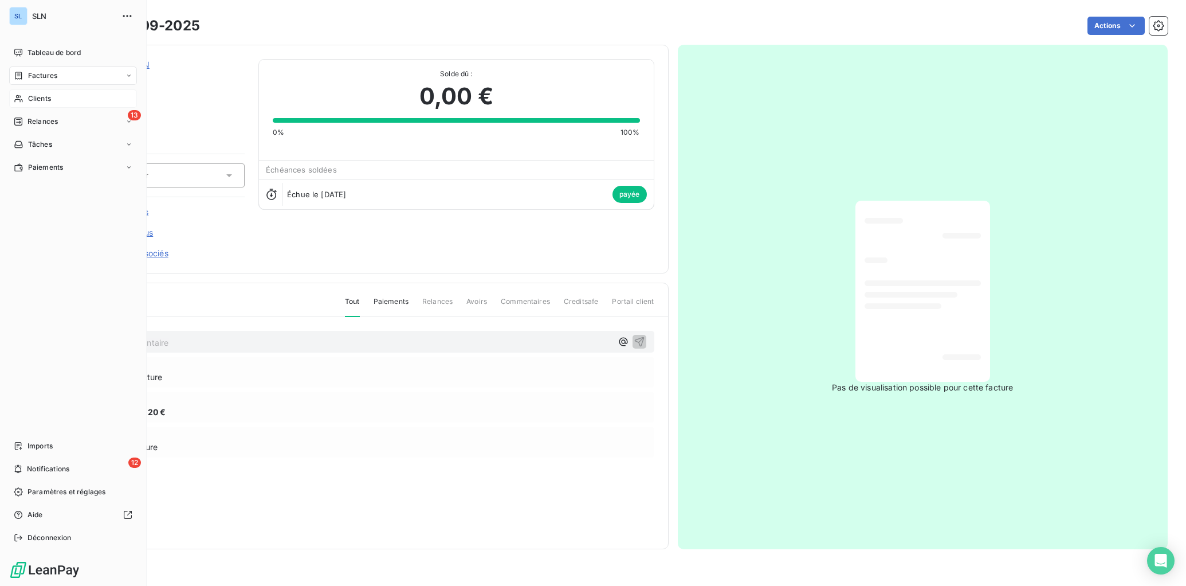
click at [25, 95] on div "Clients" at bounding box center [73, 98] width 128 height 18
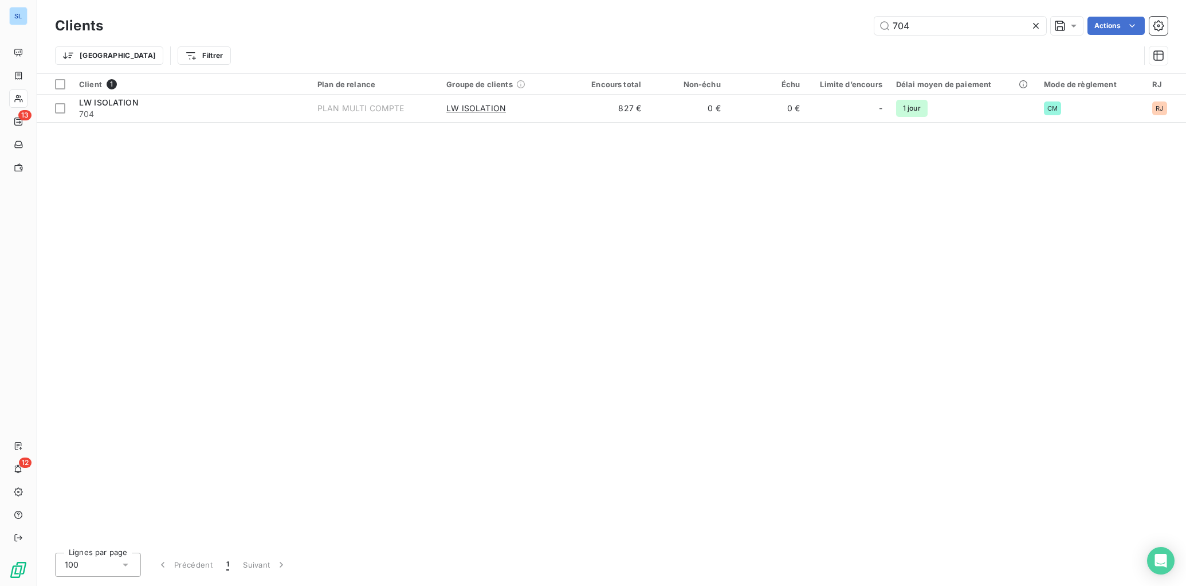
drag, startPoint x: 927, startPoint y: 25, endPoint x: 859, endPoint y: 19, distance: 68.5
click at [859, 19] on div "704 Actions" at bounding box center [642, 26] width 1051 height 18
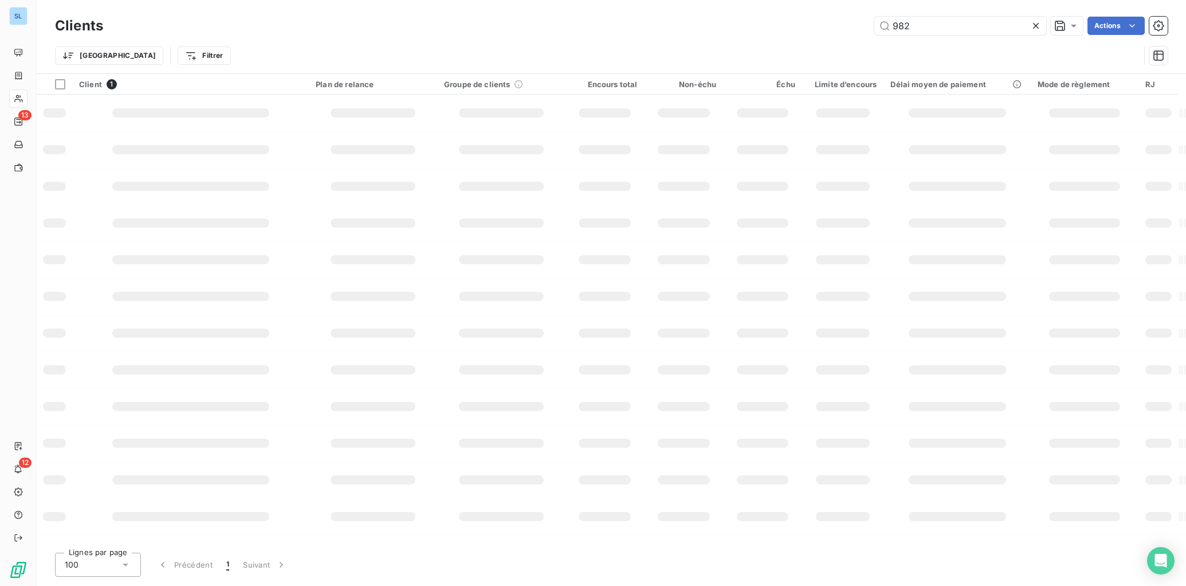
type input "982"
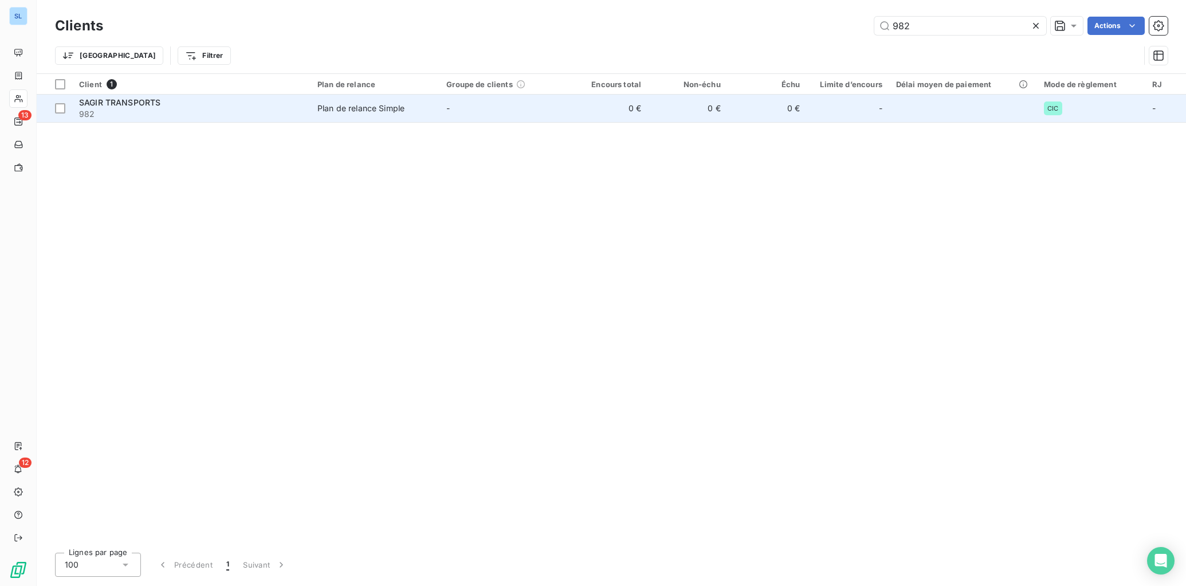
click at [241, 107] on div "SAGIR TRANSPORTS" at bounding box center [191, 102] width 225 height 11
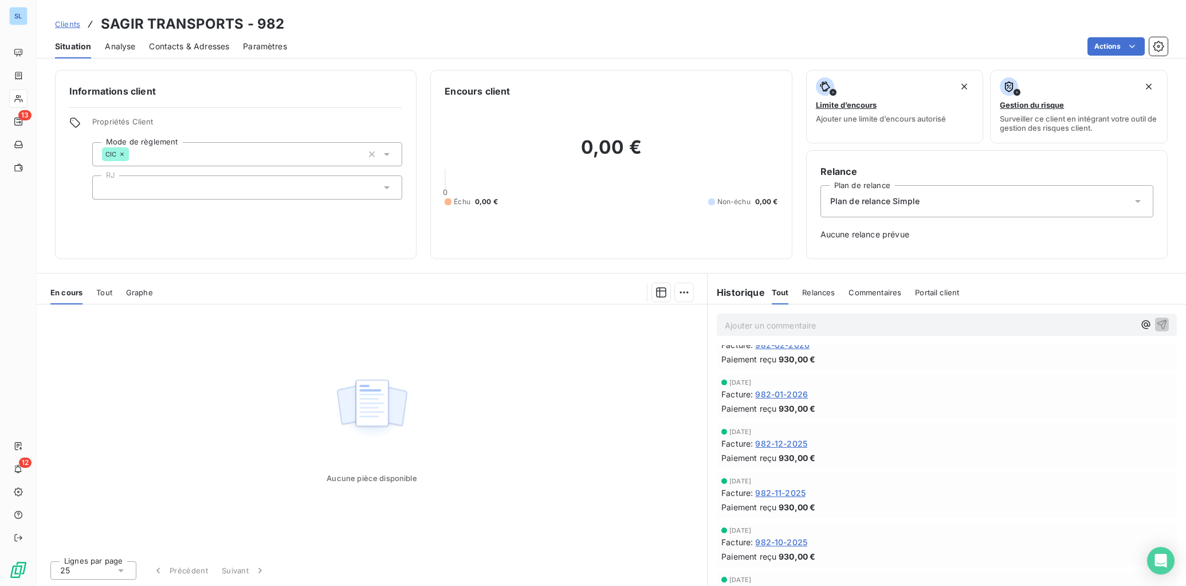
scroll to position [1399, 0]
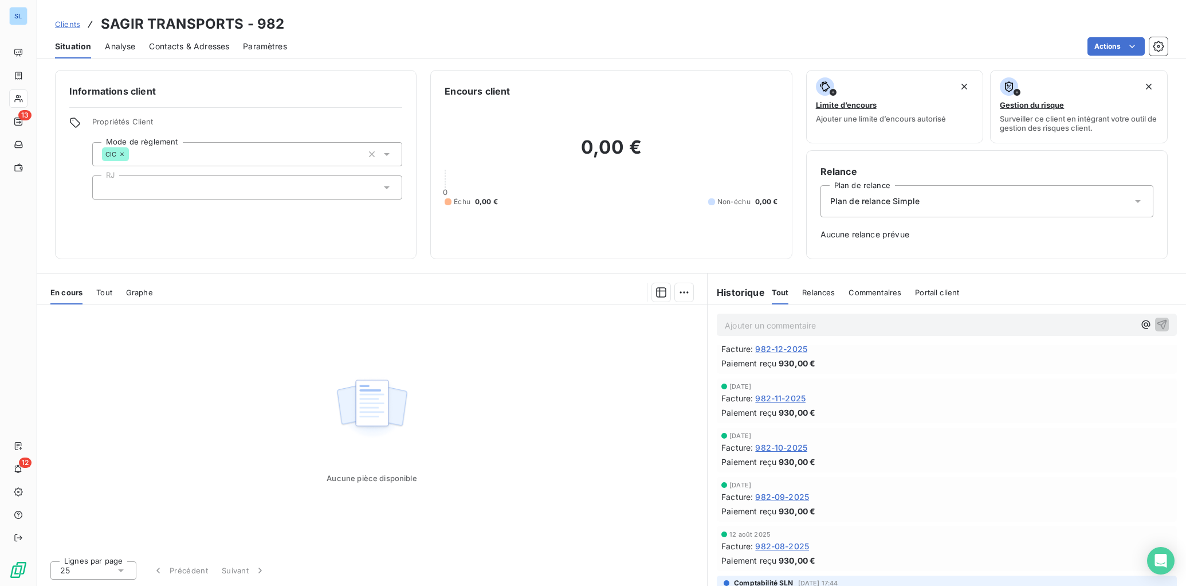
click at [766, 498] on span "982-09-2025" at bounding box center [782, 497] width 54 height 12
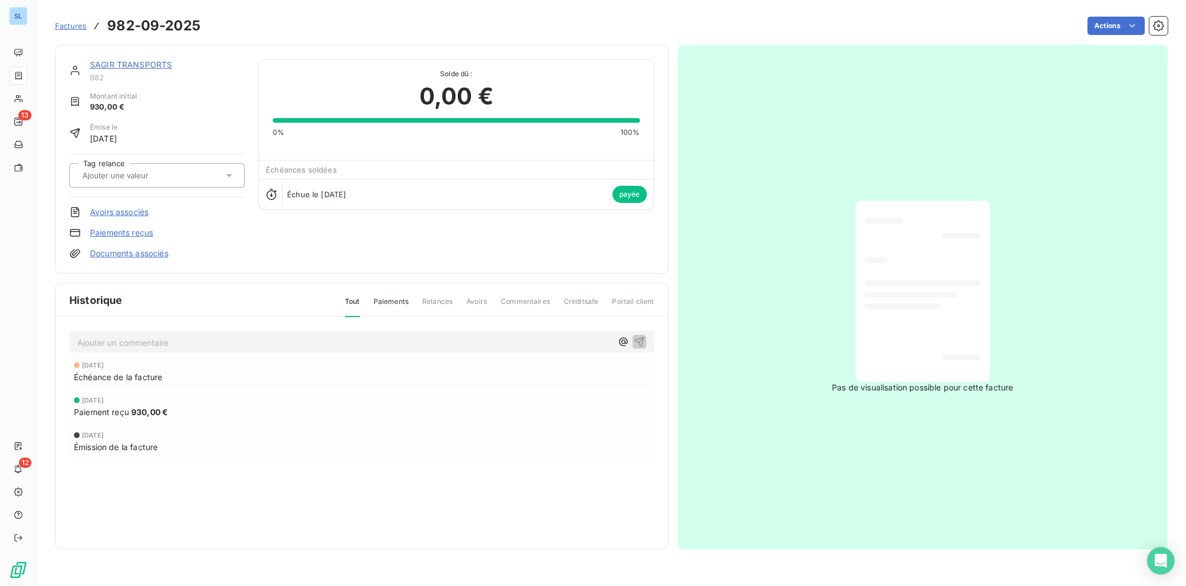
click at [113, 231] on link "Paiements reçus" at bounding box center [121, 232] width 63 height 11
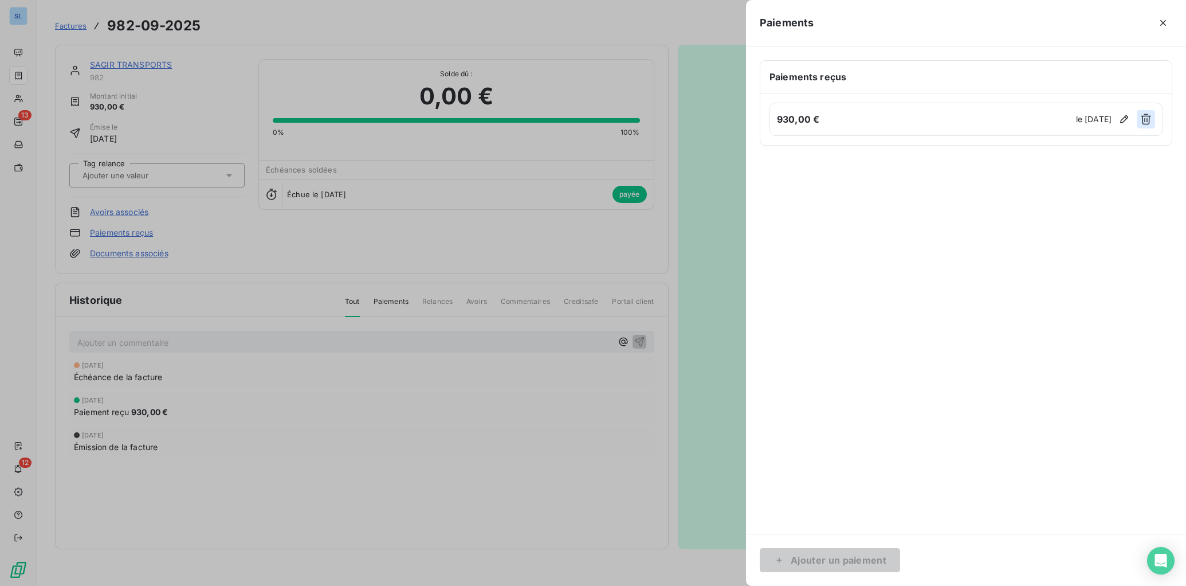
click at [1147, 113] on button "button" at bounding box center [1146, 119] width 18 height 18
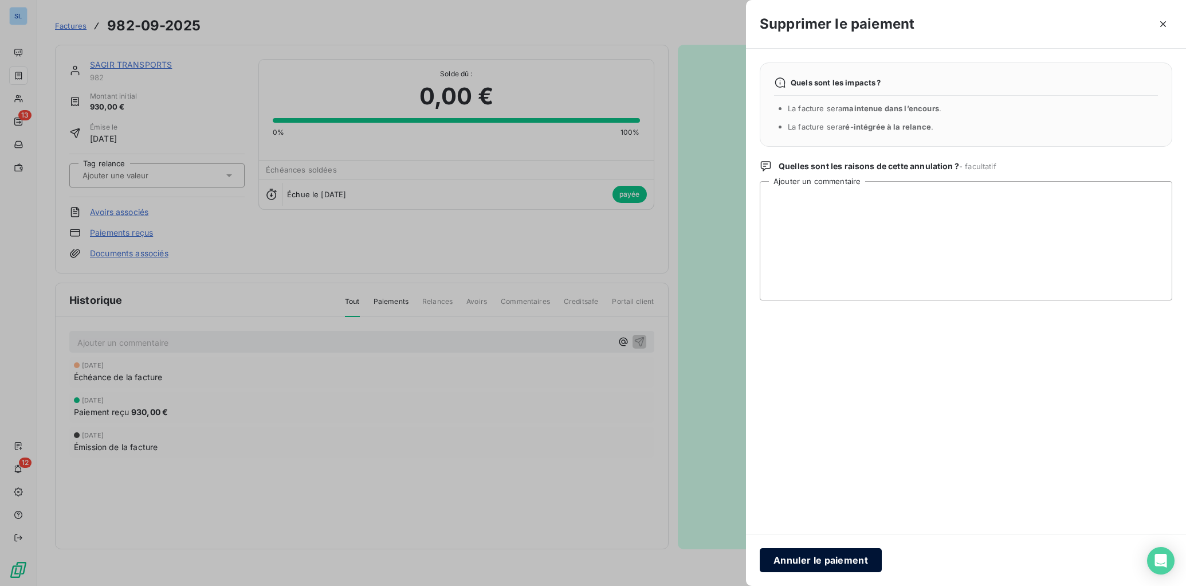
click at [853, 559] on button "Annuler le paiement" at bounding box center [821, 560] width 122 height 24
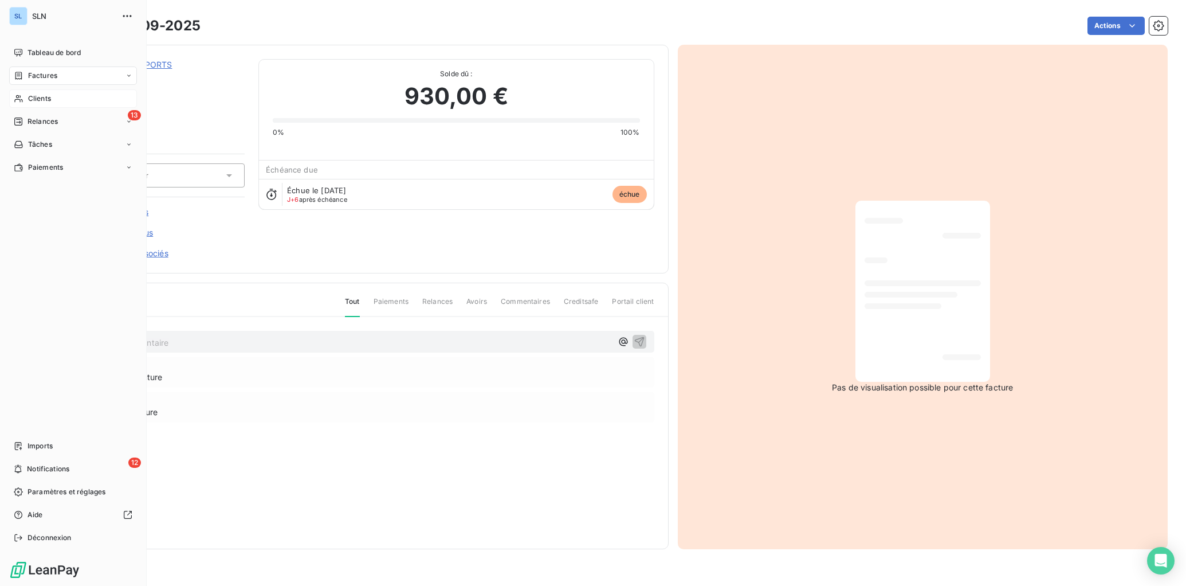
click at [32, 103] on span "Clients" at bounding box center [39, 98] width 23 height 10
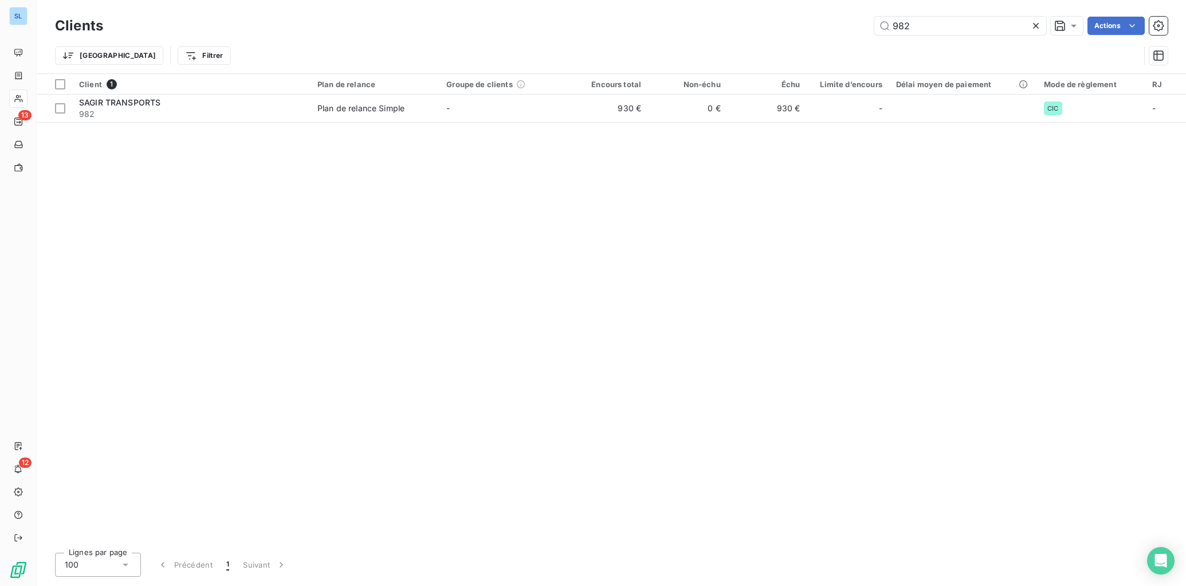
drag, startPoint x: 936, startPoint y: 26, endPoint x: 823, endPoint y: 17, distance: 113.8
click at [823, 17] on div "982 Actions" at bounding box center [642, 26] width 1051 height 18
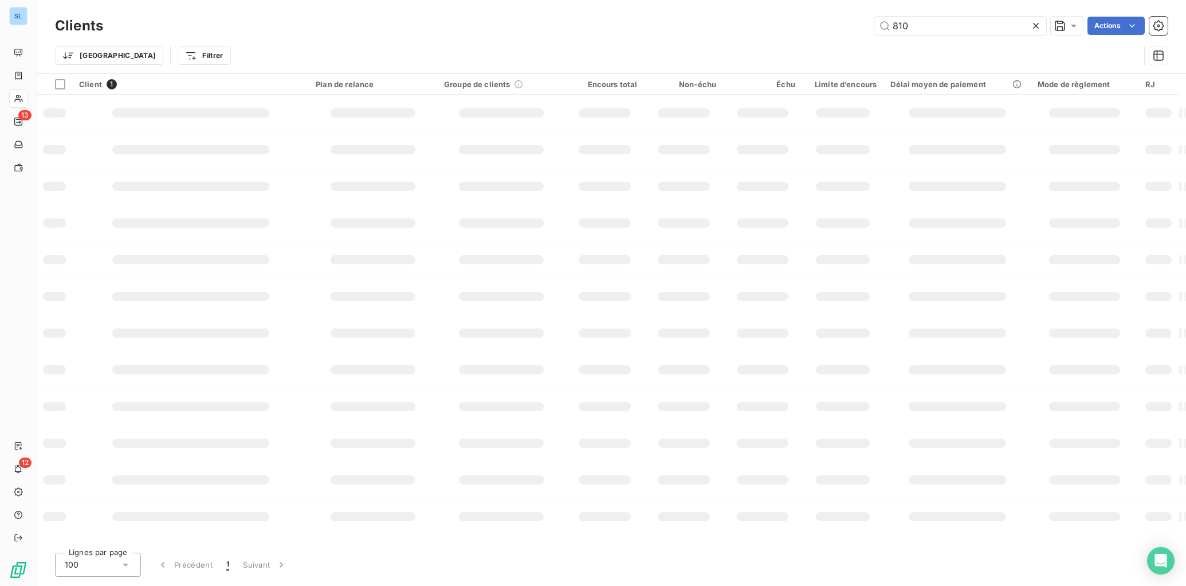
type input "810"
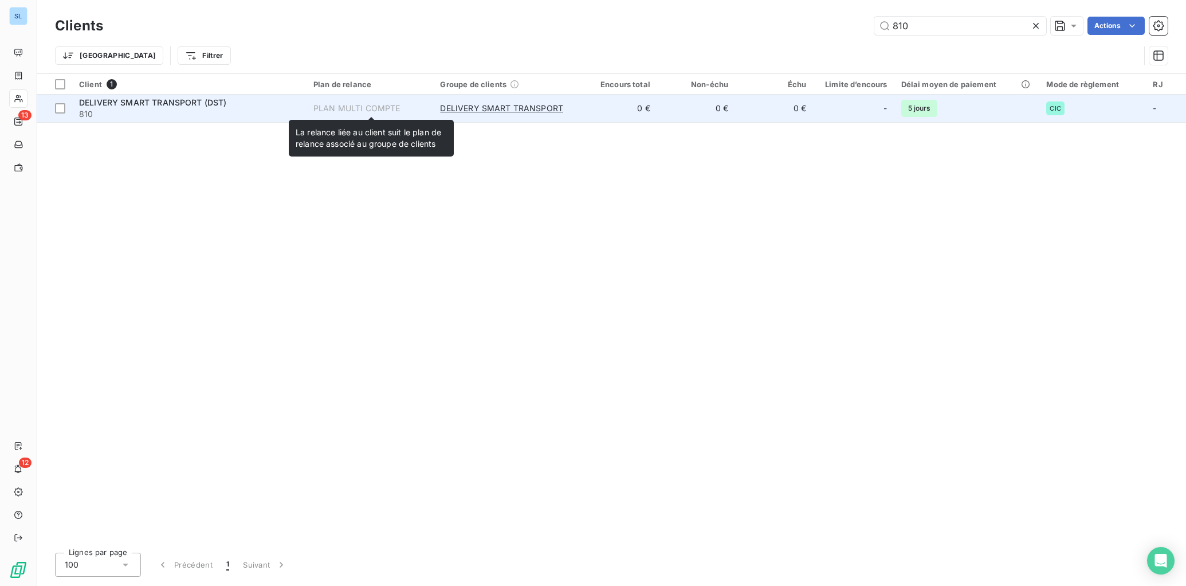
click at [363, 113] on div "PLAN MULTI COMPTE" at bounding box center [357, 108] width 87 height 11
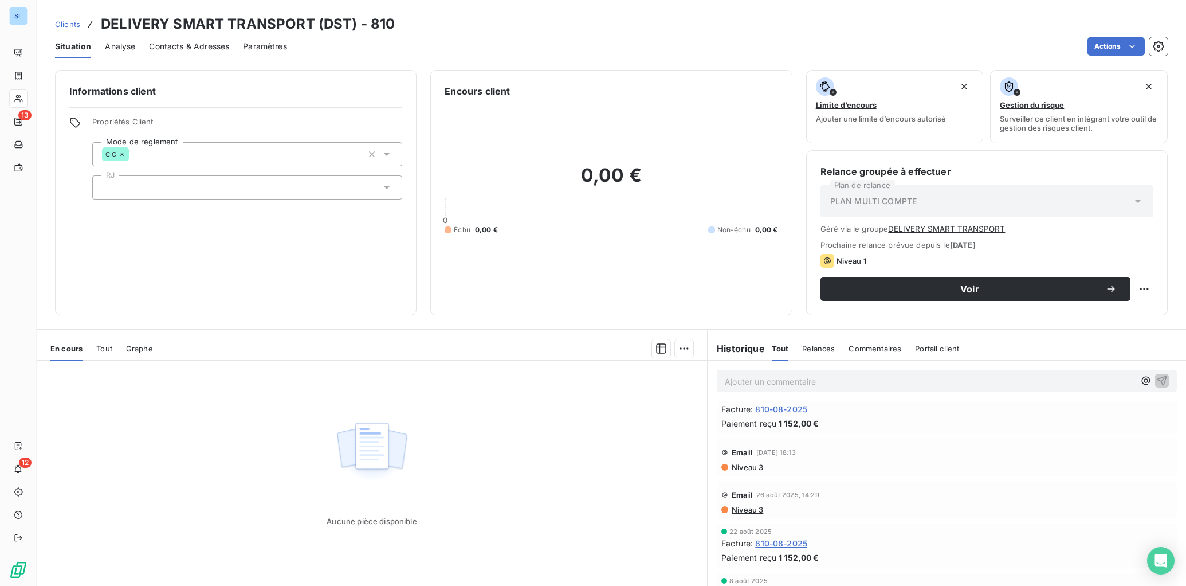
scroll to position [710, 0]
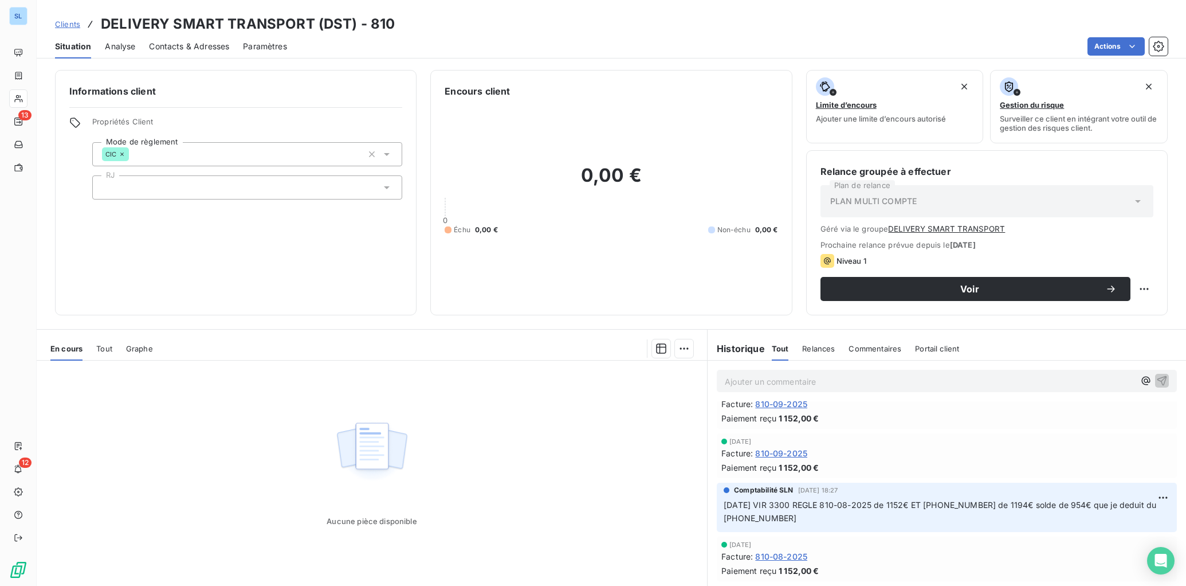
click at [766, 454] on span "810-09-2025" at bounding box center [781, 453] width 52 height 12
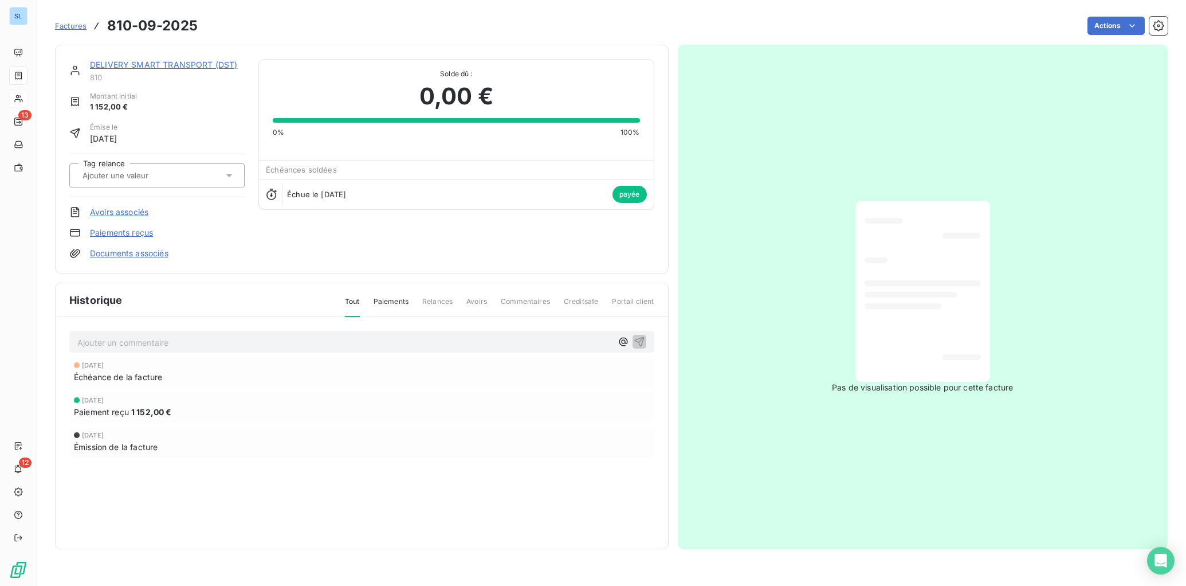
click at [136, 232] on link "Paiements reçus" at bounding box center [121, 232] width 63 height 11
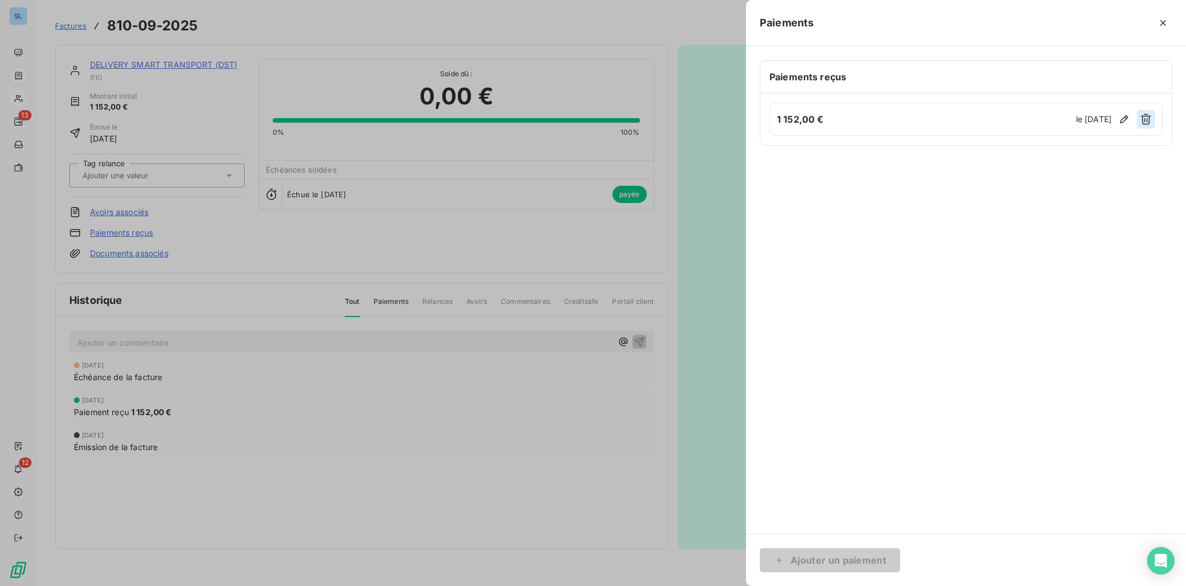
click at [1145, 122] on icon "button" at bounding box center [1146, 119] width 10 height 11
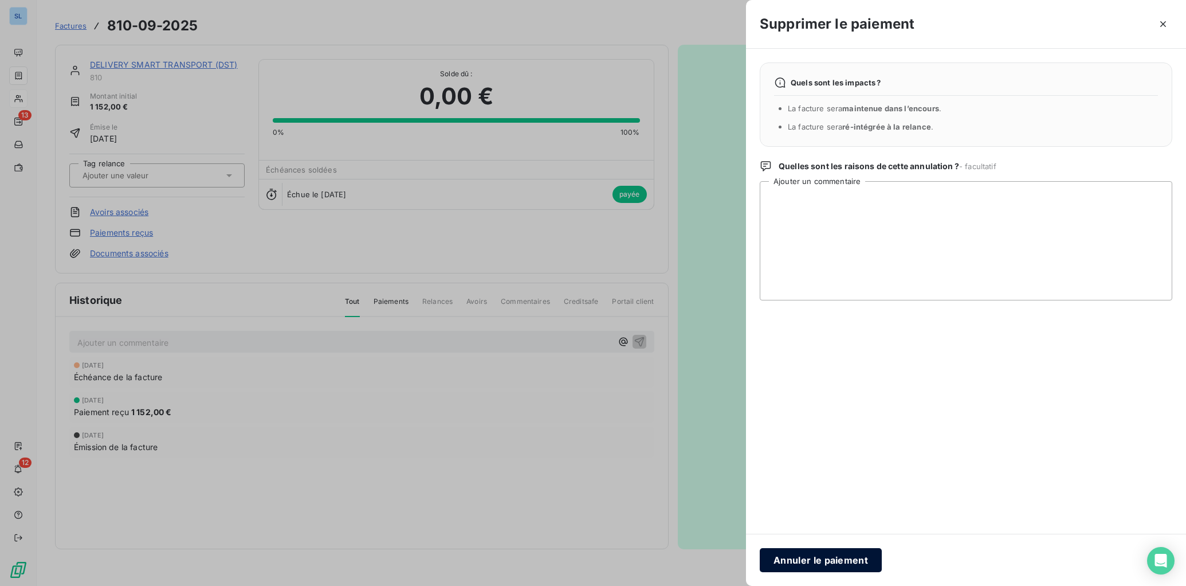
click at [800, 563] on button "Annuler le paiement" at bounding box center [821, 560] width 122 height 24
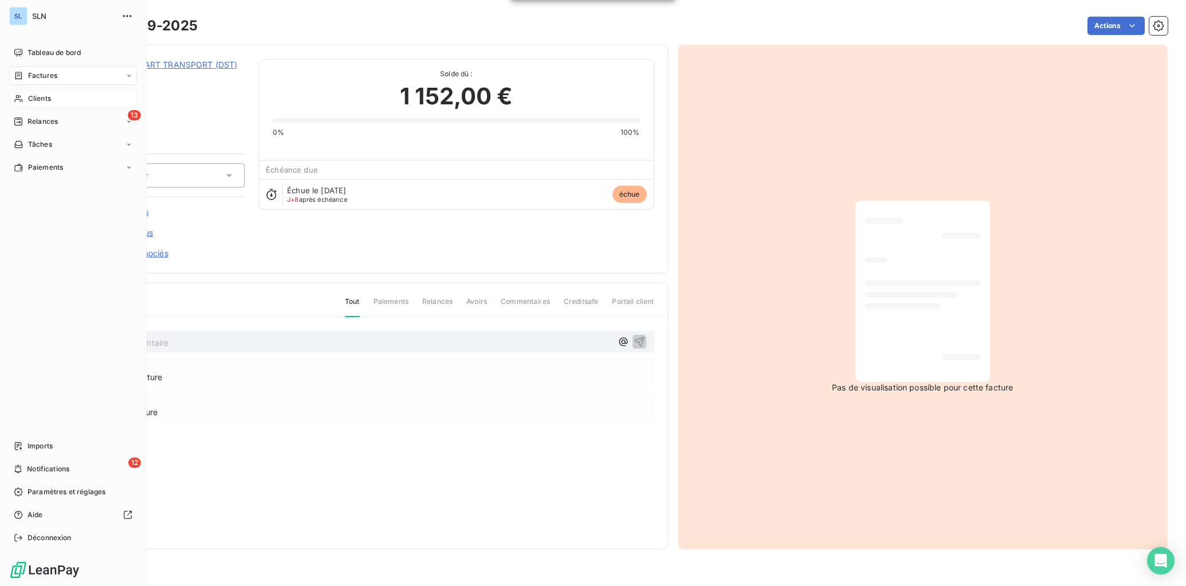
click at [33, 99] on span "Clients" at bounding box center [39, 98] width 23 height 10
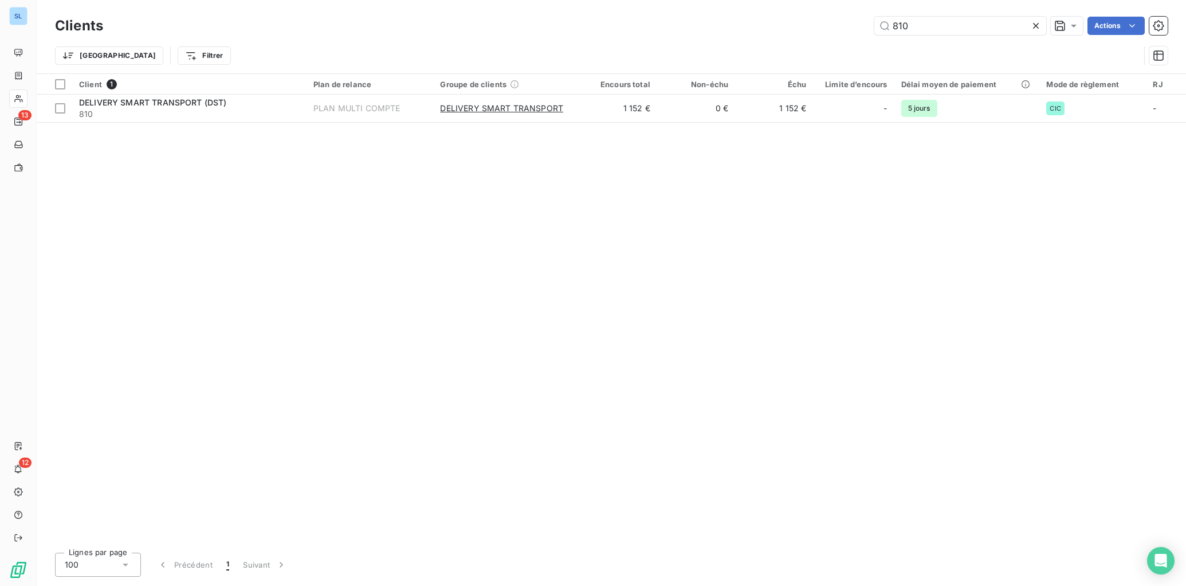
drag, startPoint x: 945, startPoint y: 25, endPoint x: 854, endPoint y: 28, distance: 91.2
click at [854, 28] on div "810 Actions" at bounding box center [642, 26] width 1051 height 18
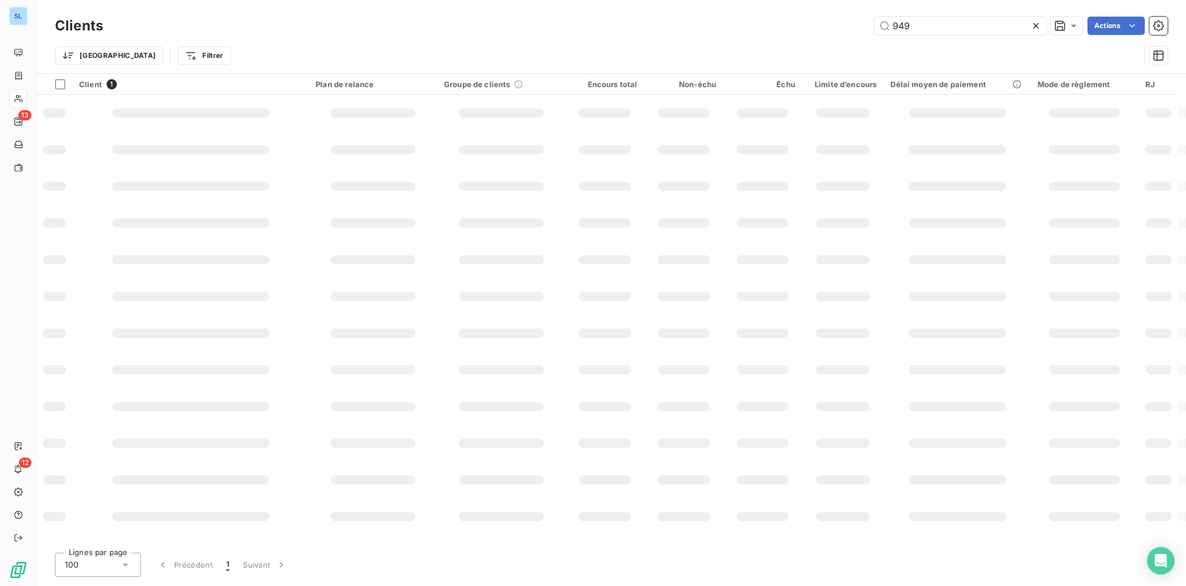
type input "949"
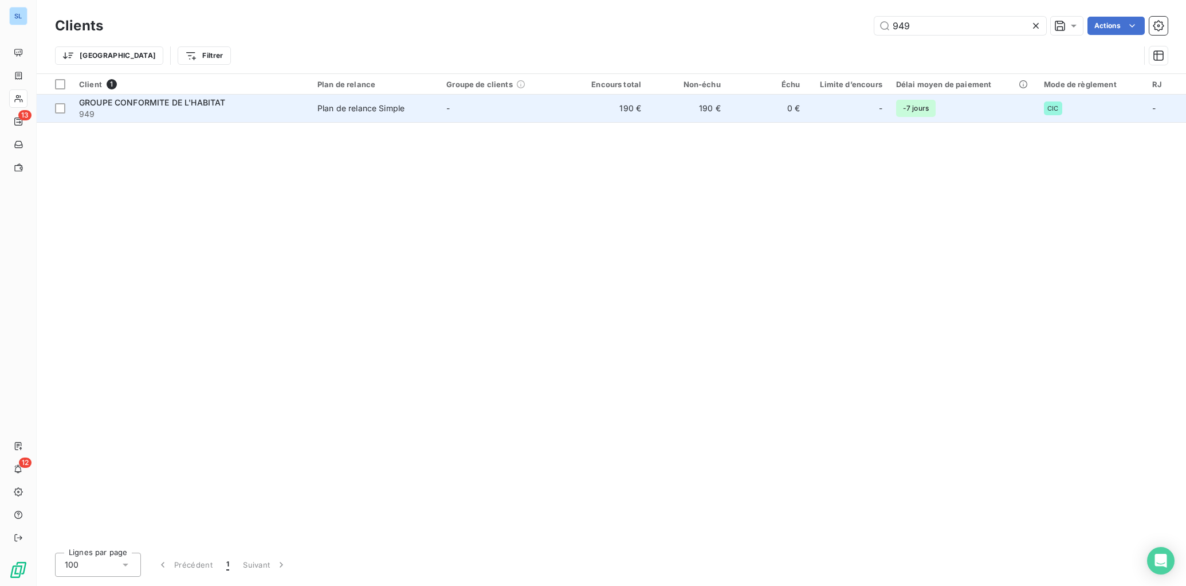
click at [494, 106] on td "-" at bounding box center [504, 109] width 129 height 28
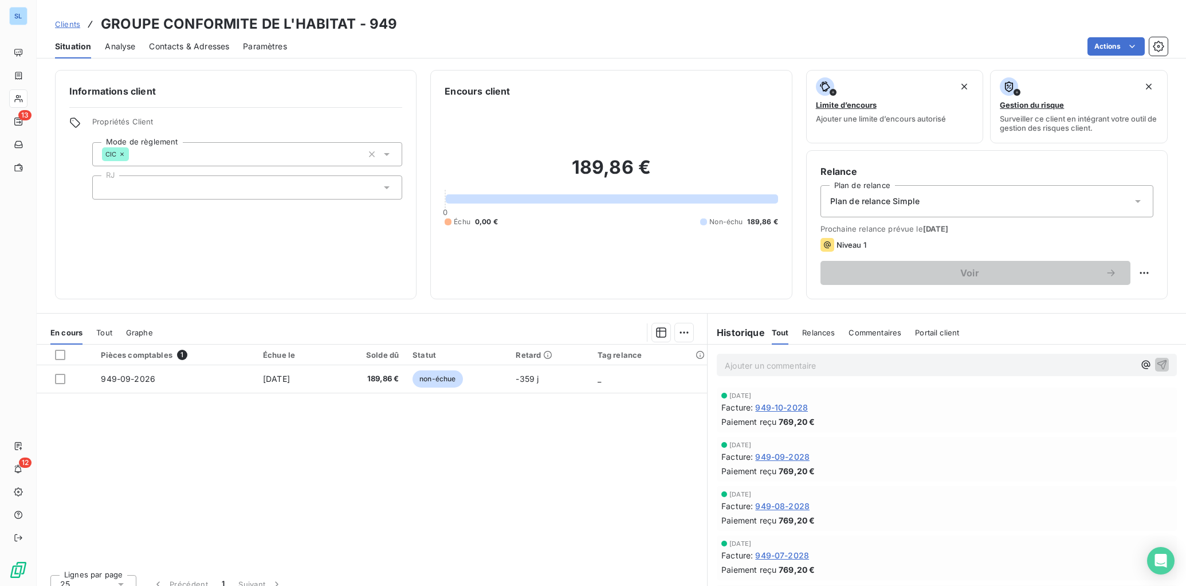
click at [1139, 268] on html "SL 13 12 Clients GROUPE CONFORMITE DE L'HABITAT - 949 Situation Analyse Contact…" at bounding box center [593, 293] width 1186 height 586
click at [1115, 297] on div "Replanifier cette action" at bounding box center [1088, 298] width 103 height 18
select select "8"
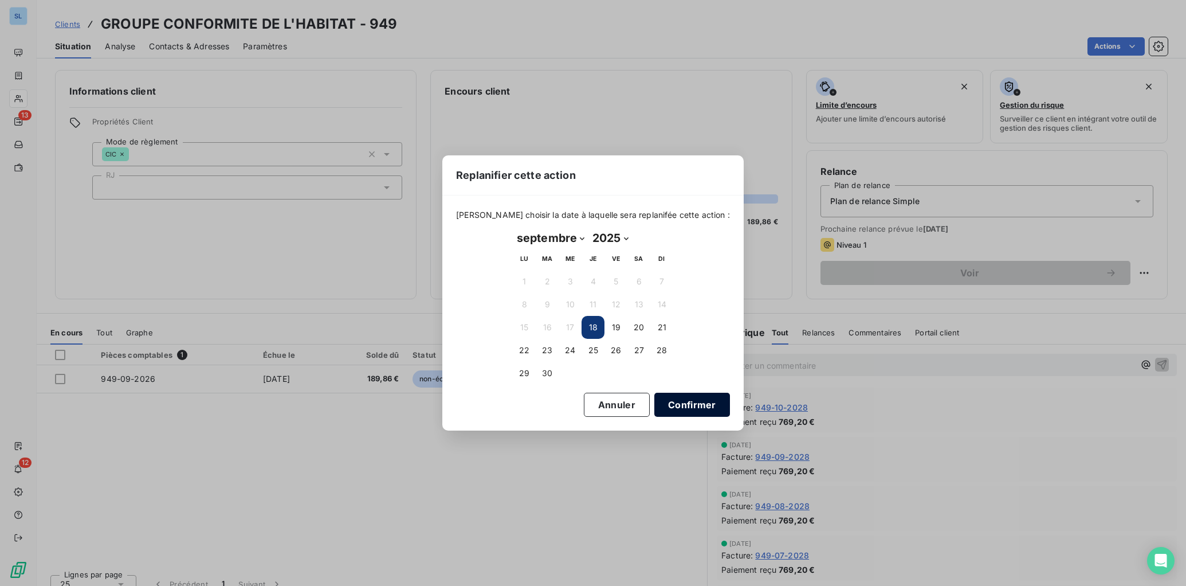
click at [677, 406] on button "Confirmer" at bounding box center [693, 405] width 76 height 24
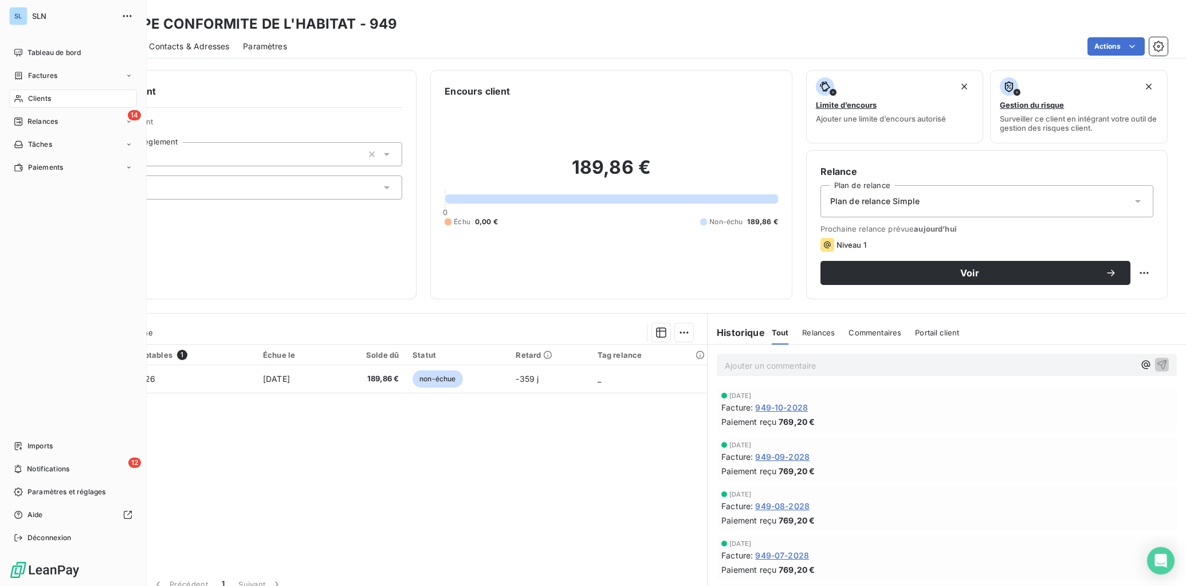
click at [37, 99] on span "Clients" at bounding box center [39, 98] width 23 height 10
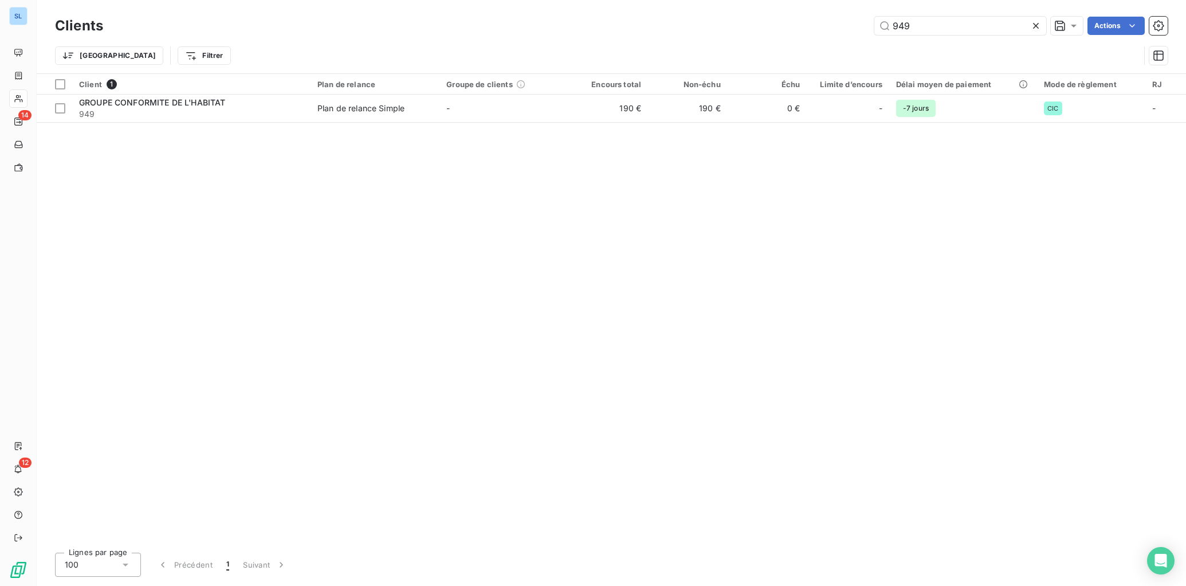
drag, startPoint x: 935, startPoint y: 26, endPoint x: 778, endPoint y: 6, distance: 157.8
click at [781, 6] on div "Clients 949 Actions Trier Filtrer" at bounding box center [612, 36] width 1150 height 73
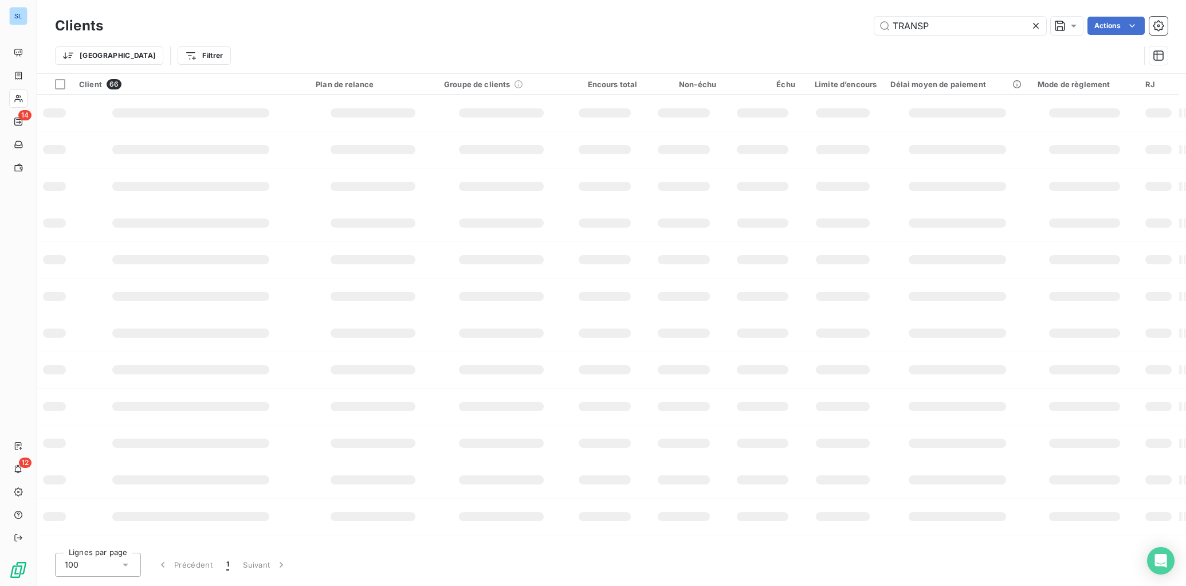
type input "TRANSP"
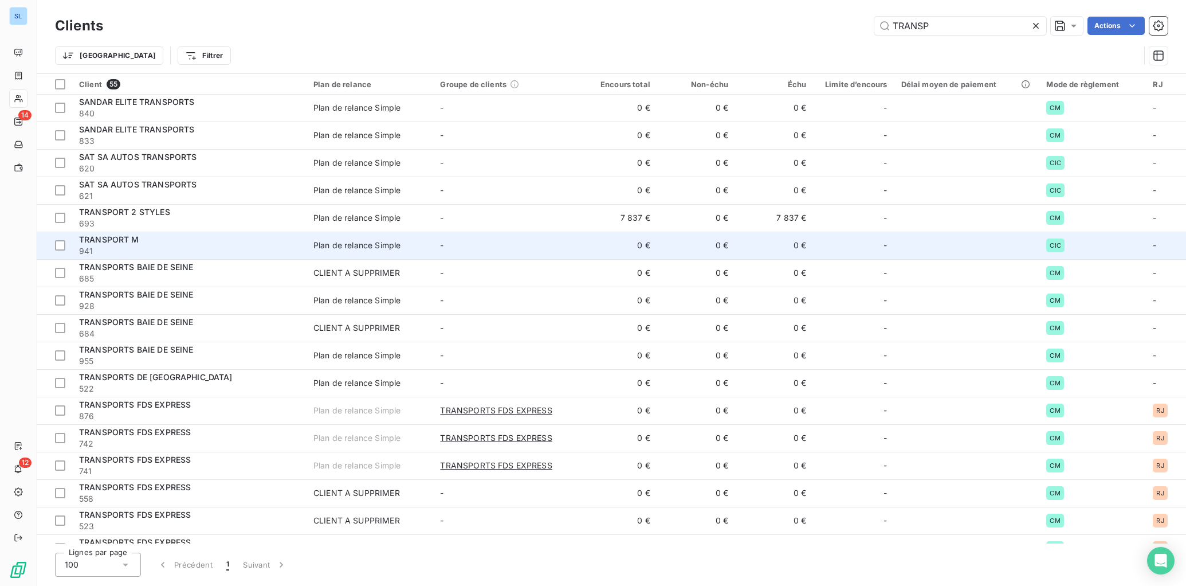
scroll to position [853, 0]
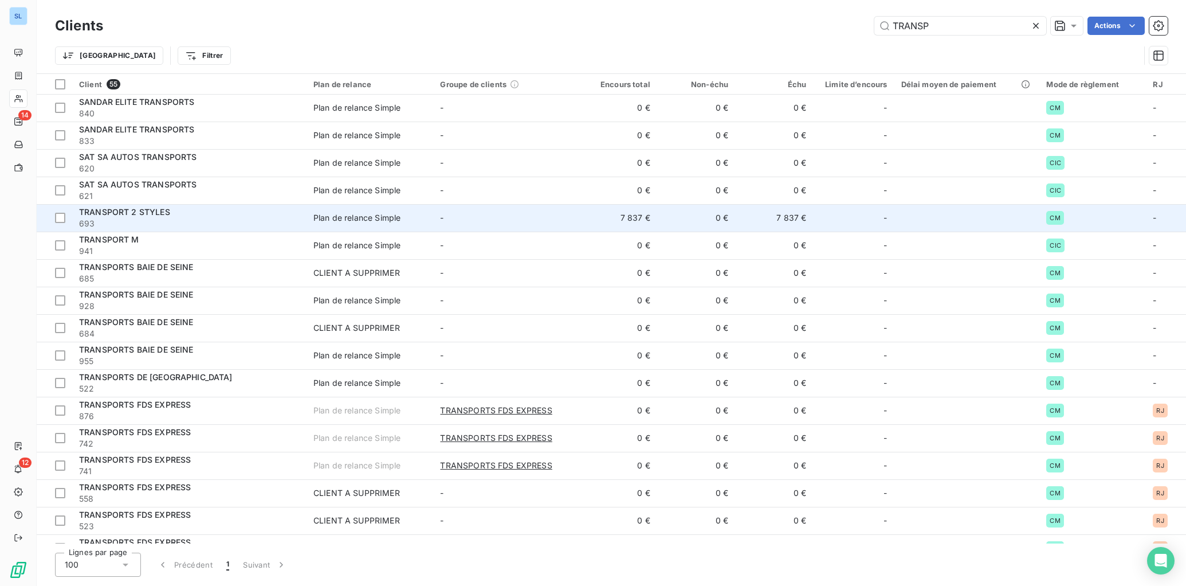
click at [190, 222] on span "693" at bounding box center [189, 223] width 221 height 11
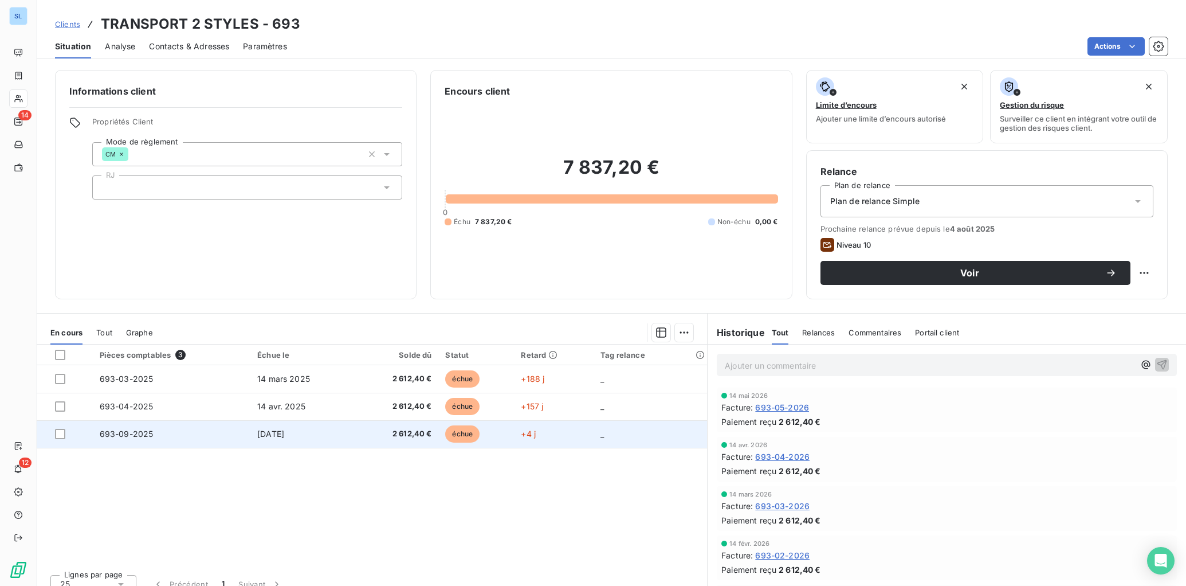
click at [262, 428] on td "[DATE]" at bounding box center [302, 434] width 105 height 28
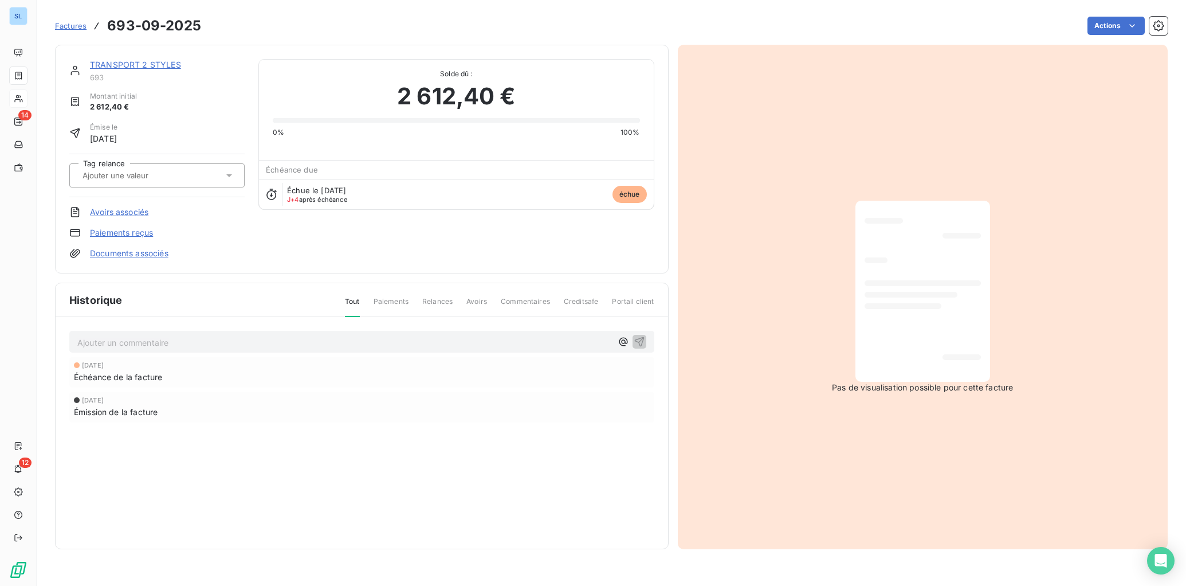
click at [130, 63] on link "TRANSPORT 2 STYLES" at bounding box center [135, 65] width 91 height 10
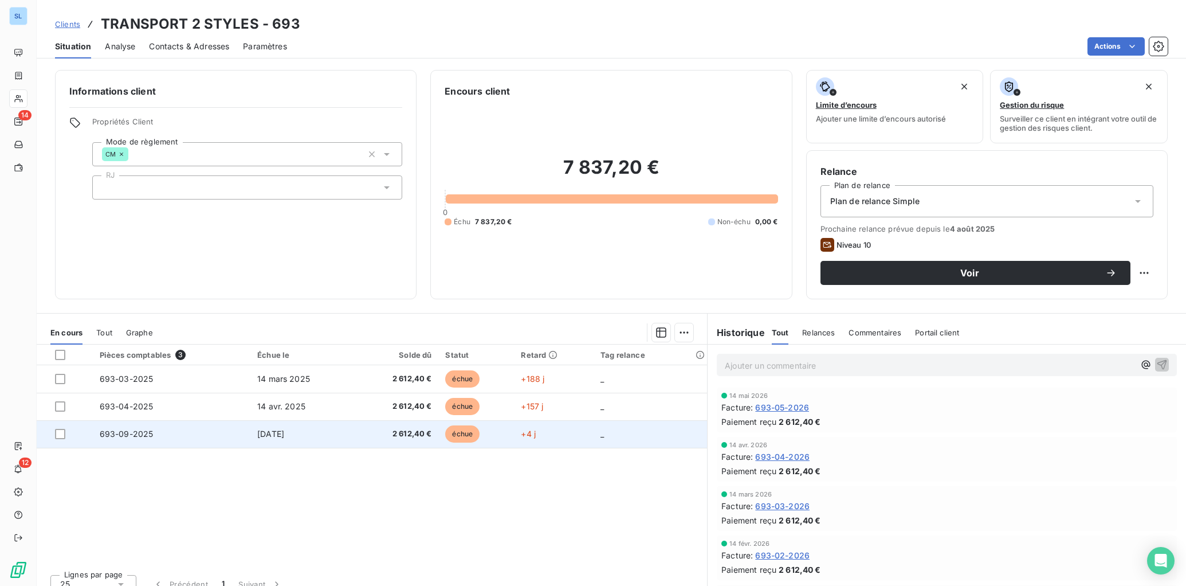
click at [215, 431] on td "693-09-2025" at bounding box center [172, 434] width 158 height 28
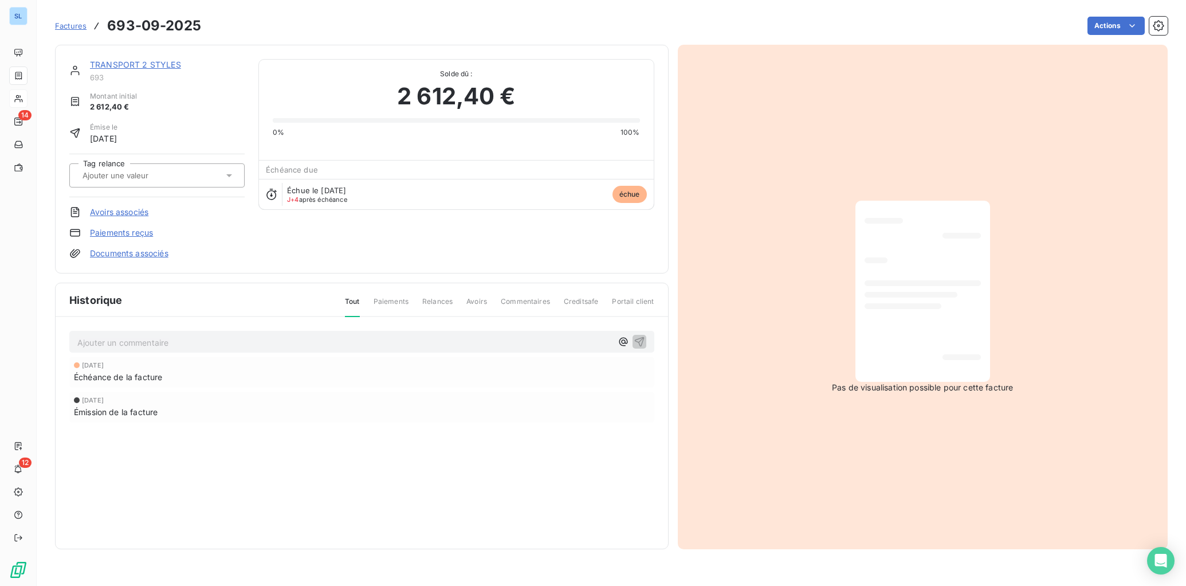
click at [123, 229] on link "Paiements reçus" at bounding box center [121, 232] width 63 height 11
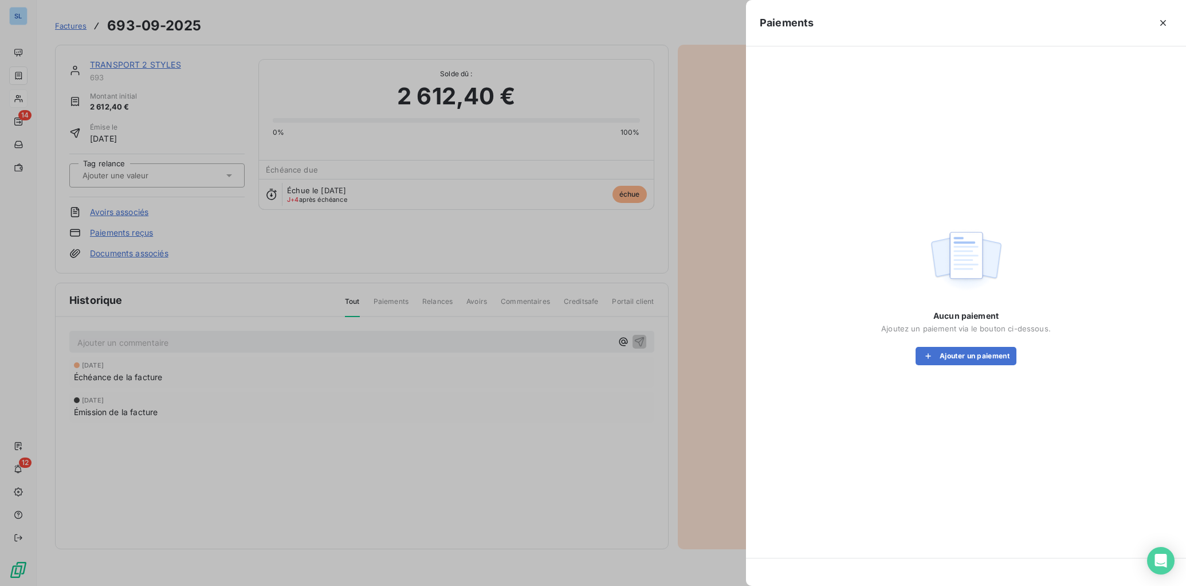
click at [955, 344] on div "Aucun paiement Ajoutez un paiement via le bouton ci-dessous. Ajouter un paiement" at bounding box center [967, 337] width 170 height 55
click at [959, 353] on button "Ajouter un paiement" at bounding box center [966, 356] width 101 height 18
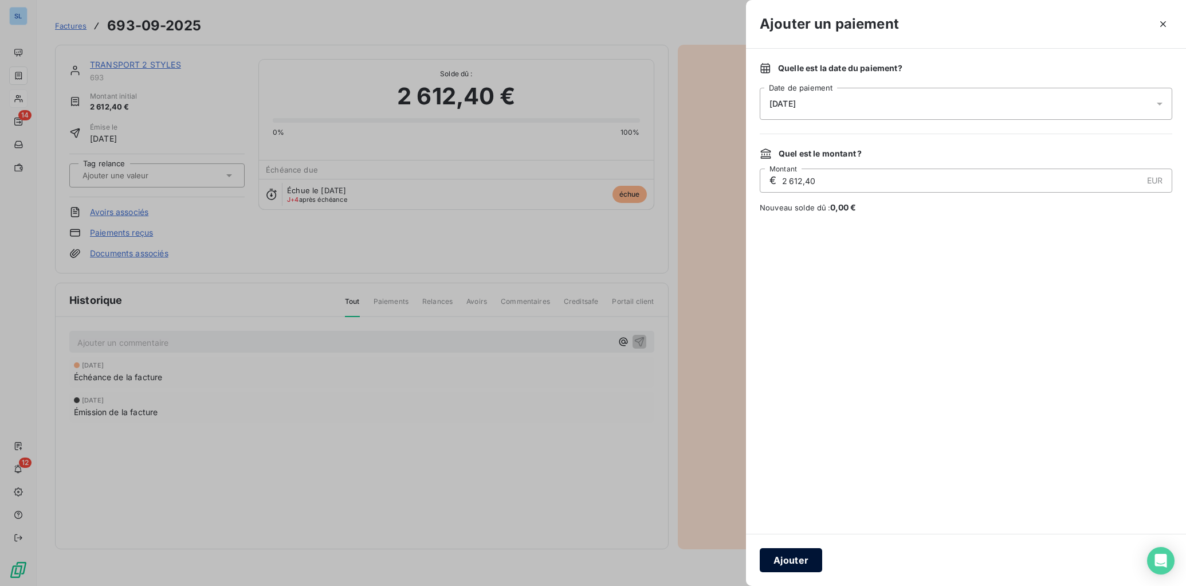
click at [797, 559] on button "Ajouter" at bounding box center [791, 560] width 62 height 24
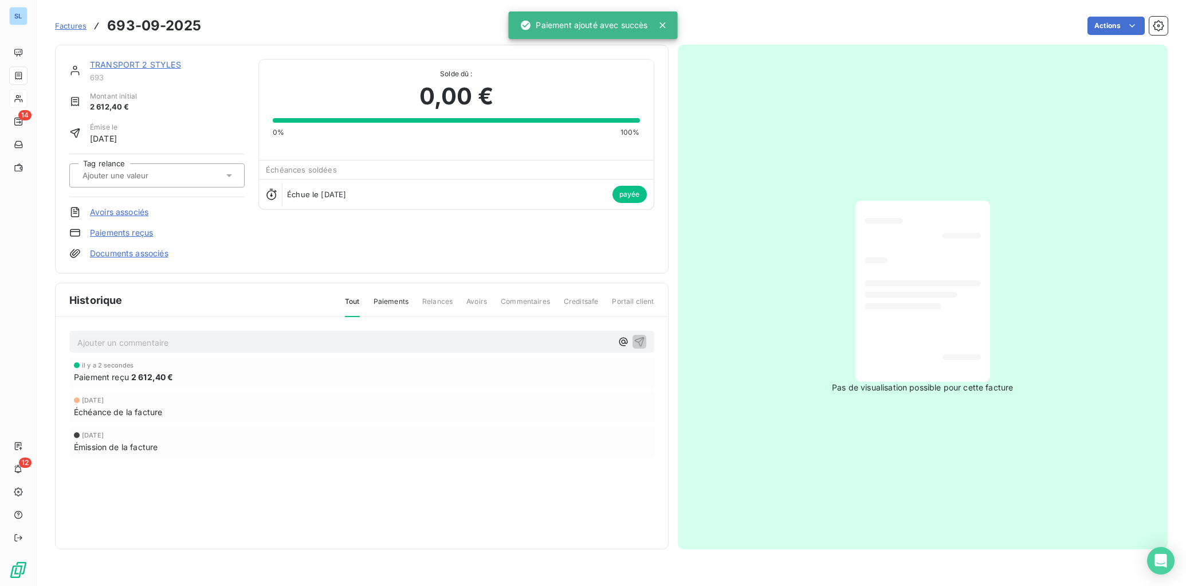
click at [162, 344] on p "Ajouter un commentaire ﻿" at bounding box center [344, 342] width 535 height 14
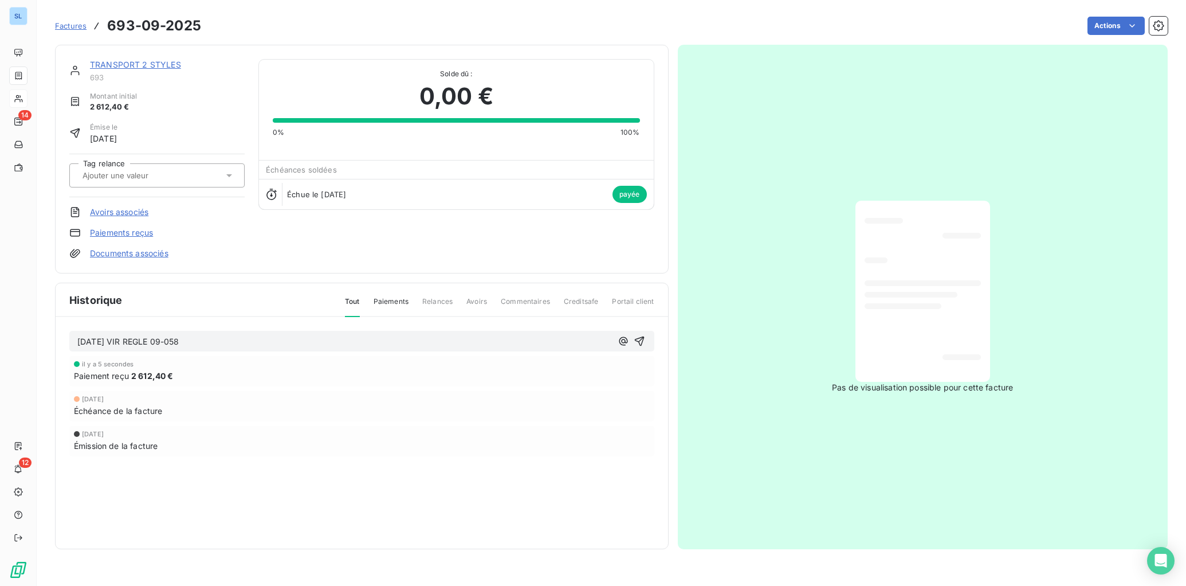
click at [141, 339] on span "[DATE] VIR REGLE 09-058" at bounding box center [127, 341] width 101 height 10
click at [643, 343] on icon "button" at bounding box center [639, 340] width 11 height 11
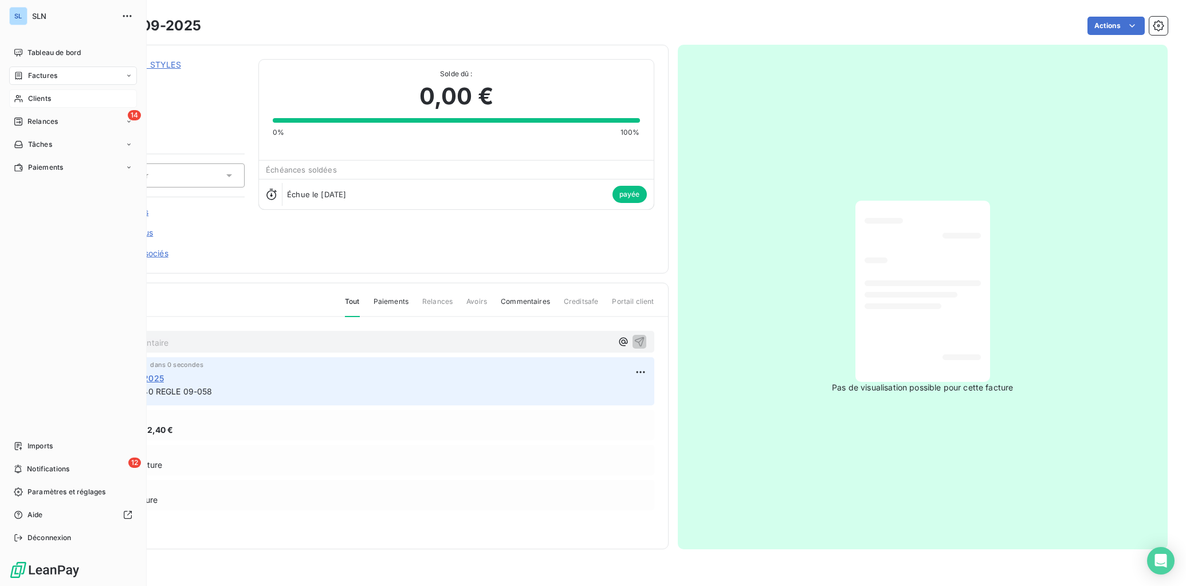
click at [38, 103] on span "Clients" at bounding box center [39, 98] width 23 height 10
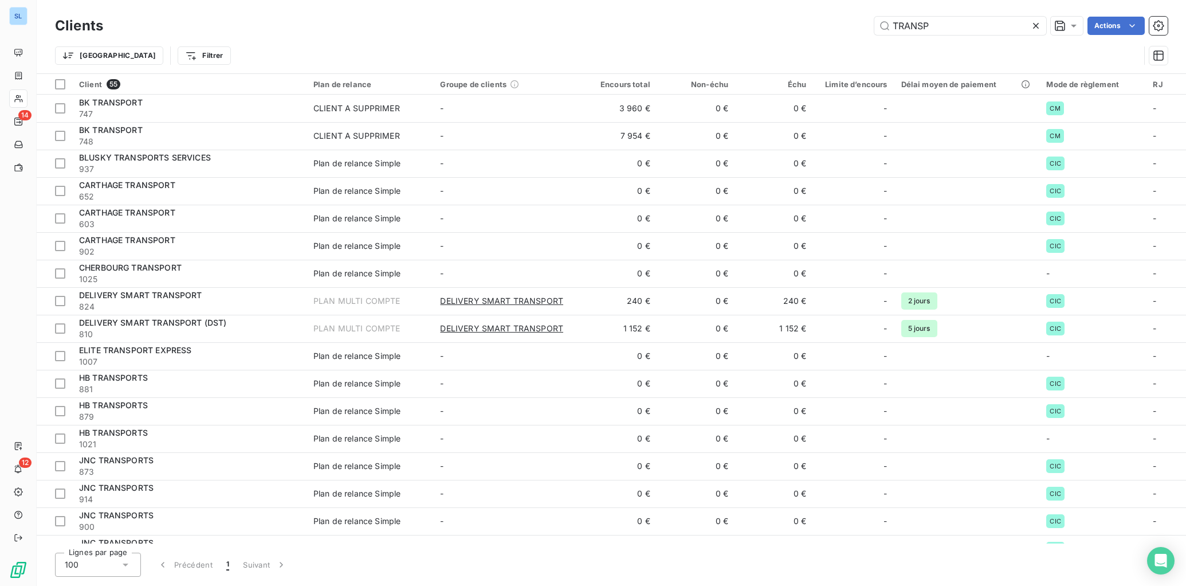
click at [823, 11] on div "Clients TRANSP Actions Trier Filtrer" at bounding box center [612, 36] width 1150 height 73
drag, startPoint x: 937, startPoint y: 20, endPoint x: 974, endPoint y: 34, distance: 39.4
click at [830, 1] on div "Clients TRANSP Actions Trier Filtrer" at bounding box center [612, 36] width 1150 height 73
drag, startPoint x: 982, startPoint y: 31, endPoint x: 836, endPoint y: 9, distance: 147.9
click at [836, 9] on div "Clients TRANSP Actions Trier Filtrer" at bounding box center [612, 36] width 1150 height 73
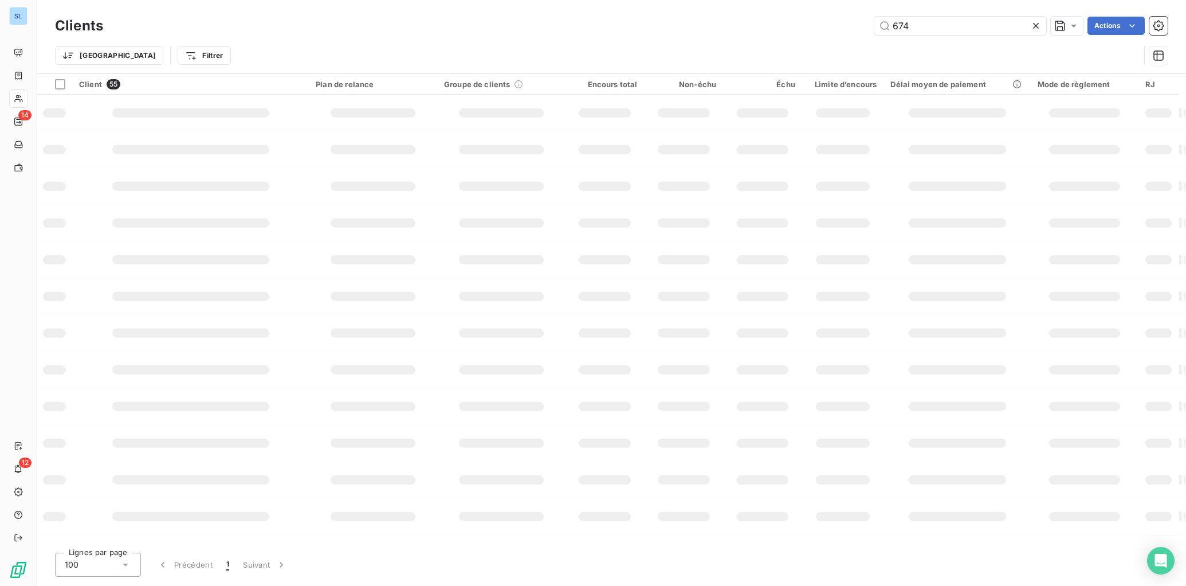
type input "674"
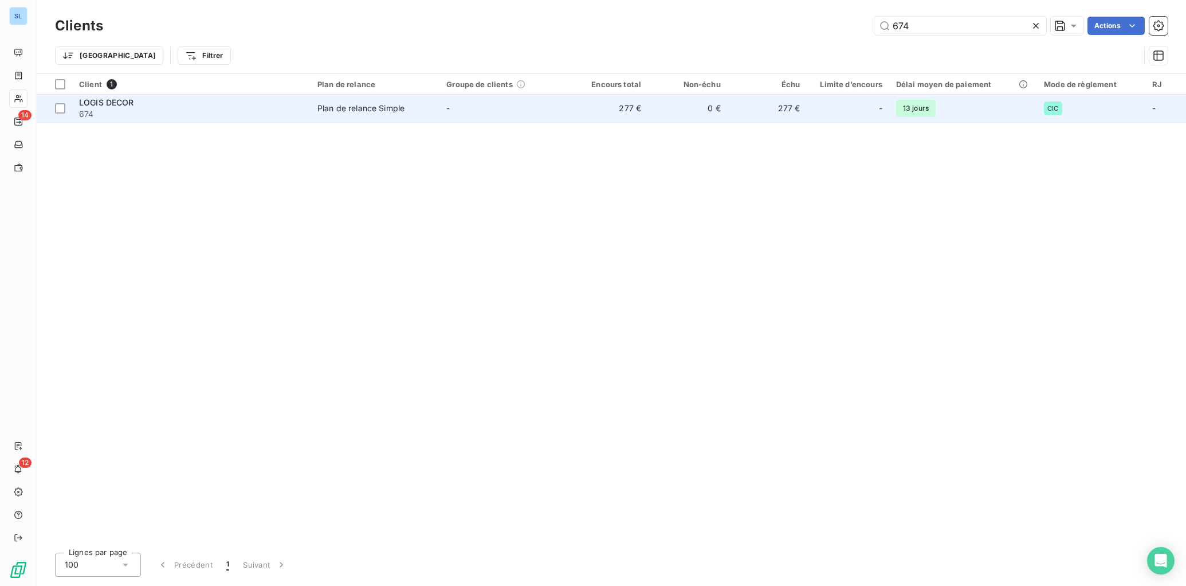
click at [640, 113] on td "277 €" at bounding box center [609, 109] width 80 height 28
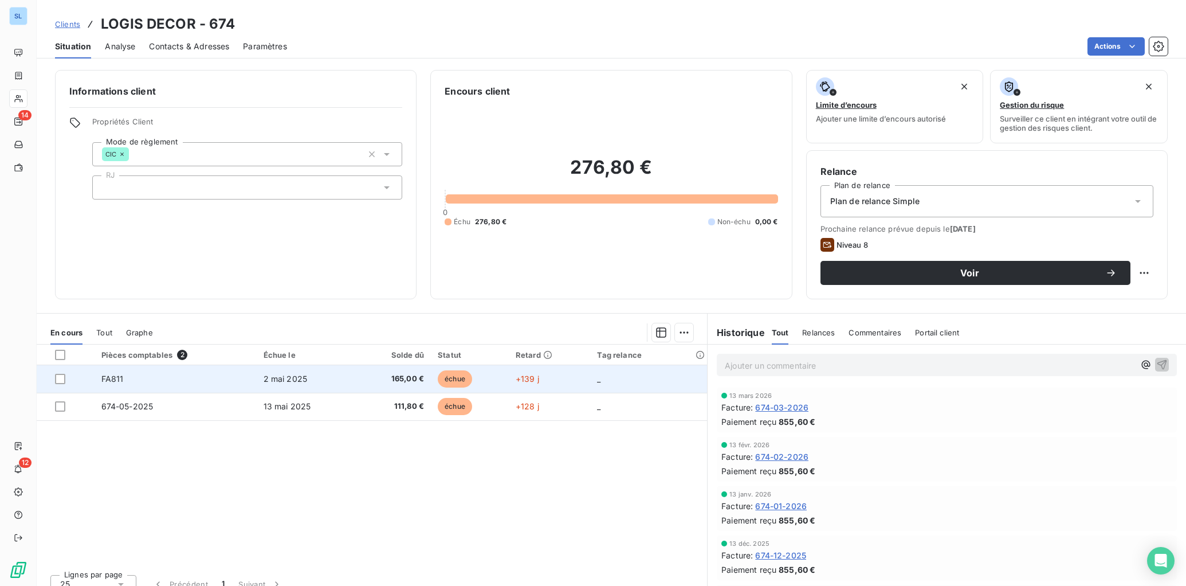
click at [180, 388] on td "FA811" at bounding box center [176, 379] width 162 height 28
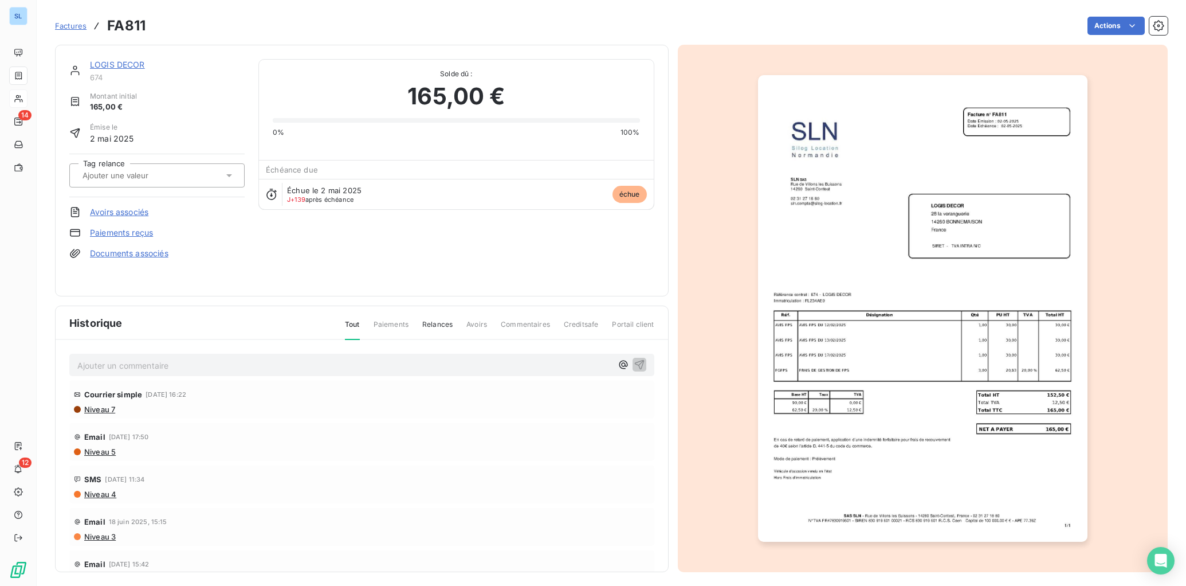
click at [111, 231] on link "Paiements reçus" at bounding box center [121, 232] width 63 height 11
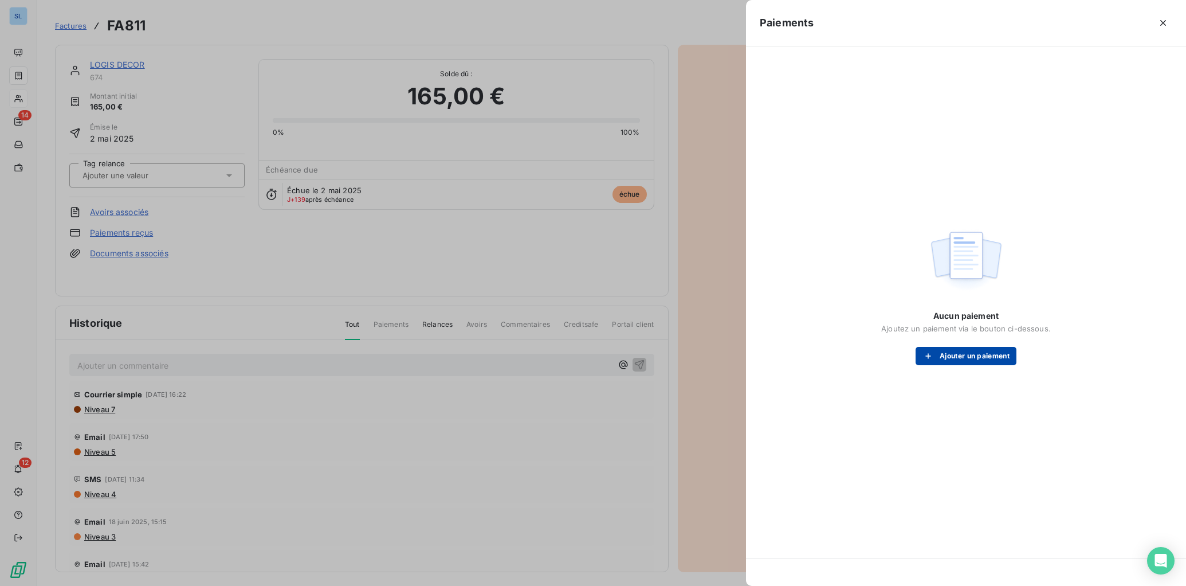
click at [972, 359] on button "Ajouter un paiement" at bounding box center [966, 356] width 101 height 18
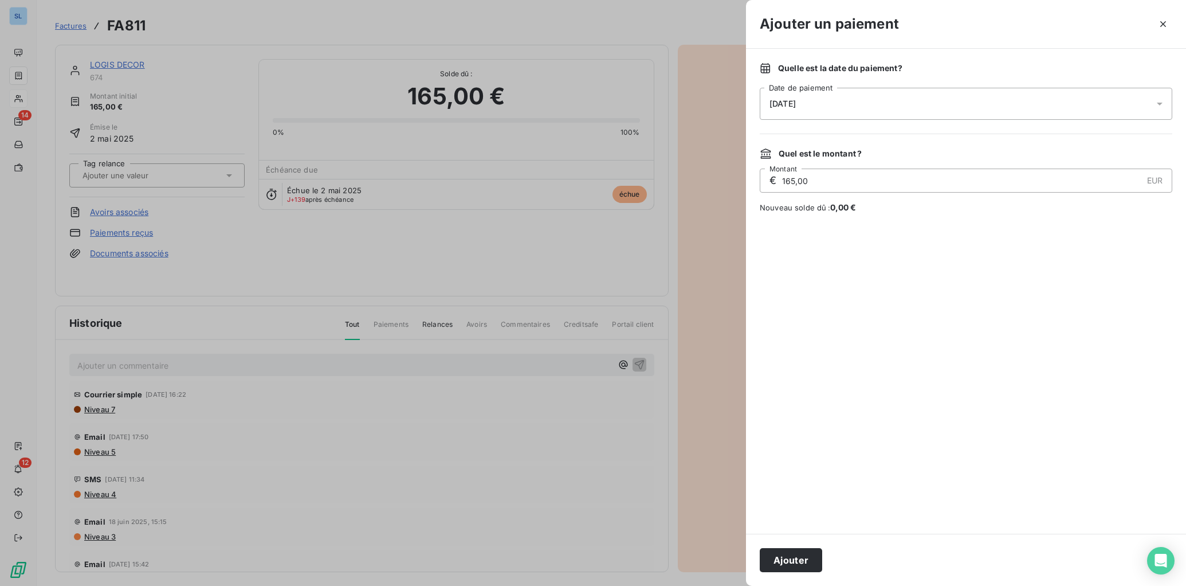
click at [796, 107] on span "[DATE]" at bounding box center [783, 103] width 26 height 9
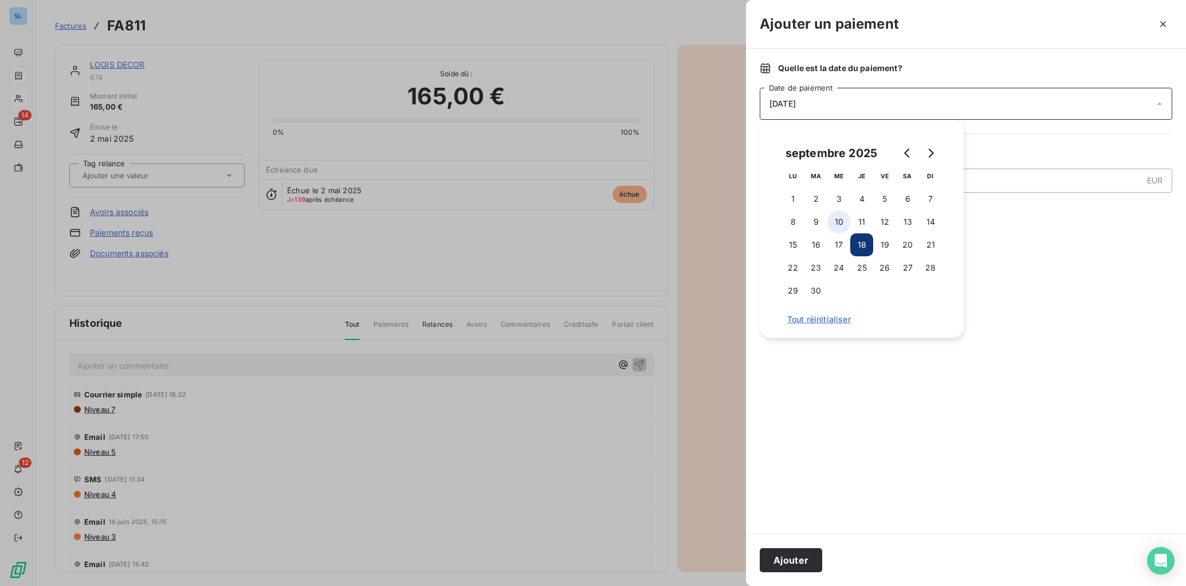
click at [839, 220] on button "10" at bounding box center [839, 221] width 23 height 23
click at [840, 221] on button "10" at bounding box center [839, 221] width 23 height 23
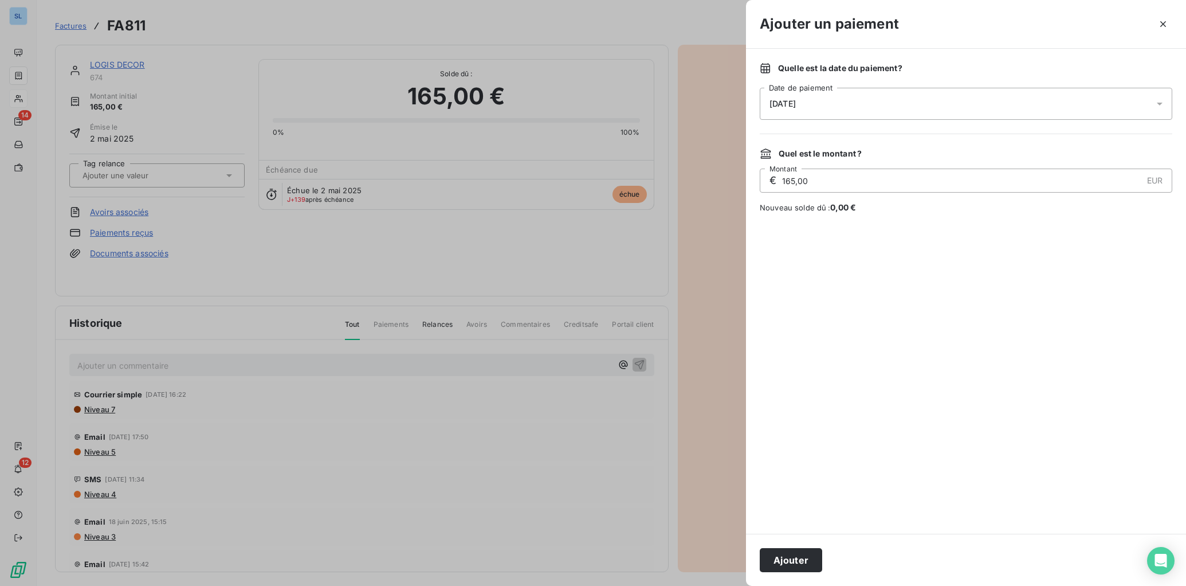
click at [1028, 444] on div at bounding box center [966, 373] width 413 height 293
click at [778, 563] on button "Ajouter" at bounding box center [791, 560] width 62 height 24
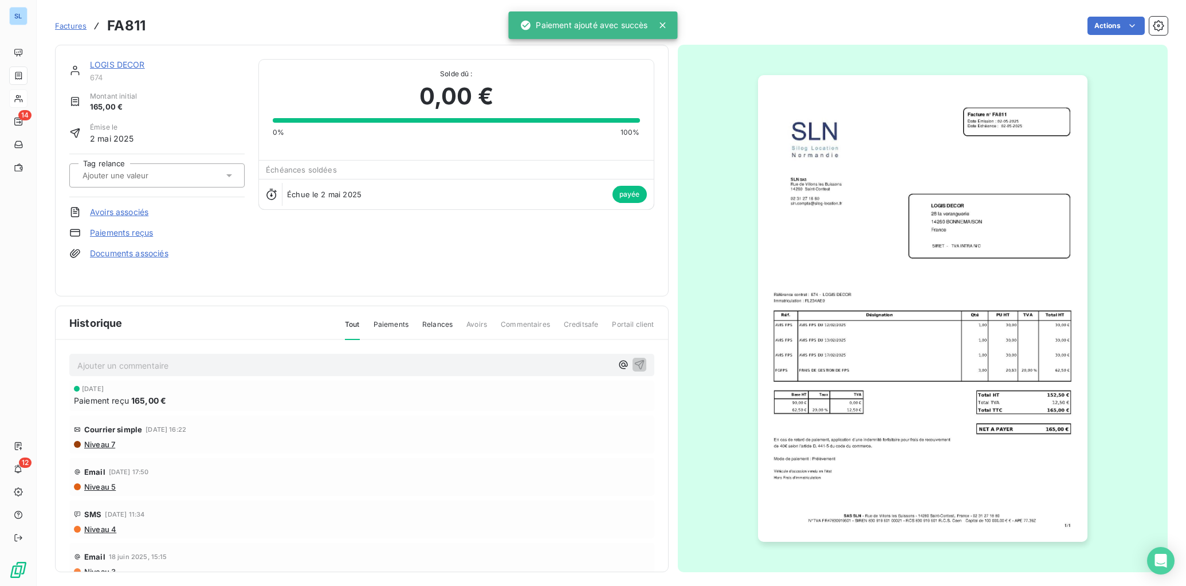
click at [109, 65] on link "LOGIS DECOR" at bounding box center [117, 65] width 55 height 10
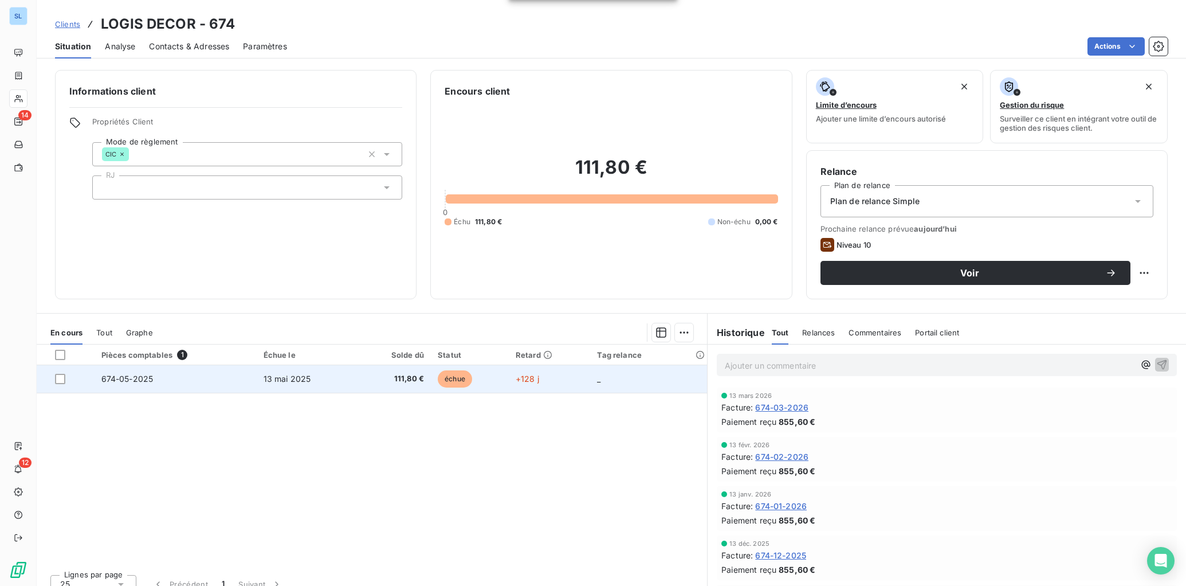
click at [182, 380] on td "674-05-2025" at bounding box center [176, 379] width 162 height 28
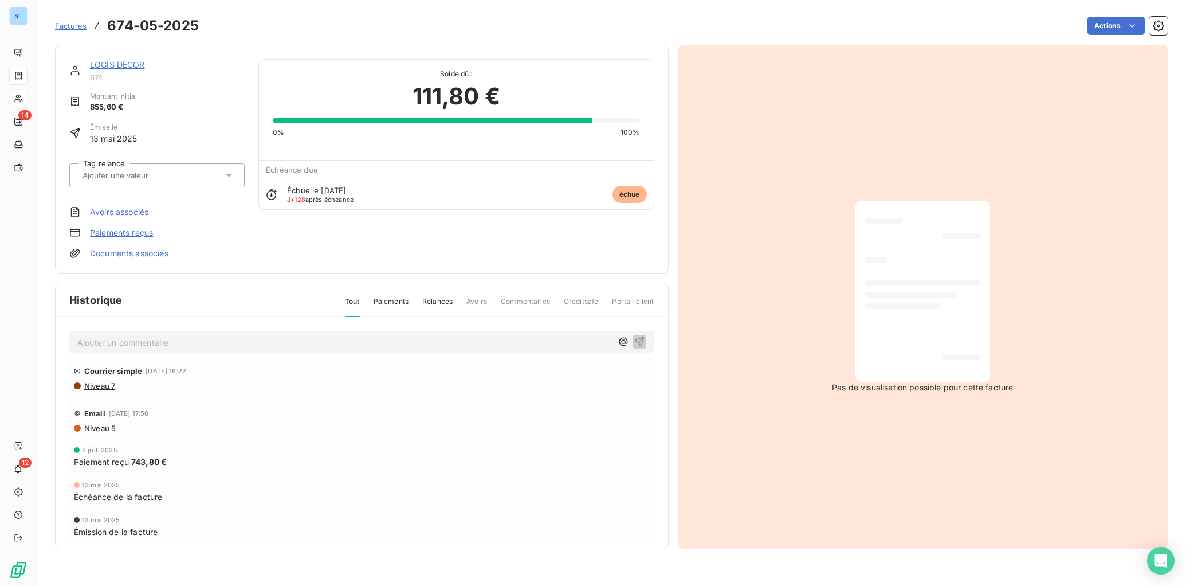
click at [97, 232] on link "Paiements reçus" at bounding box center [121, 232] width 63 height 11
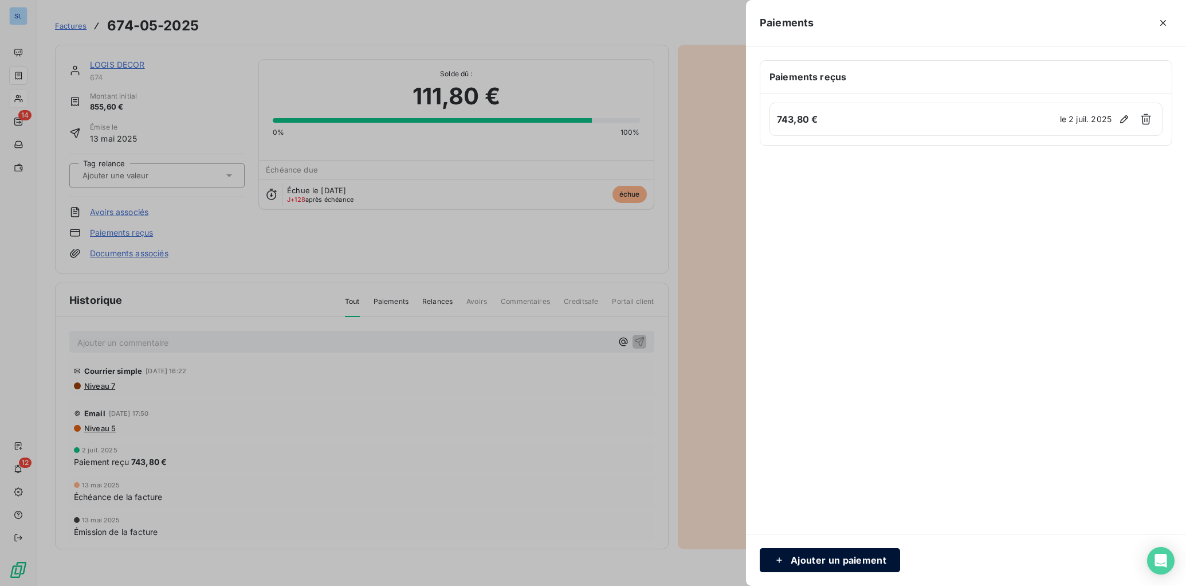
click at [851, 560] on button "Ajouter un paiement" at bounding box center [830, 560] width 140 height 24
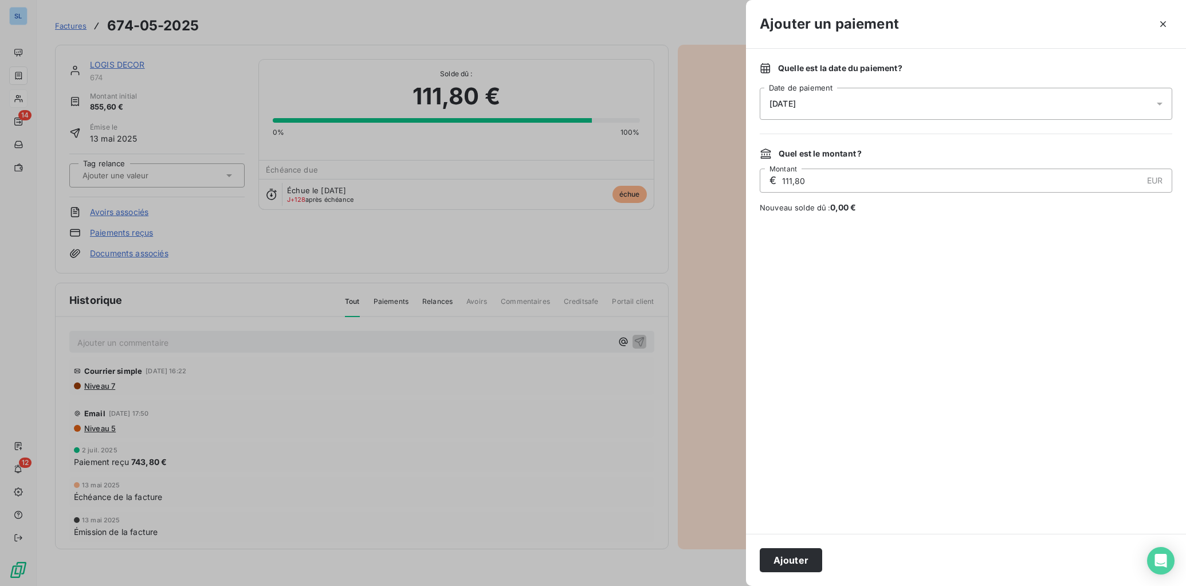
click at [779, 105] on span "[DATE]" at bounding box center [783, 103] width 26 height 9
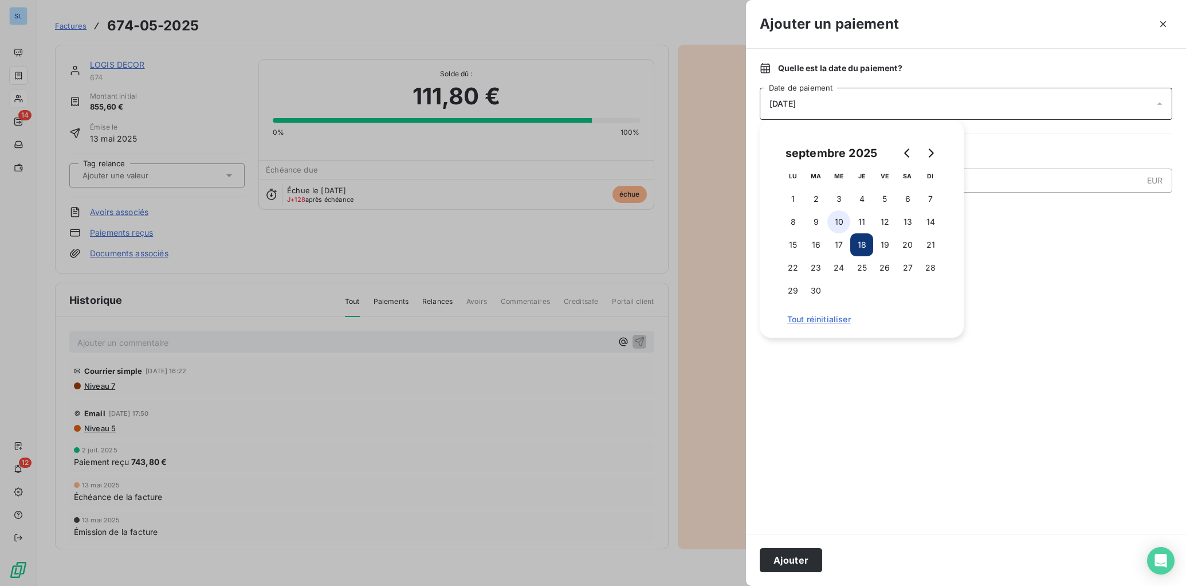
click at [844, 222] on button "10" at bounding box center [839, 221] width 23 height 23
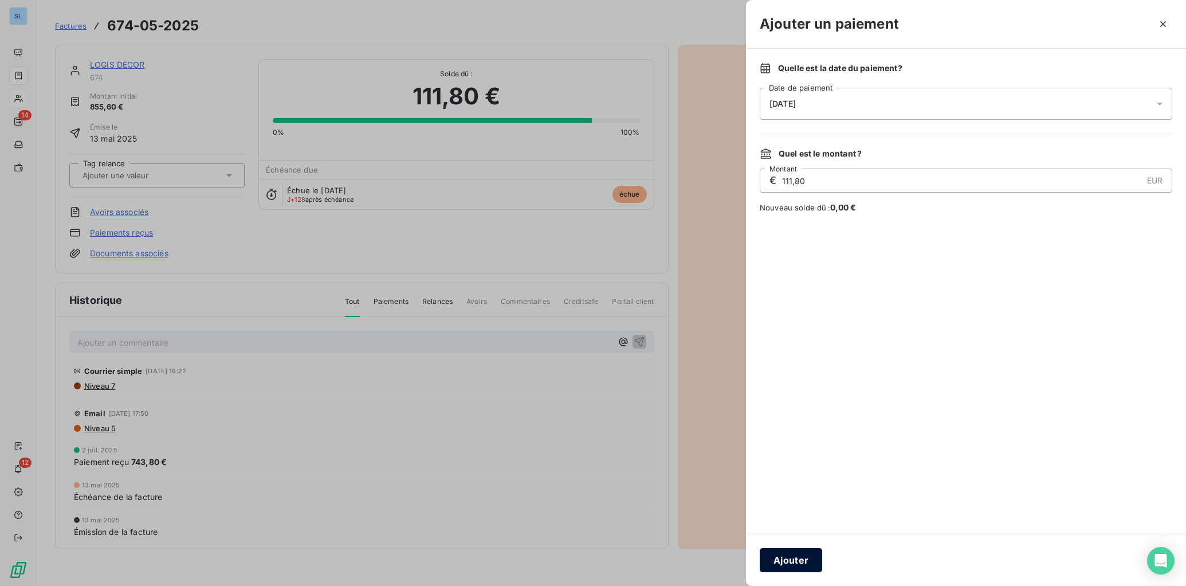
click at [796, 555] on button "Ajouter" at bounding box center [791, 560] width 62 height 24
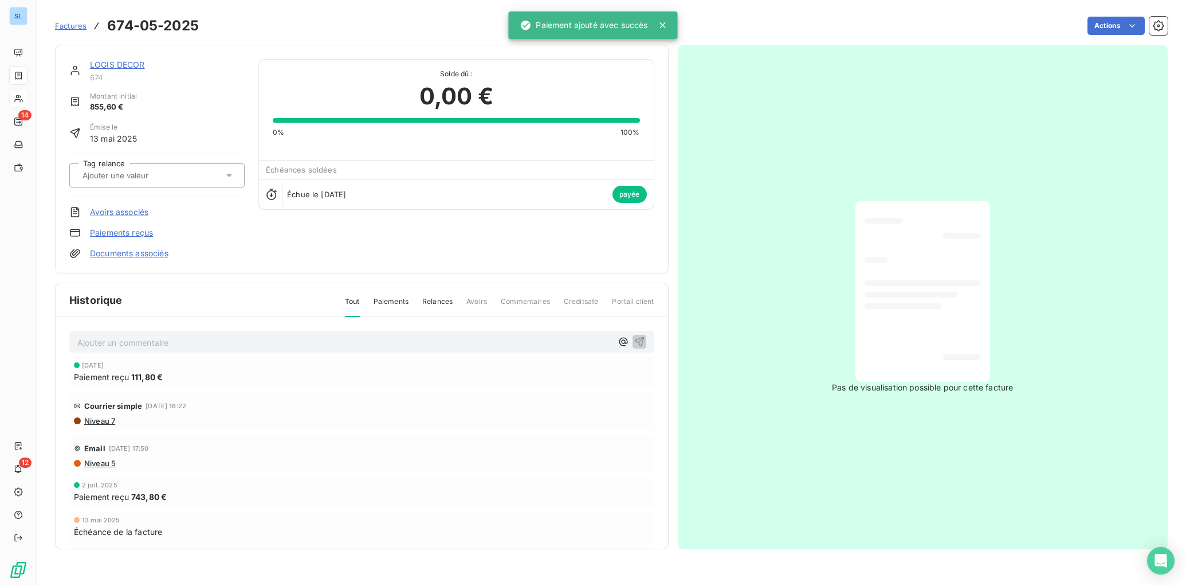
click at [134, 63] on link "LOGIS DECOR" at bounding box center [117, 65] width 55 height 10
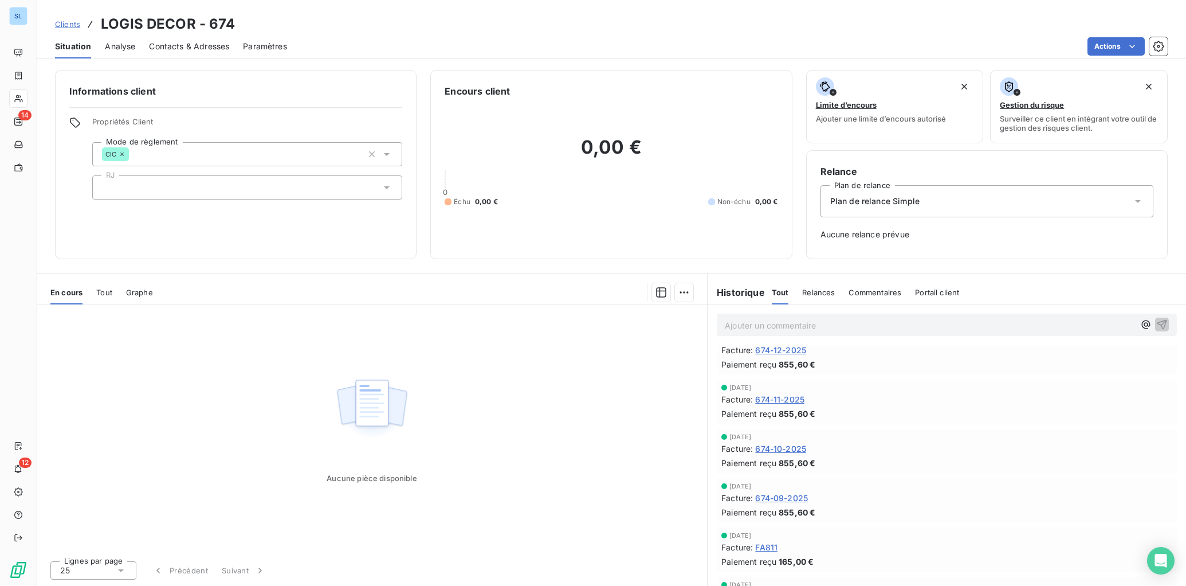
scroll to position [170, 0]
click at [788, 492] on span "674-09-2025" at bounding box center [781, 493] width 53 height 12
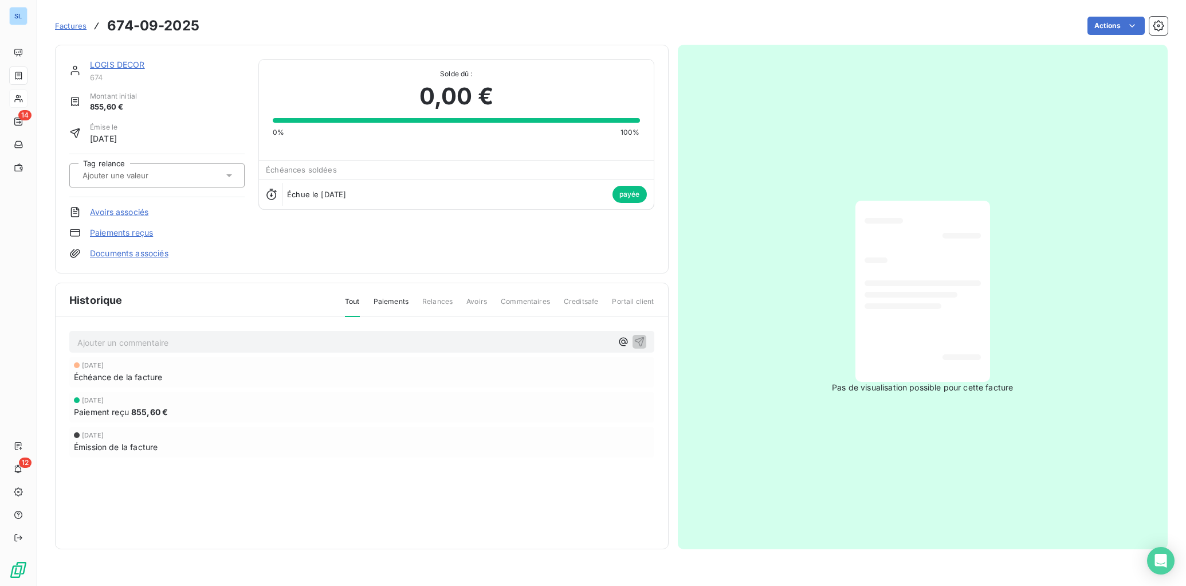
click at [150, 232] on link "Paiements reçus" at bounding box center [121, 232] width 63 height 11
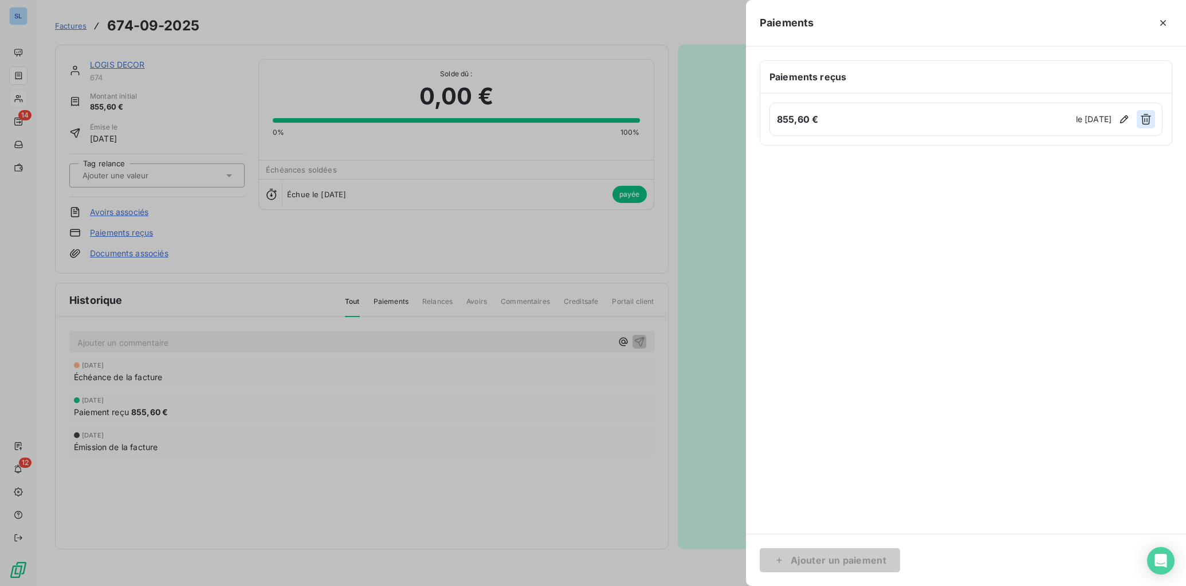
click at [1148, 113] on icon "button" at bounding box center [1146, 118] width 11 height 11
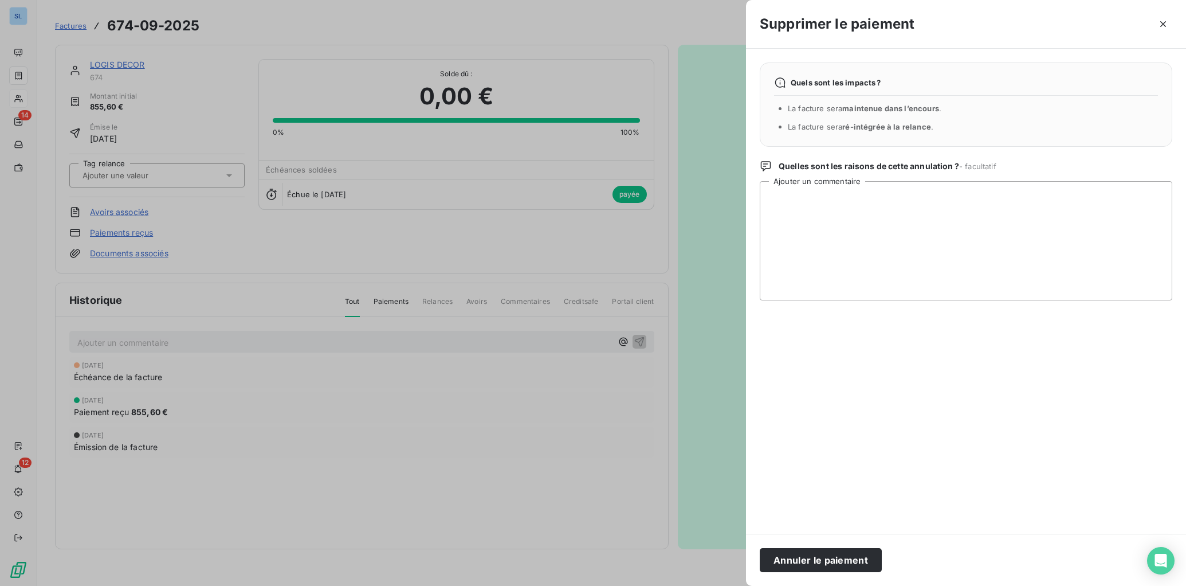
click at [853, 558] on button "Annuler le paiement" at bounding box center [821, 560] width 122 height 24
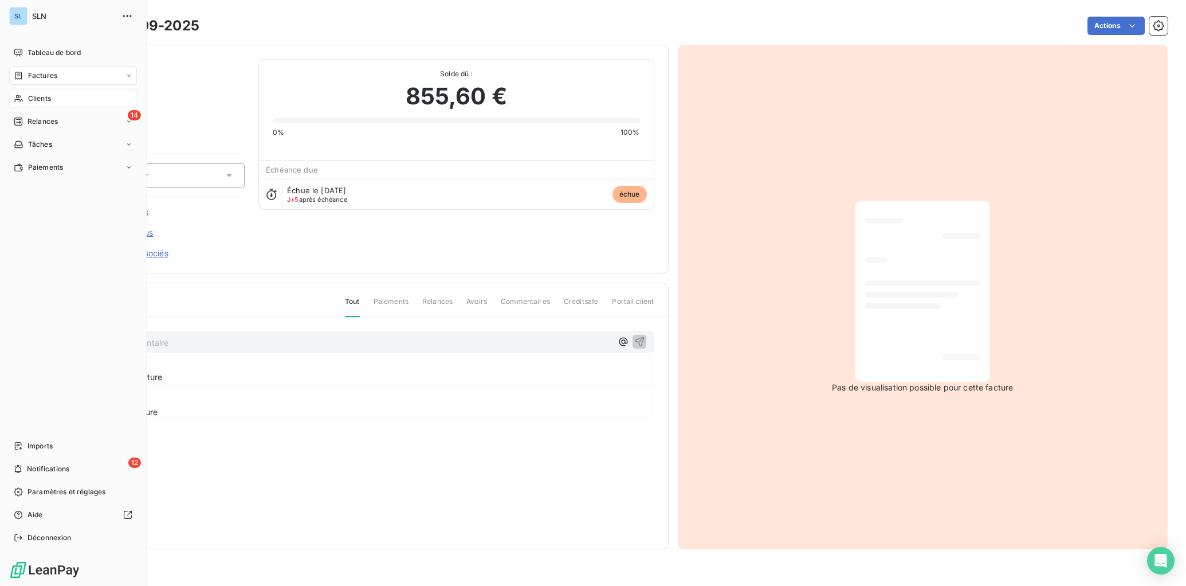
click at [43, 100] on span "Clients" at bounding box center [39, 98] width 23 height 10
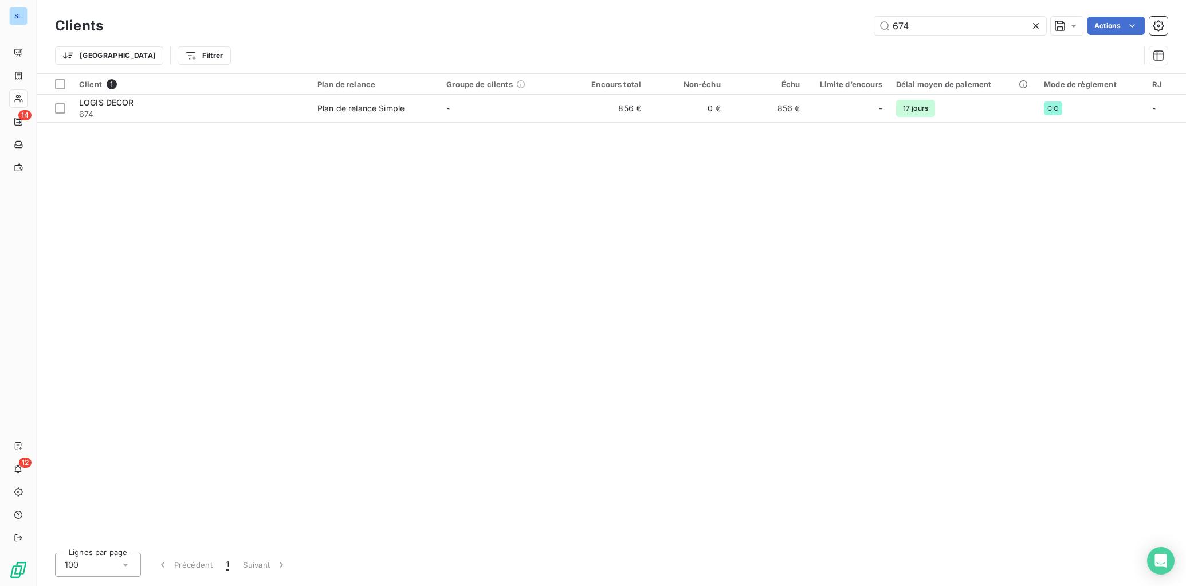
drag, startPoint x: 785, startPoint y: 12, endPoint x: 801, endPoint y: 12, distance: 16.0
click at [788, 12] on div "Clients 674 Actions Trier Filtrer" at bounding box center [612, 36] width 1150 height 73
drag, startPoint x: 937, startPoint y: 24, endPoint x: 800, endPoint y: 11, distance: 138.1
click at [808, 21] on div "674 Actions" at bounding box center [642, 26] width 1051 height 18
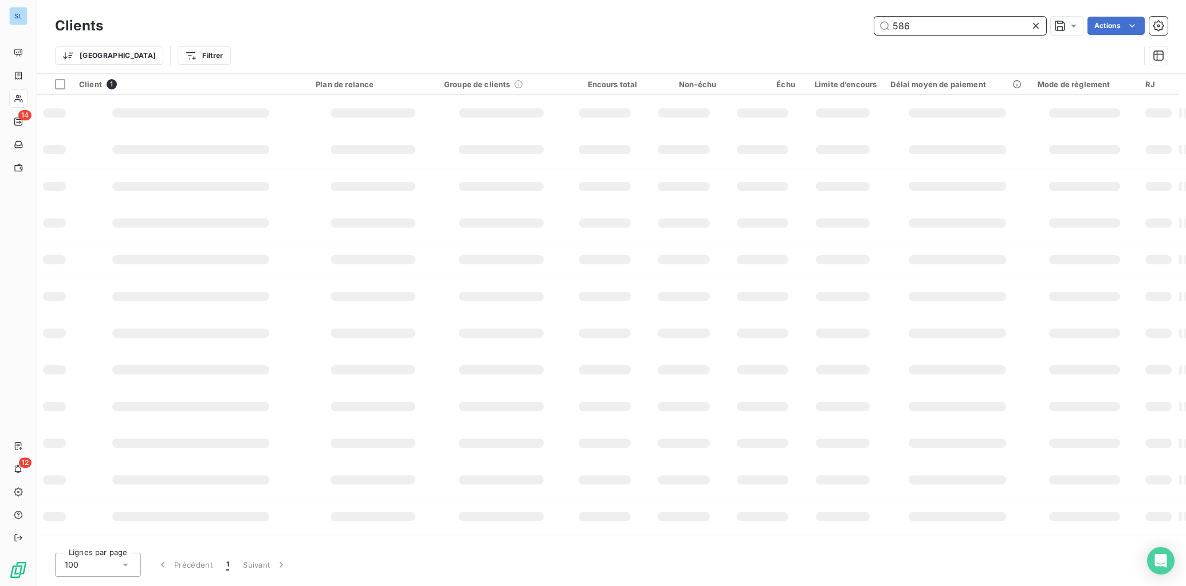
type input "586"
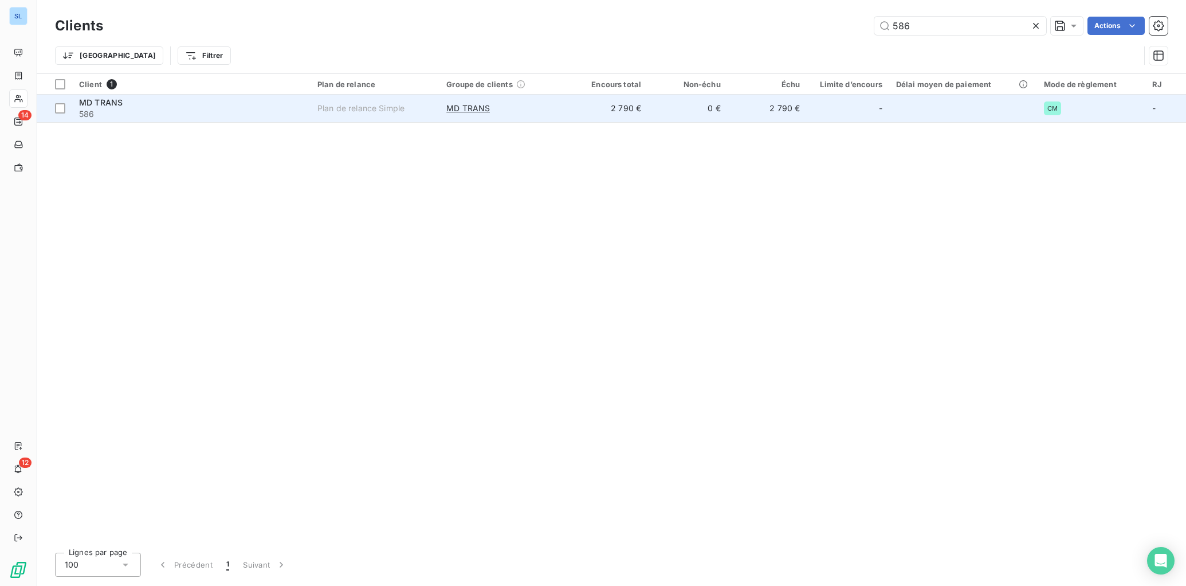
click at [262, 109] on span "586" at bounding box center [191, 113] width 225 height 11
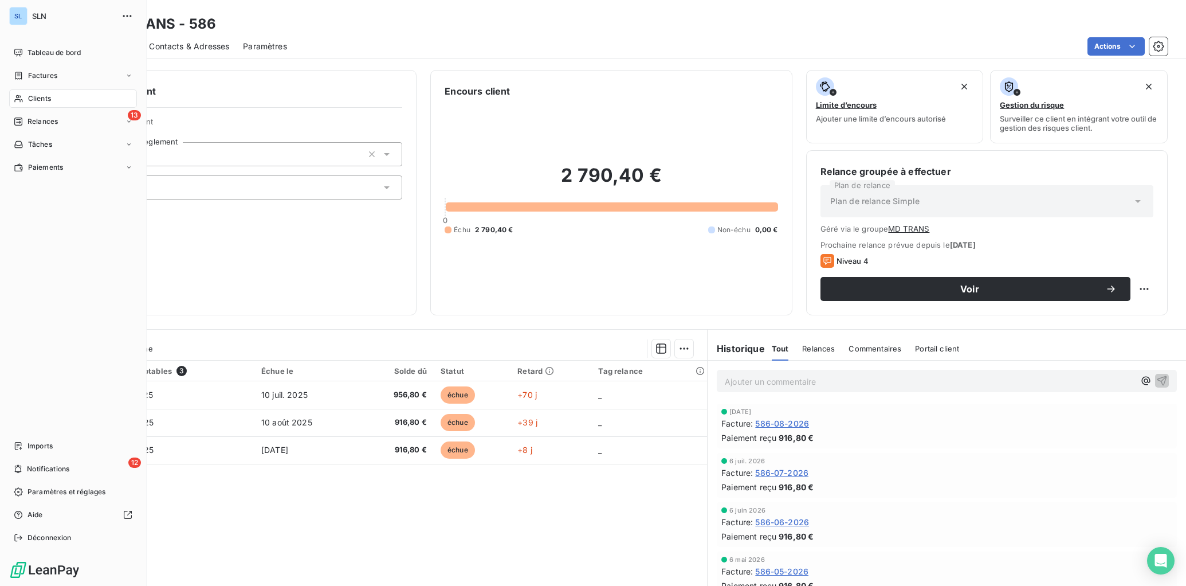
click at [32, 103] on span "Clients" at bounding box center [39, 98] width 23 height 10
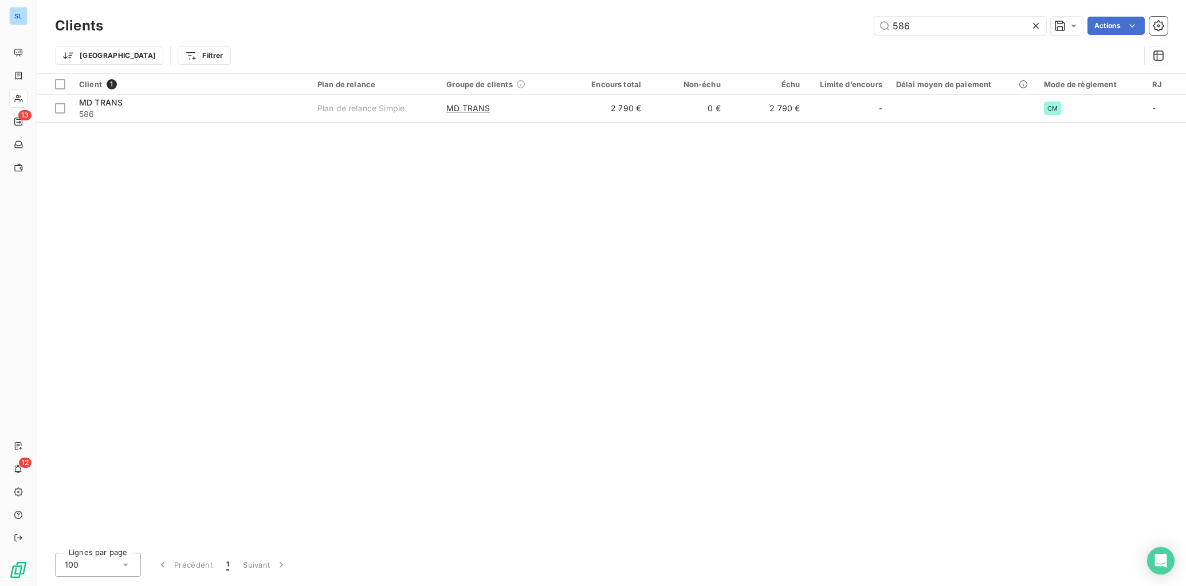
drag, startPoint x: 921, startPoint y: 28, endPoint x: 867, endPoint y: 22, distance: 53.6
click at [875, 23] on input "586" at bounding box center [961, 26] width 172 height 18
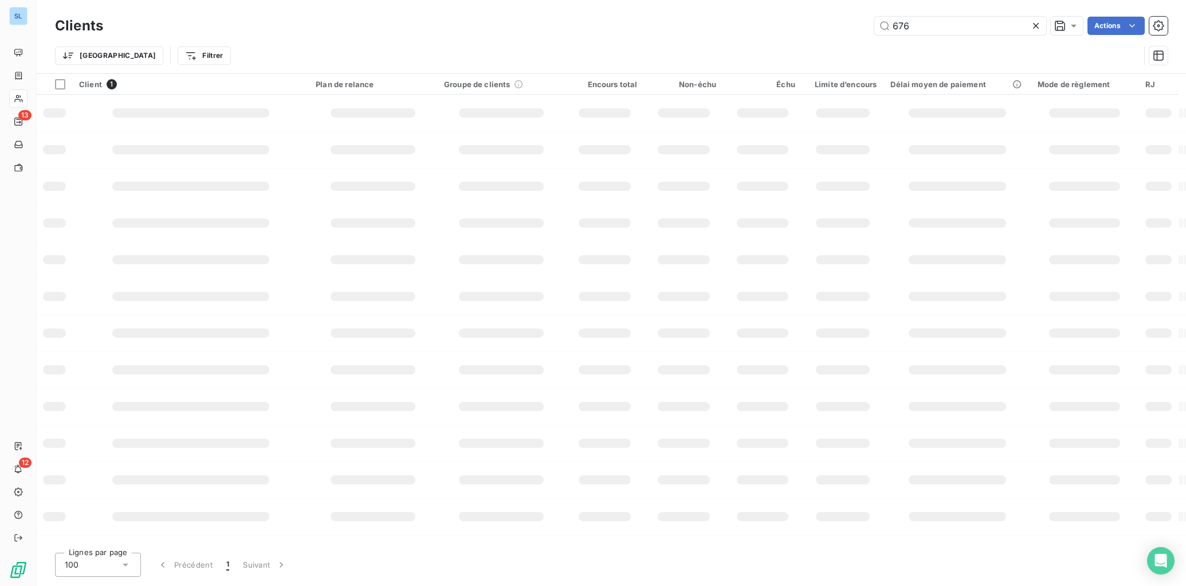
type input "676"
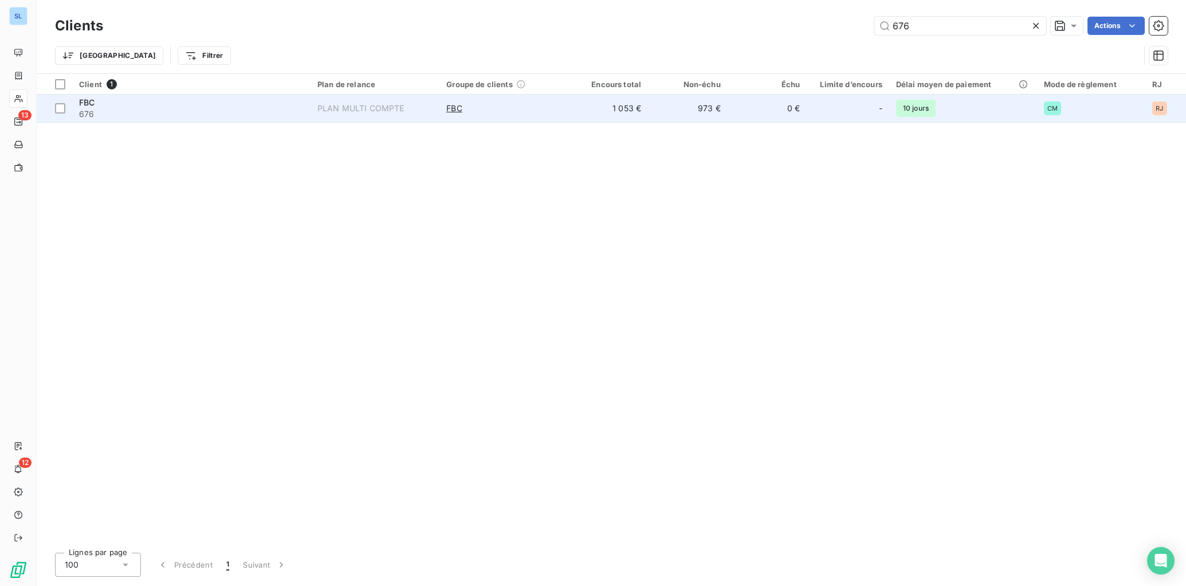
click at [330, 109] on div "PLAN MULTI COMPTE" at bounding box center [361, 108] width 87 height 11
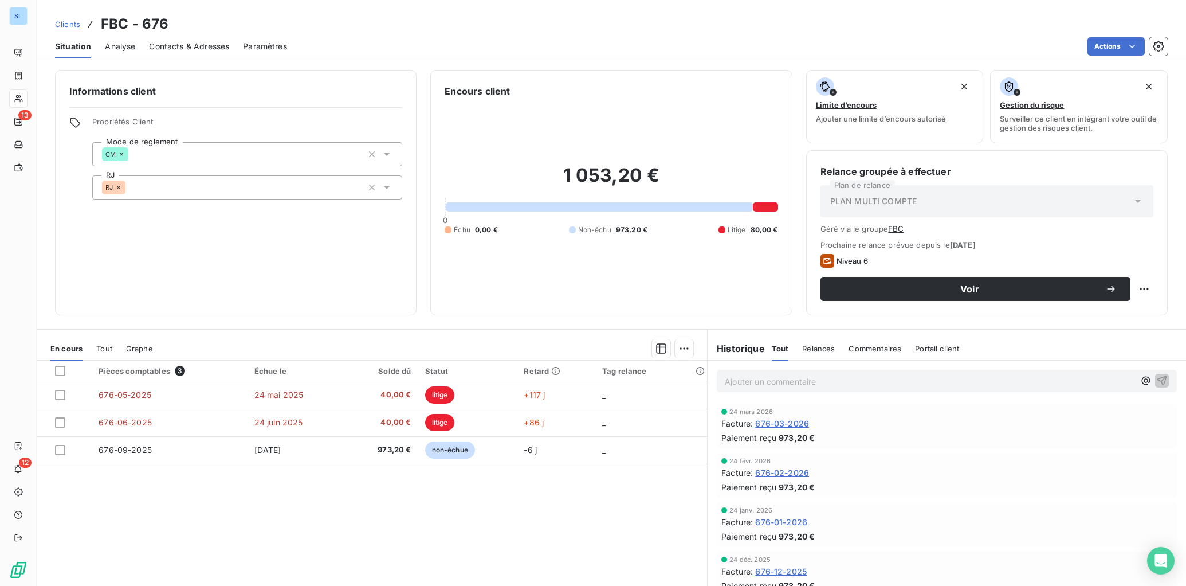
click at [865, 351] on span "Commentaires" at bounding box center [875, 348] width 53 height 9
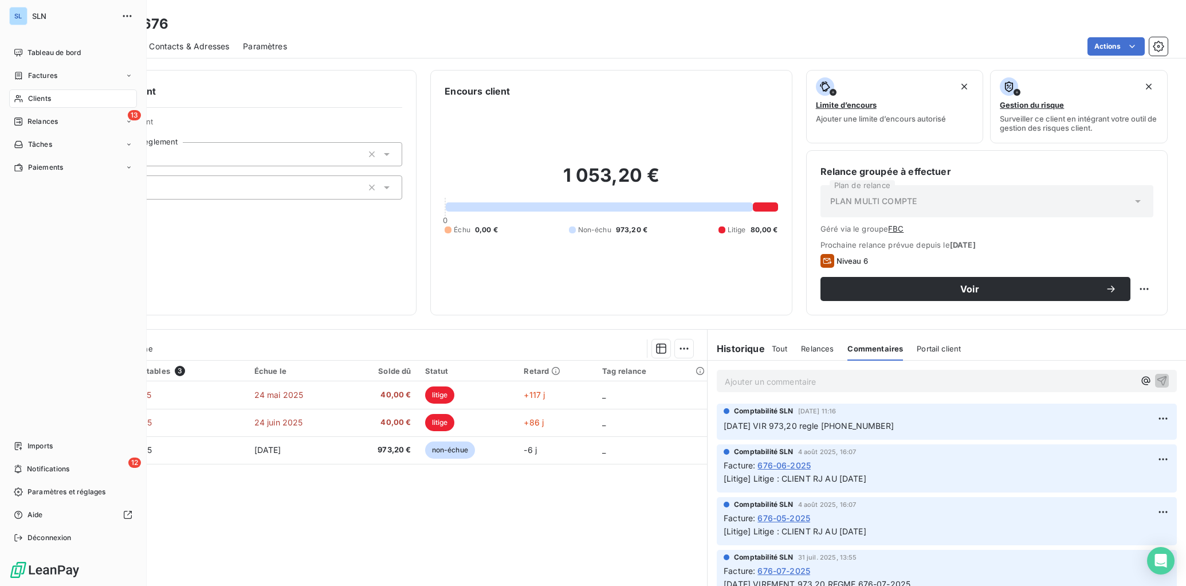
click at [38, 101] on span "Clients" at bounding box center [39, 98] width 23 height 10
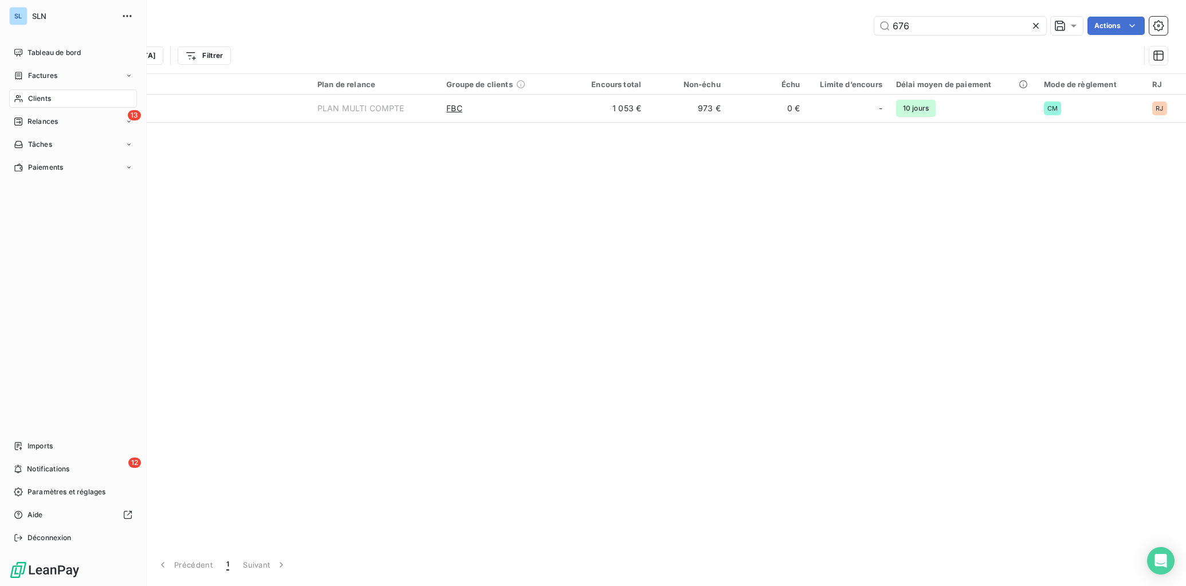
click at [42, 99] on span "Clients" at bounding box center [39, 98] width 23 height 10
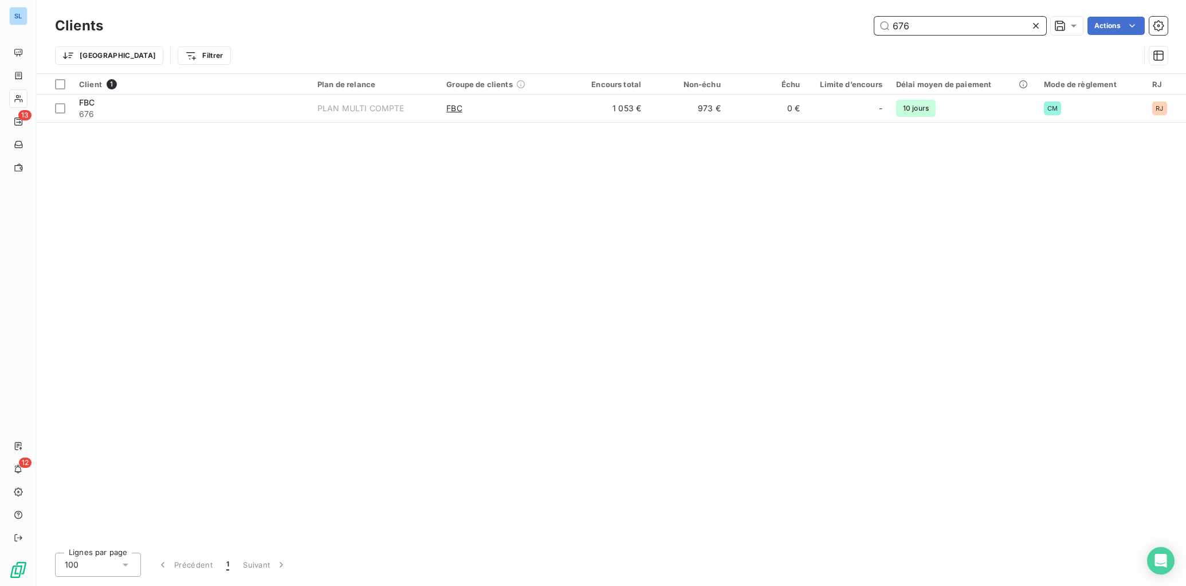
drag, startPoint x: 936, startPoint y: 23, endPoint x: 852, endPoint y: 33, distance: 84.8
click at [852, 33] on div "676 Actions" at bounding box center [642, 26] width 1051 height 18
drag, startPoint x: 852, startPoint y: 33, endPoint x: 953, endPoint y: 36, distance: 101.5
click at [855, 29] on div "676 Actions" at bounding box center [642, 26] width 1051 height 18
drag, startPoint x: 942, startPoint y: 28, endPoint x: 763, endPoint y: 5, distance: 180.9
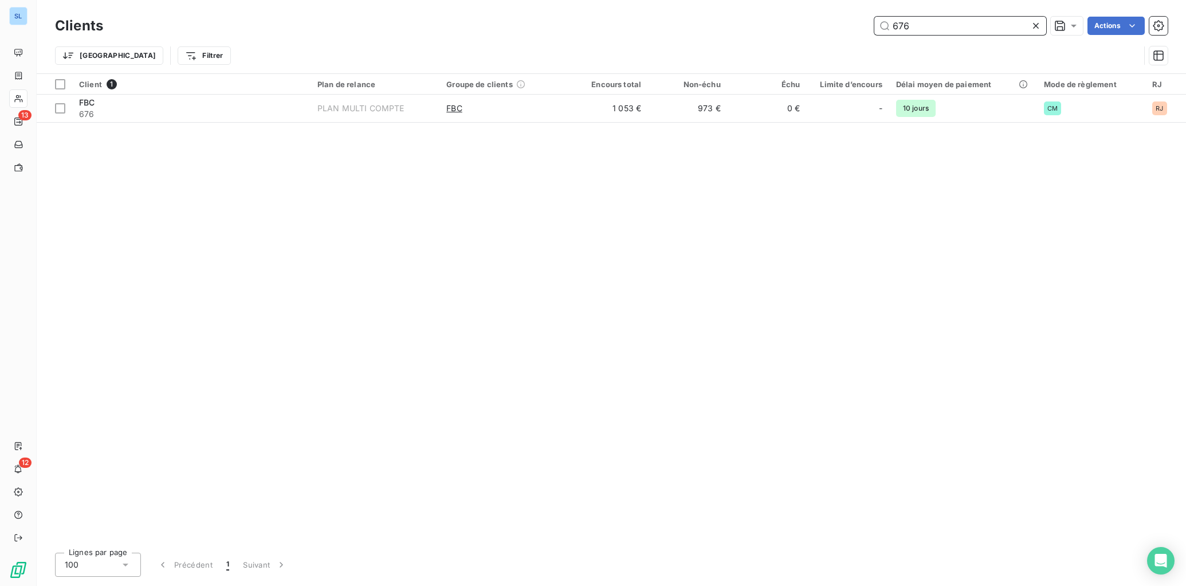
click at [783, 7] on div "Clients 676 Actions Trier Filtrer" at bounding box center [612, 36] width 1150 height 73
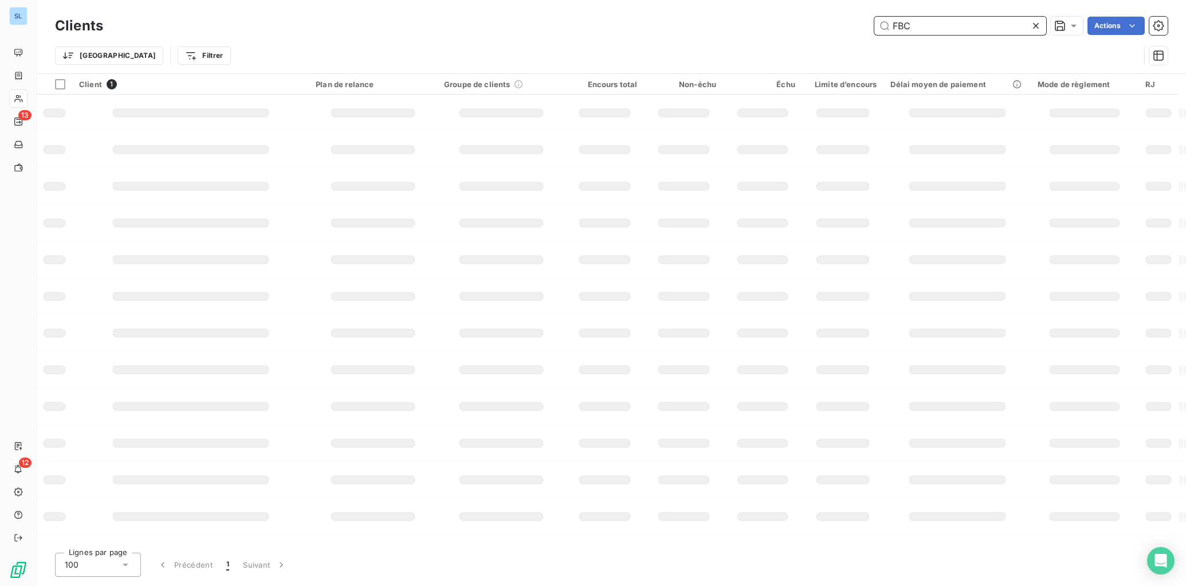
type input "FBC"
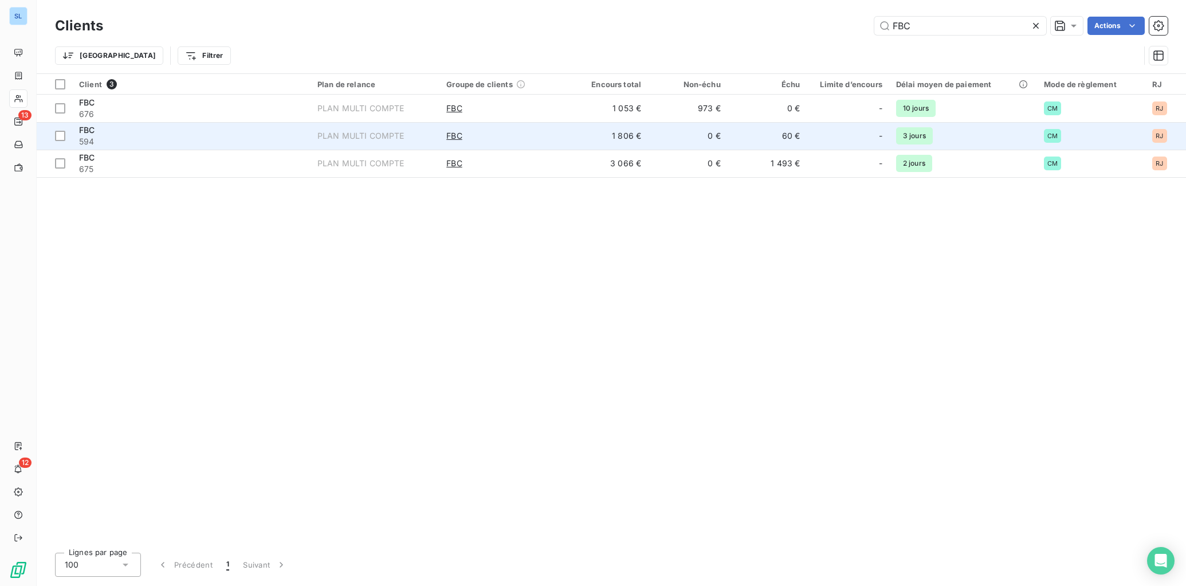
click at [520, 131] on div "FBC" at bounding box center [504, 135] width 115 height 11
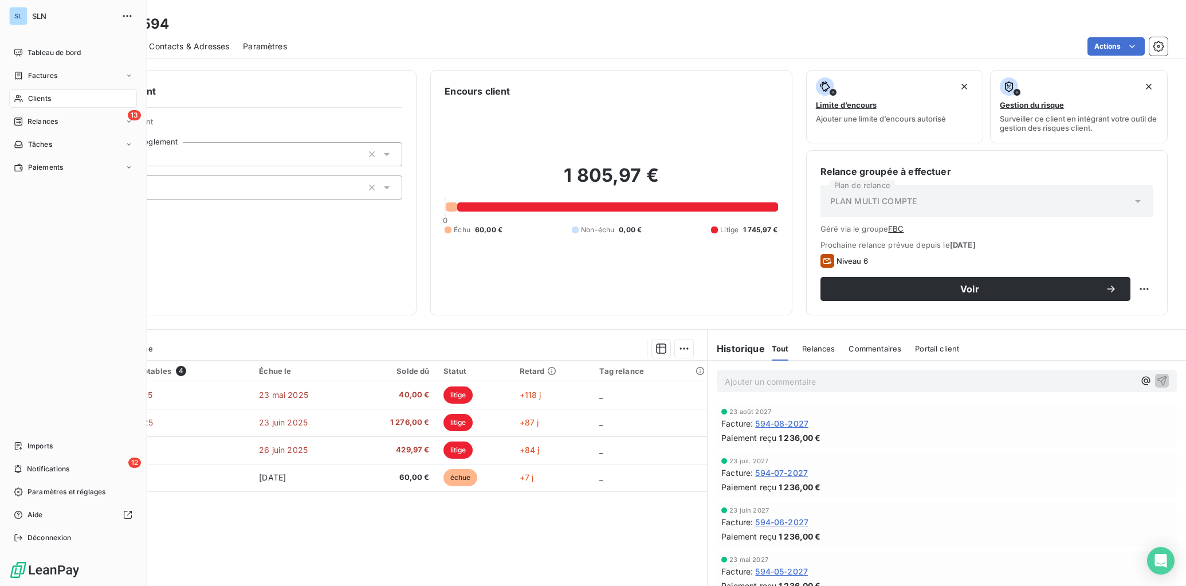
drag, startPoint x: 19, startPoint y: 98, endPoint x: 37, endPoint y: 95, distance: 18.0
click at [20, 98] on icon at bounding box center [19, 98] width 10 height 9
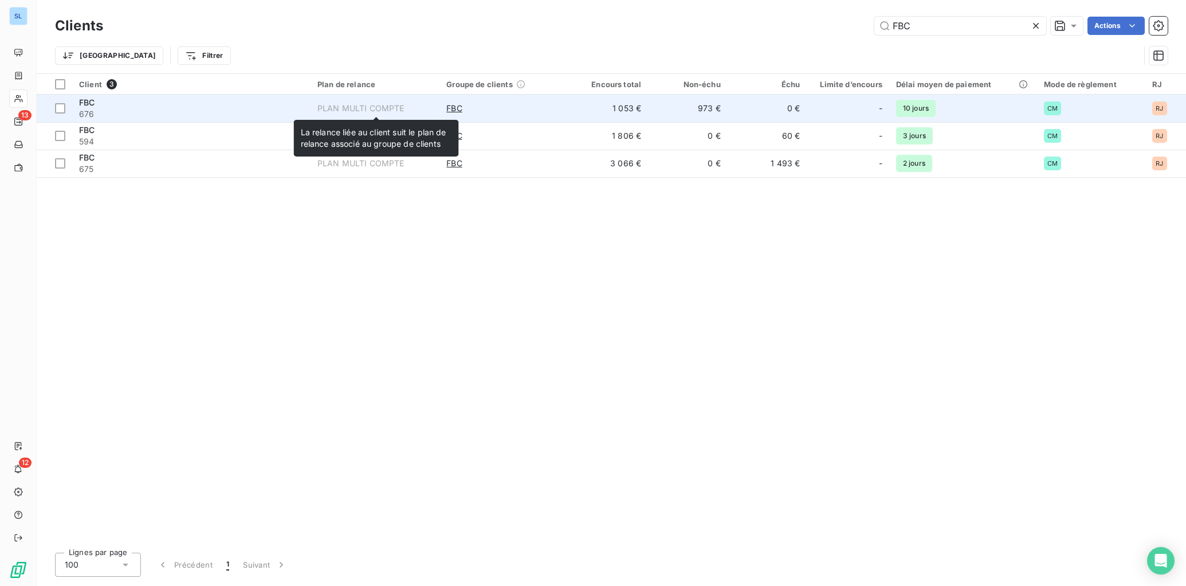
click at [351, 105] on div "PLAN MULTI COMPTE" at bounding box center [361, 108] width 87 height 11
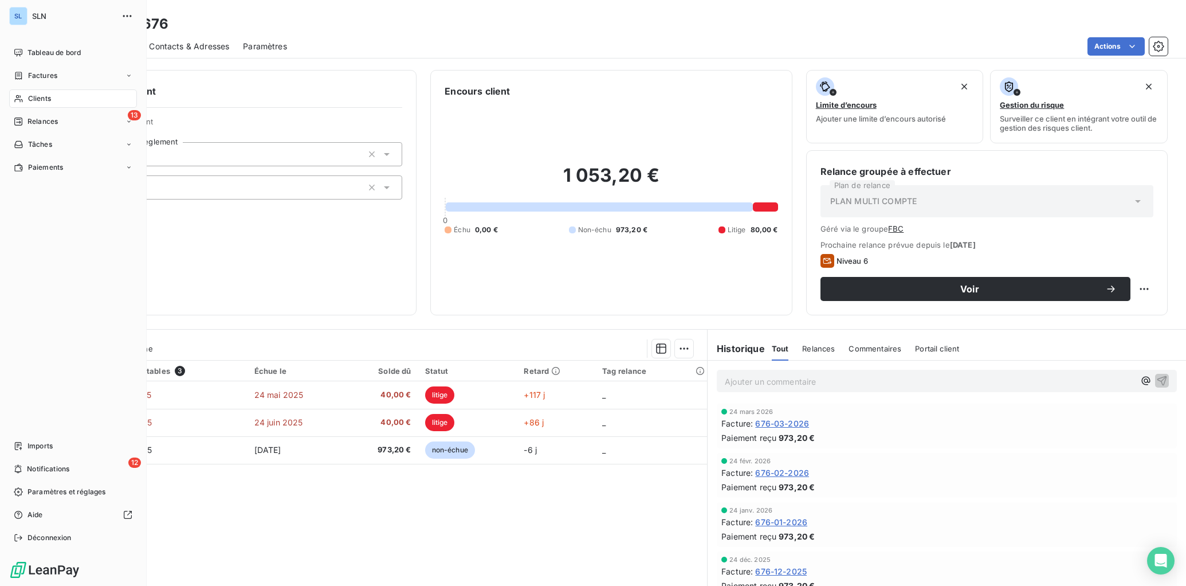
click at [30, 99] on span "Clients" at bounding box center [39, 98] width 23 height 10
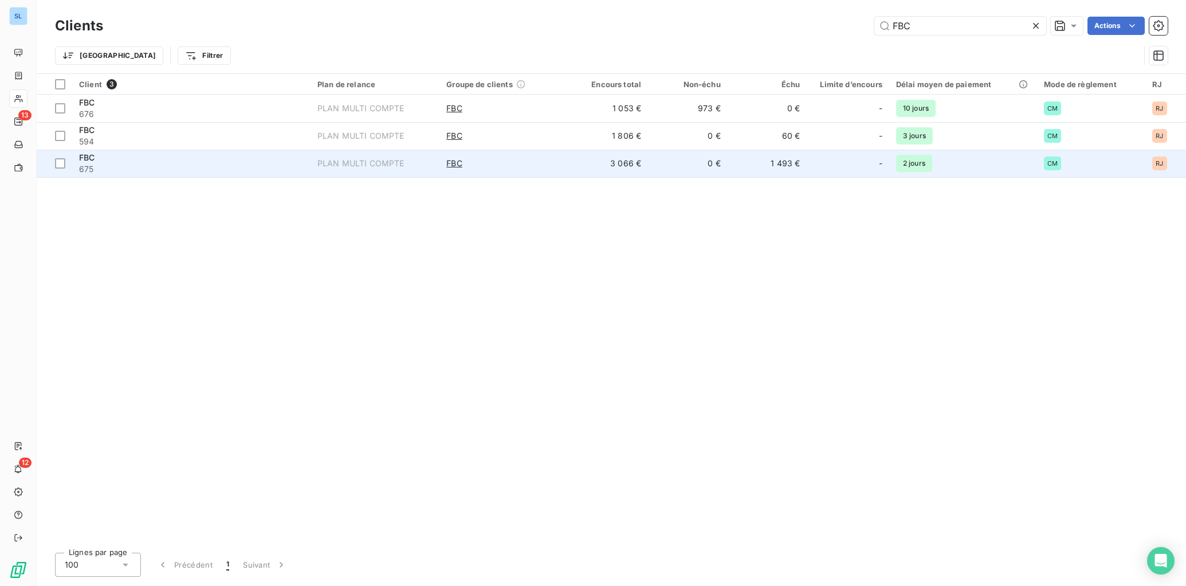
click at [176, 166] on span "675" at bounding box center [191, 168] width 225 height 11
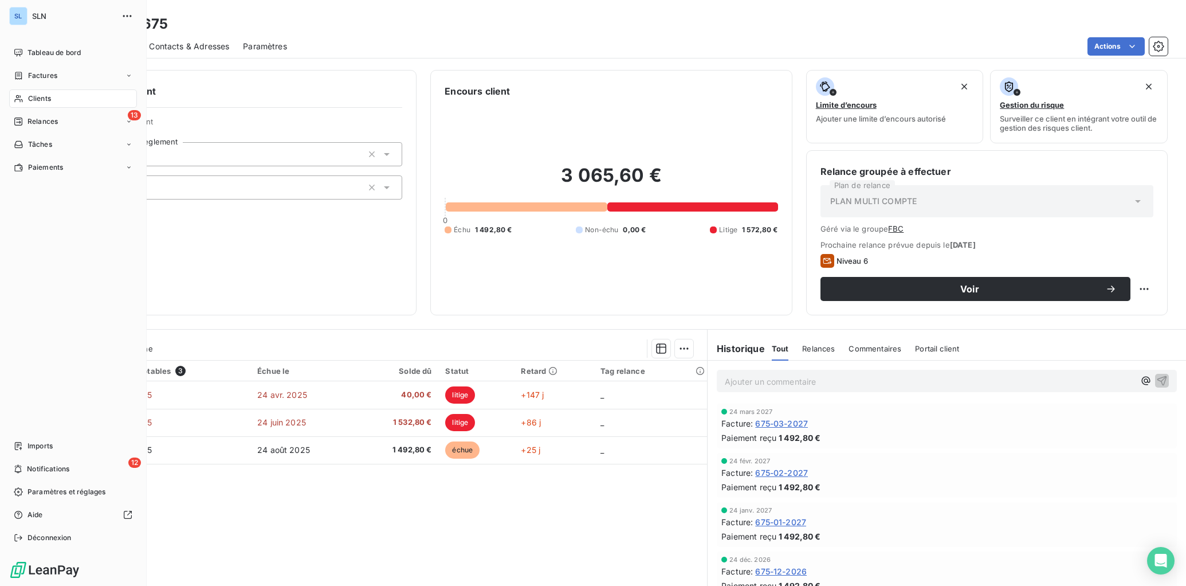
click at [40, 94] on span "Clients" at bounding box center [39, 98] width 23 height 10
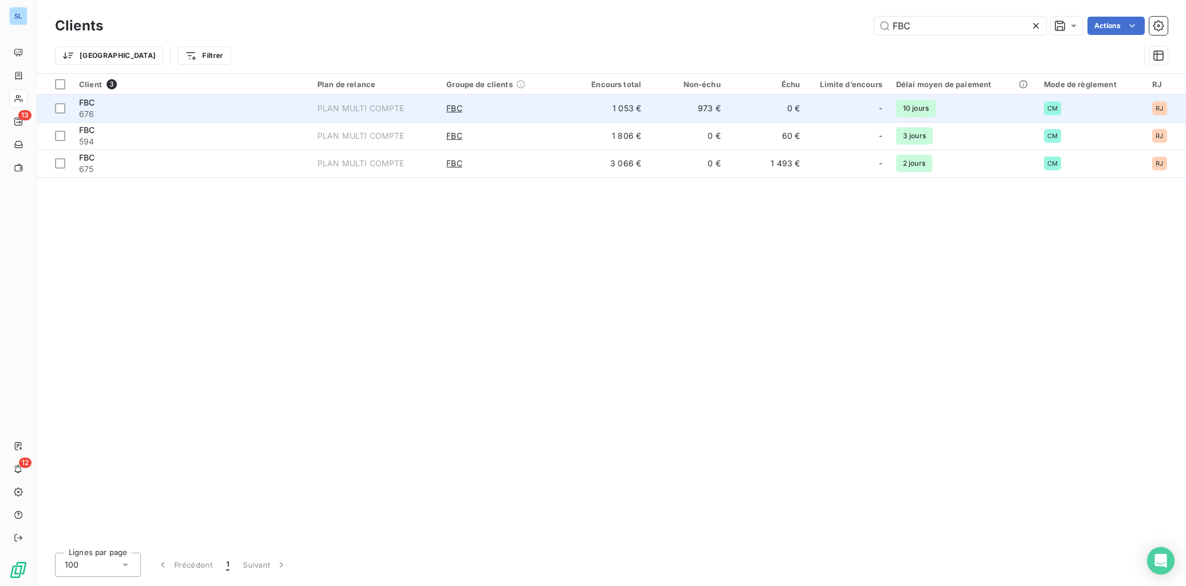
click at [224, 99] on div "FBC" at bounding box center [191, 102] width 225 height 11
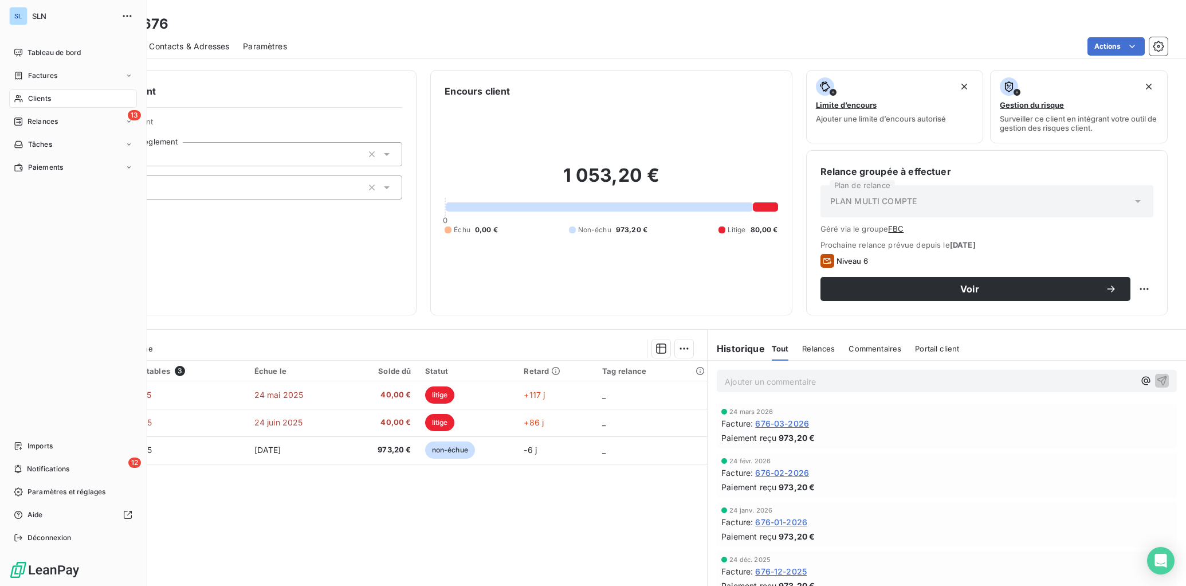
click at [48, 102] on span "Clients" at bounding box center [39, 98] width 23 height 10
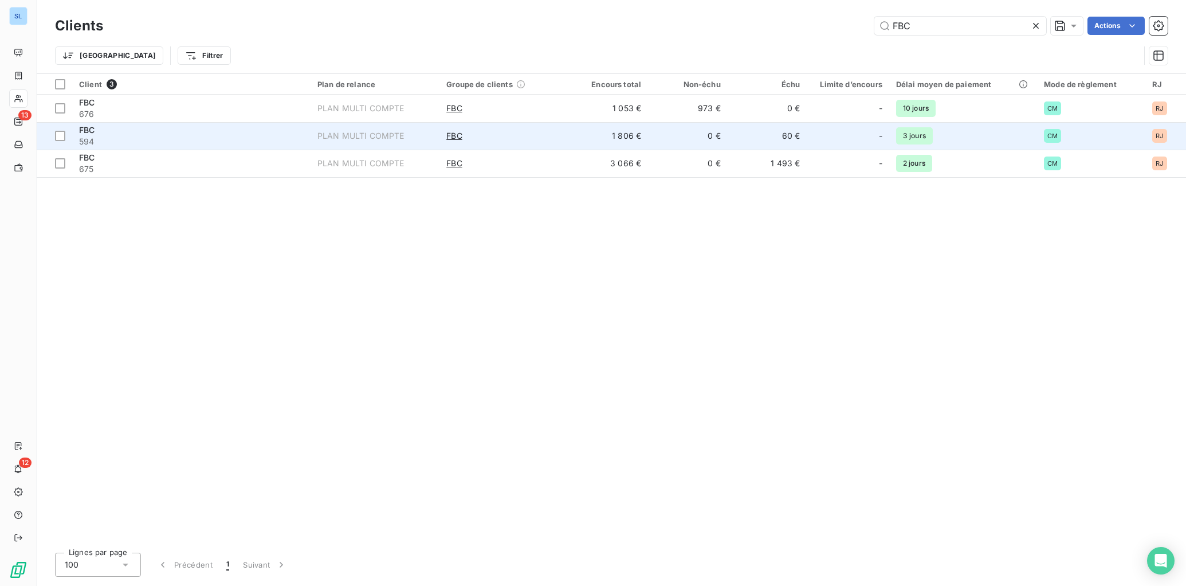
click at [174, 134] on div "FBC" at bounding box center [191, 129] width 225 height 11
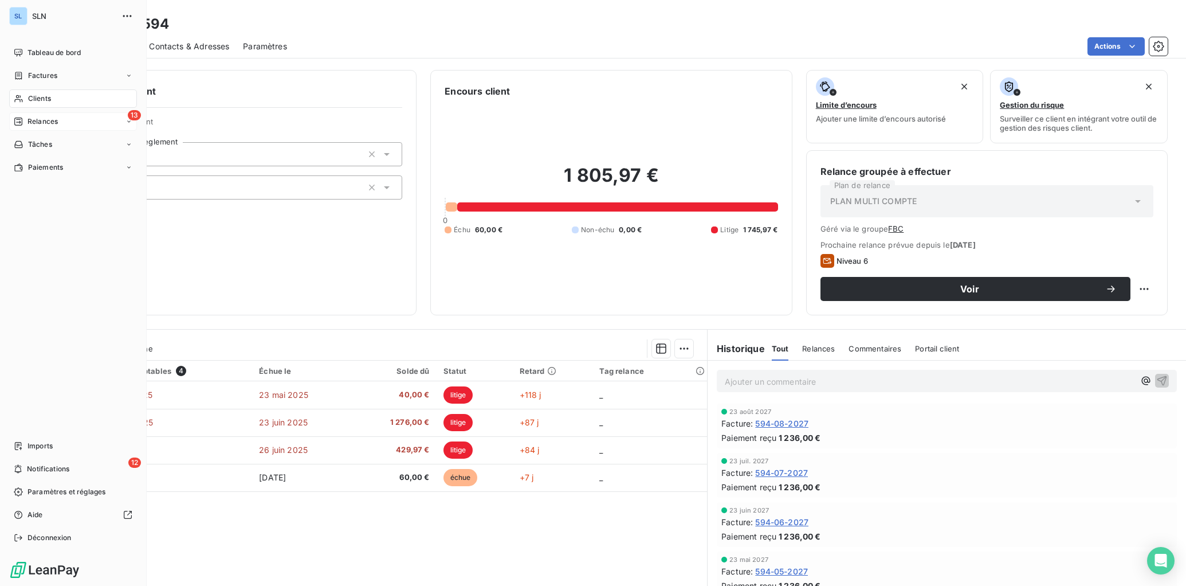
click at [42, 125] on span "Relances" at bounding box center [43, 121] width 30 height 10
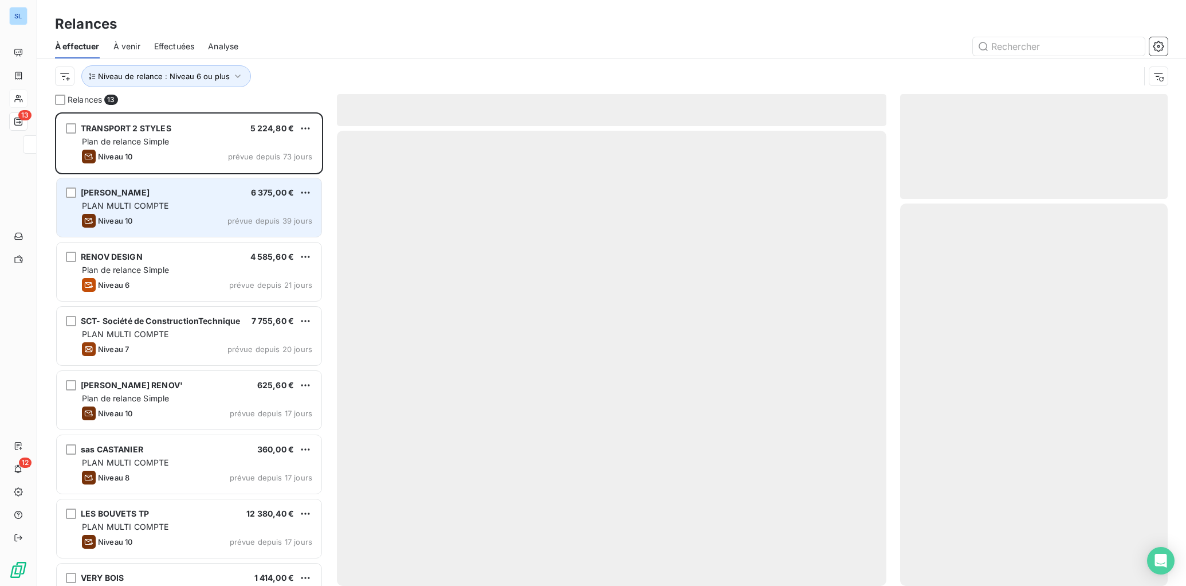
scroll to position [465, 259]
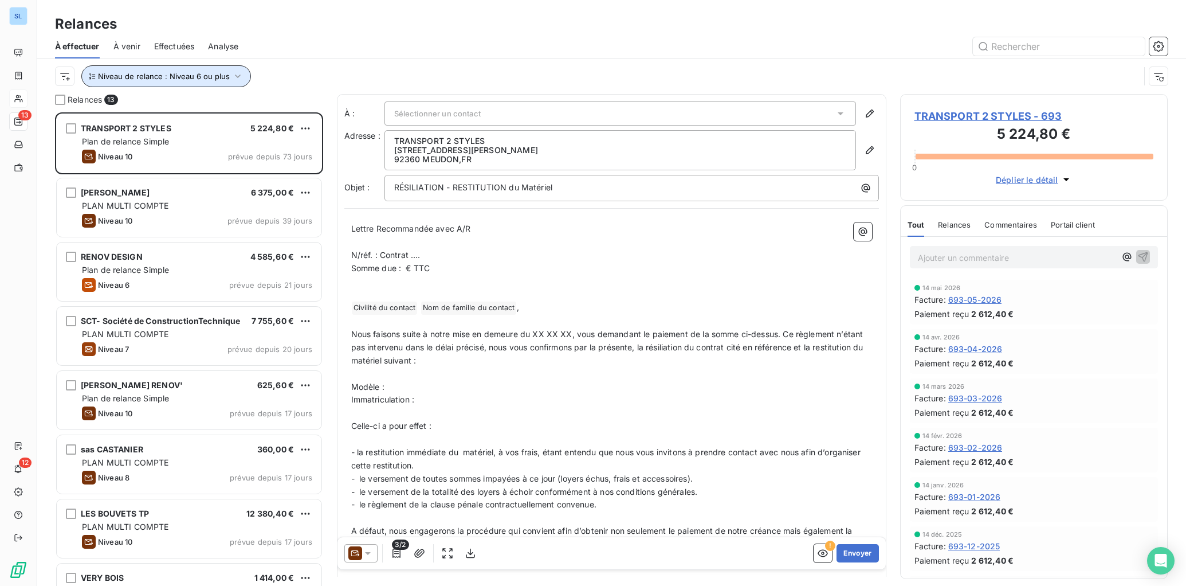
click at [237, 79] on icon "button" at bounding box center [237, 76] width 11 height 11
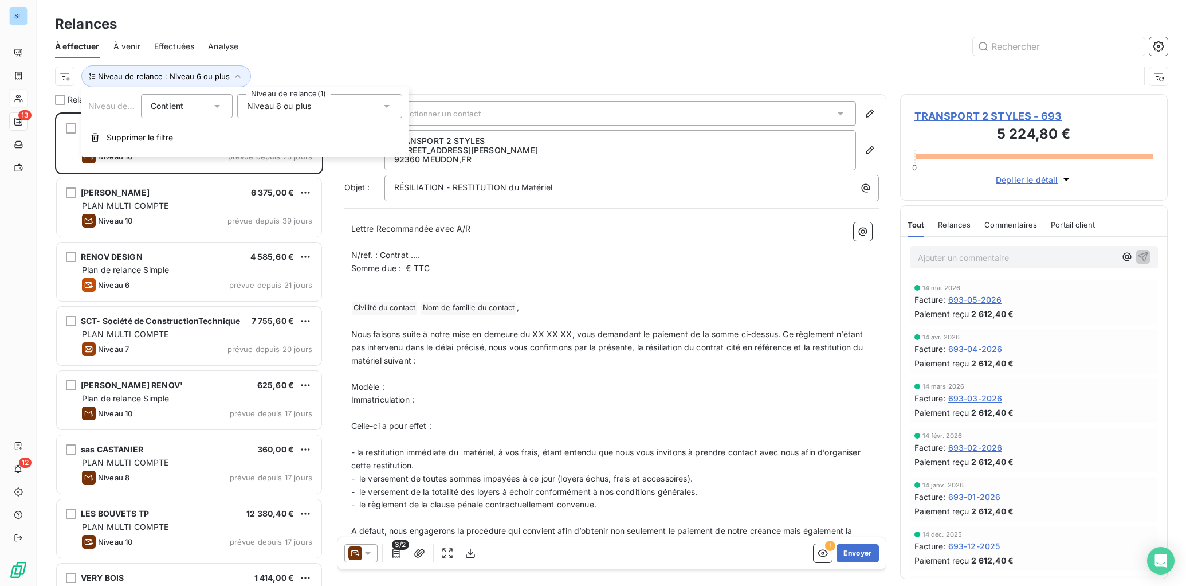
click at [340, 105] on div "Niveau 6 ou plus" at bounding box center [319, 106] width 165 height 24
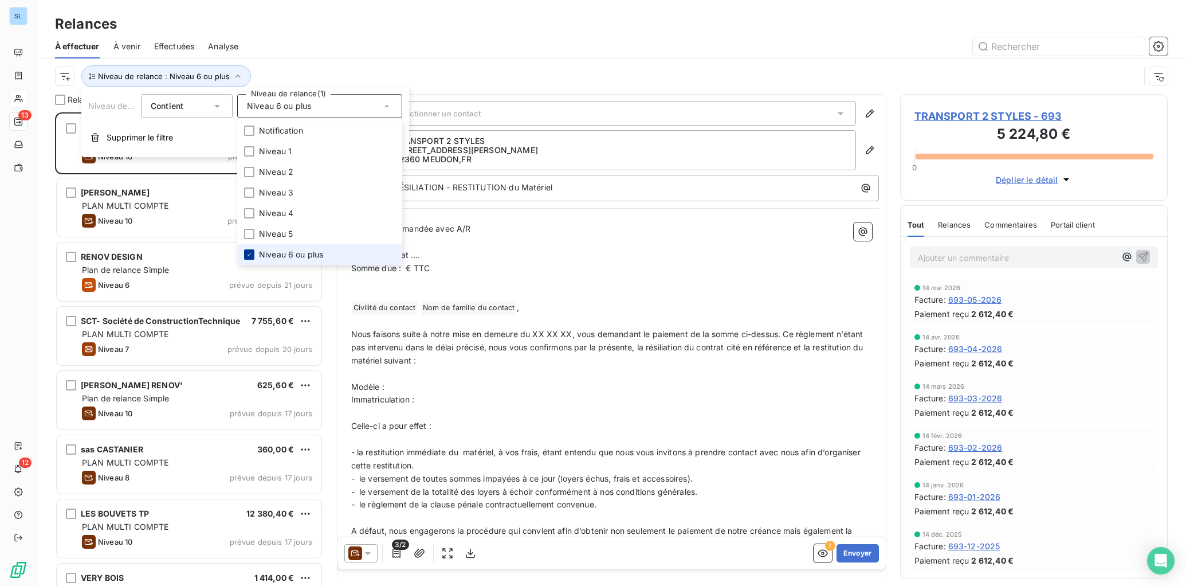
click at [252, 255] on icon at bounding box center [249, 254] width 7 height 7
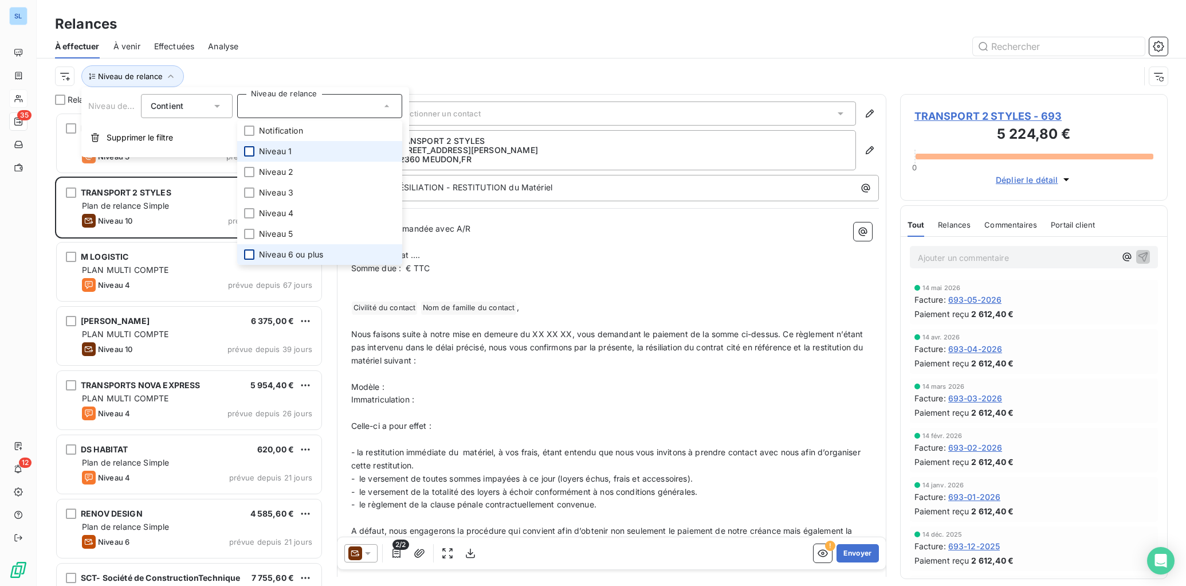
click at [252, 150] on div at bounding box center [249, 151] width 10 height 10
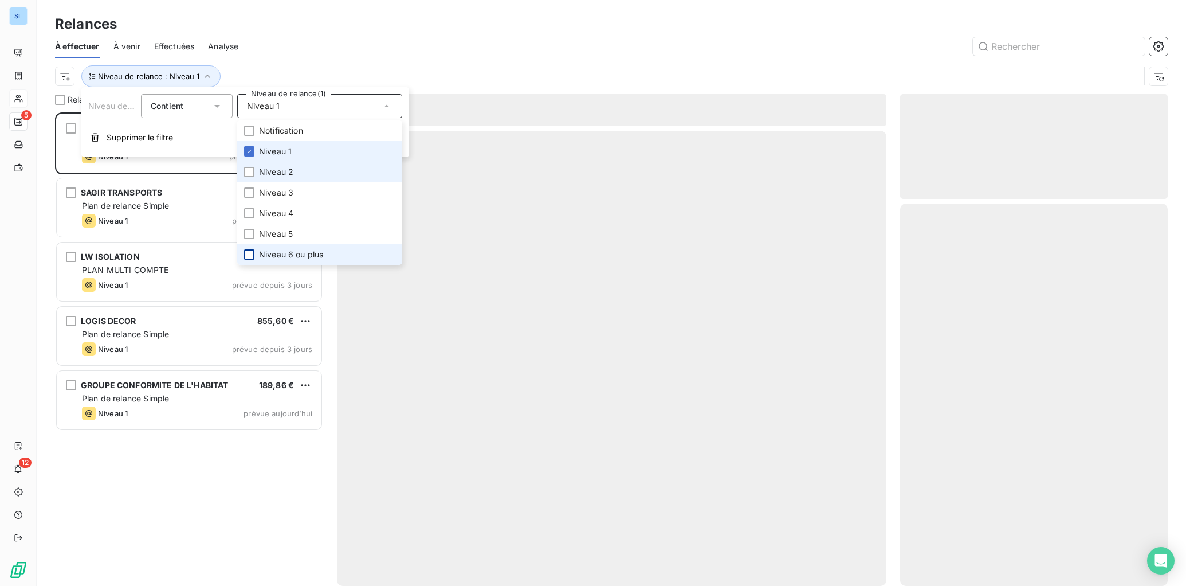
scroll to position [465, 259]
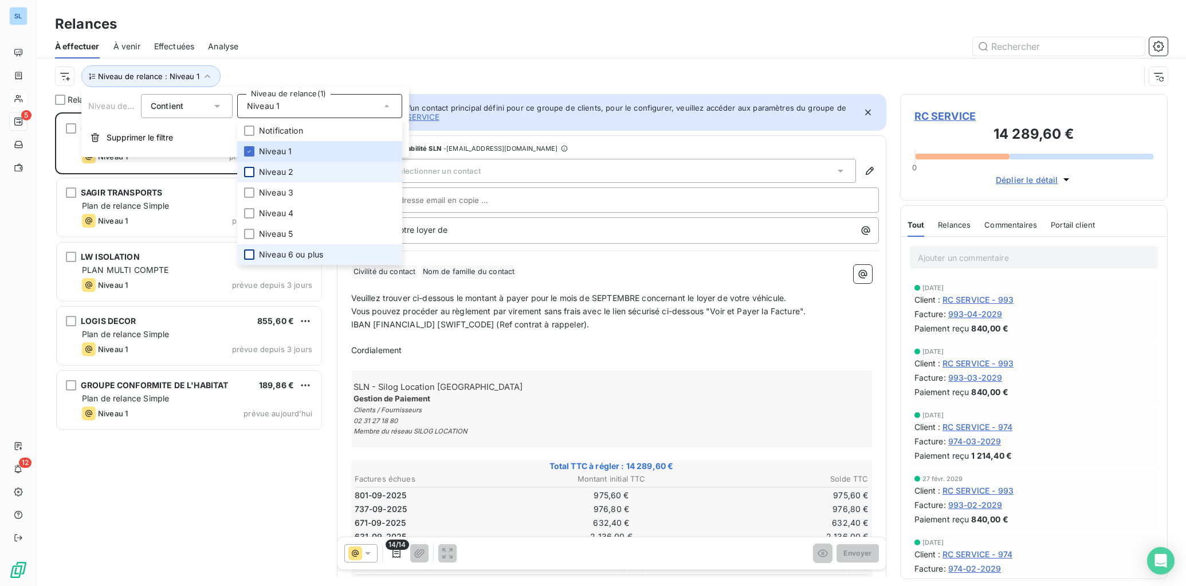
click at [252, 171] on div at bounding box center [249, 172] width 10 height 10
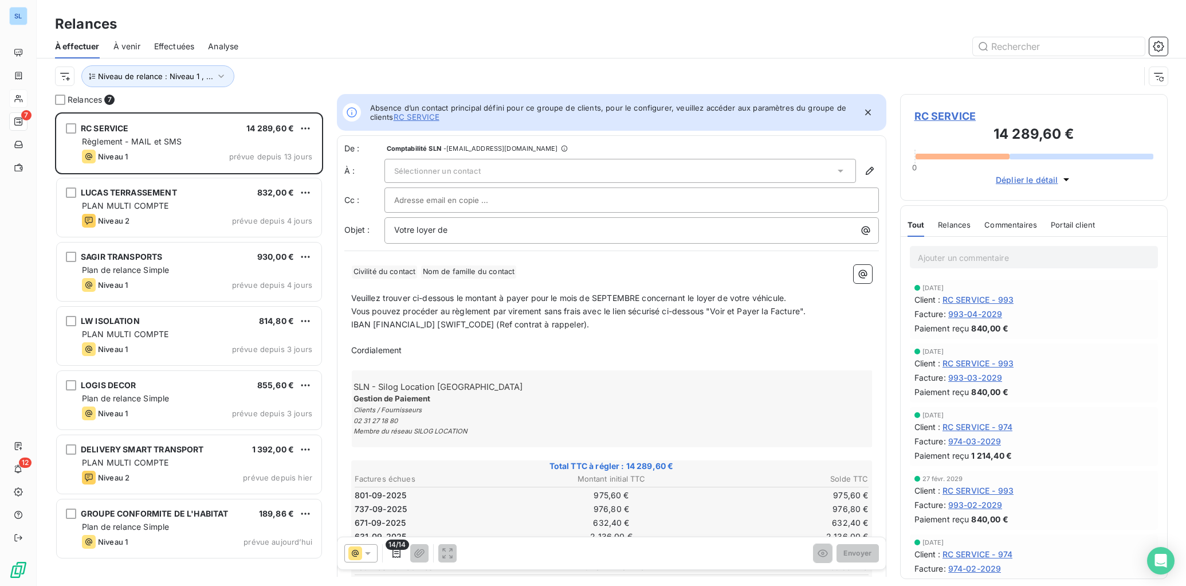
click at [334, 50] on div at bounding box center [710, 46] width 916 height 18
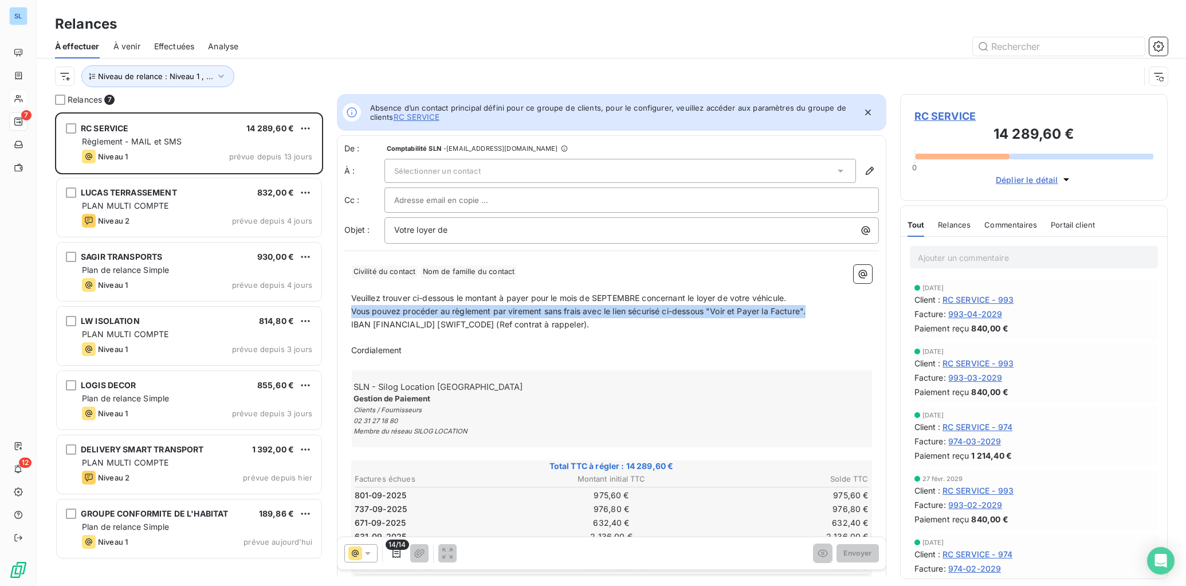
drag, startPoint x: 816, startPoint y: 312, endPoint x: 344, endPoint y: 311, distance: 471.7
click at [351, 310] on p "Vous pouvez procéder au règlement par virement sans frais avec le lien sécurisé…" at bounding box center [611, 311] width 521 height 13
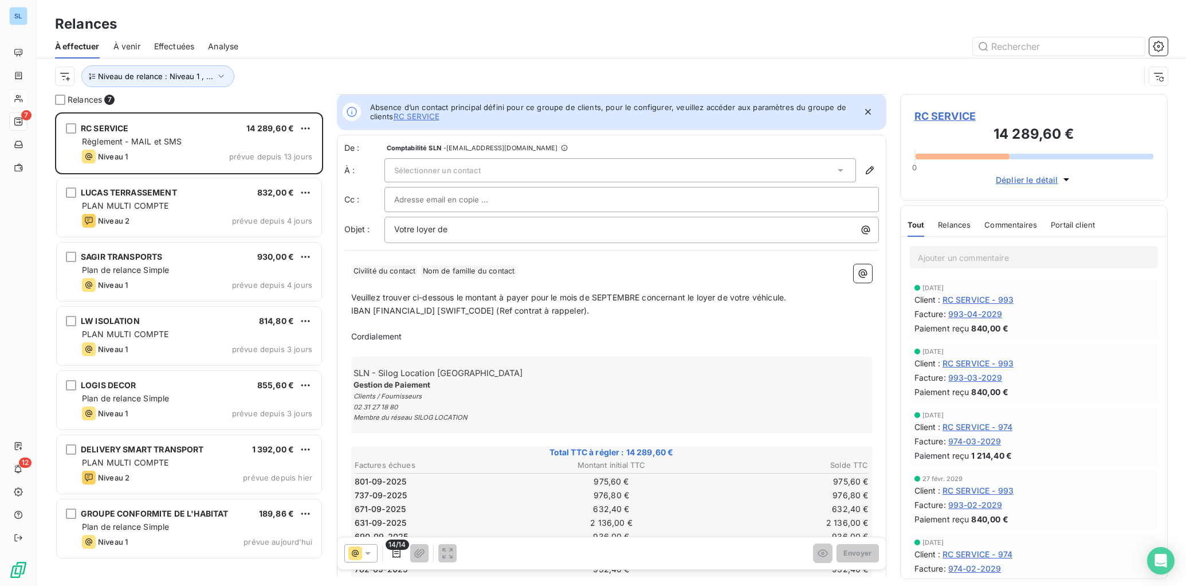
scroll to position [0, 0]
click at [755, 296] on span "Veuillez trouver ci-dessous le montant à payer pour le mois de SEPTEMBRE concer…" at bounding box center [569, 298] width 436 height 10
click at [783, 298] on span "[PERSON_NAME] trouver ci-dessous le montant à payer pour le mois de SEPTEMBRE c…" at bounding box center [584, 298] width 467 height 10
click at [433, 166] on div "Sélectionner un contact" at bounding box center [621, 171] width 472 height 24
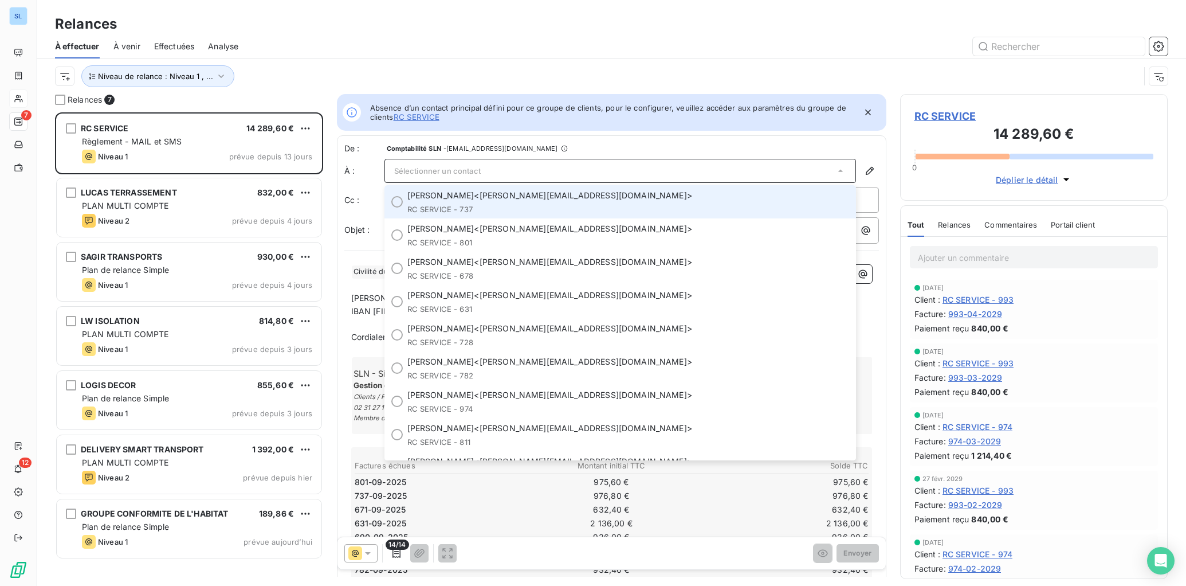
click at [437, 198] on span "[PERSON_NAME]" at bounding box center [441, 195] width 67 height 11
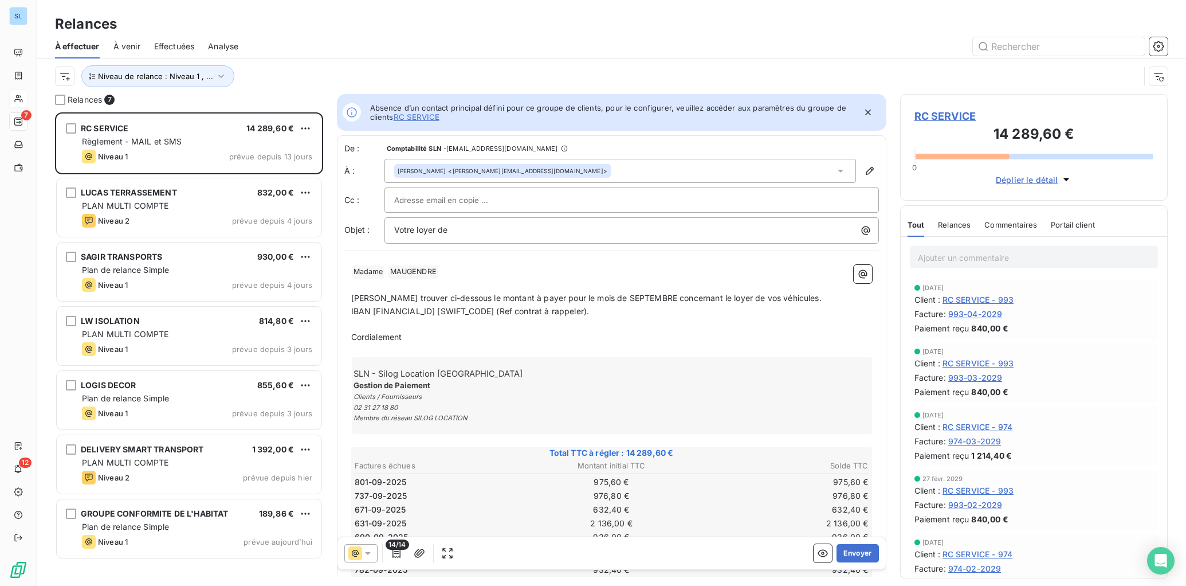
click at [657, 338] on p "Cordialement" at bounding box center [611, 337] width 521 height 13
drag, startPoint x: 351, startPoint y: 297, endPoint x: 391, endPoint y: 314, distance: 43.1
click at [352, 297] on span "[PERSON_NAME] trouver ci-dessous le montant à payer pour le mois de SEPTEMBRE c…" at bounding box center [586, 298] width 471 height 10
click at [714, 298] on span "Pour information, veuillez trouver ci-dessous le montant à payer pour le mois d…" at bounding box center [601, 298] width 500 height 10
click at [563, 316] on span "IBAN [FINANCIAL_ID] [SWIFT_CODE] (Ref contrat à rappeler)." at bounding box center [470, 311] width 238 height 10
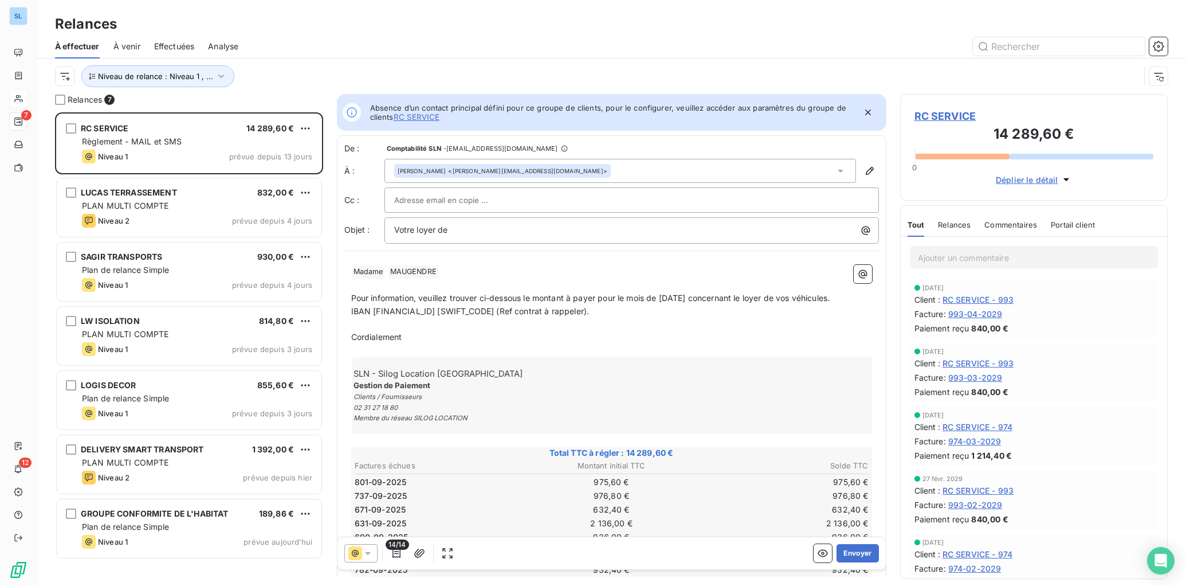
click at [582, 316] on span "IBAN [FINANCIAL_ID] [SWIFT_CODE] (Ref contrat à rappeler)." at bounding box center [470, 311] width 238 height 10
click at [567, 316] on span "IBAN [FINANCIAL_ID] [SWIFT_CODE] (Ref contrat à rappeler)." at bounding box center [470, 311] width 238 height 10
drag, startPoint x: 567, startPoint y: 325, endPoint x: 636, endPoint y: 325, distance: 68.8
click at [590, 316] on span "IBAN [FINANCIAL_ID] [SWIFT_CODE] (Ref contrat à rappeler)." at bounding box center [470, 311] width 238 height 10
drag, startPoint x: 653, startPoint y: 323, endPoint x: 677, endPoint y: 410, distance: 90.2
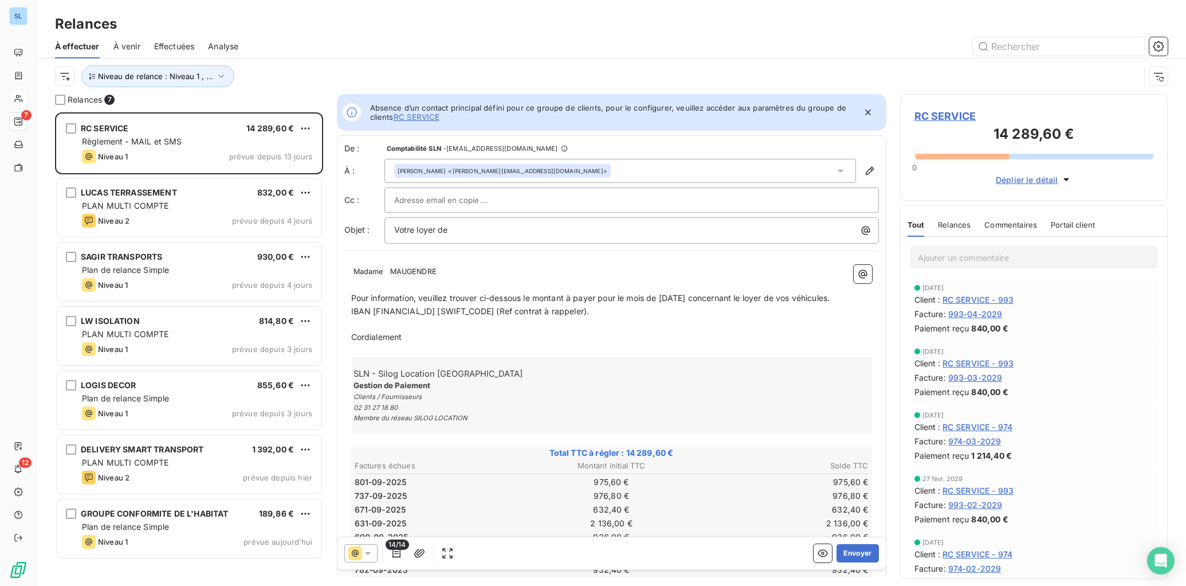
click at [563, 316] on span "IBAN [FINANCIAL_ID] [SWIFT_CODE] (Ref contrat à rappeler)." at bounding box center [470, 311] width 238 height 10
click at [722, 344] on p "Cordialement" at bounding box center [611, 337] width 521 height 13
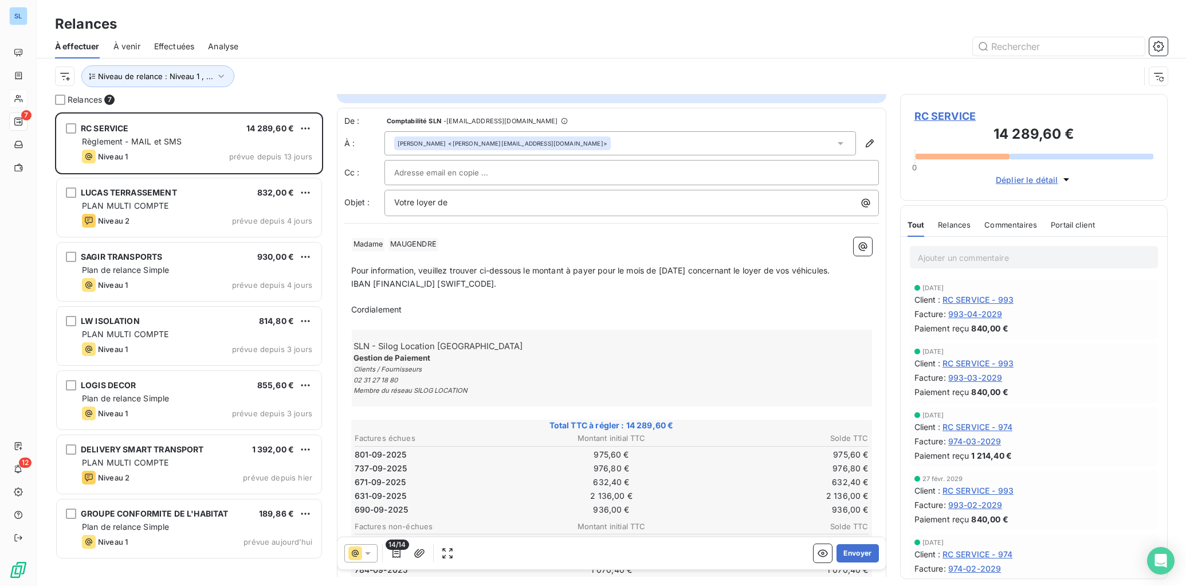
scroll to position [103, 0]
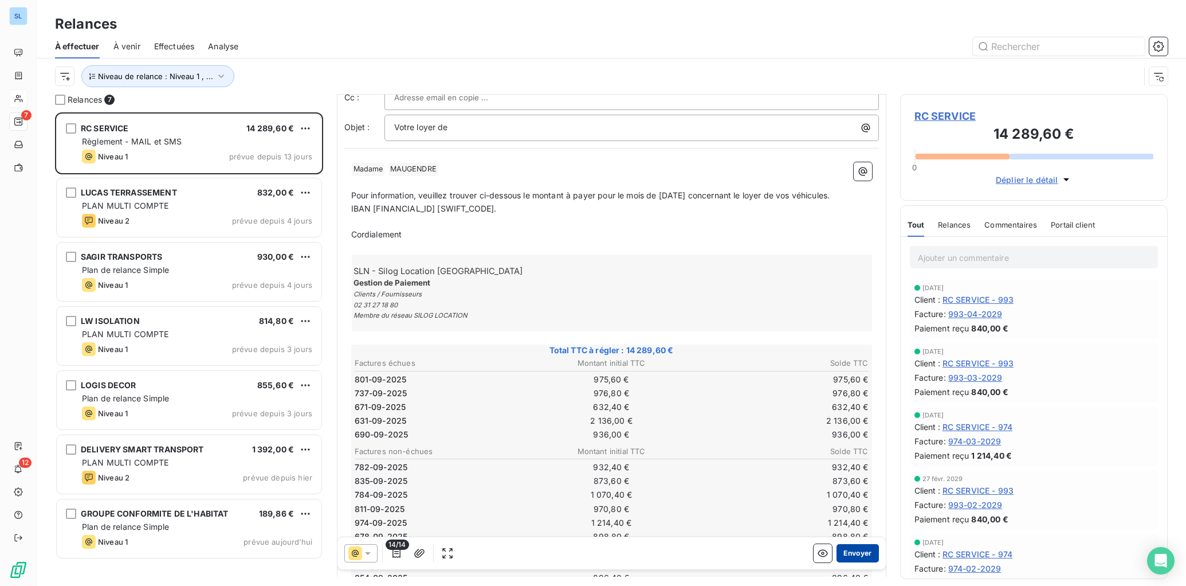
click at [857, 553] on button "Envoyer" at bounding box center [858, 553] width 42 height 18
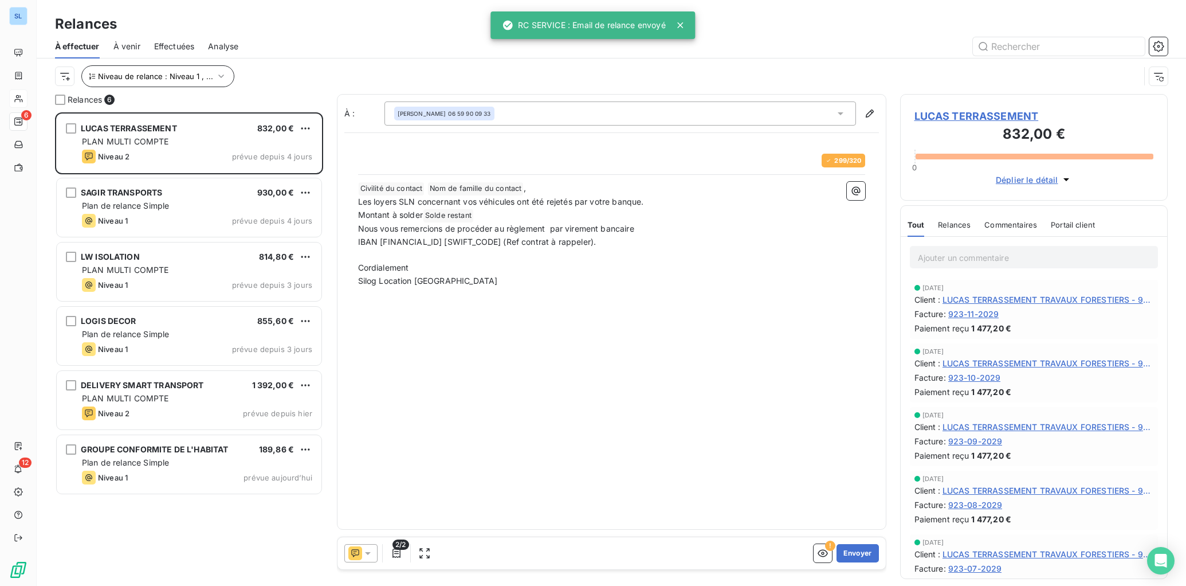
scroll to position [465, 259]
click at [966, 224] on span "Relances" at bounding box center [954, 224] width 33 height 9
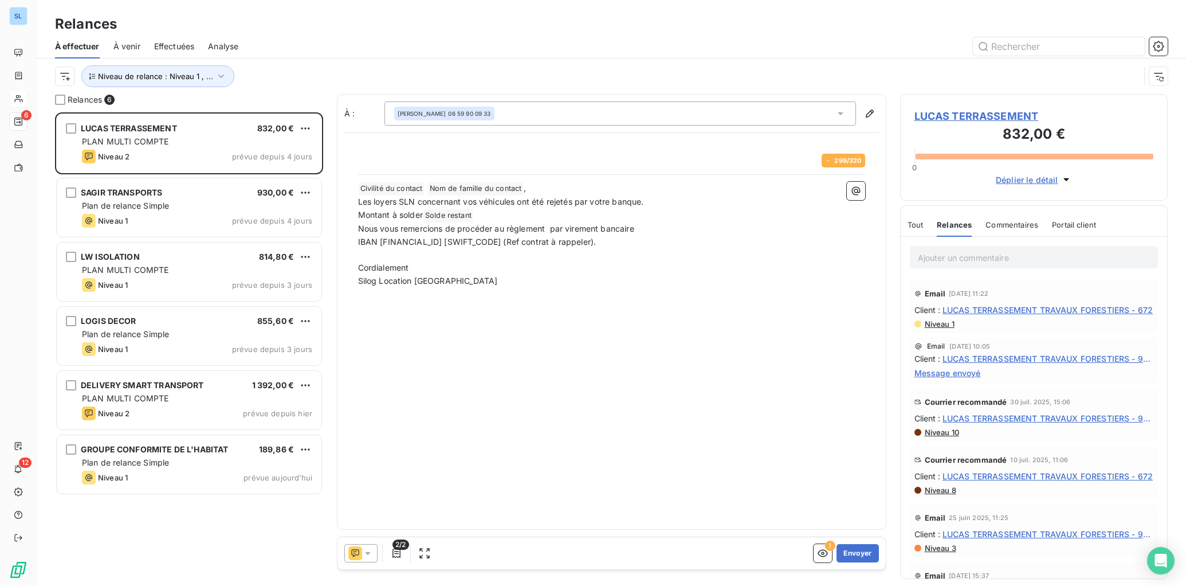
click at [367, 552] on icon at bounding box center [368, 553] width 6 height 3
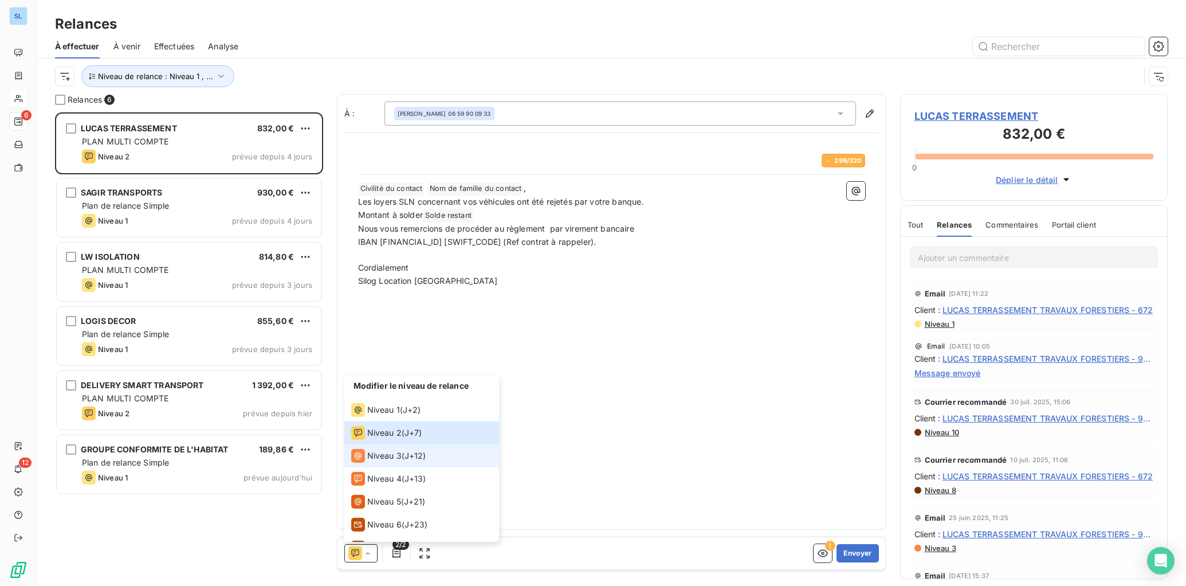
click at [379, 453] on span "Niveau 3" at bounding box center [384, 455] width 34 height 11
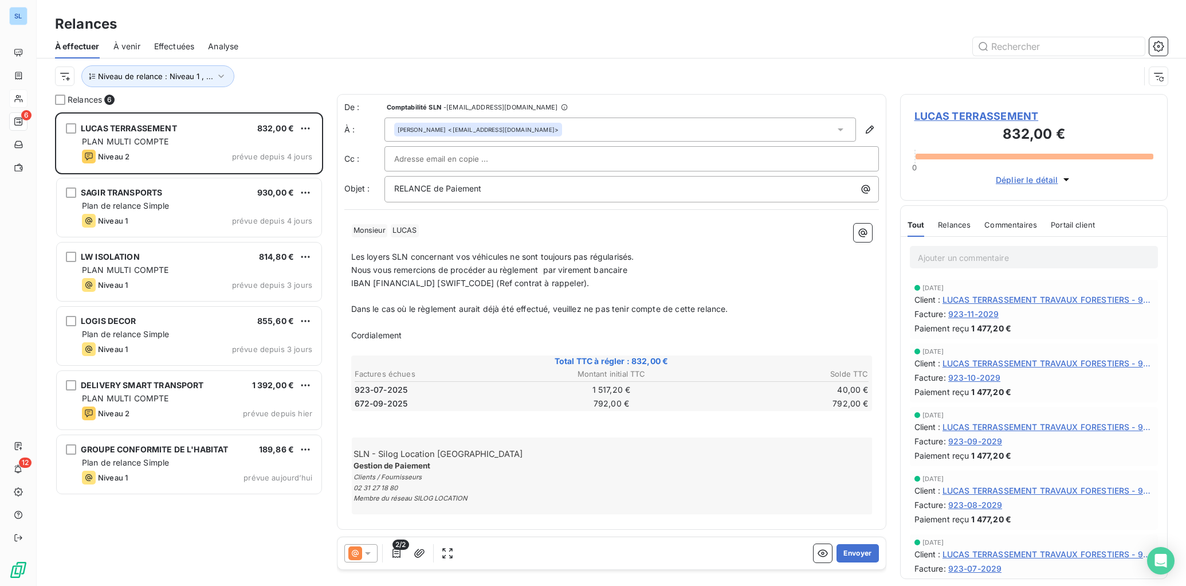
click at [954, 228] on span "Relances" at bounding box center [954, 224] width 33 height 9
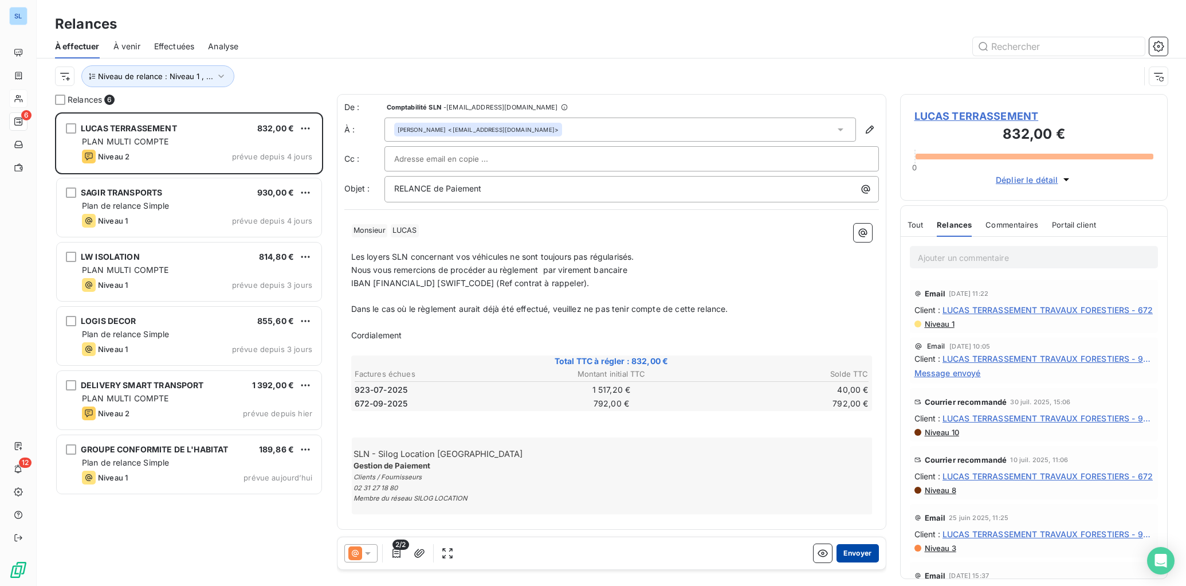
click at [857, 552] on button "Envoyer" at bounding box center [858, 553] width 42 height 18
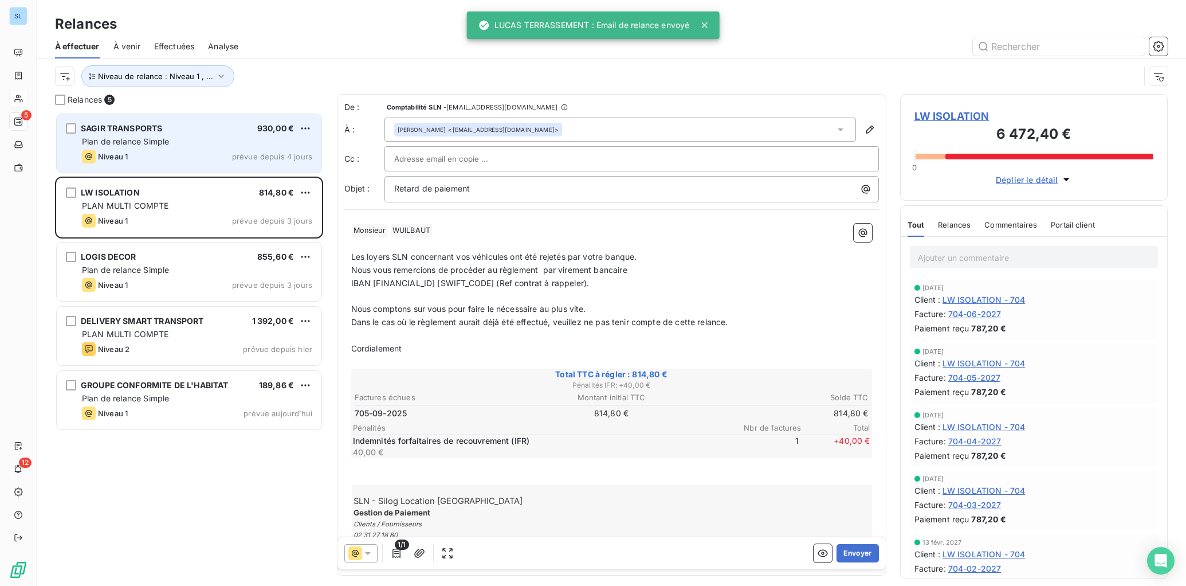
click at [178, 141] on div "Plan de relance Simple" at bounding box center [197, 141] width 230 height 11
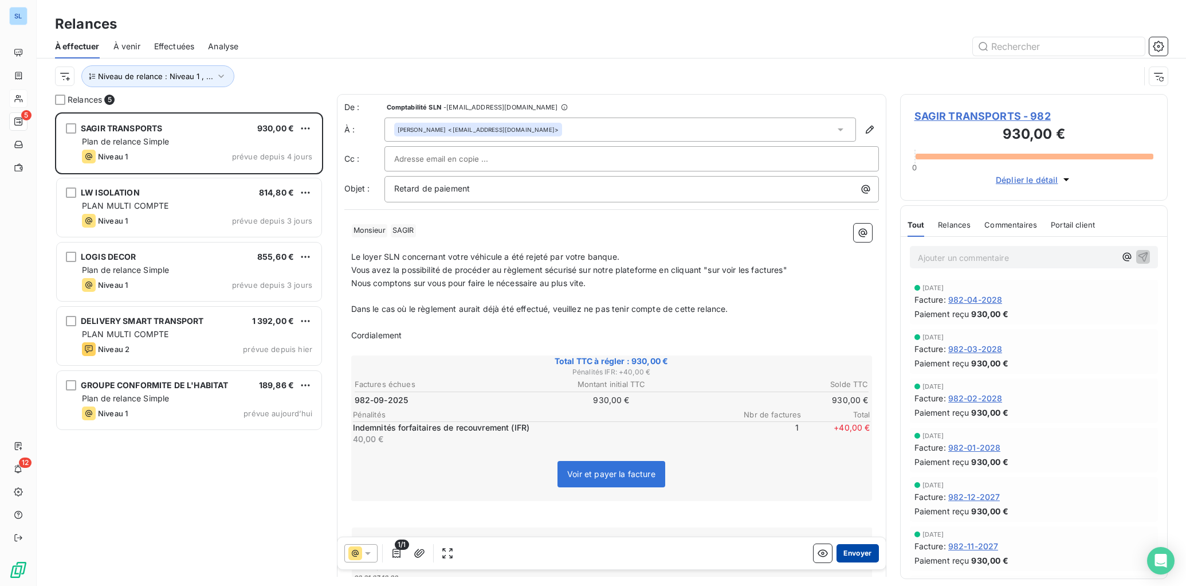
click at [851, 557] on button "Envoyer" at bounding box center [858, 553] width 42 height 18
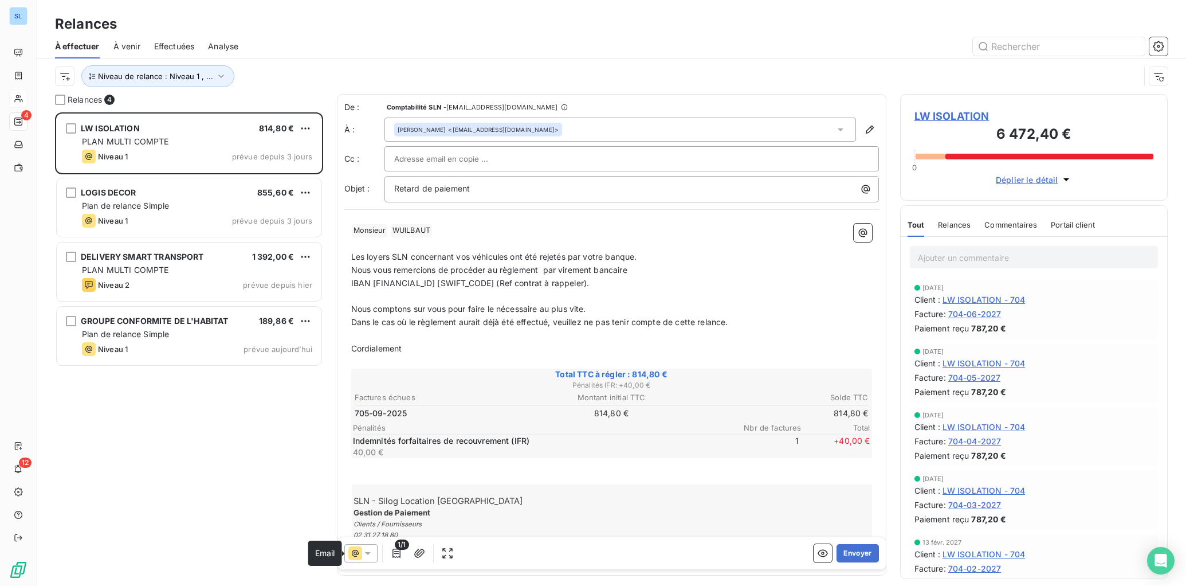
click at [357, 555] on icon at bounding box center [355, 553] width 14 height 14
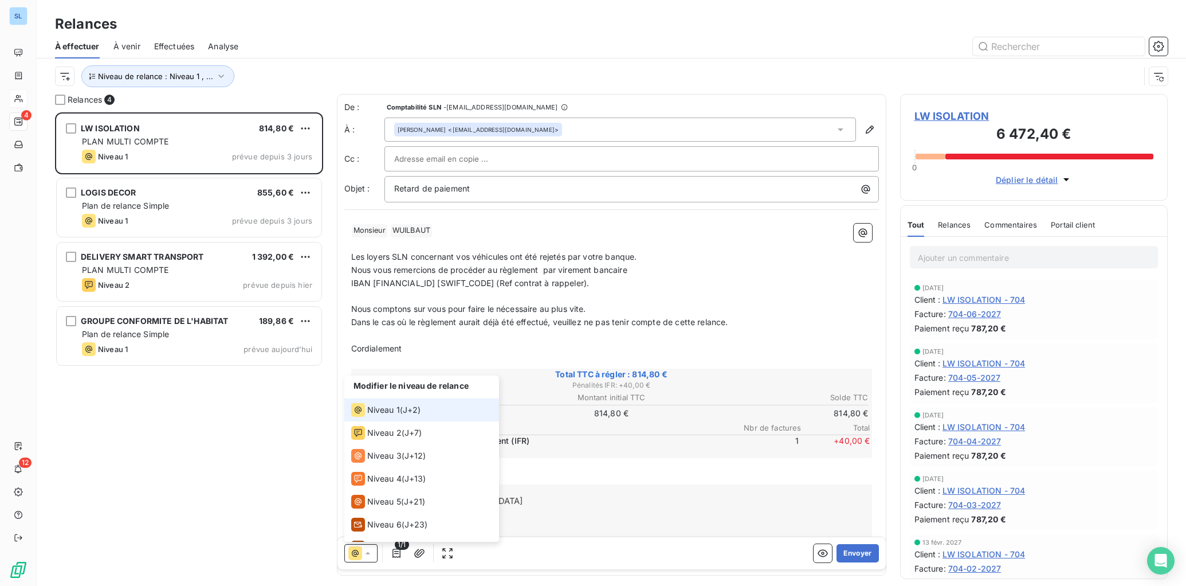
click at [355, 556] on icon at bounding box center [355, 553] width 7 height 7
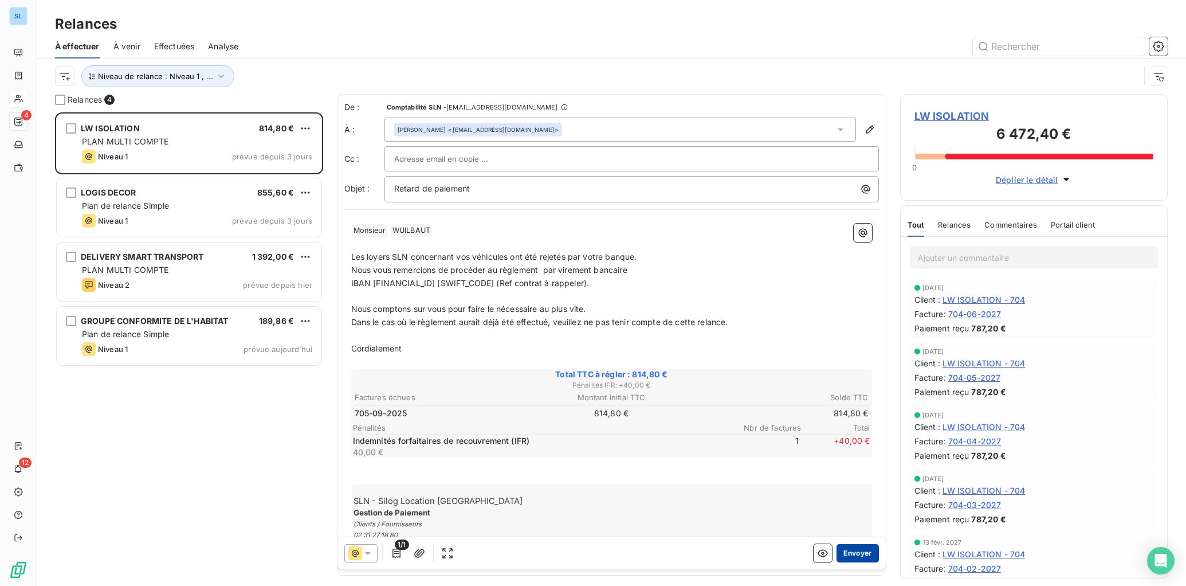
click at [851, 554] on button "Envoyer" at bounding box center [858, 553] width 42 height 18
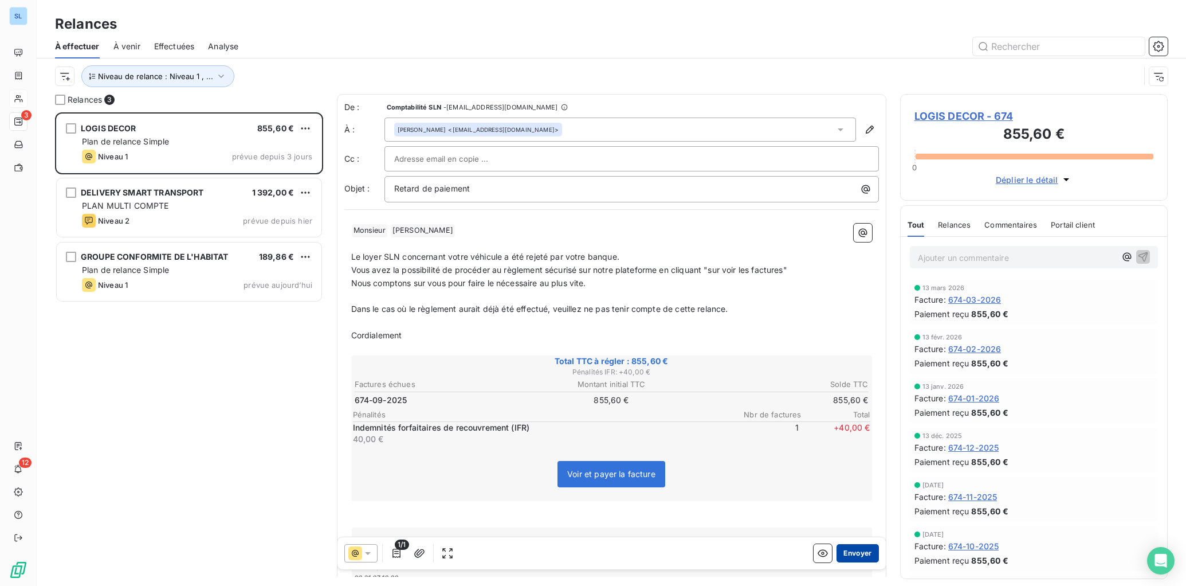
click at [845, 555] on button "Envoyer" at bounding box center [858, 553] width 42 height 18
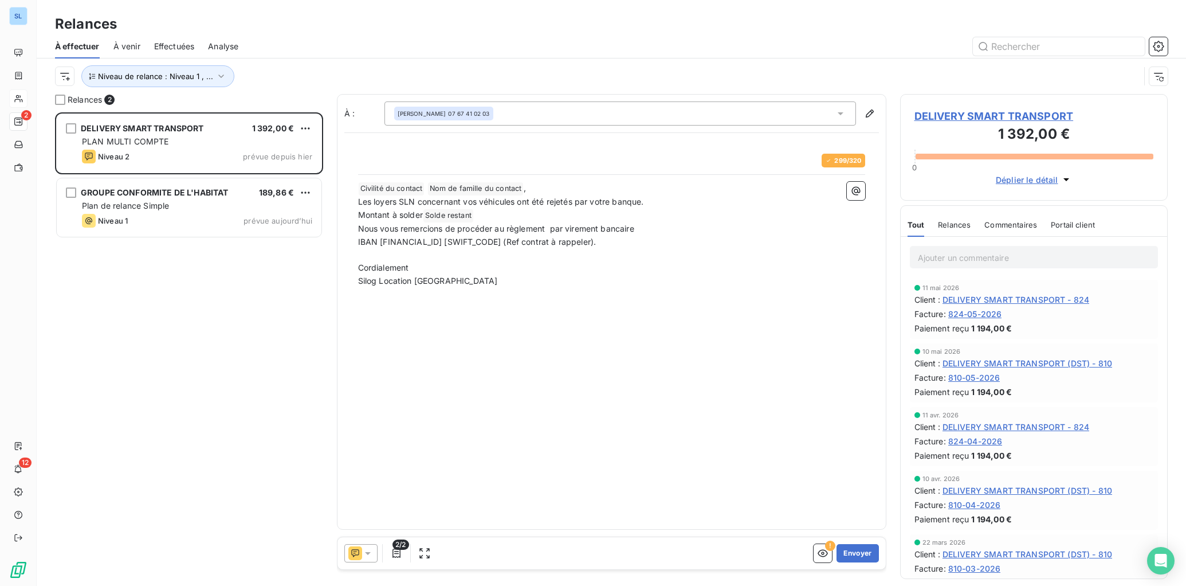
click at [944, 222] on span "Relances" at bounding box center [954, 224] width 33 height 9
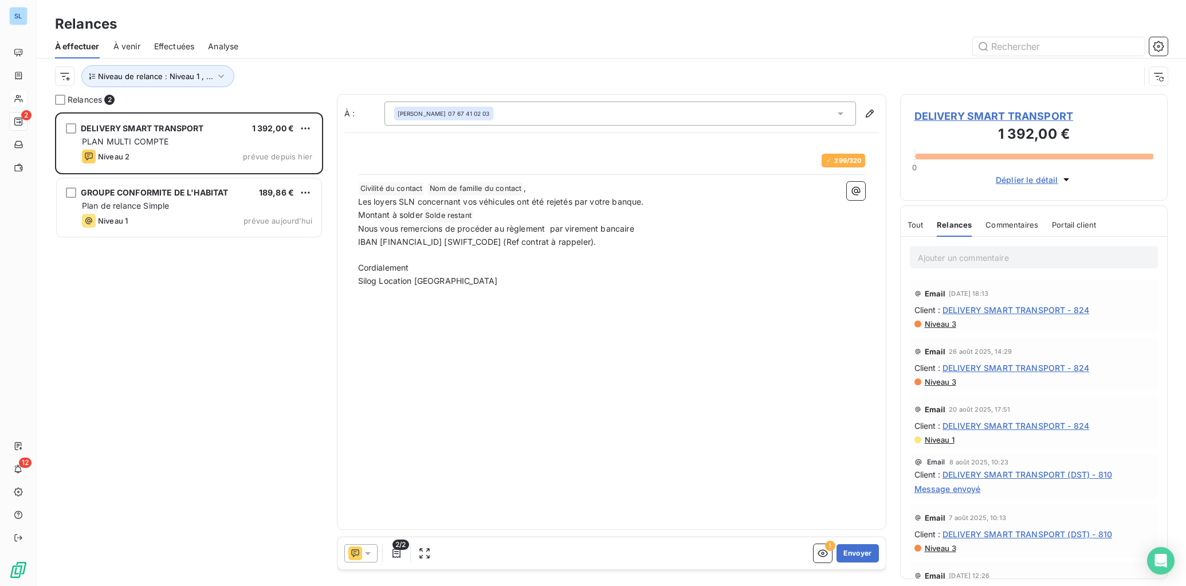
click at [352, 551] on icon at bounding box center [355, 553] width 14 height 14
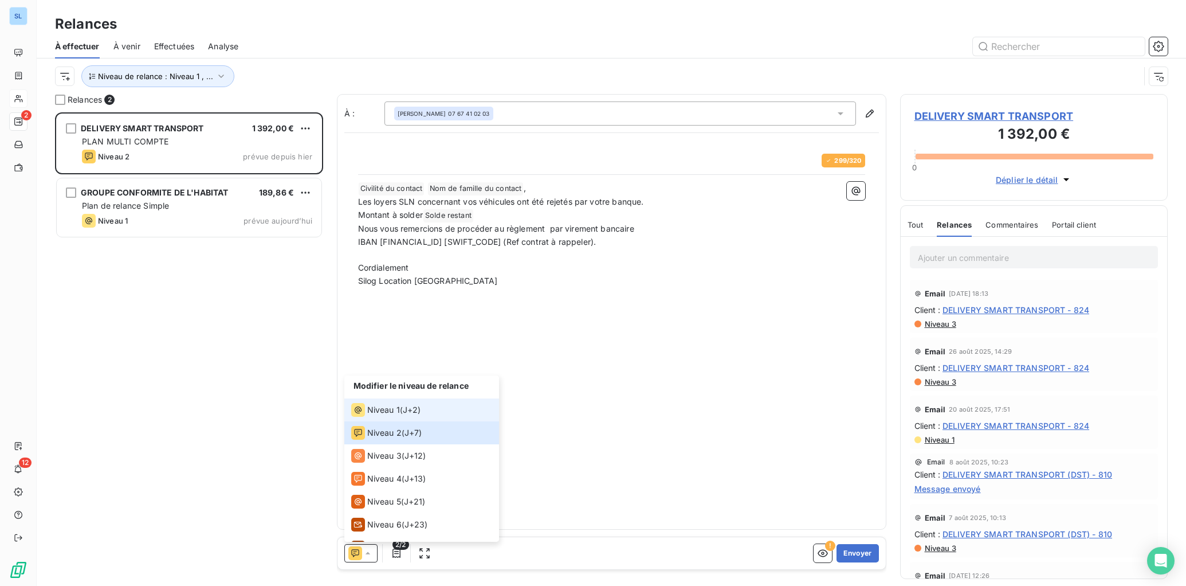
click at [389, 413] on span "Niveau 1" at bounding box center [383, 409] width 33 height 11
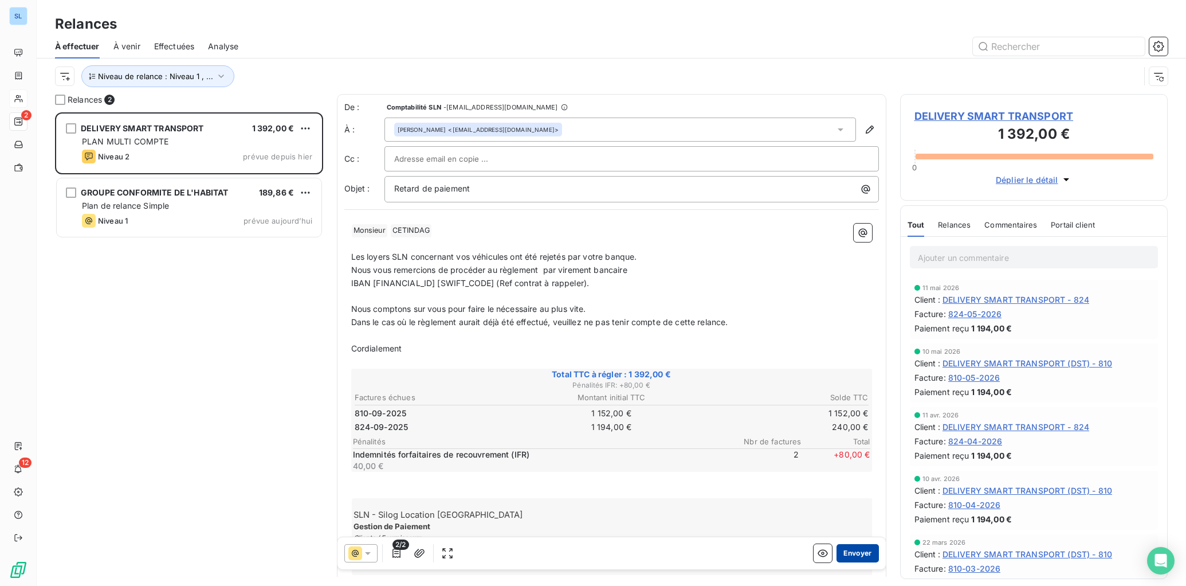
click at [844, 550] on button "Envoyer" at bounding box center [858, 553] width 42 height 18
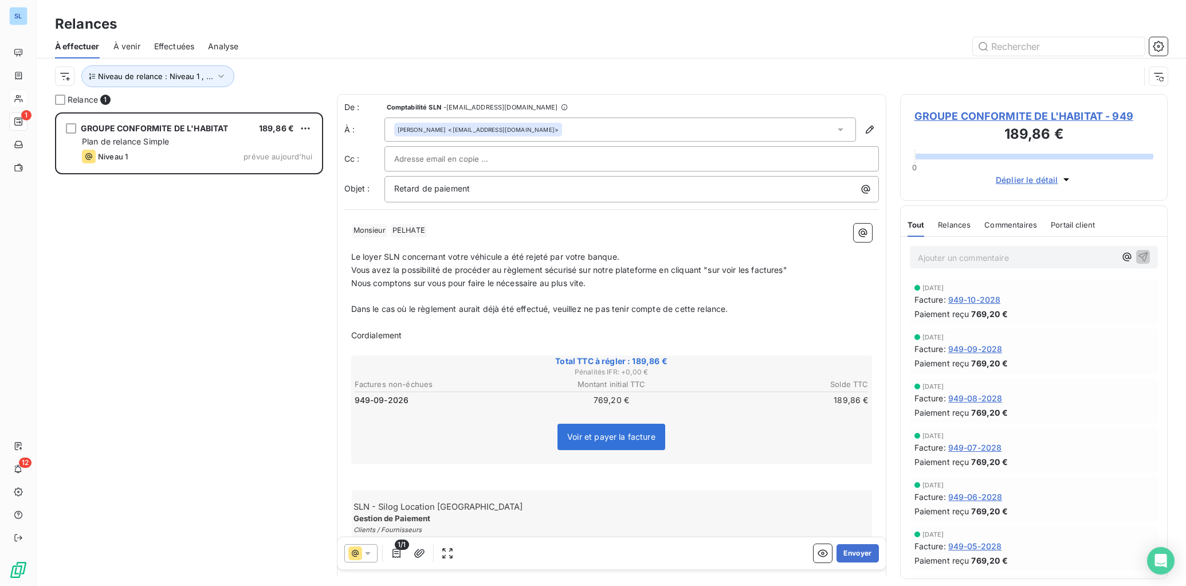
click at [170, 48] on span "Effectuées" at bounding box center [174, 46] width 41 height 11
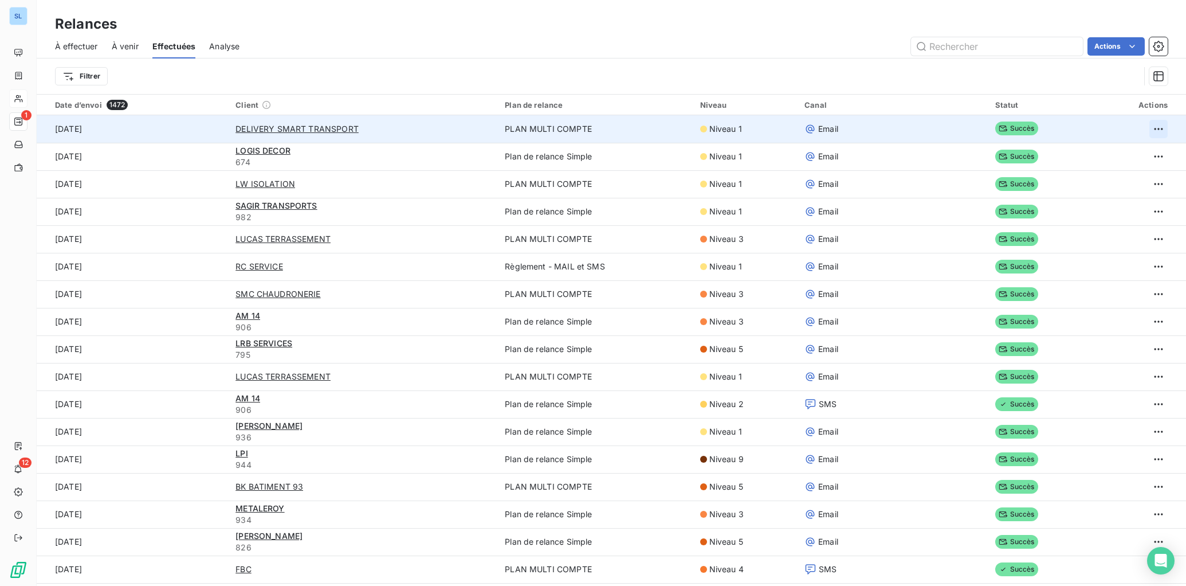
click at [1148, 131] on html "SL 1 12 Relances À effectuer À venir Effectuées Analyse Actions Filtrer Date d’…" at bounding box center [593, 293] width 1186 height 586
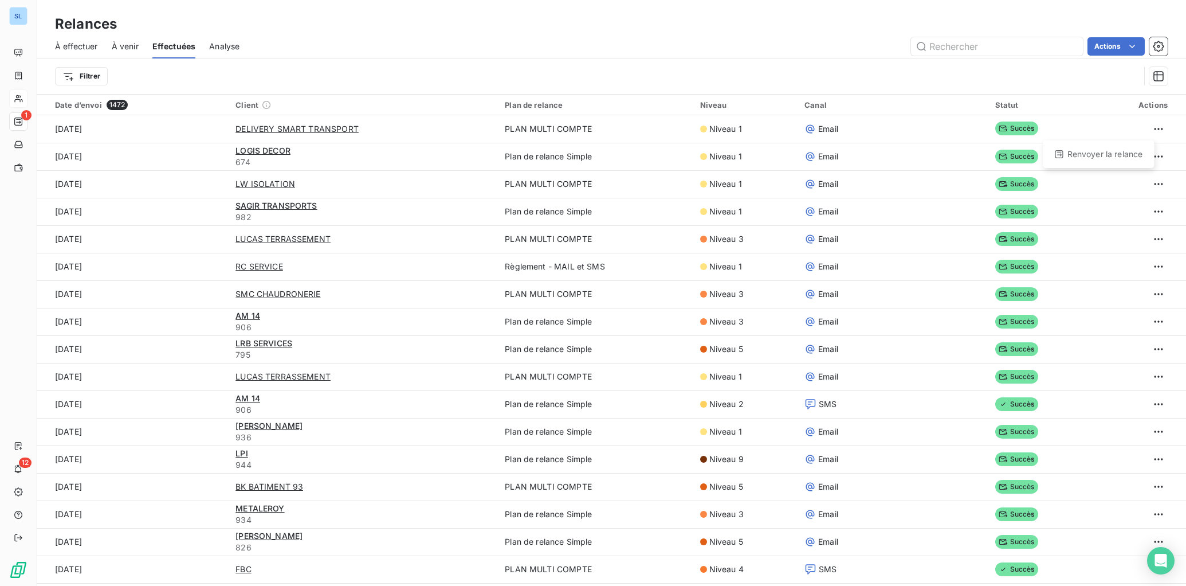
click at [69, 45] on html "SL 1 12 Relances À effectuer À venir Effectuées Analyse Actions Filtrer Date d’…" at bounding box center [593, 293] width 1186 height 586
click at [75, 49] on span "À effectuer" at bounding box center [76, 46] width 43 height 11
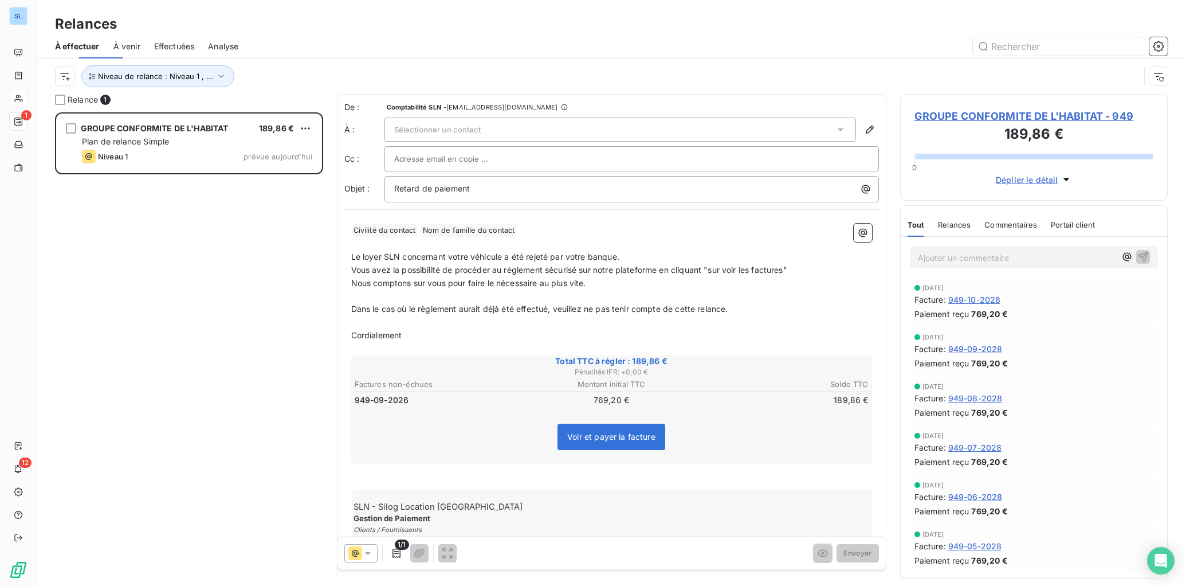
scroll to position [465, 259]
drag, startPoint x: 630, startPoint y: 360, endPoint x: 664, endPoint y: 361, distance: 33.2
click at [664, 361] on span "Total TTC à régler : 189,86 €" at bounding box center [612, 360] width 518 height 11
drag, startPoint x: 663, startPoint y: 359, endPoint x: 628, endPoint y: 359, distance: 35.0
click at [628, 359] on span "Total TTC à régler : 189,86 €" at bounding box center [612, 360] width 518 height 11
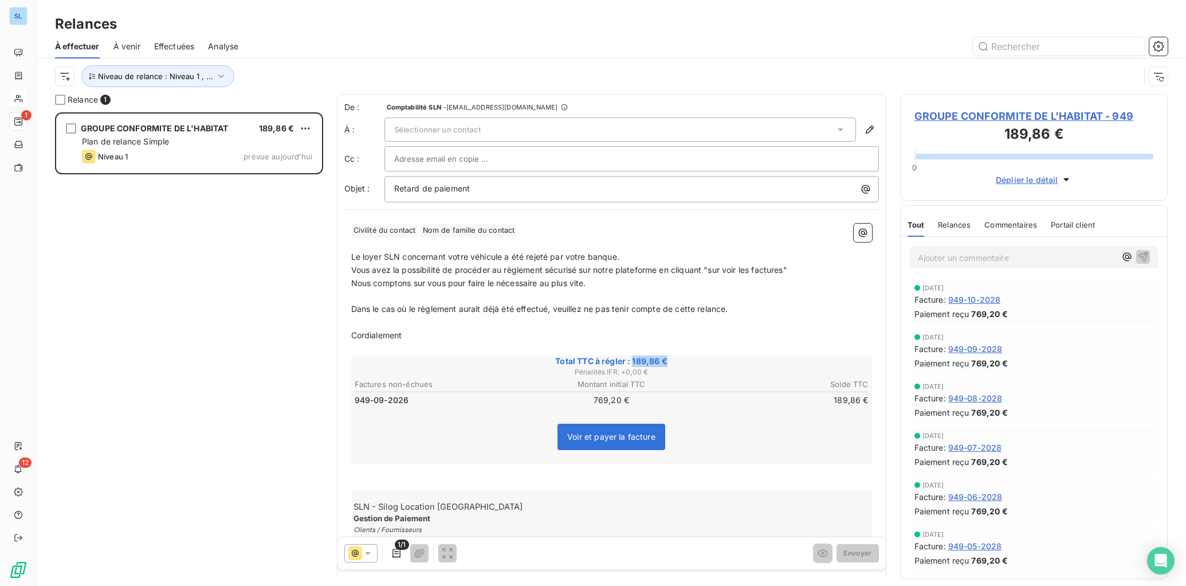
drag, startPoint x: 628, startPoint y: 359, endPoint x: 682, endPoint y: 365, distance: 54.1
click at [682, 365] on span "Total TTC à régler : 189,86 €" at bounding box center [612, 360] width 518 height 11
click at [541, 267] on span "Vous avez la possibilité de procéder au règlement sécurisé sur notre plateforme…" at bounding box center [569, 270] width 436 height 10
drag, startPoint x: 621, startPoint y: 258, endPoint x: 337, endPoint y: 256, distance: 284.3
click at [337, 256] on div "De : Comptabilité SLN - [EMAIL_ADDRESS][DOMAIN_NAME] À : Sélectionner un contac…" at bounding box center [612, 337] width 550 height 487
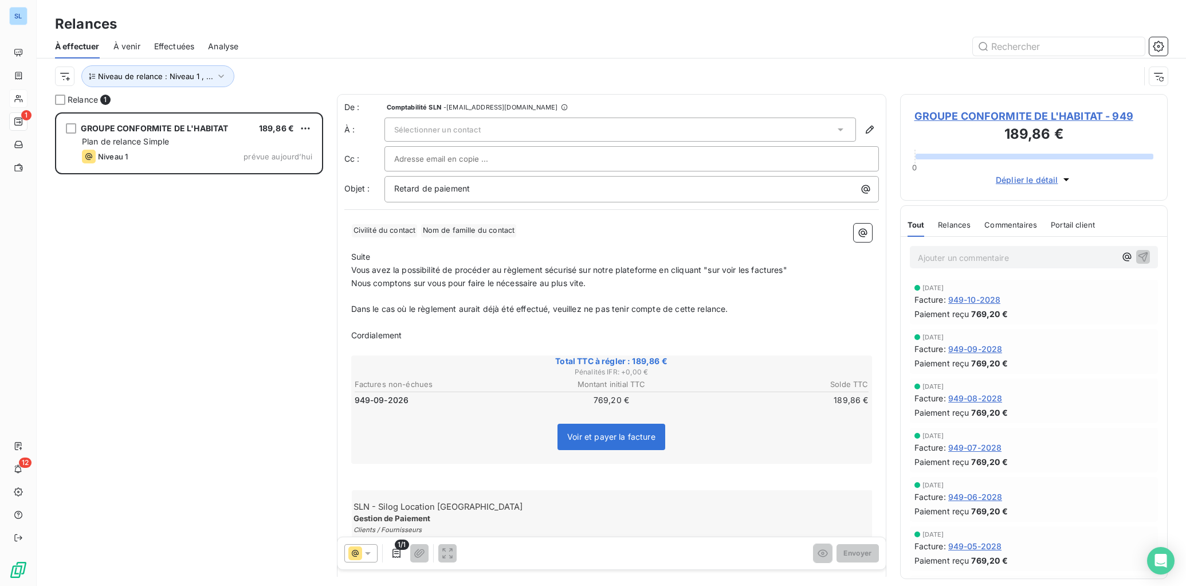
click at [1003, 227] on span "Commentaires" at bounding box center [1011, 224] width 53 height 9
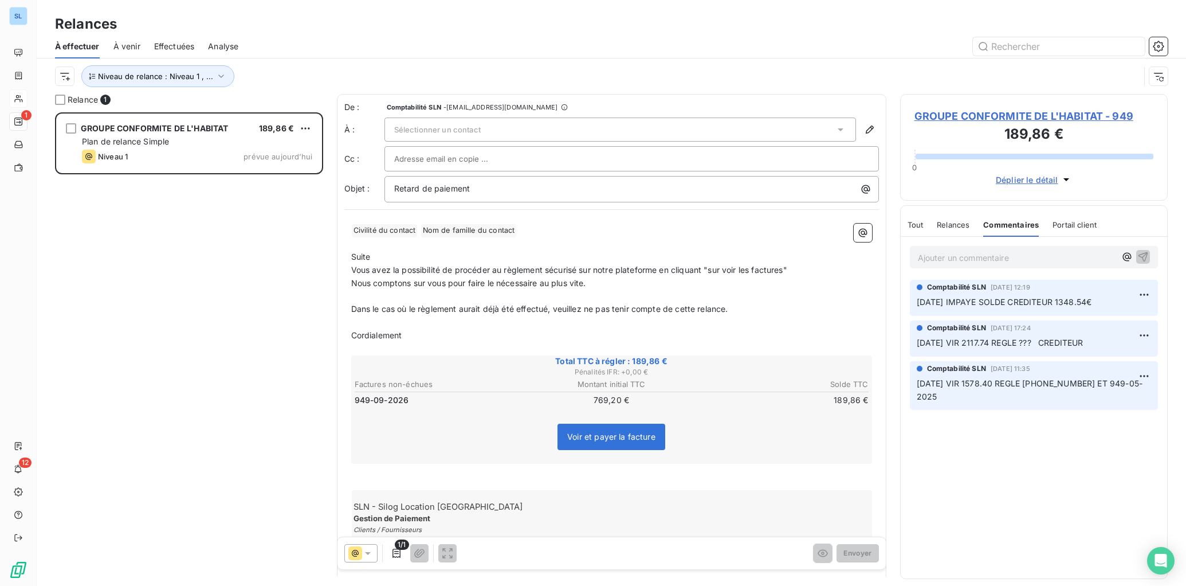
drag, startPoint x: 378, startPoint y: 256, endPoint x: 387, endPoint y: 260, distance: 10.3
click at [378, 256] on p "Suite" at bounding box center [611, 256] width 521 height 13
drag, startPoint x: 613, startPoint y: 255, endPoint x: 338, endPoint y: 254, distance: 274.6
click at [338, 254] on div "De : Comptabilité SLN - [EMAIL_ADDRESS][DOMAIN_NAME] À : Sélectionner un contac…" at bounding box center [612, 337] width 550 height 487
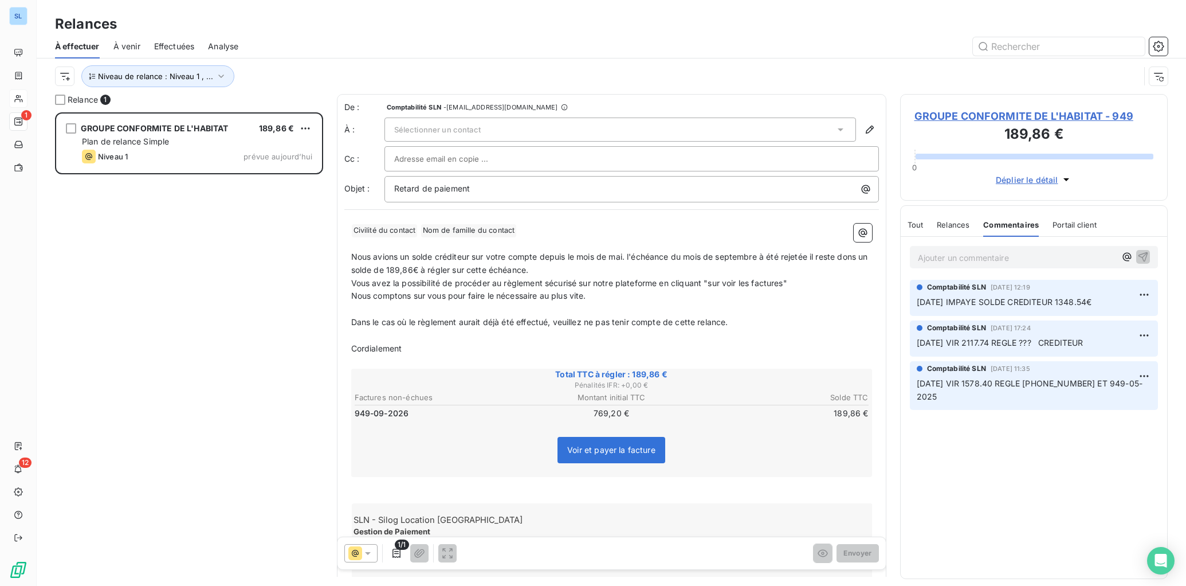
click at [629, 259] on span "Nous avions un solde créditeur sur votre compte depuis le mois de mai. l'échéan…" at bounding box center [610, 263] width 519 height 23
click at [625, 256] on span "Nous avions un solde créditeur sur votre compte depuis le mois de mai. l'échéan…" at bounding box center [610, 263] width 519 height 23
click at [559, 271] on span "Nous avions un solde créditeur sur votre compte depuis le mois de [DATE]. l'éch…" at bounding box center [611, 263] width 521 height 23
click at [559, 124] on div "Sélectionner un contact" at bounding box center [621, 130] width 472 height 24
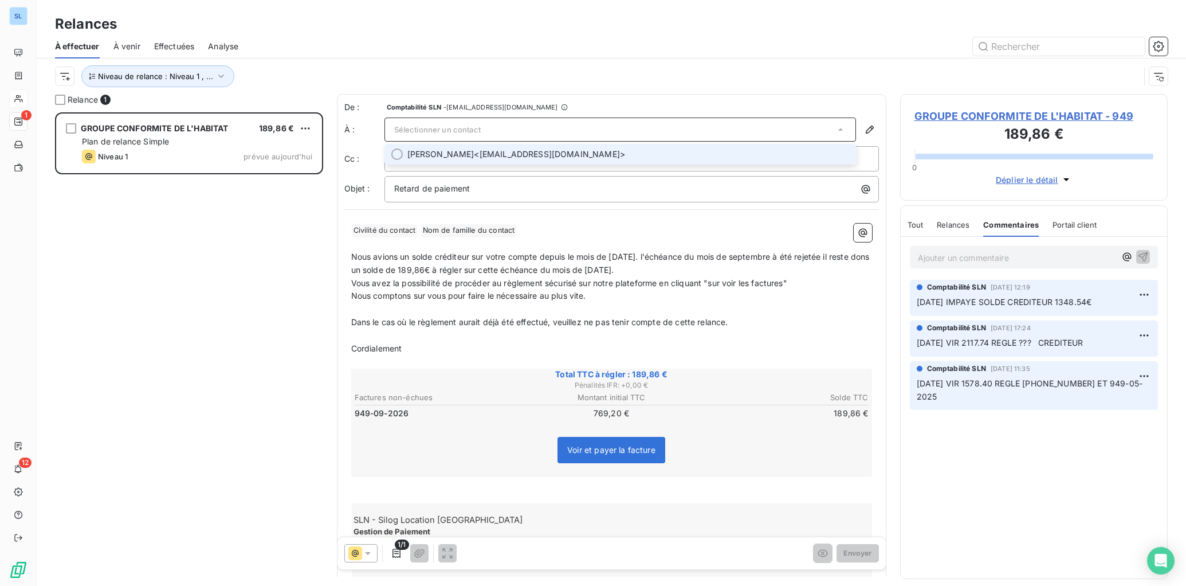
click at [557, 155] on span "[PERSON_NAME] <[EMAIL_ADDRESS][DOMAIN_NAME]>" at bounding box center [629, 153] width 442 height 11
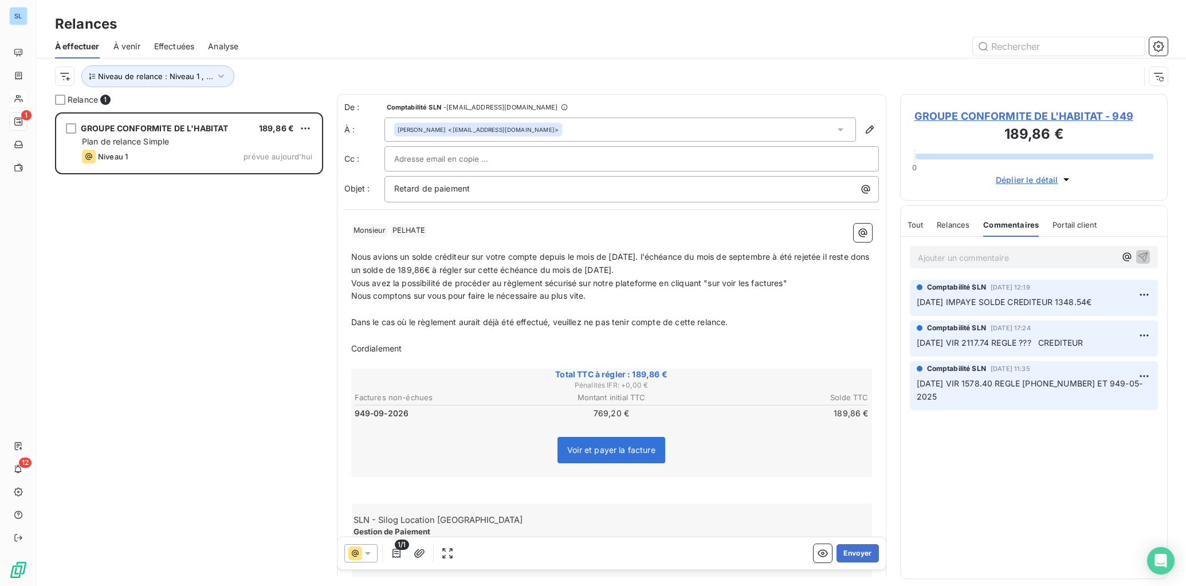
click at [765, 325] on p "Dans le cas où le règlement aurait déjà été effectué, veuillez ne pas tenir com…" at bounding box center [611, 322] width 521 height 13
drag, startPoint x: 624, startPoint y: 295, endPoint x: 346, endPoint y: 299, distance: 278.0
click at [346, 299] on div "﻿ Monsieur ﻿ PELHATE ﻿ ﻿ ﻿ Nous avions un solde créditeur sur votre compte depu…" at bounding box center [611, 402] width 535 height 370
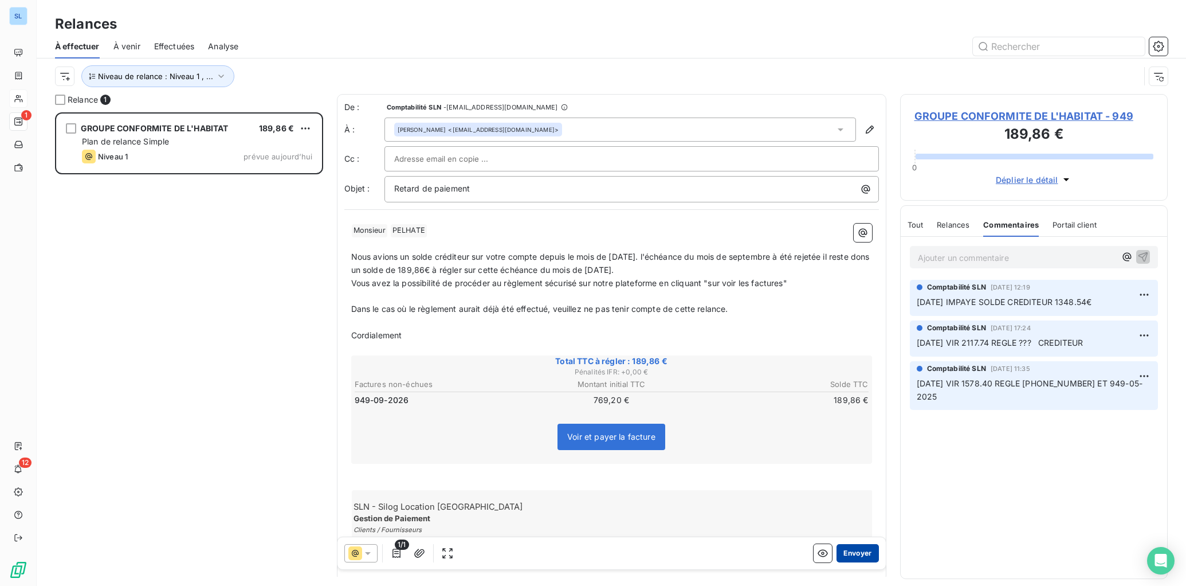
click at [852, 554] on button "Envoyer" at bounding box center [858, 553] width 42 height 18
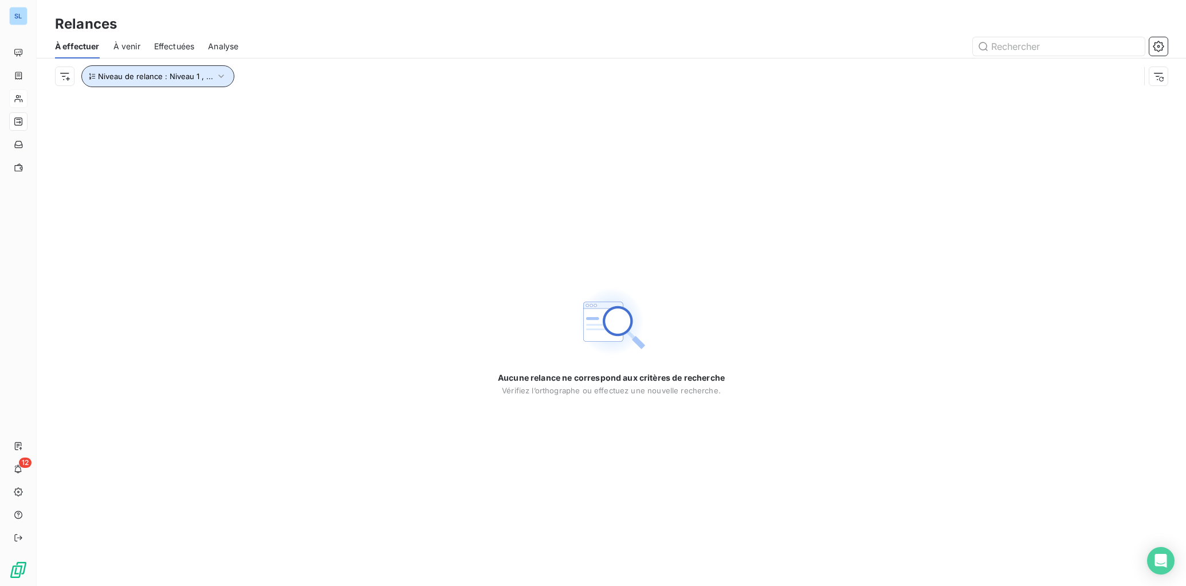
click at [204, 80] on span "Niveau de relance : Niveau 1 , ..." at bounding box center [155, 76] width 115 height 9
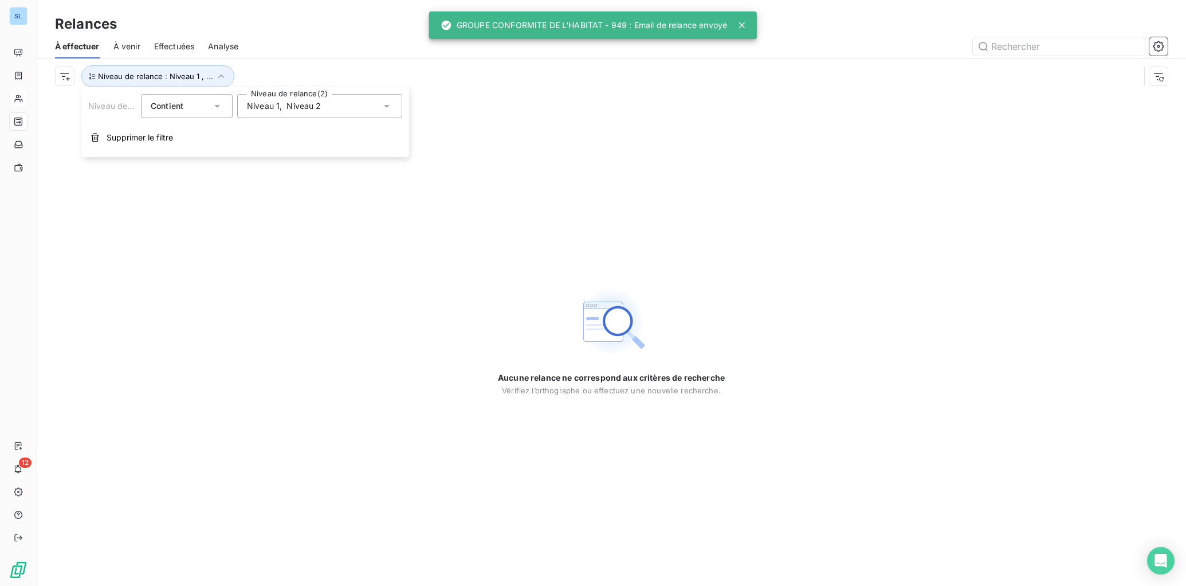
click at [272, 107] on span "Niveau 1" at bounding box center [263, 105] width 33 height 11
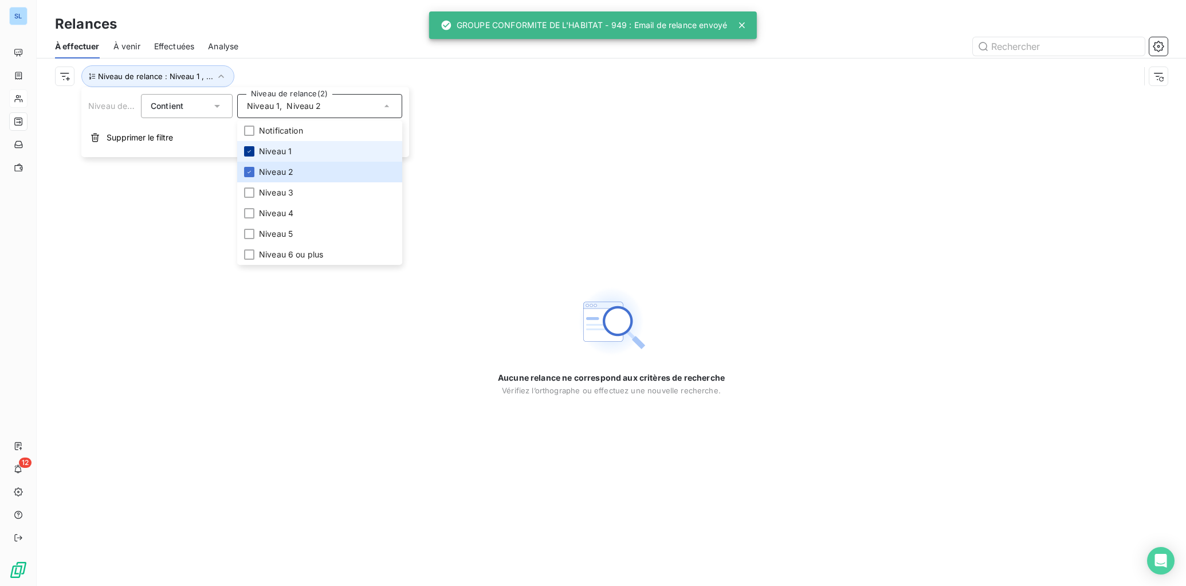
click at [248, 151] on icon at bounding box center [249, 151] width 7 height 7
click at [251, 167] on div at bounding box center [249, 172] width 10 height 10
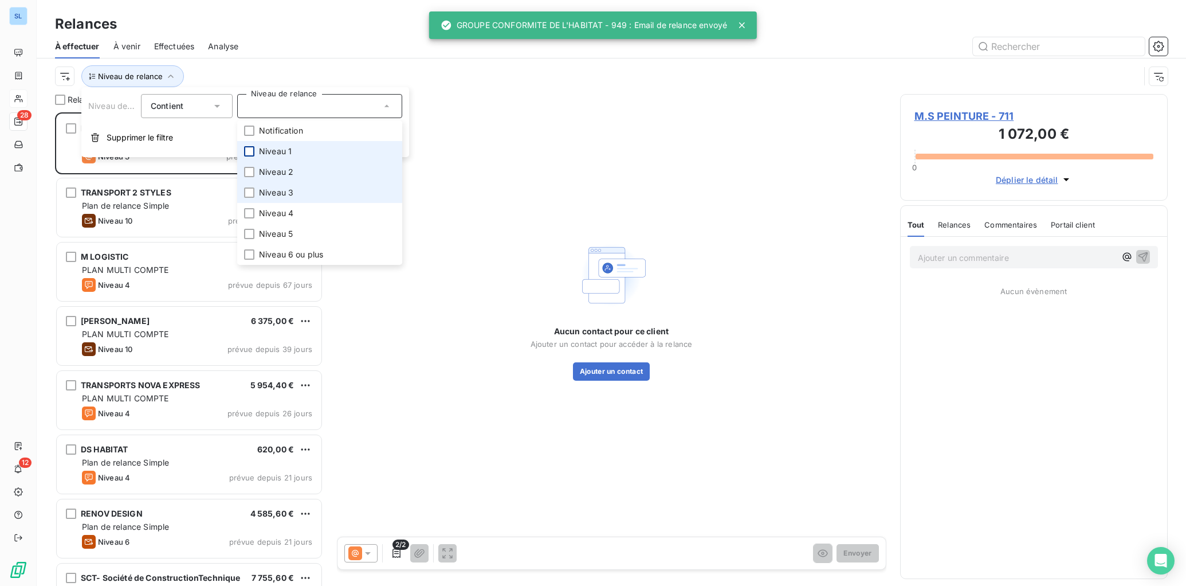
scroll to position [465, 259]
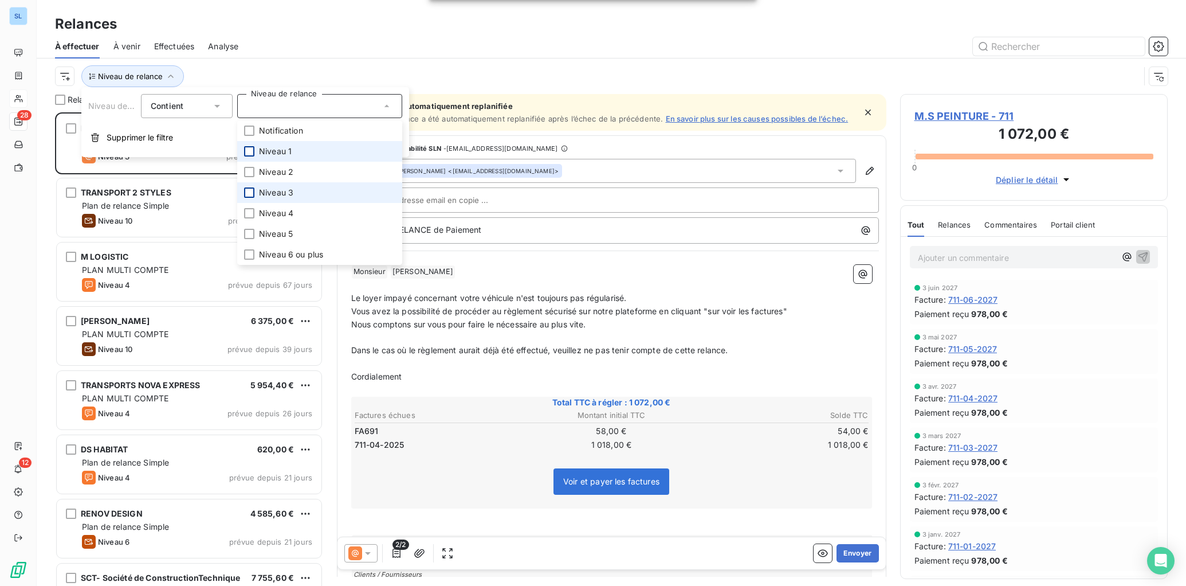
click at [252, 189] on div at bounding box center [249, 192] width 10 height 10
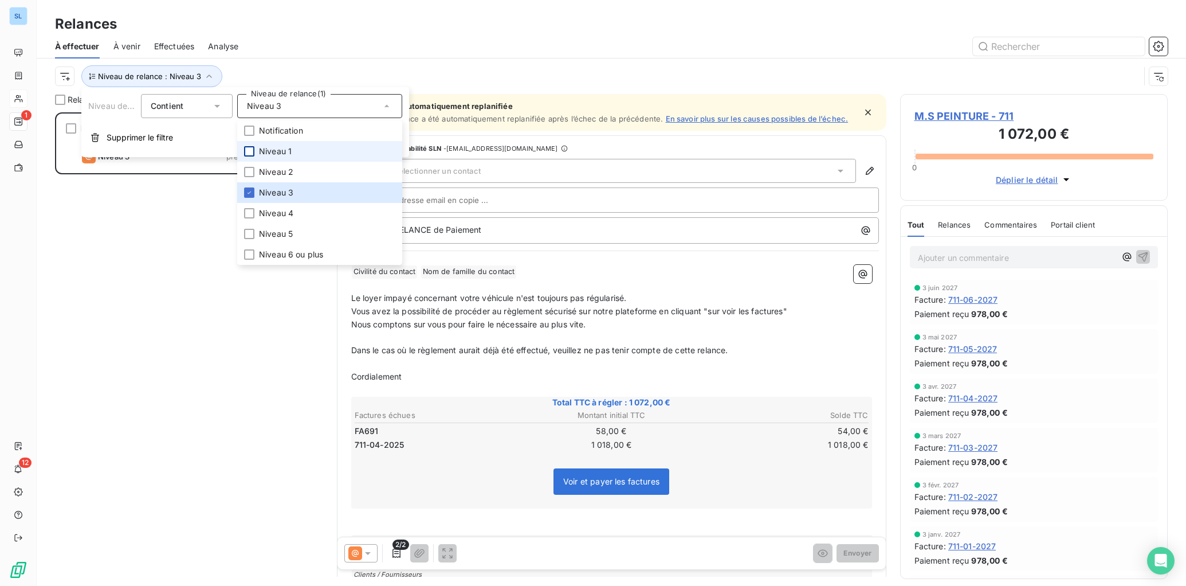
click at [252, 62] on div "Niveau de relance : Niveau 3" at bounding box center [611, 76] width 1113 height 36
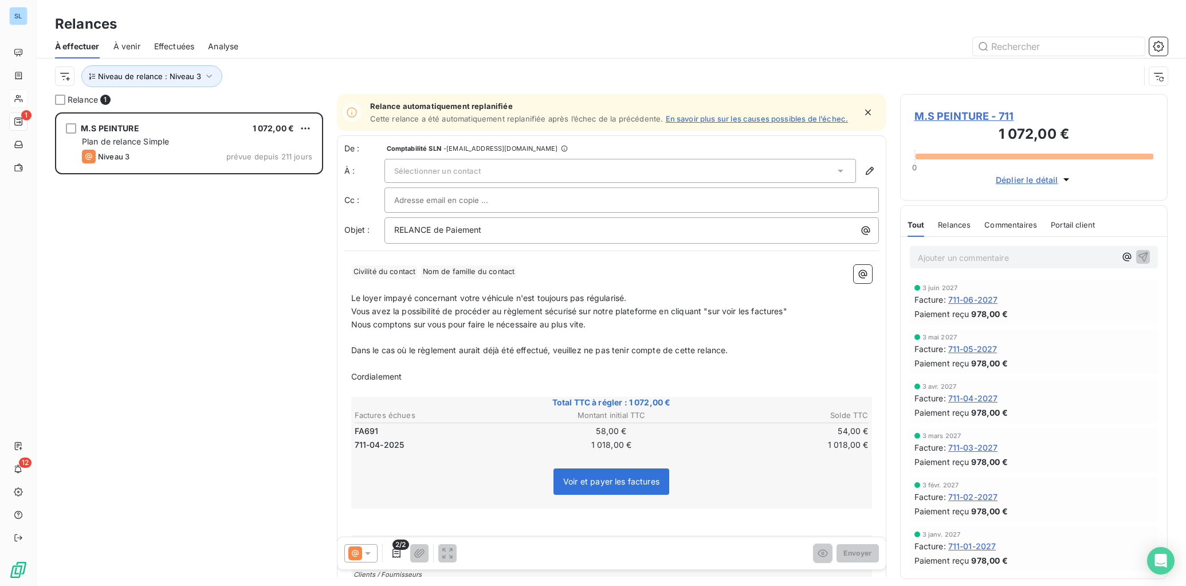
click at [506, 166] on div "Sélectionner un contact" at bounding box center [621, 171] width 472 height 24
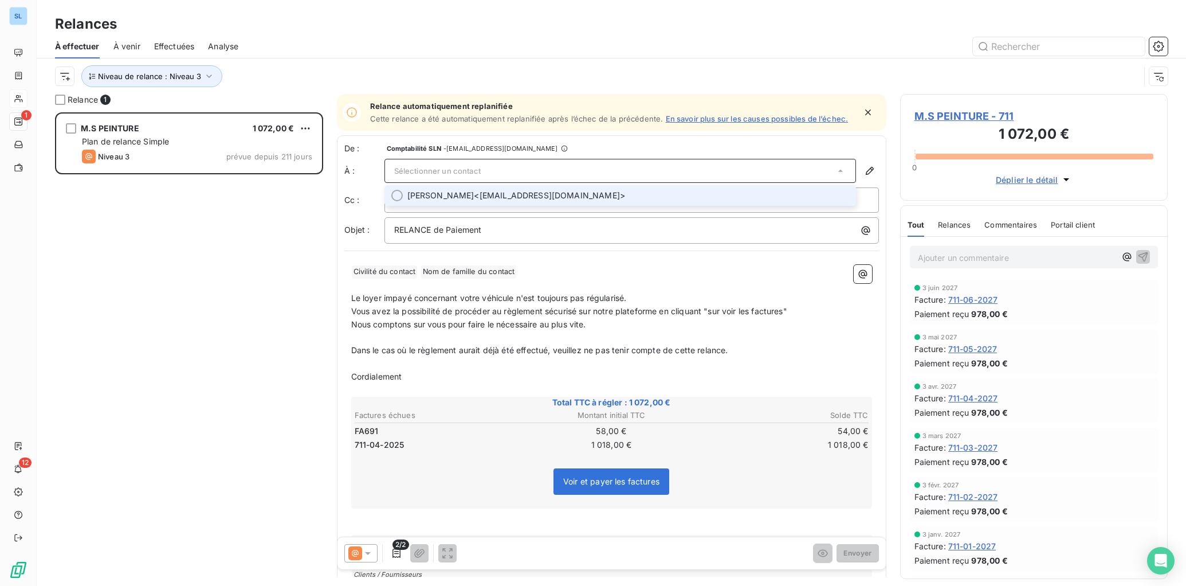
click at [501, 196] on span "[PERSON_NAME] <[EMAIL_ADDRESS][DOMAIN_NAME]>" at bounding box center [629, 195] width 442 height 11
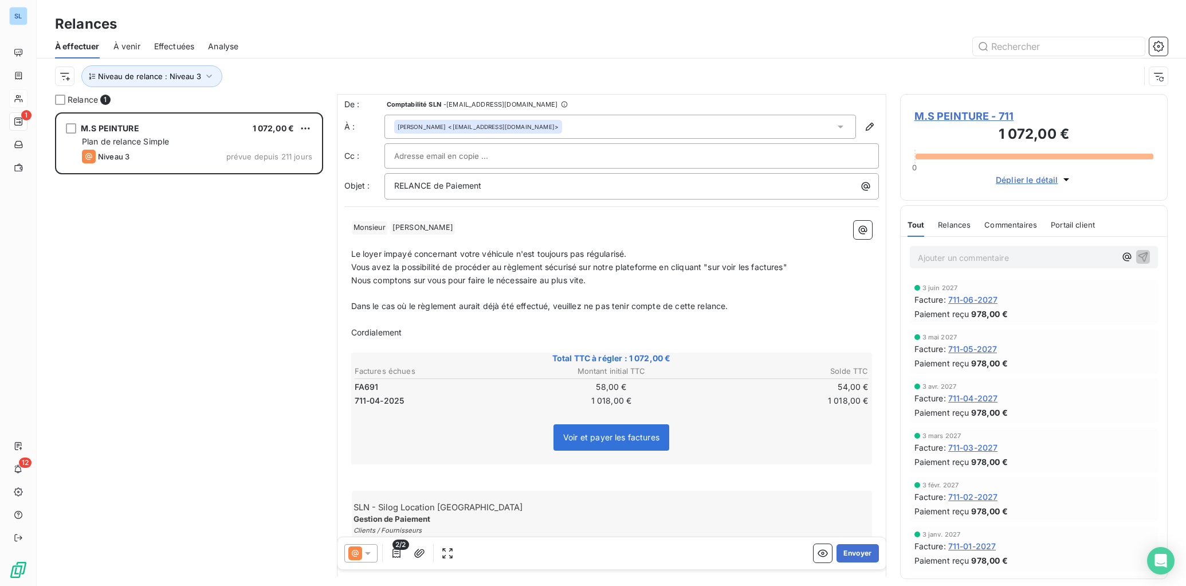
scroll to position [53, 0]
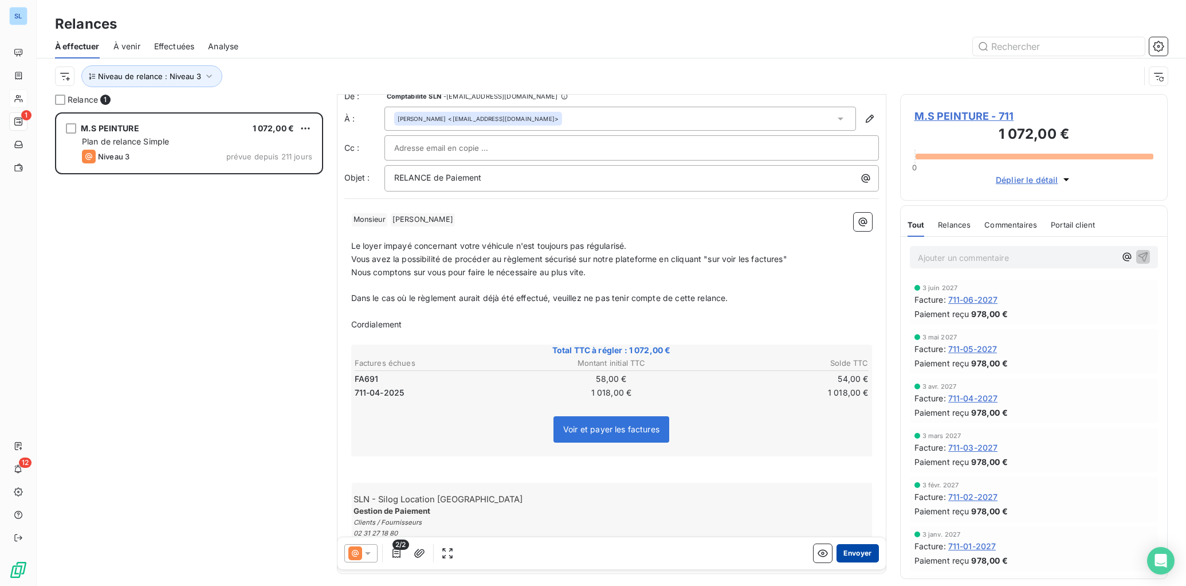
click at [851, 555] on button "Envoyer" at bounding box center [858, 553] width 42 height 18
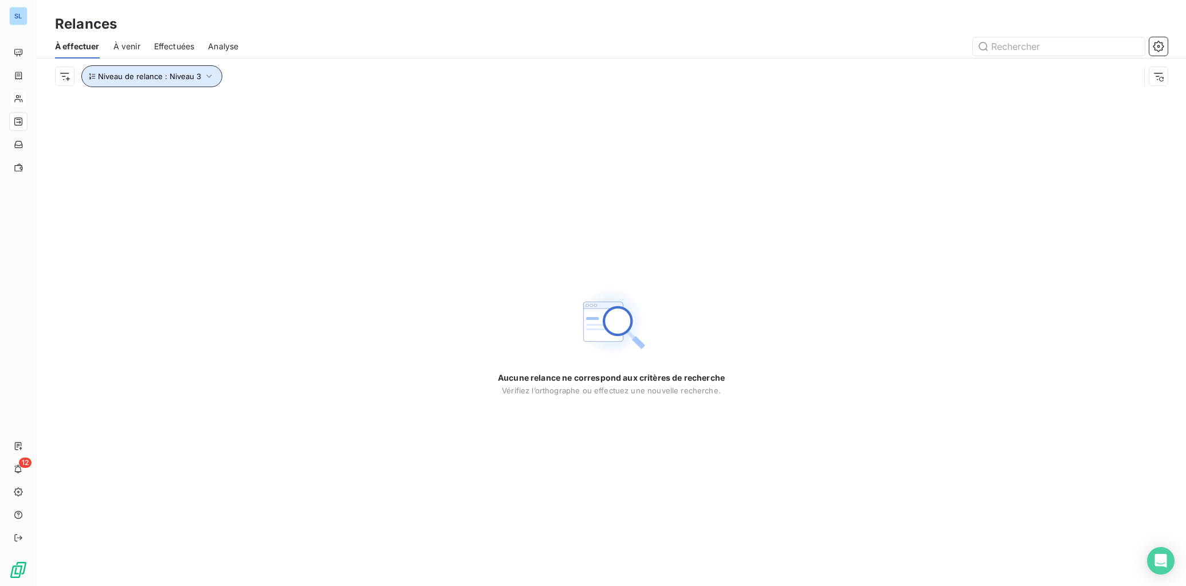
click at [136, 68] on button "Niveau de relance : Niveau 3" at bounding box center [151, 76] width 141 height 22
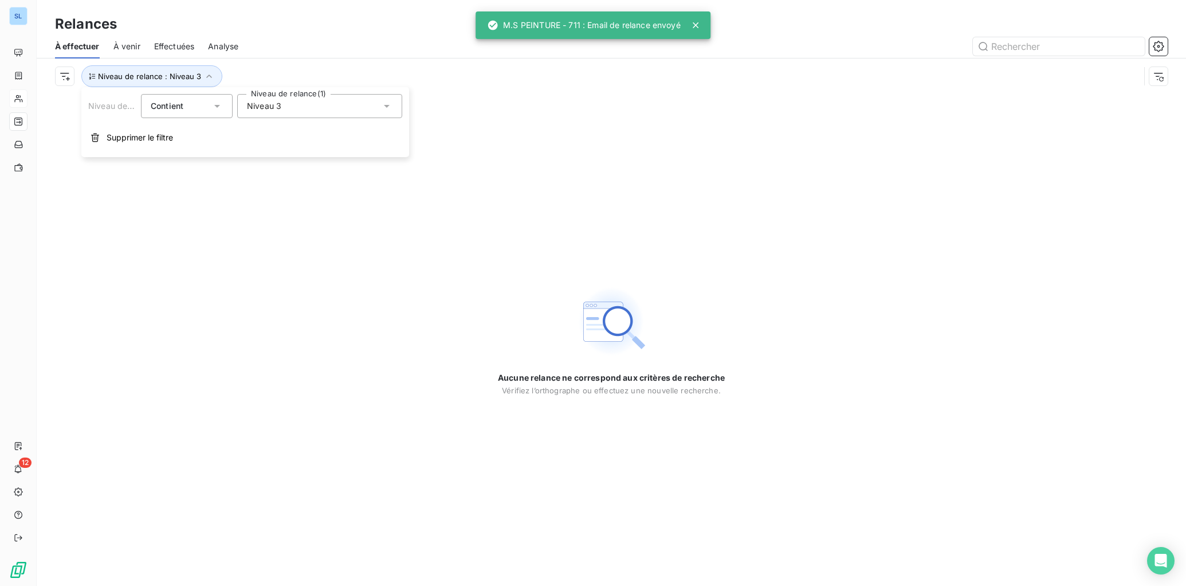
click at [302, 107] on div "Niveau 3" at bounding box center [319, 106] width 165 height 24
click at [250, 194] on icon at bounding box center [249, 192] width 7 height 7
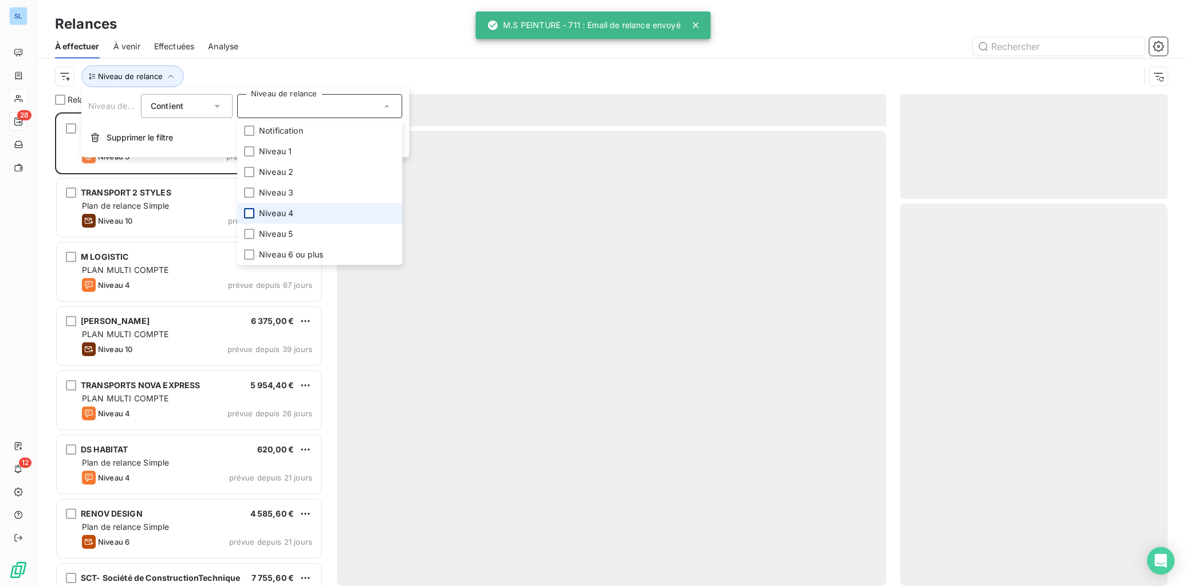
scroll to position [465, 259]
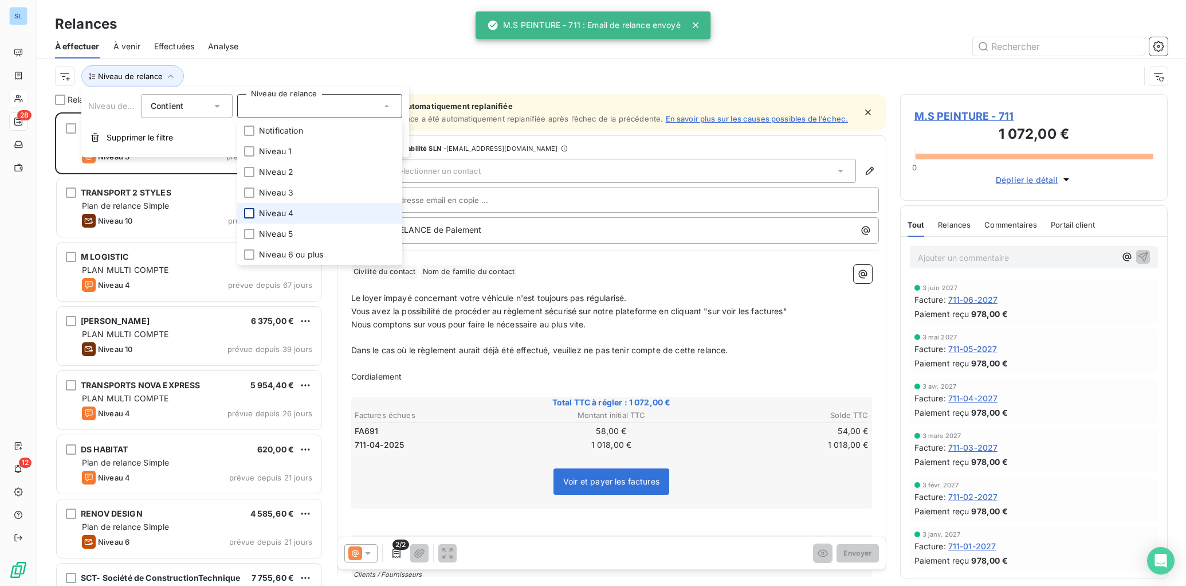
click at [250, 212] on div at bounding box center [249, 213] width 10 height 10
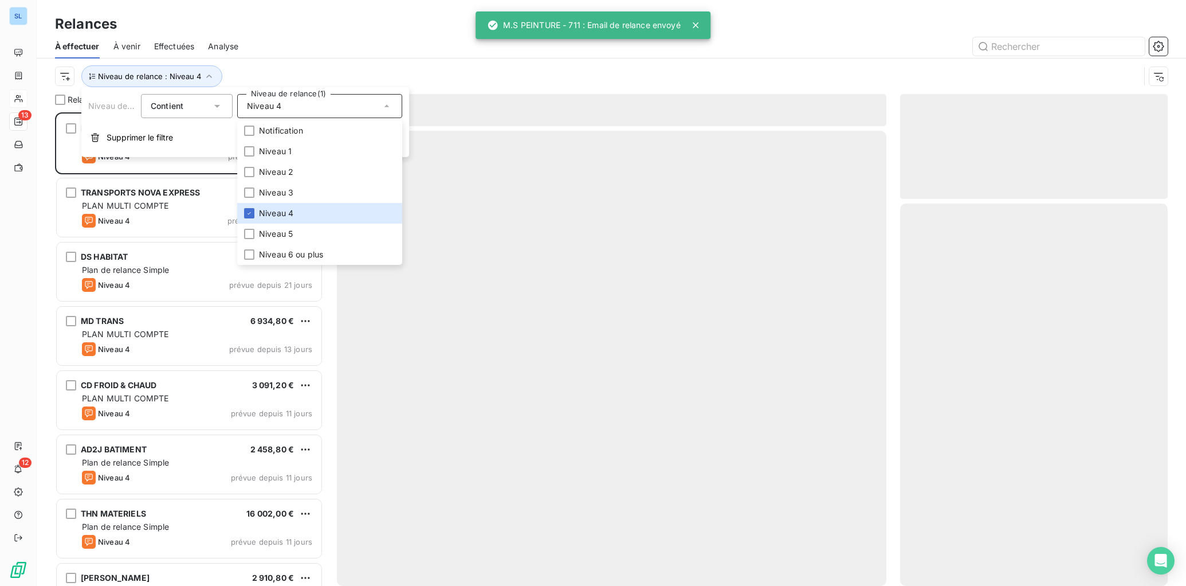
scroll to position [465, 259]
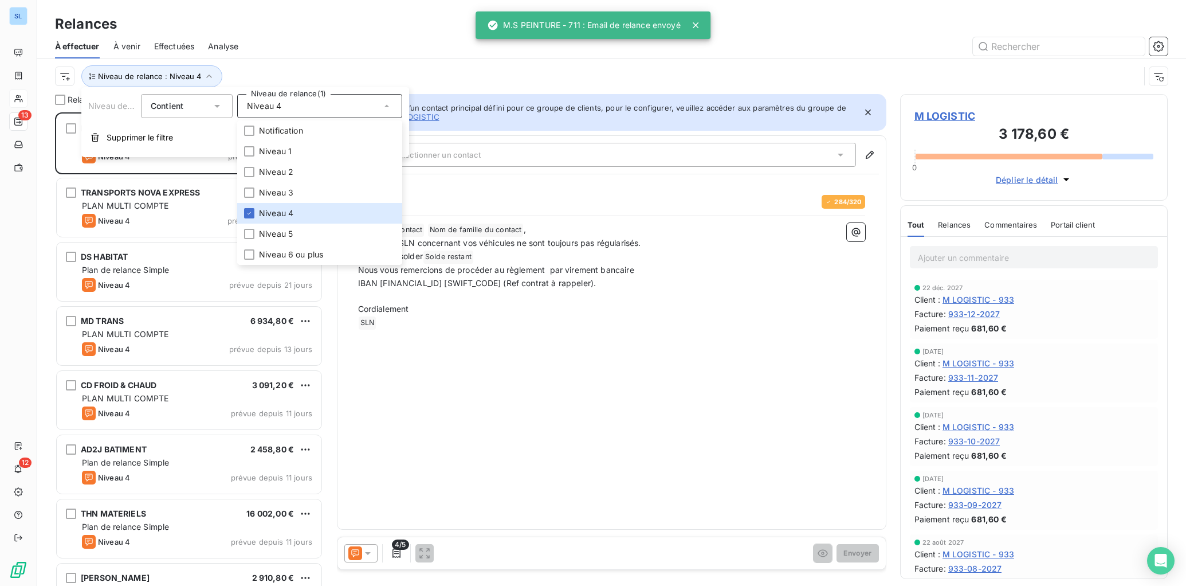
click at [277, 37] on div at bounding box center [710, 46] width 916 height 18
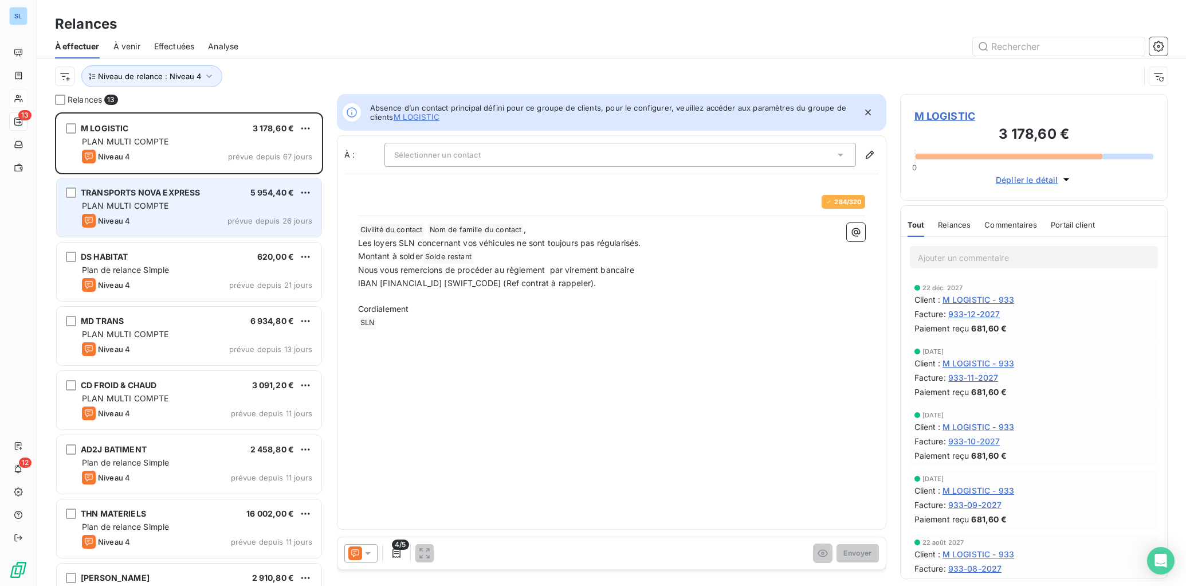
click at [165, 193] on span "TRANSPORTS NOVA EXPRESS" at bounding box center [140, 192] width 119 height 10
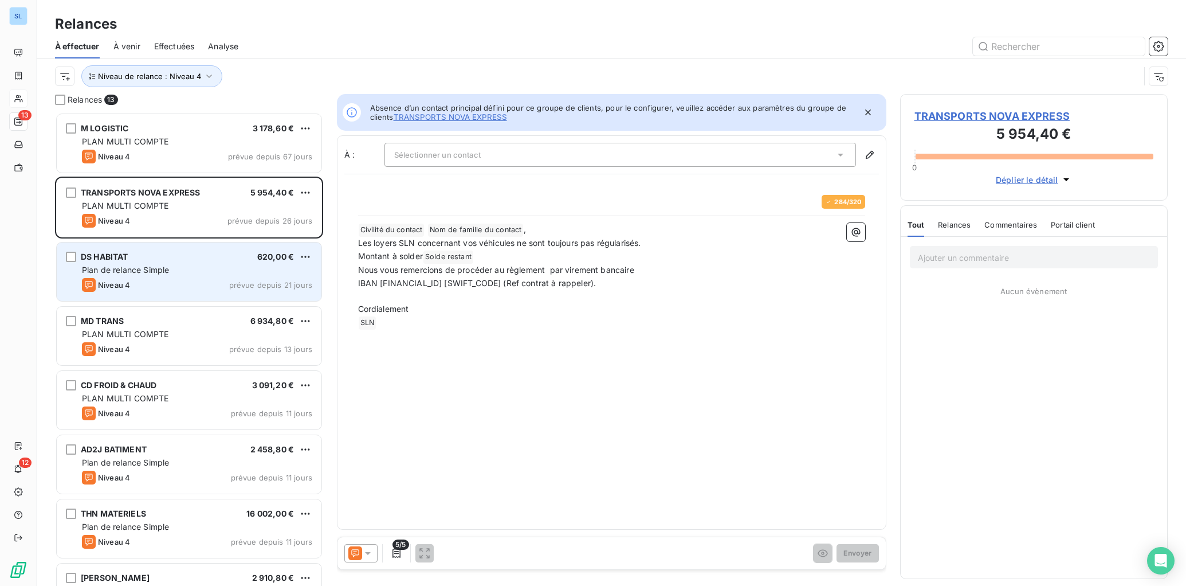
click at [170, 263] on div "DS HABITAT 620,00 € Plan de relance Simple Niveau 4 prévue depuis 21 jours" at bounding box center [189, 271] width 265 height 58
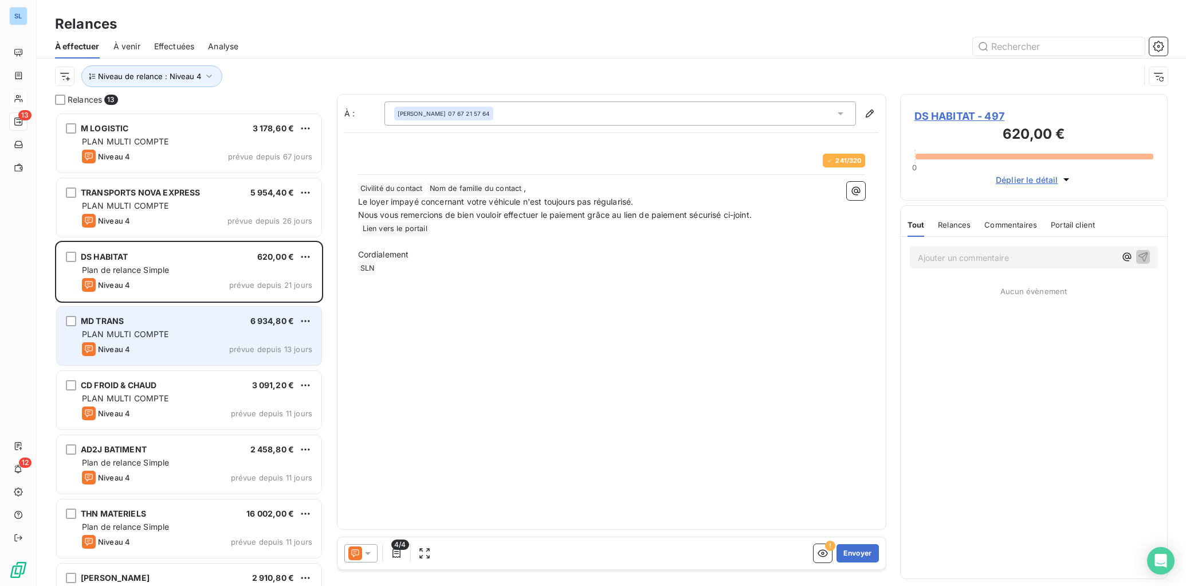
click at [167, 330] on span "PLAN MULTI COMPTE" at bounding box center [125, 334] width 87 height 10
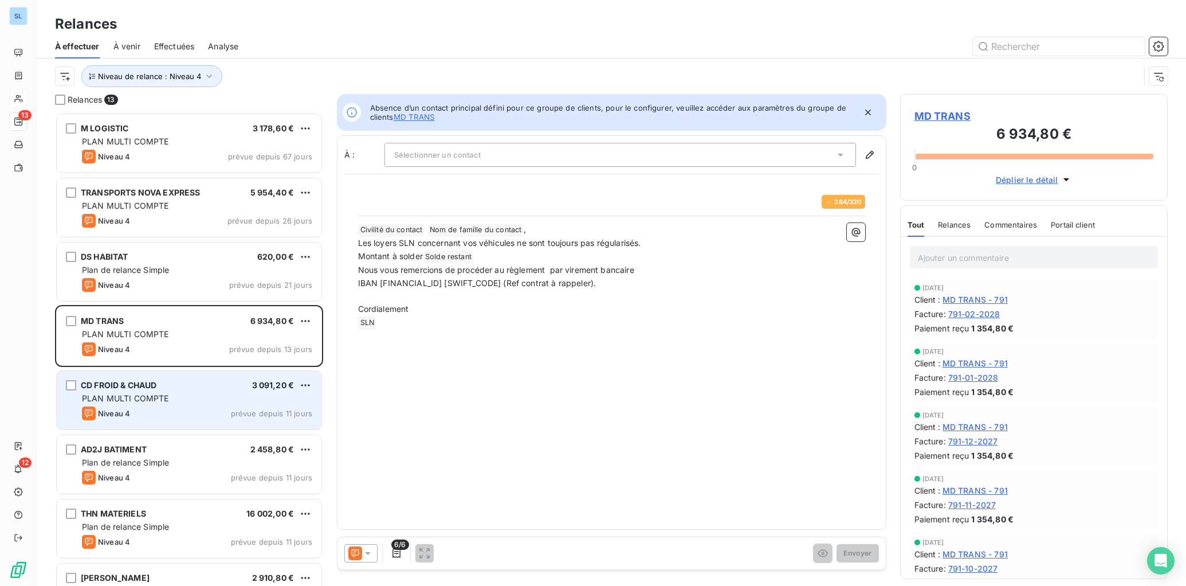
click at [176, 393] on div "PLAN MULTI COMPTE" at bounding box center [197, 398] width 230 height 11
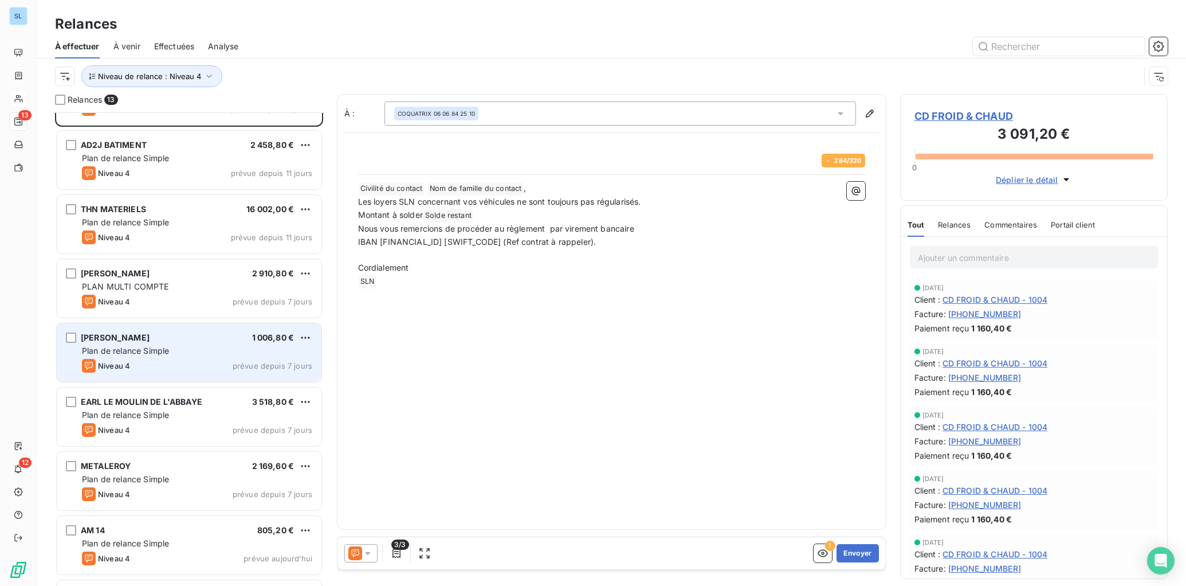
scroll to position [307, 0]
click at [161, 348] on span "Plan de relance Simple" at bounding box center [125, 348] width 87 height 10
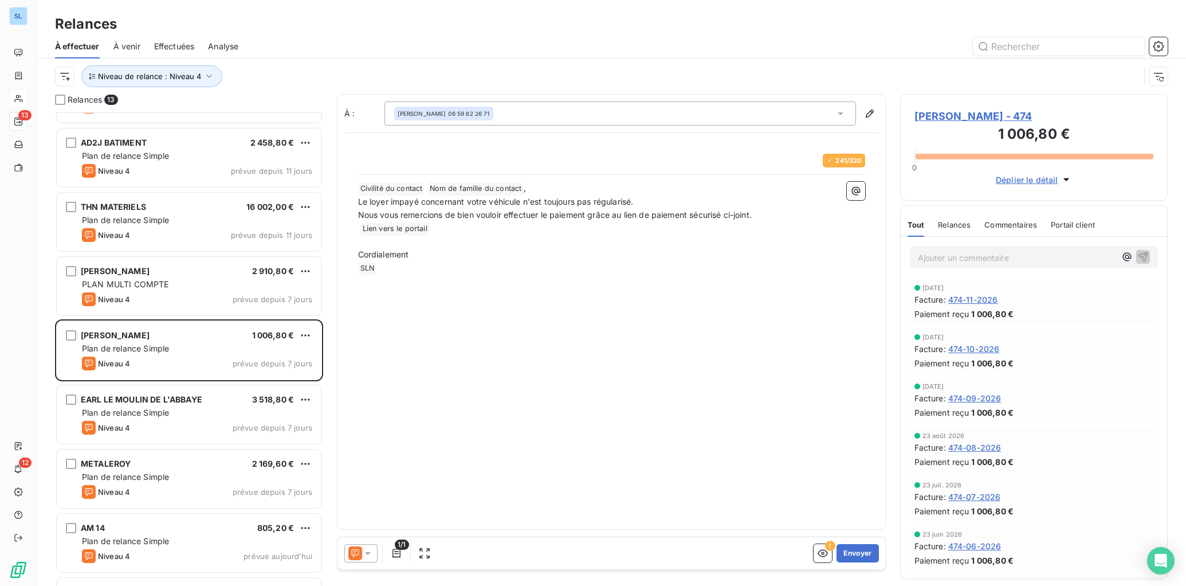
click at [961, 225] on span "Relances" at bounding box center [954, 224] width 33 height 9
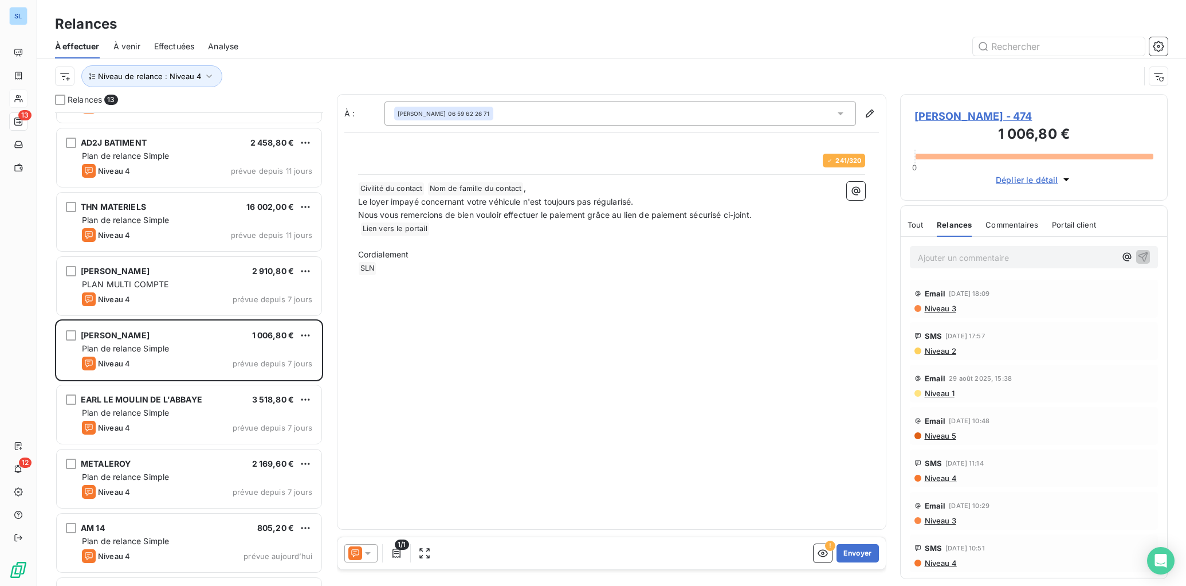
click at [451, 48] on div at bounding box center [710, 46] width 916 height 18
